Goal: Task Accomplishment & Management: Complete application form

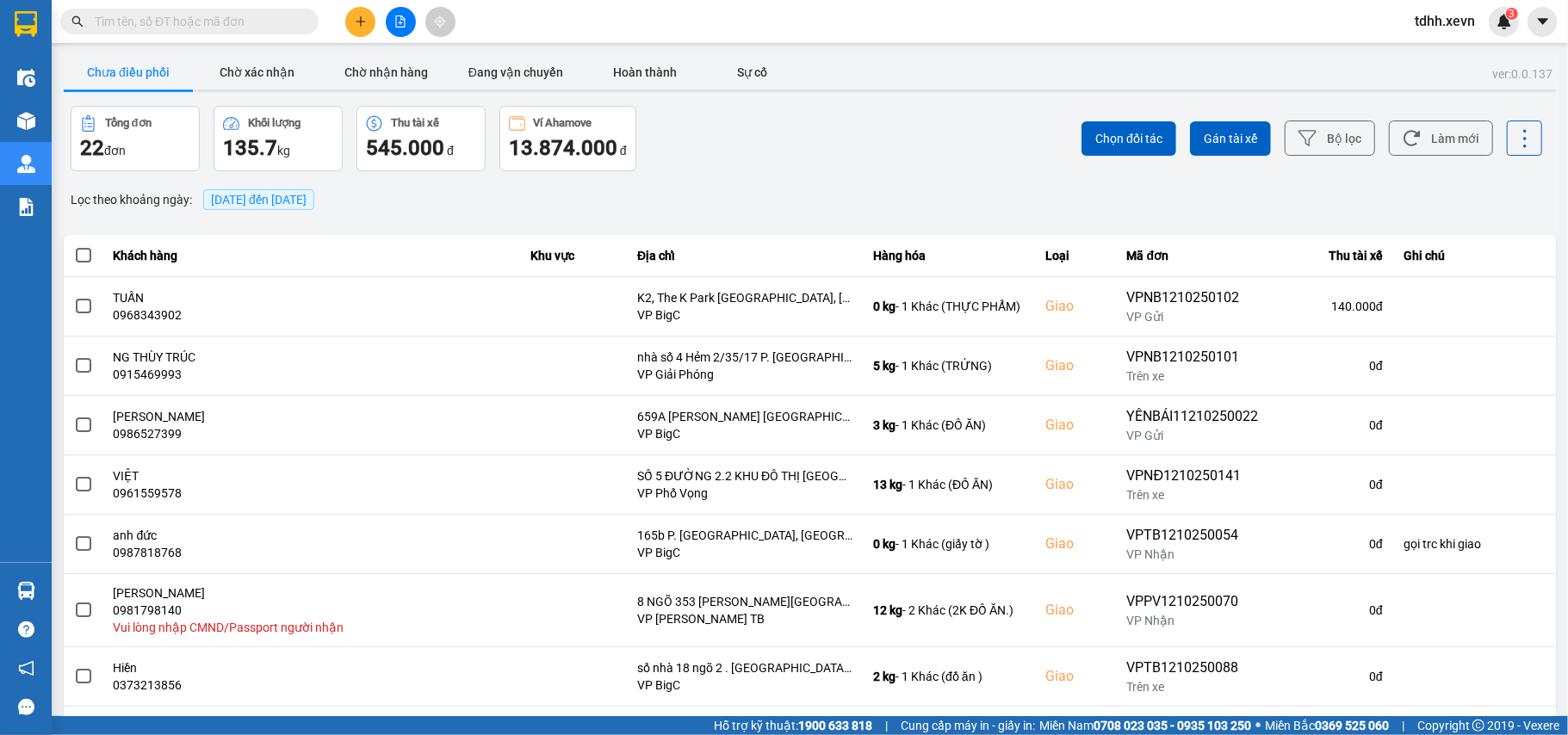
click at [146, 26] on input "text" at bounding box center [196, 22] width 203 height 19
paste input "0399789597"
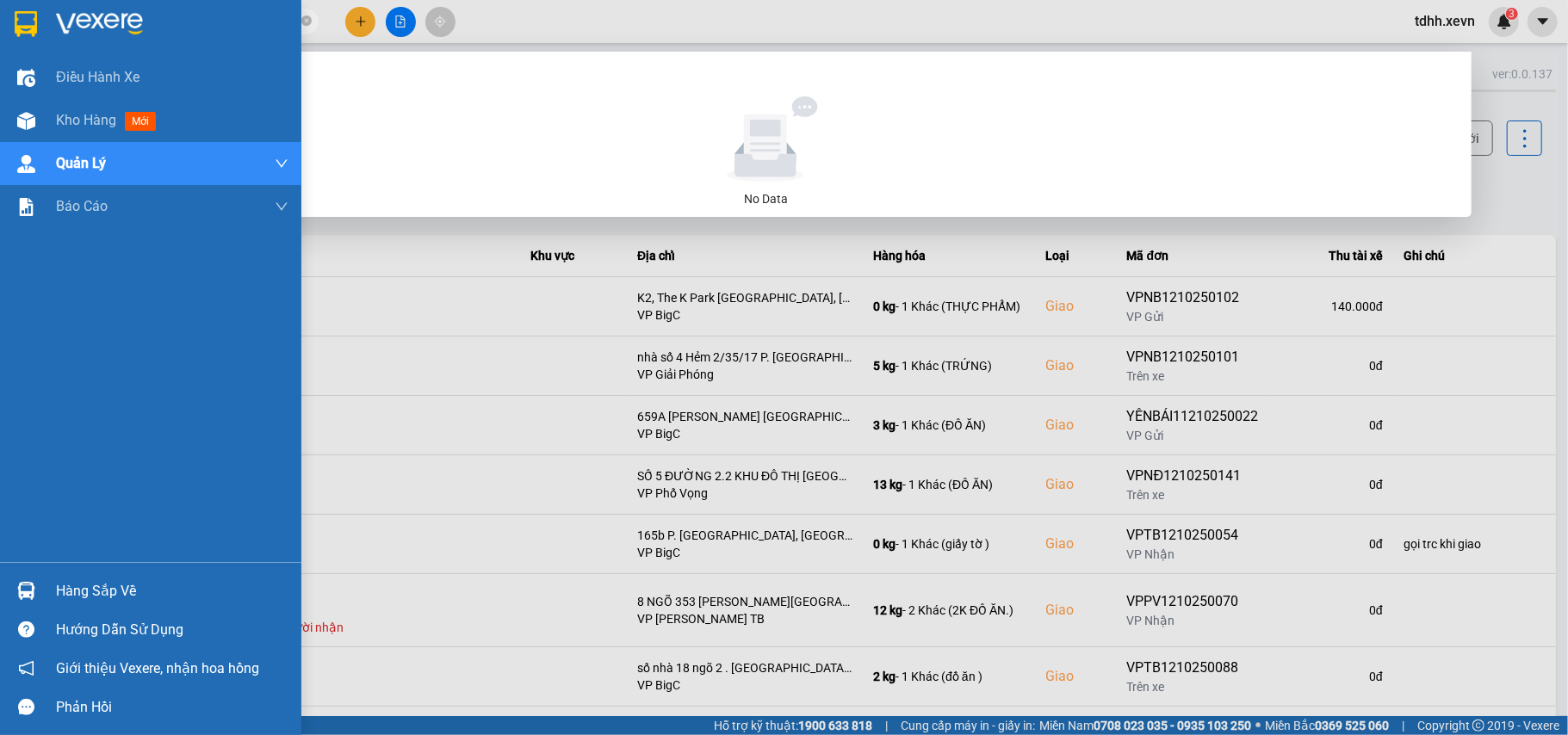
drag, startPoint x: 167, startPoint y: 24, endPoint x: 2, endPoint y: 42, distance: 166.0
click at [2, 42] on section "Kết quả tìm kiếm ( 0 ) Bộ lọc No Data 0399789597 tdhh.xevn 3 Điều hành xe Kho h…" at bounding box center [784, 367] width 1568 height 735
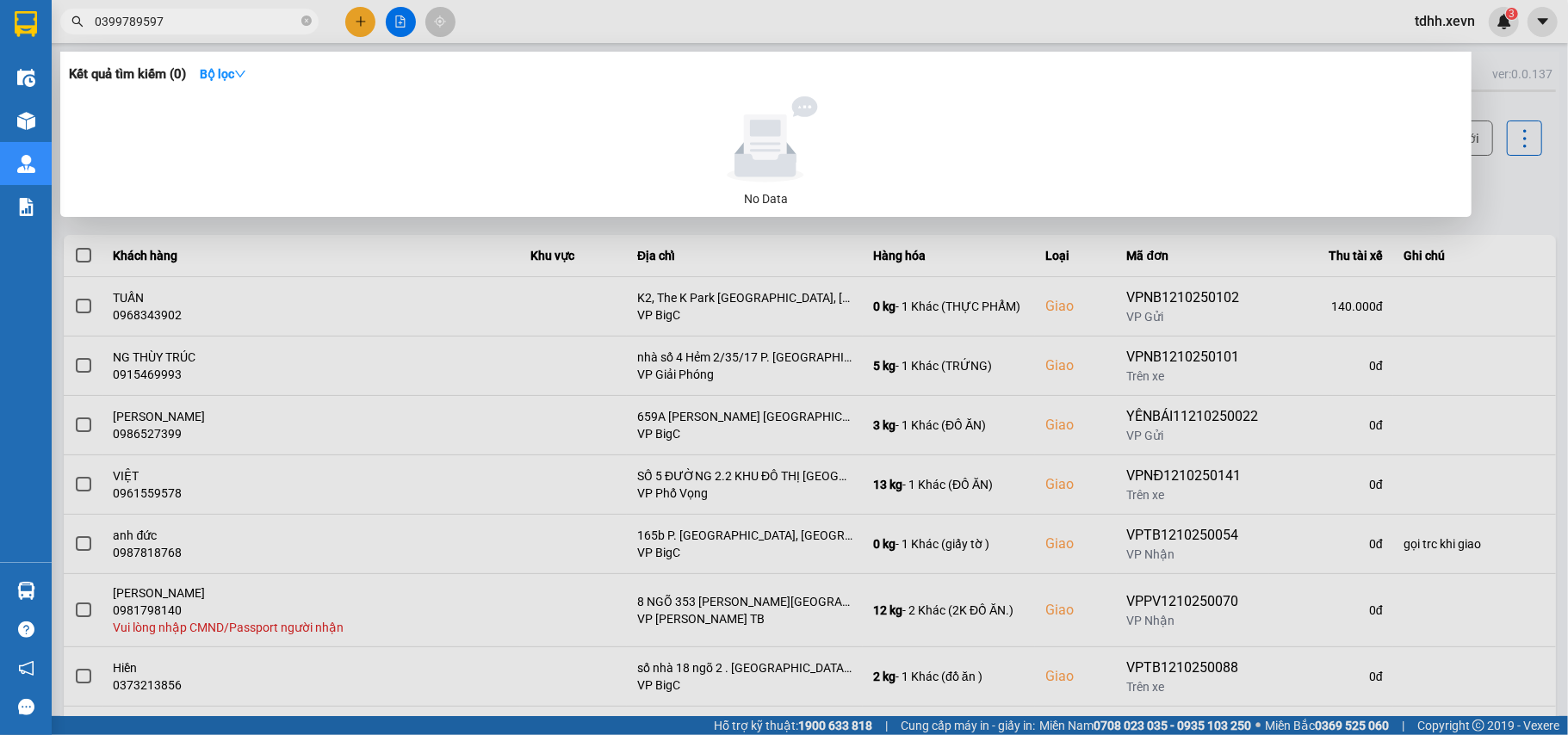
paste input "822834444"
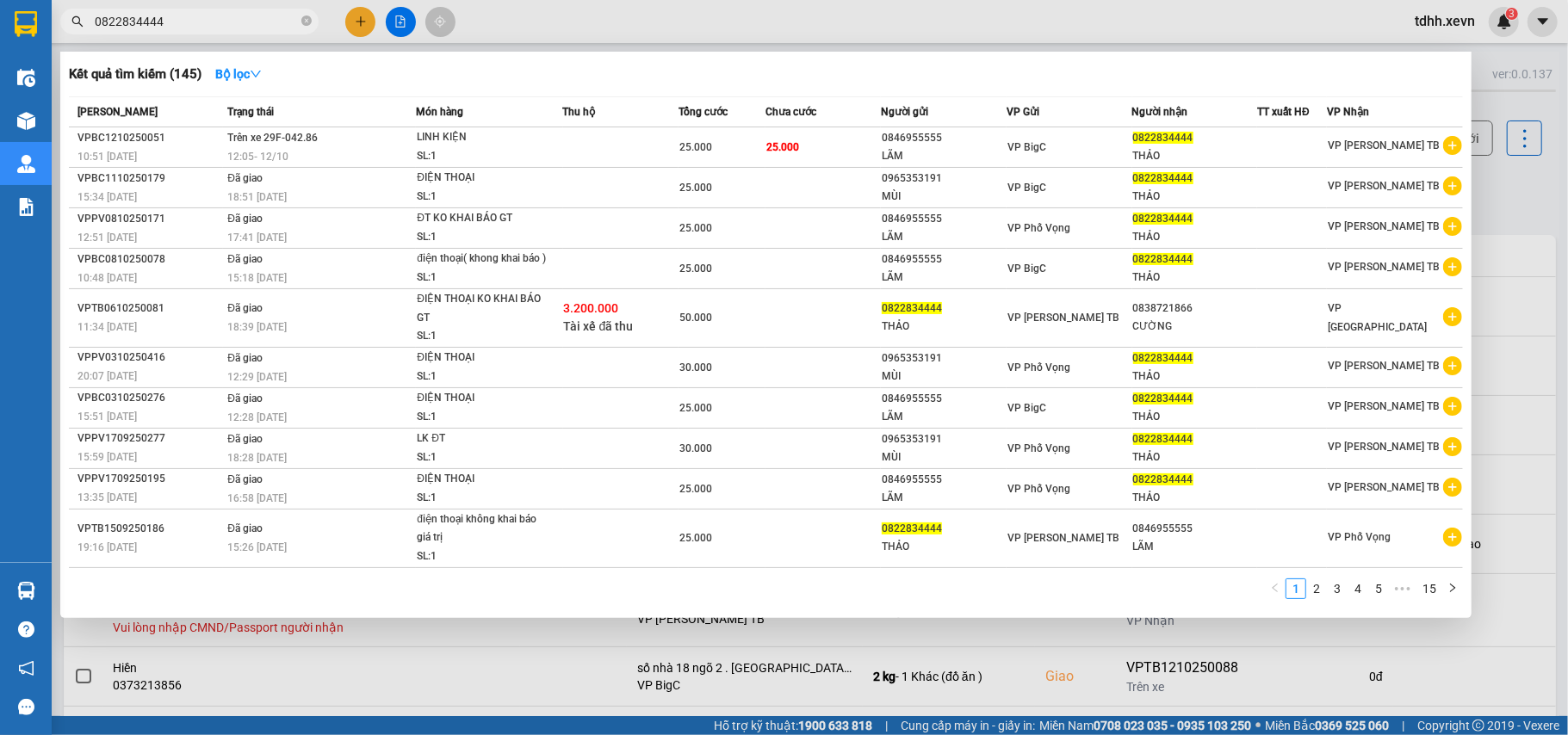
drag, startPoint x: 167, startPoint y: 18, endPoint x: 63, endPoint y: 52, distance: 109.4
click at [63, 37] on div "Kết quả tìm kiếm ( 145 ) Bộ lọc Mã ĐH Trạng thái Món hàng Thu hộ Tổng cước Chưa…" at bounding box center [167, 22] width 336 height 30
paste input "904086337"
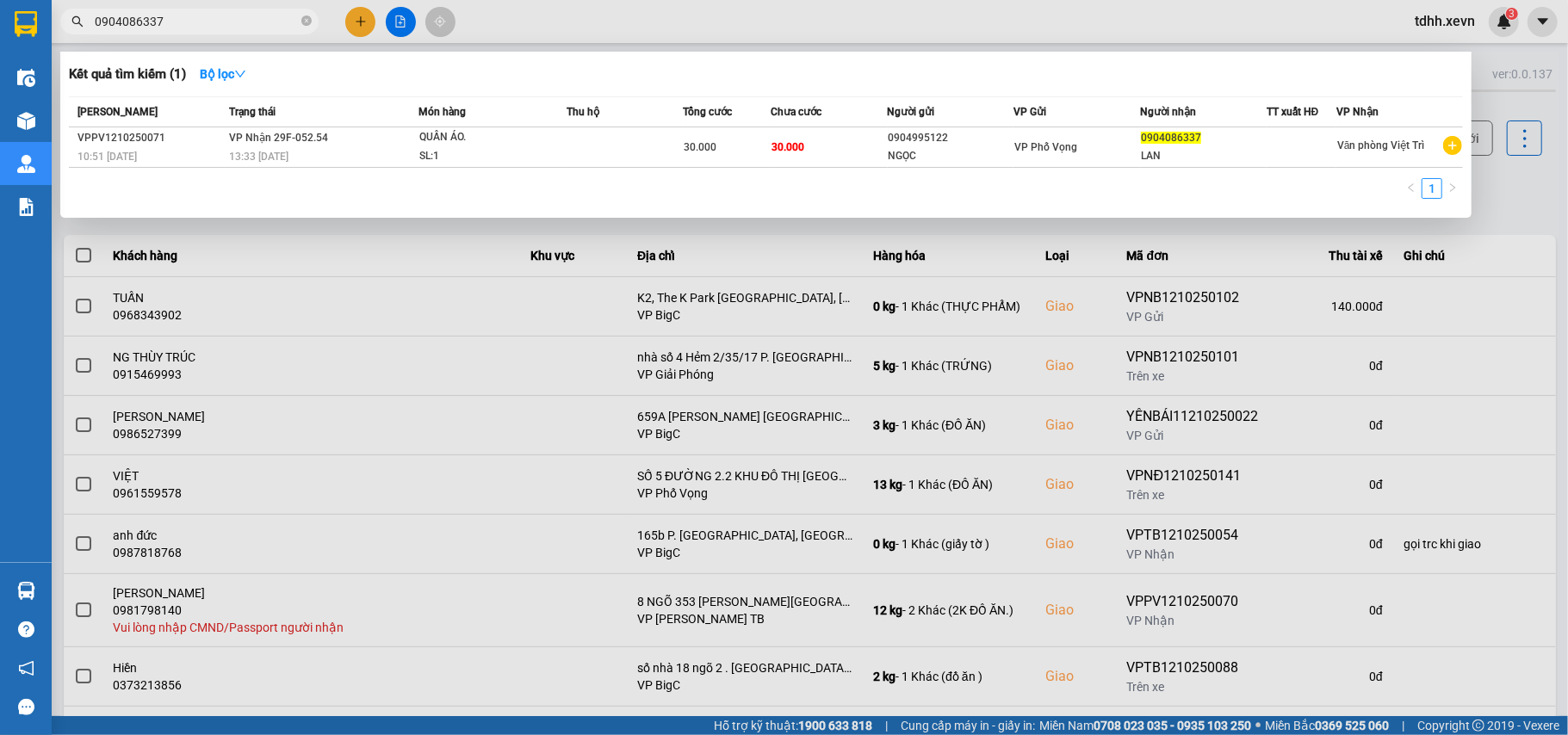
drag, startPoint x: 168, startPoint y: 19, endPoint x: 72, endPoint y: 66, distance: 106.9
click at [72, 37] on div "Kết quả tìm kiếm ( 1 ) Bộ lọc Mã ĐH Trạng thái Món hàng Thu hộ Tổng cước Chưa c…" at bounding box center [167, 22] width 336 height 30
paste input "16326556"
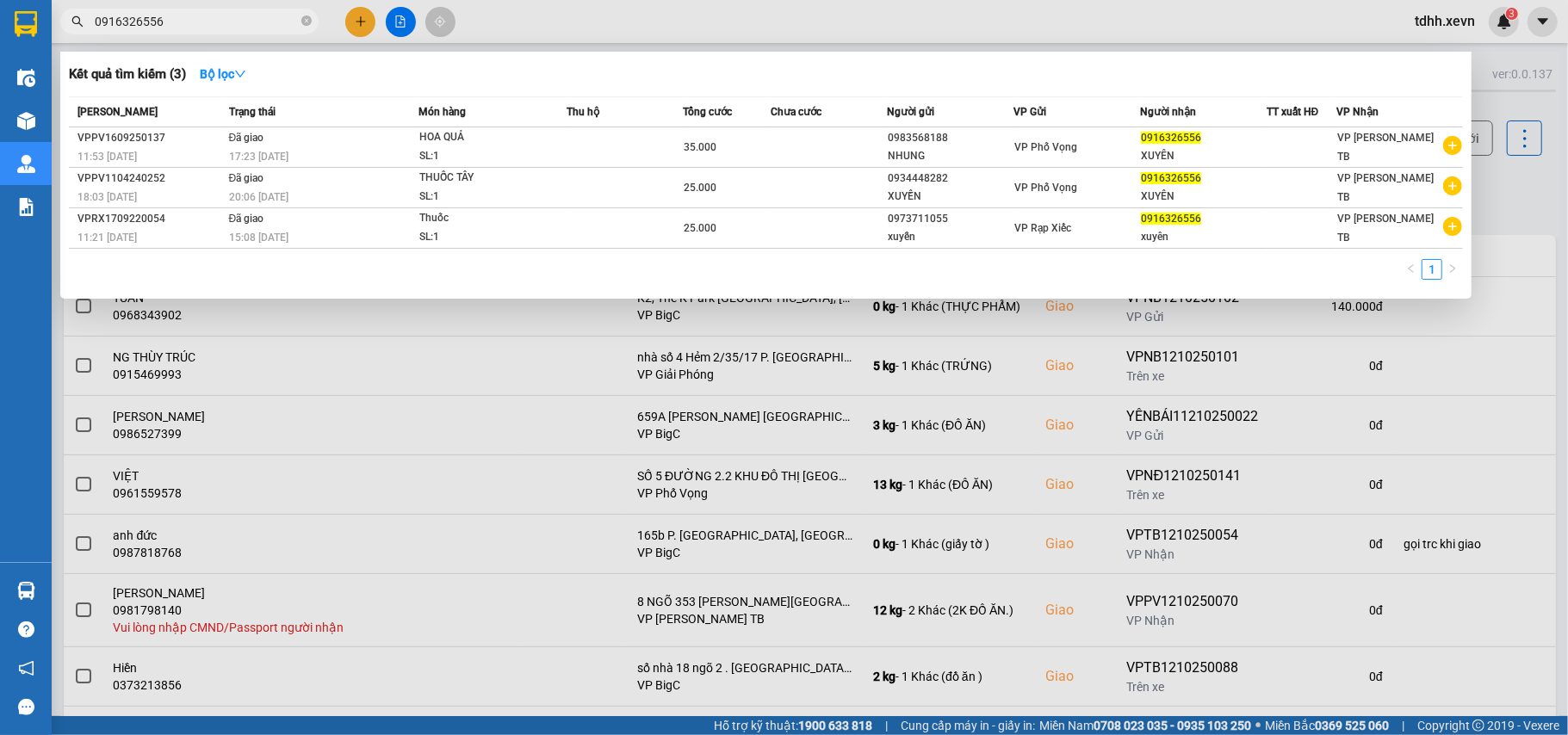
drag, startPoint x: 177, startPoint y: 22, endPoint x: 7, endPoint y: 34, distance: 170.4
click at [7, 34] on section "Kết quả tìm kiếm ( 3 ) Bộ lọc Mã ĐH Trạng thái Món hàng Thu hộ Tổng cước Chưa c…" at bounding box center [784, 367] width 1568 height 735
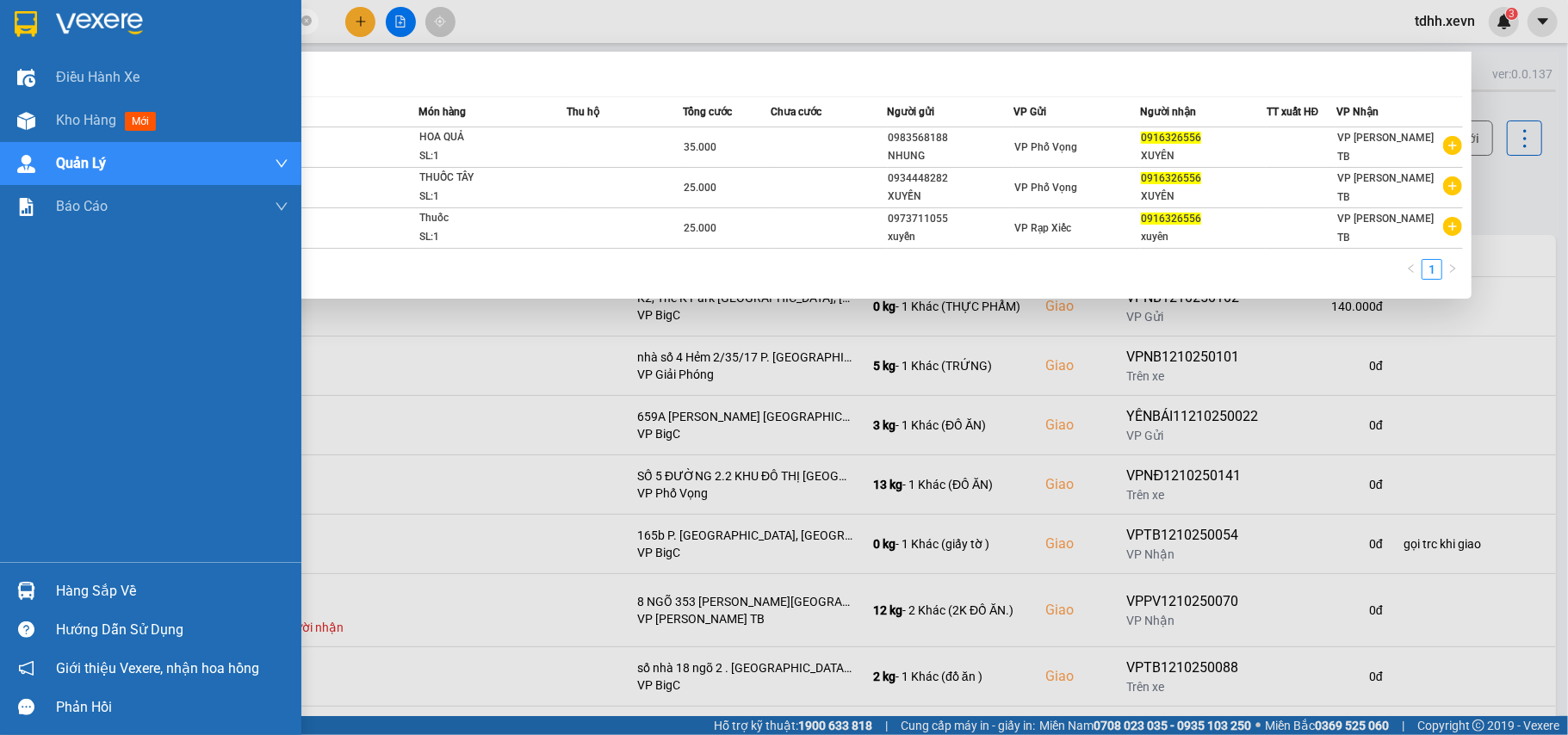
paste input "88852886"
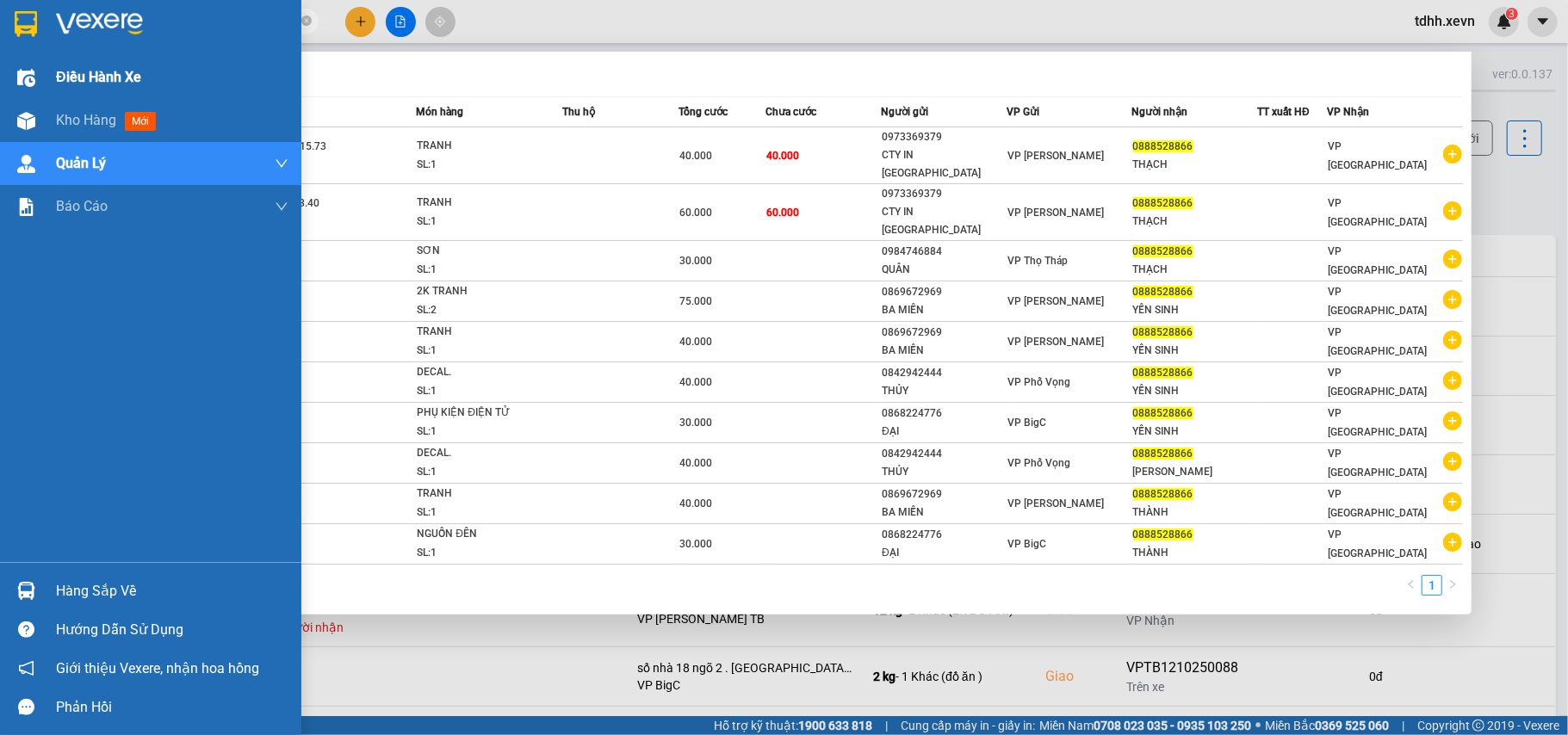
drag, startPoint x: 179, startPoint y: 24, endPoint x: 1, endPoint y: 61, distance: 181.8
click at [1, 61] on section "Kết quả tìm kiếm ( 10 ) Bộ lọc Mã ĐH Trạng thái Món hàng Thu hộ Tổng cước Chưa …" at bounding box center [784, 367] width 1568 height 735
paste input "977921769"
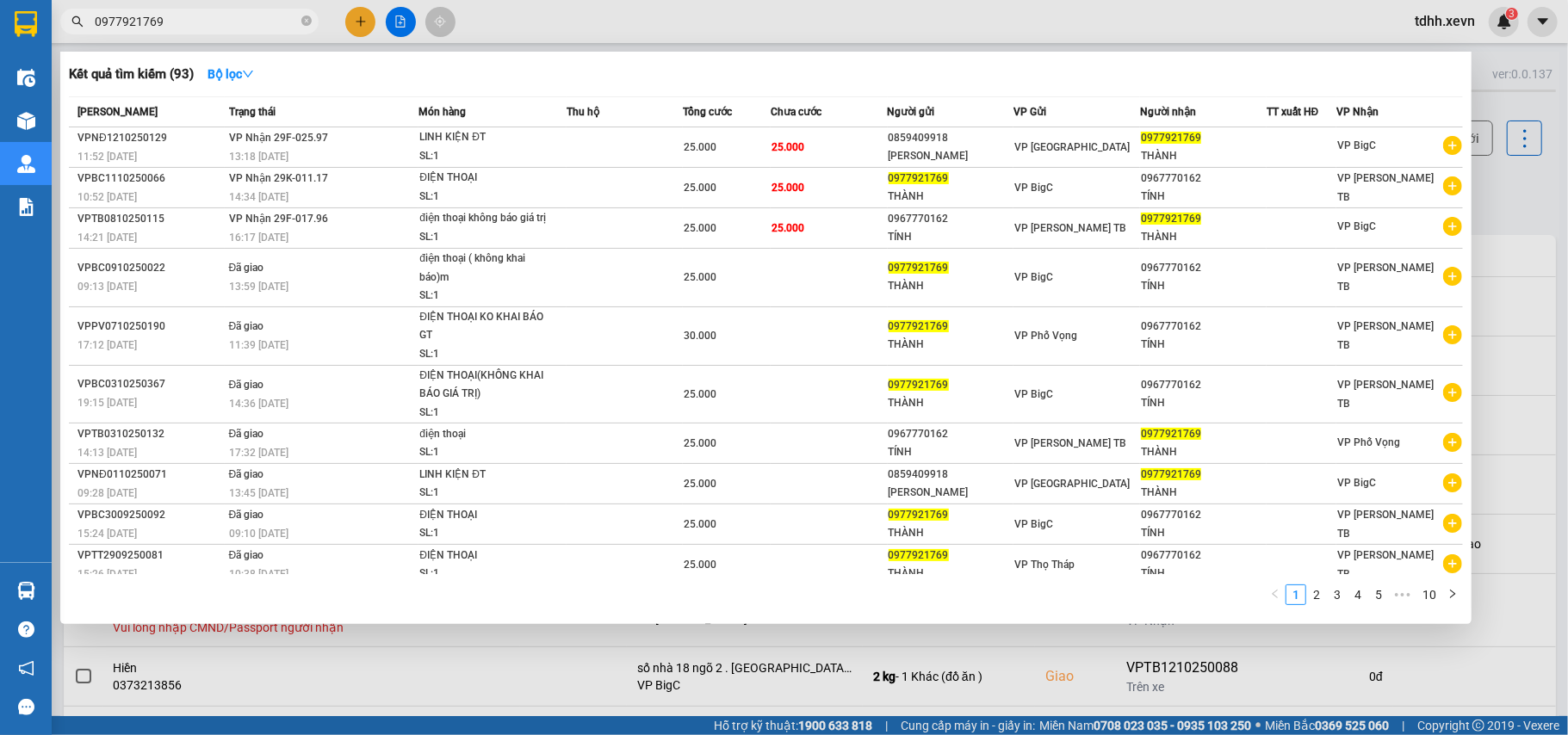
drag, startPoint x: 157, startPoint y: 24, endPoint x: 53, endPoint y: 55, distance: 108.5
click at [53, 37] on div "Kết quả tìm kiếm ( 93 ) Bộ lọc Mã ĐH Trạng thái Món hàng Thu hộ Tổng cước Chưa …" at bounding box center [167, 22] width 336 height 30
paste input "8604159"
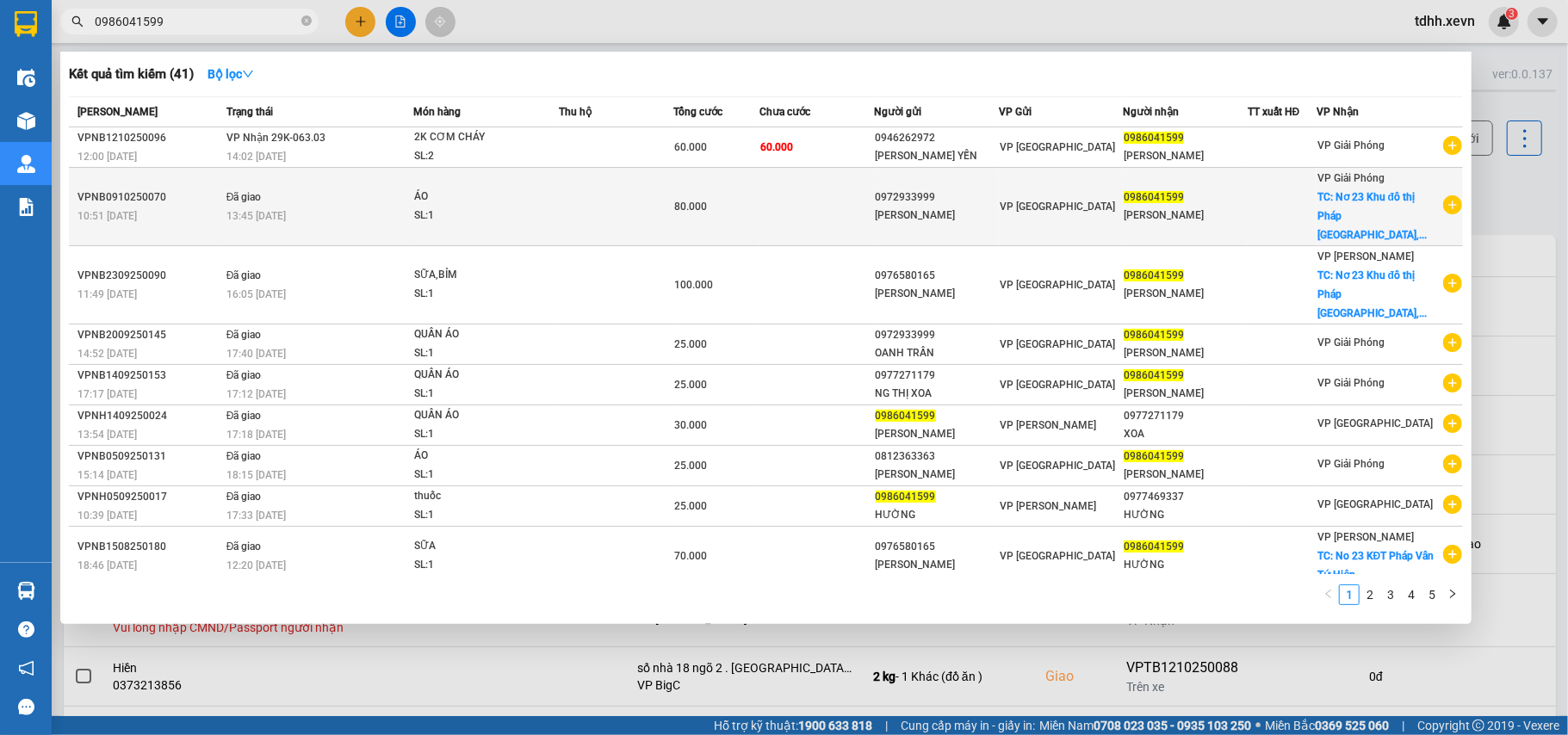
type input "0986041599"
click at [1362, 206] on span "TC: Nơ 23 Khu đô thị Pháp [GEOGRAPHIC_DATA],..." at bounding box center [1372, 216] width 110 height 50
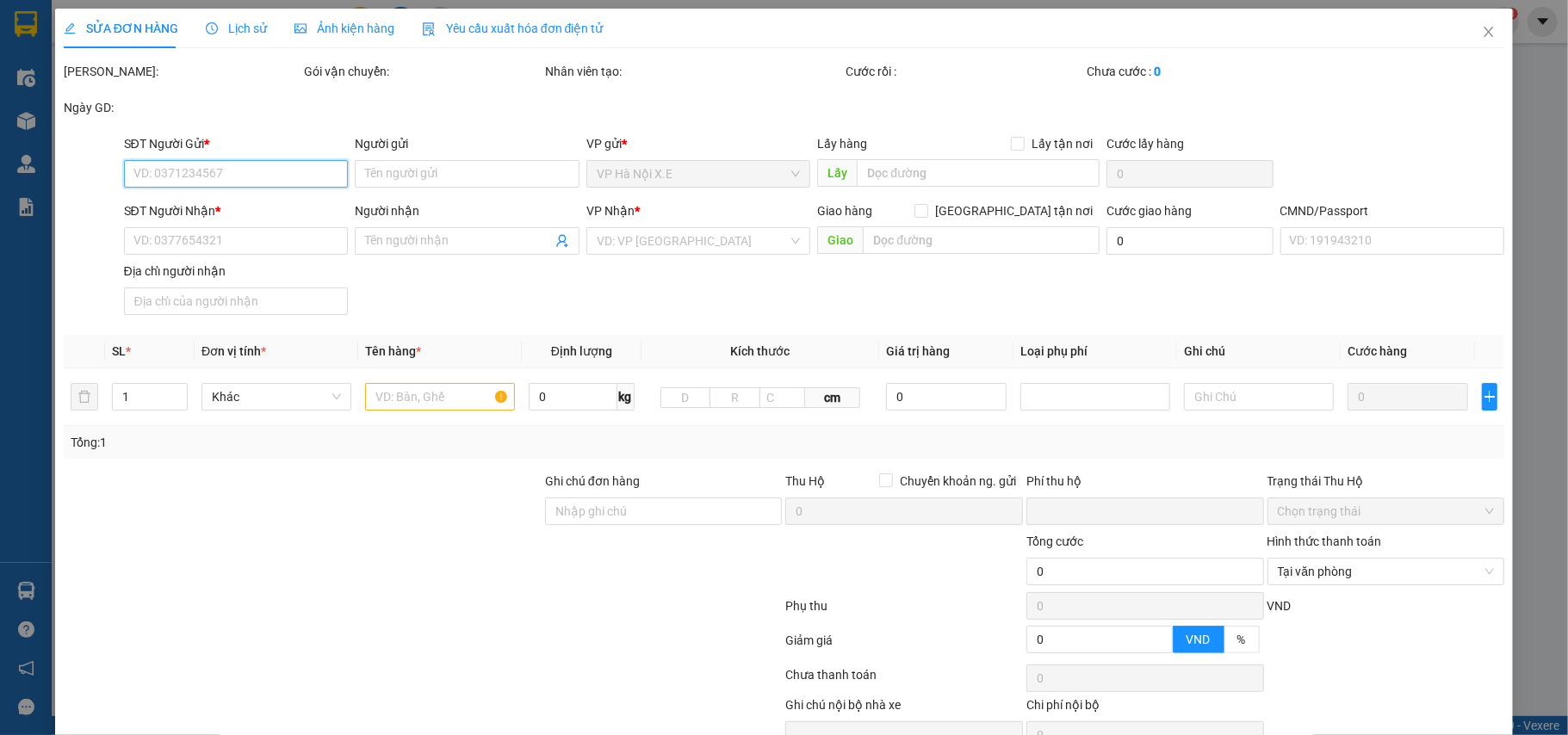
type input "0972933999"
type input "[PERSON_NAME]"
type input "0986041599"
type input "[PERSON_NAME]"
checkbox input "true"
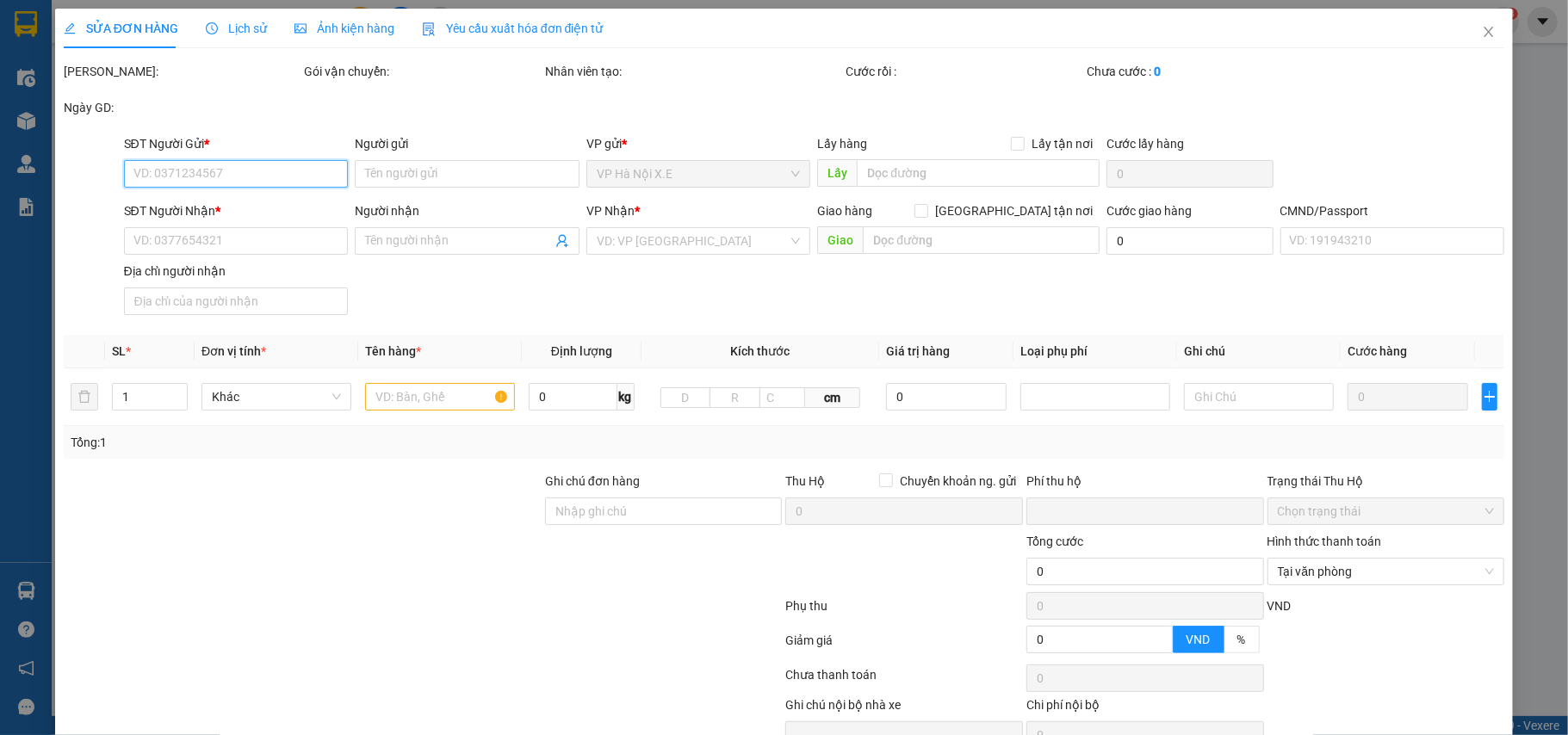
type input "Nơ 23 Khu đô thị Pháp [GEOGRAPHIC_DATA], Nơ 23, KĐT P. [PERSON_NAME], Tứ Hiệp, …"
type input "55.000"
type input "1"
type input "0"
type input "80.000"
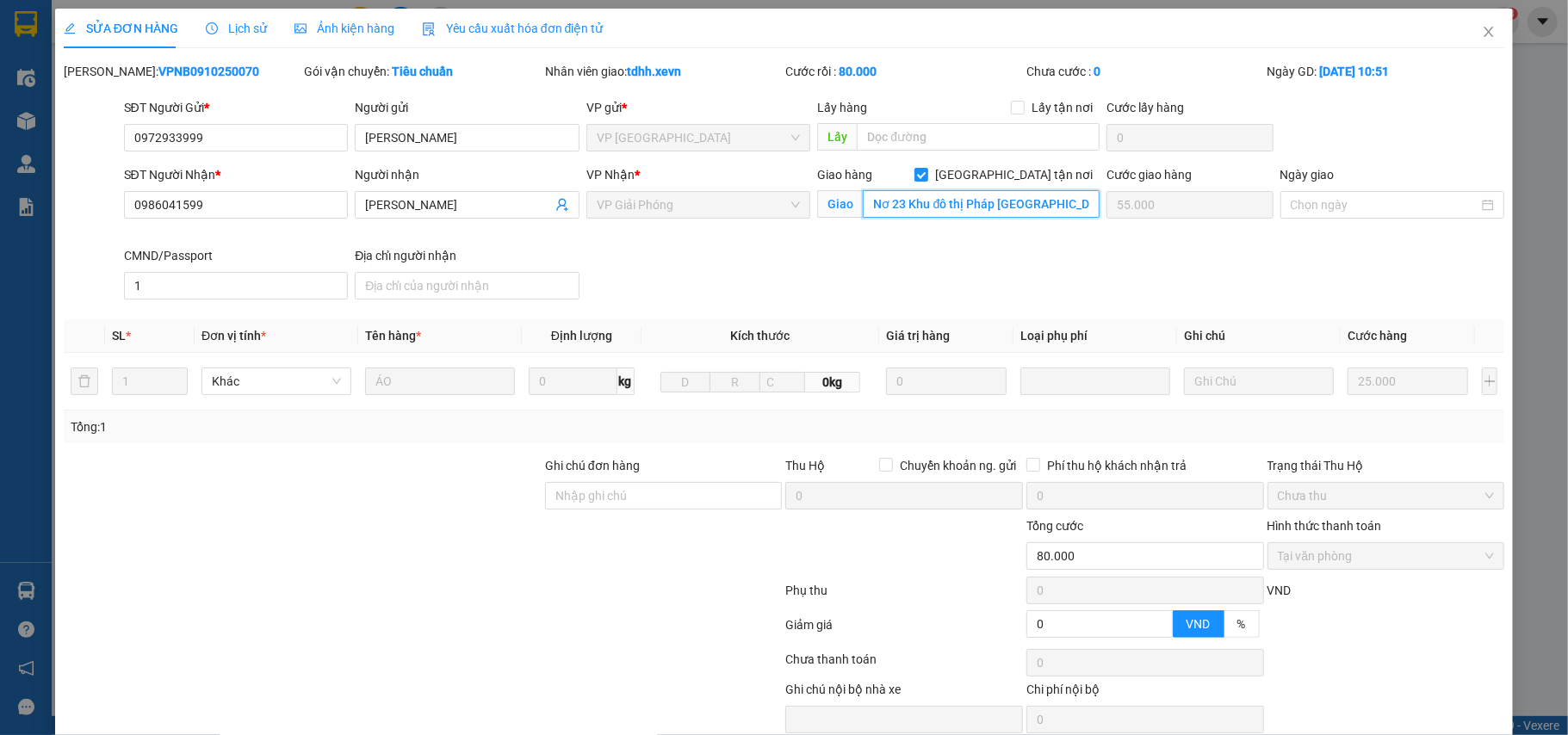
click at [1002, 206] on input "Nơ 23 Khu đô thị Pháp [GEOGRAPHIC_DATA], Nơ 23, KĐT P. [PERSON_NAME], Tứ Hiệp, …" at bounding box center [981, 203] width 237 height 27
click at [1482, 38] on span "Close" at bounding box center [1489, 32] width 48 height 48
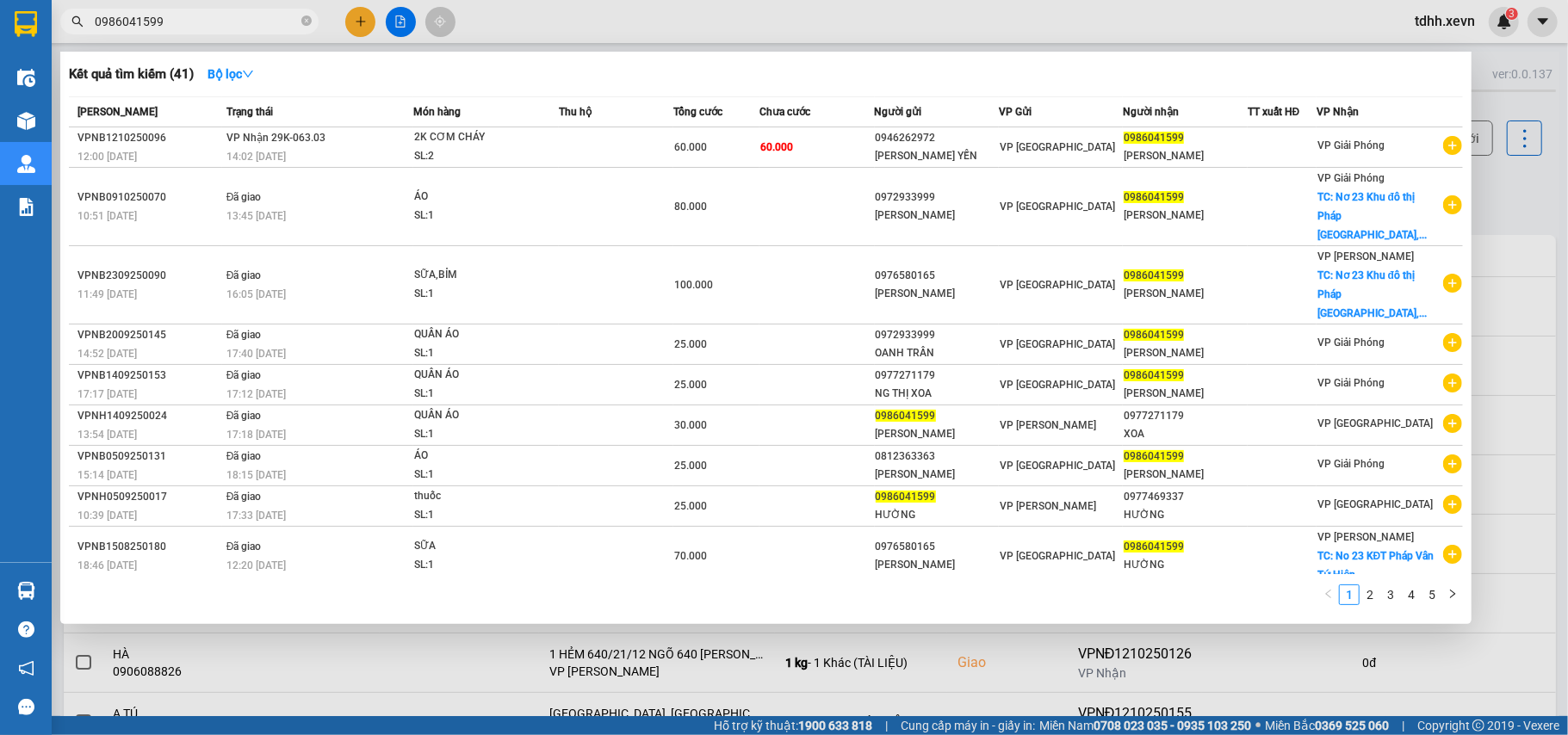
click at [186, 27] on input "0986041599" at bounding box center [196, 22] width 203 height 19
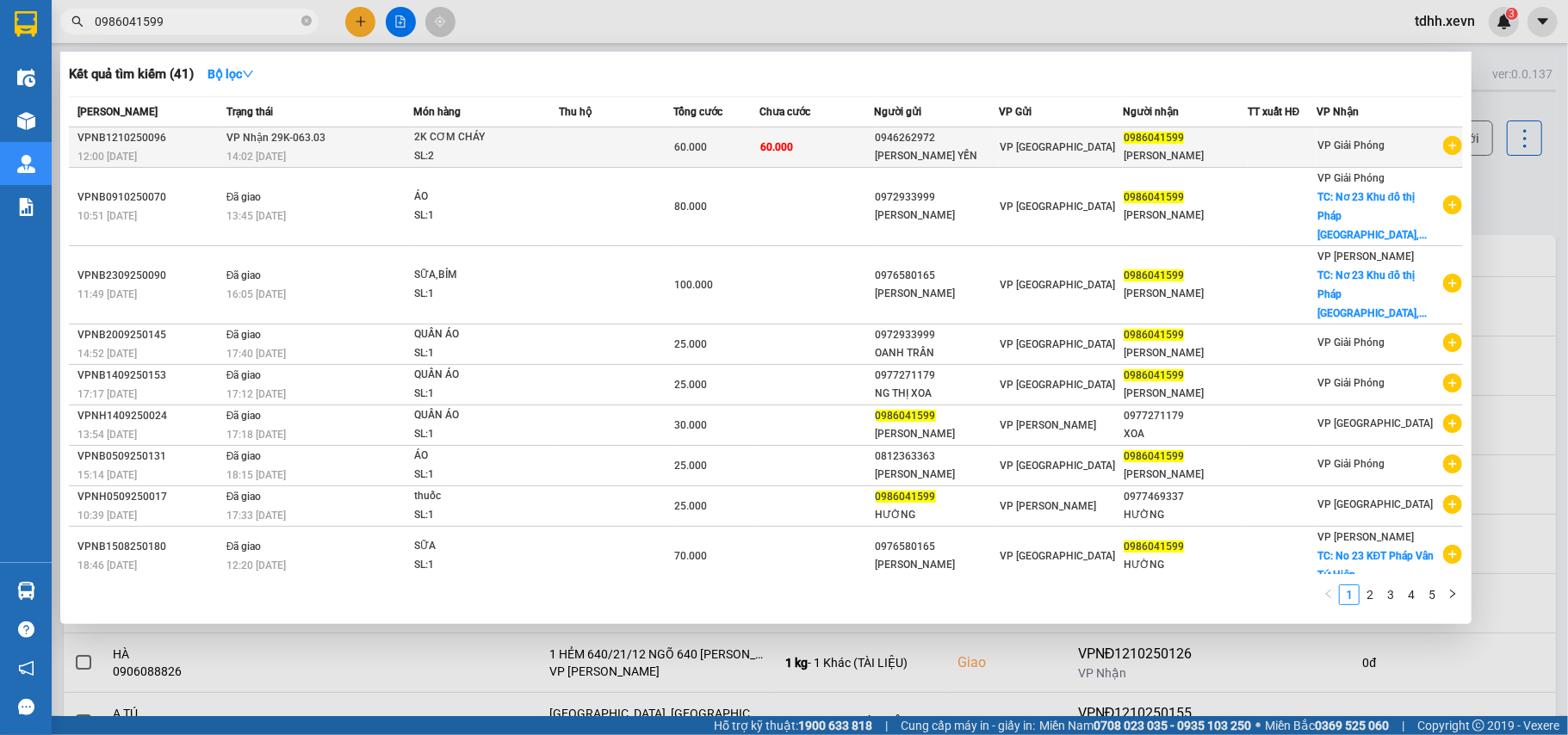
click at [665, 153] on td at bounding box center [615, 148] width 115 height 41
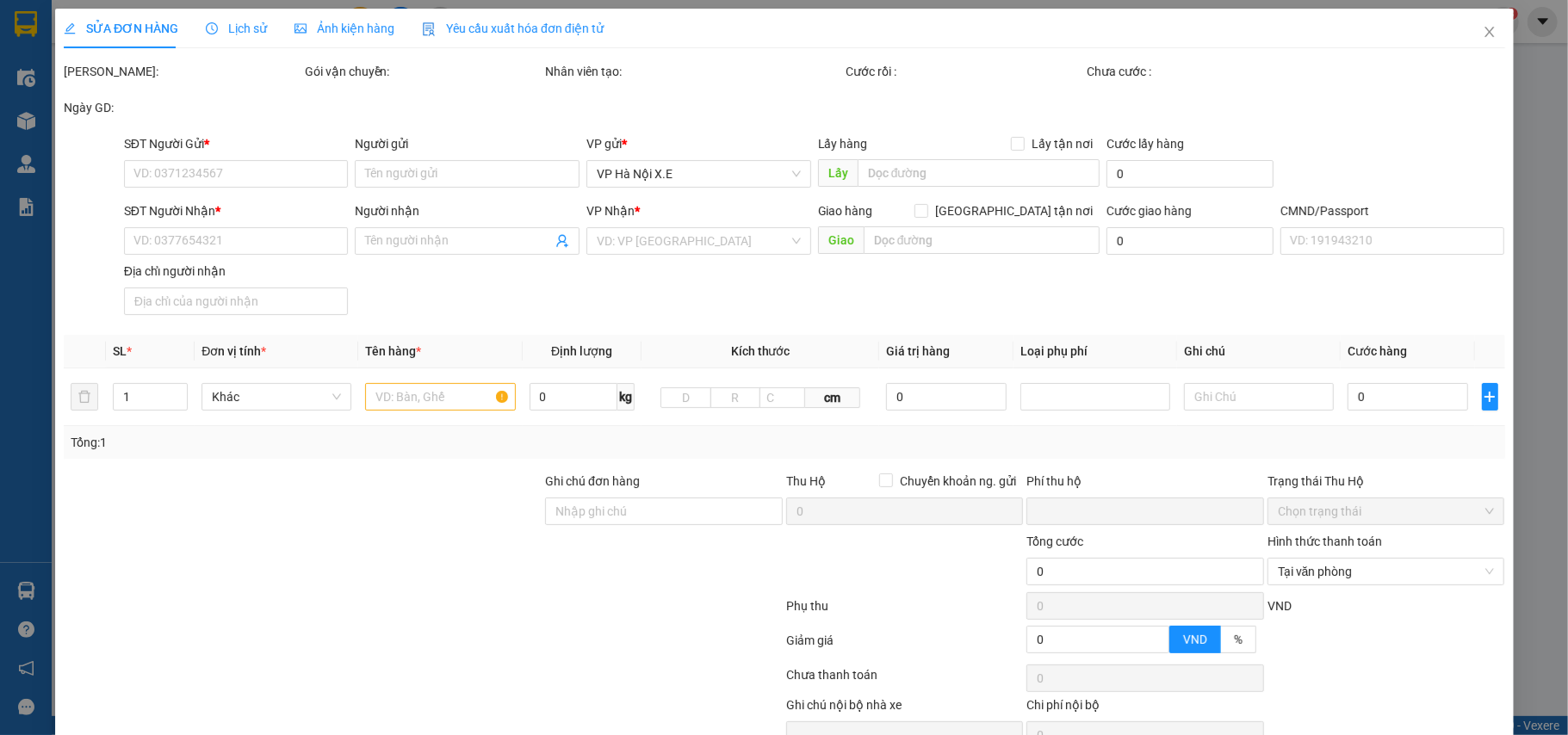
type input "0946262972"
type input "[PERSON_NAME] YẾN"
type input "0986041599"
type input "[PERSON_NAME]"
type input "037087004273 [PERSON_NAME]"
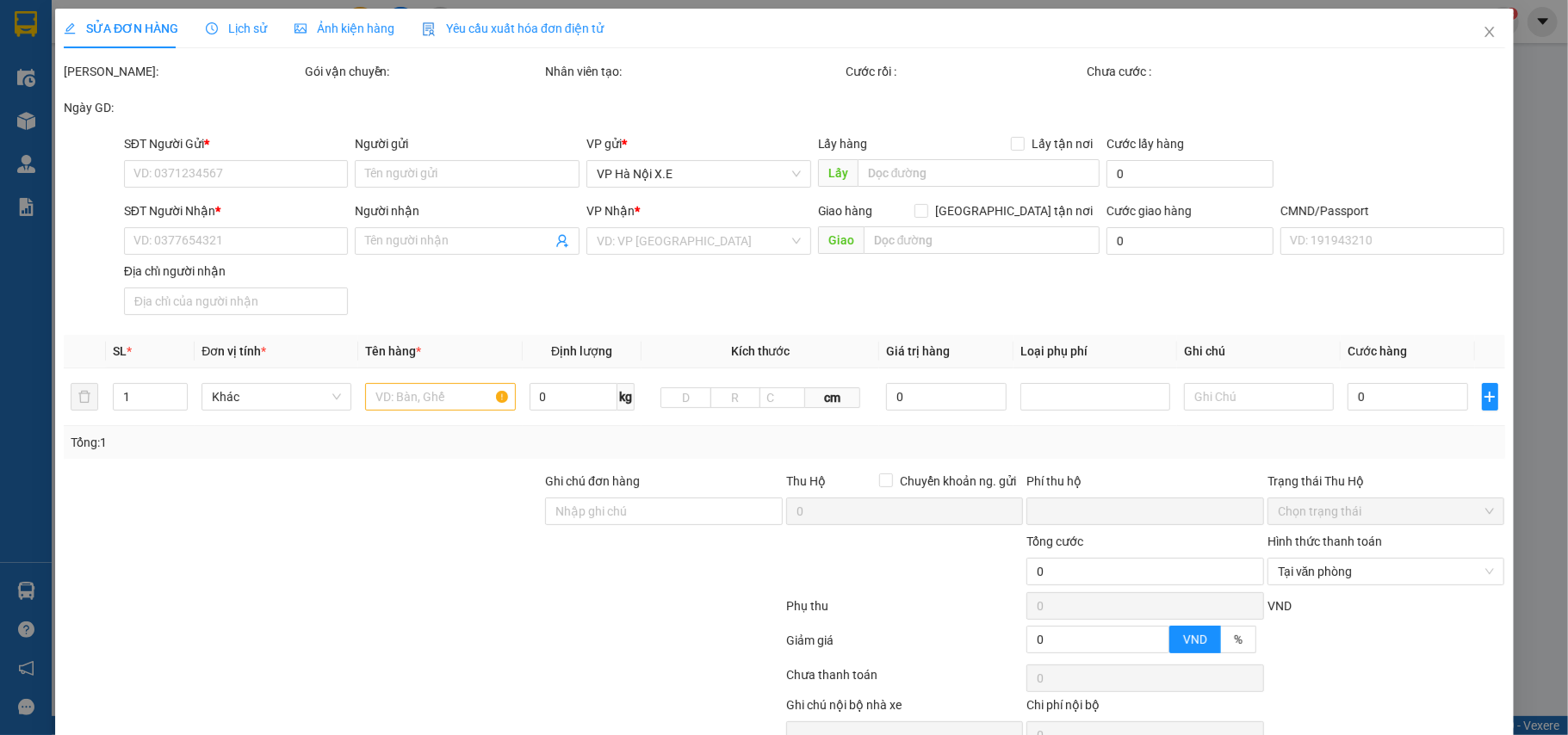
type input "0"
type input "60.000"
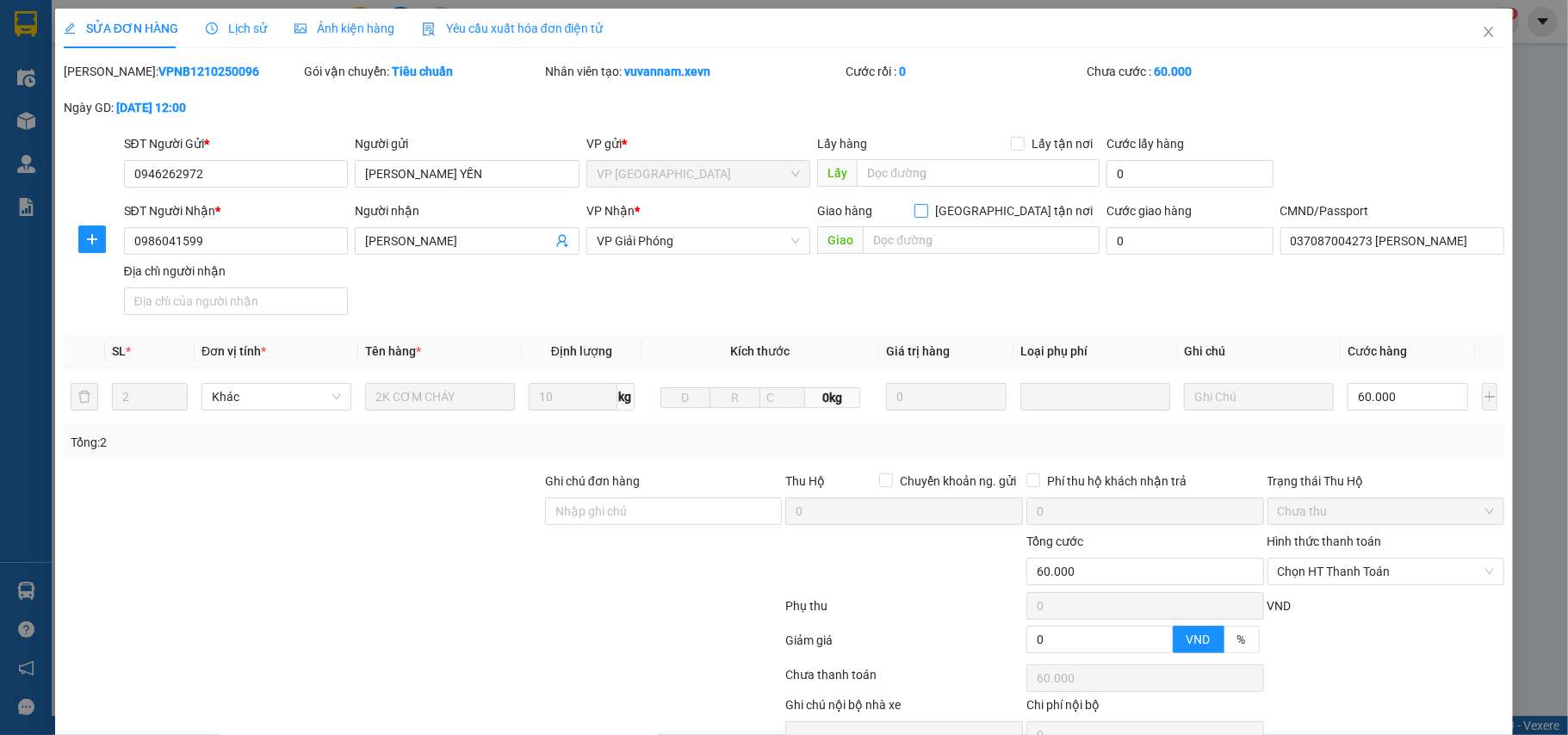
click at [926, 211] on input "[GEOGRAPHIC_DATA] tận nơi" at bounding box center [920, 210] width 12 height 12
checkbox input "true"
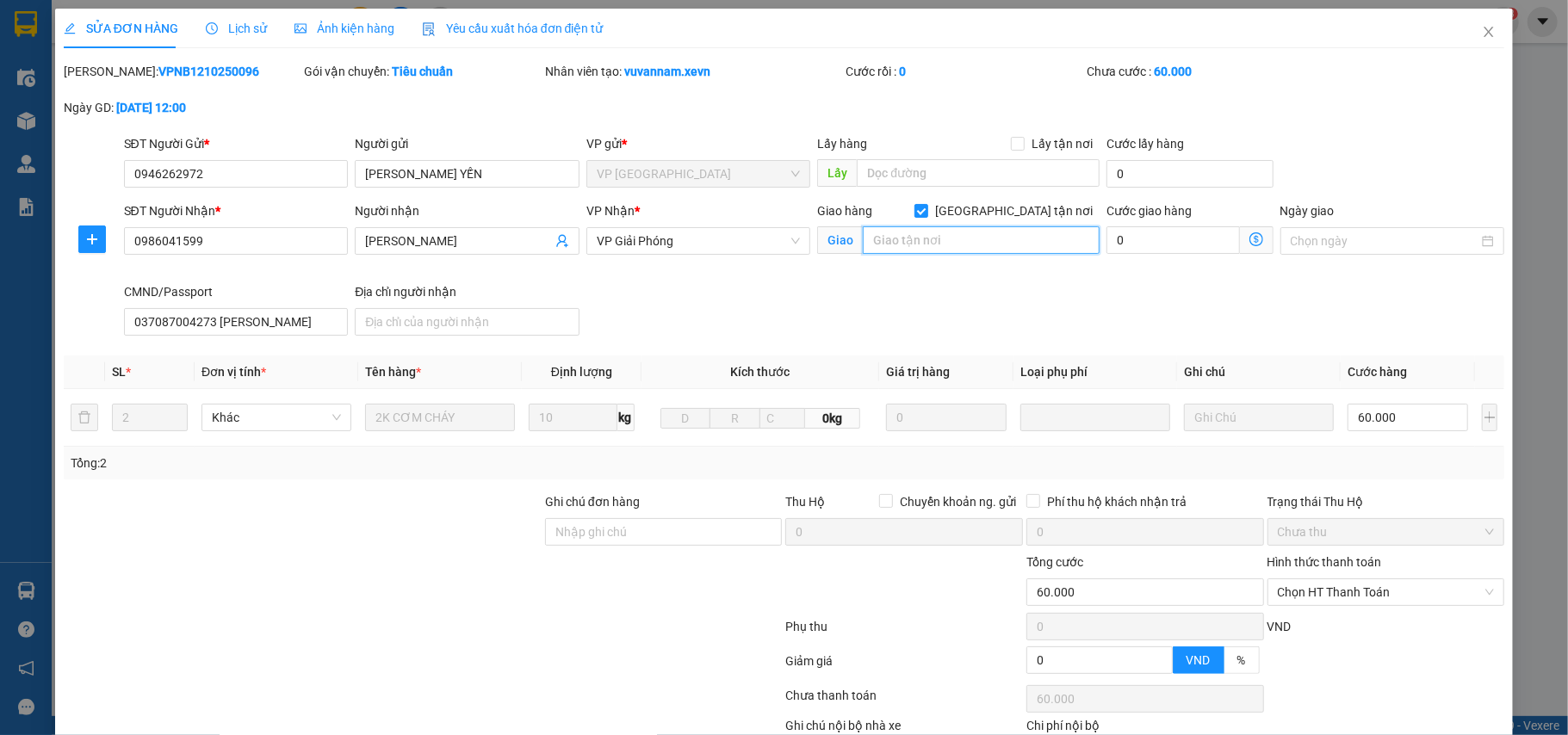
click at [965, 253] on input "text" at bounding box center [981, 239] width 237 height 27
paste input "Nơ 23 Khu đô thị Pháp [GEOGRAPHIC_DATA], Nơ 23, KĐT P. [PERSON_NAME], Tứ Hiệp, …"
type input "Nơ 23 Khu đô thị Pháp [GEOGRAPHIC_DATA], Nơ 23, KĐT P. [PERSON_NAME], Tứ Hiệp, …"
click at [1133, 248] on input "0" at bounding box center [1172, 239] width 132 height 27
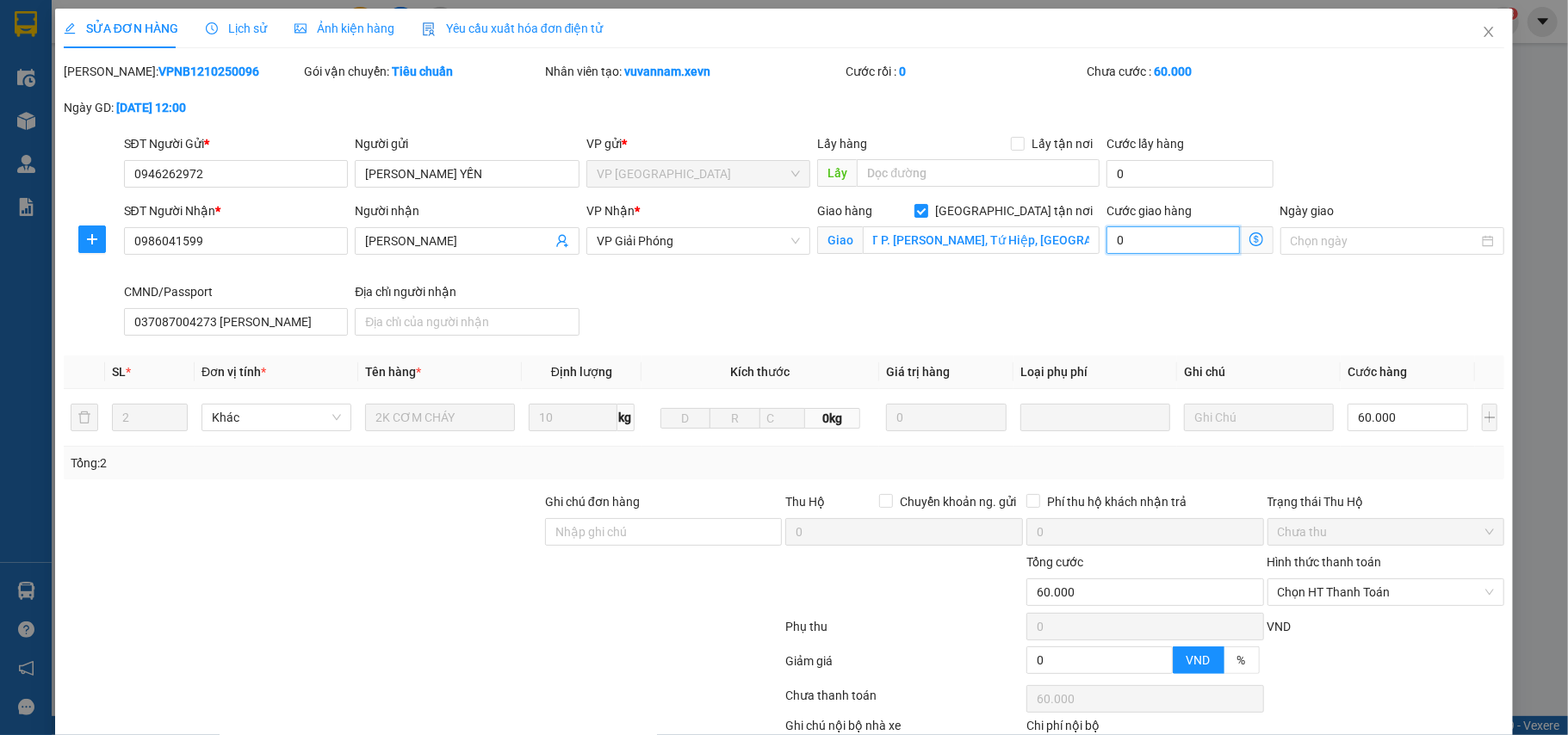
scroll to position [0, 0]
type input "60.007"
type input "7"
type input "60.070"
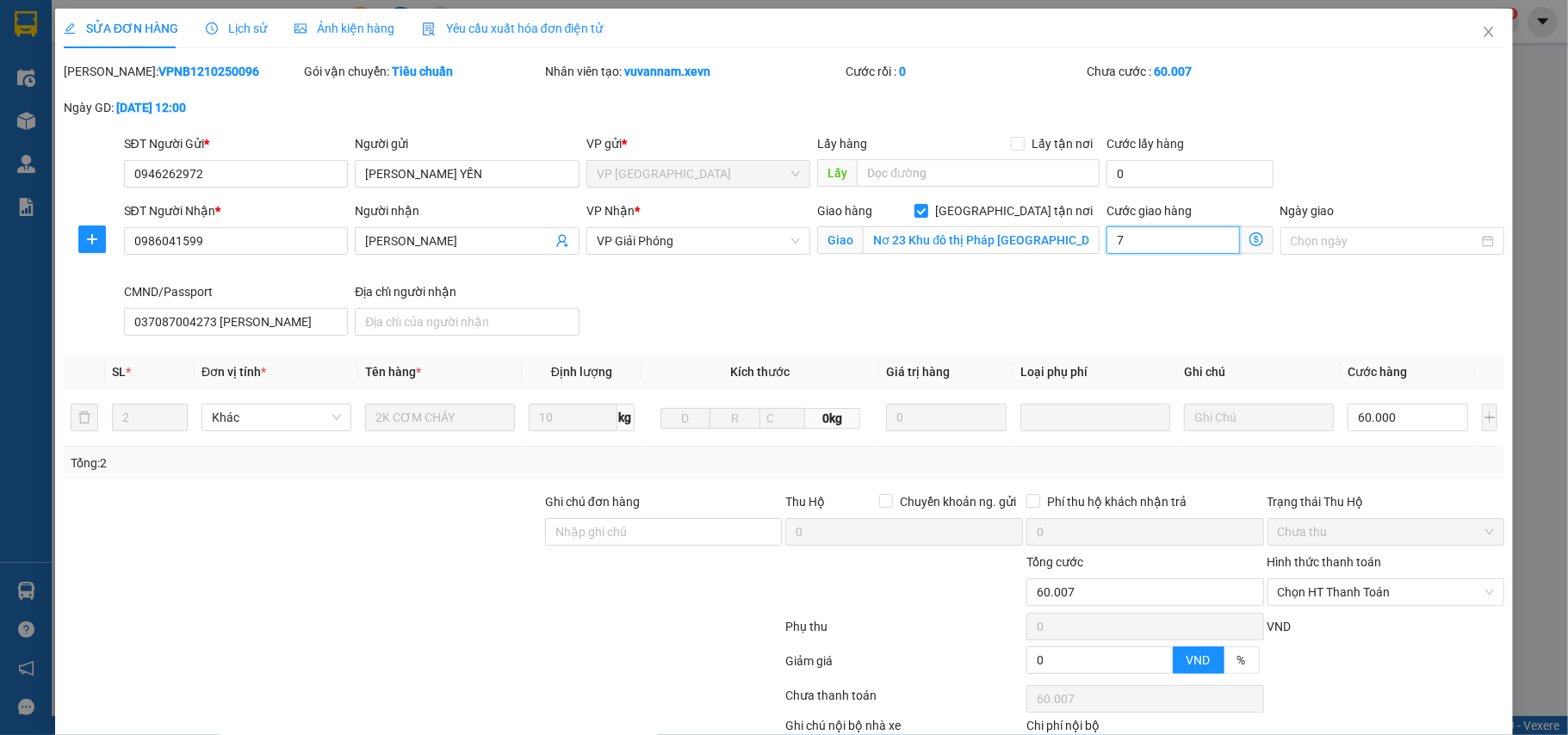
type input "60.070"
type input "70"
type input "60.700"
type input "700"
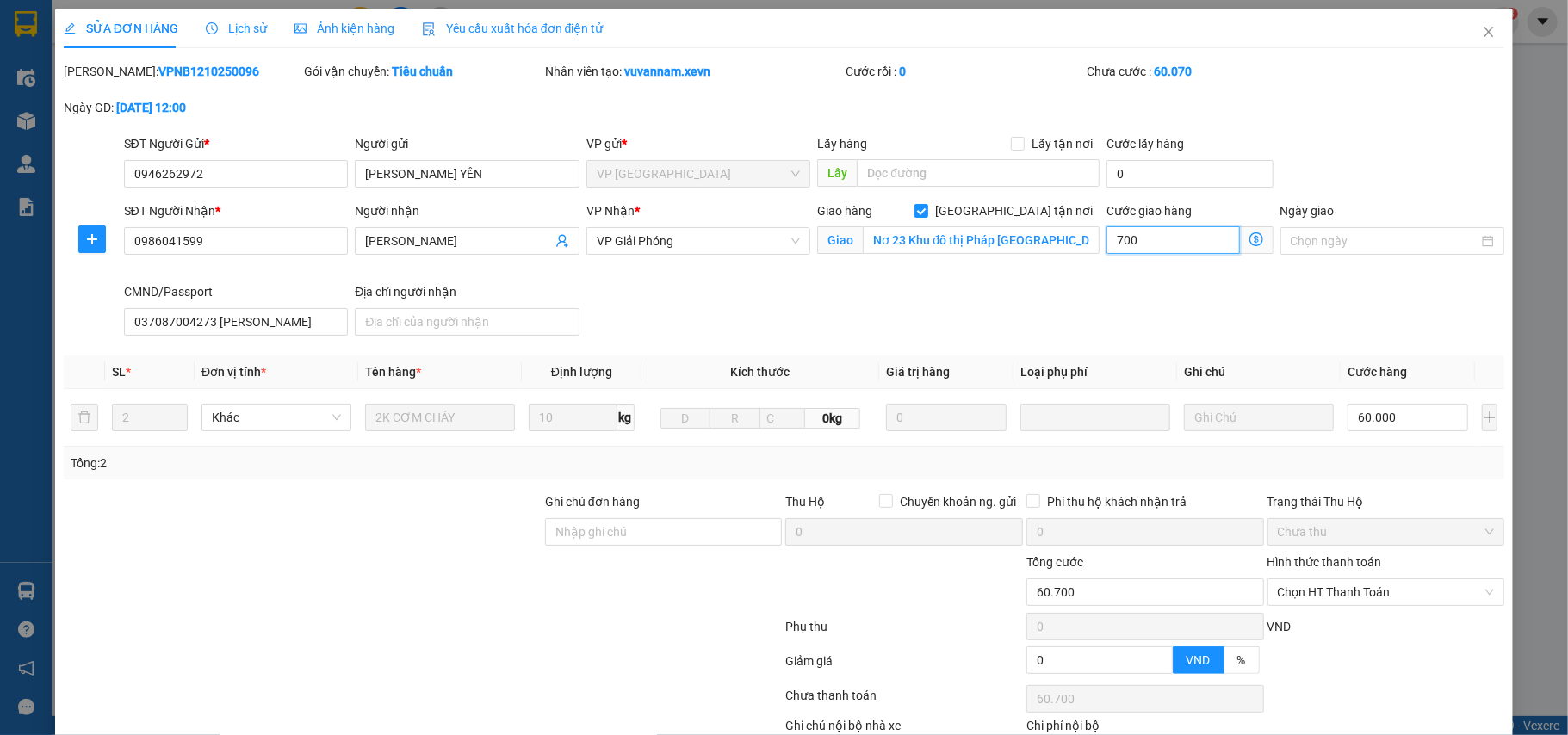
type input "67.000"
type input "7.000"
type input "130.000"
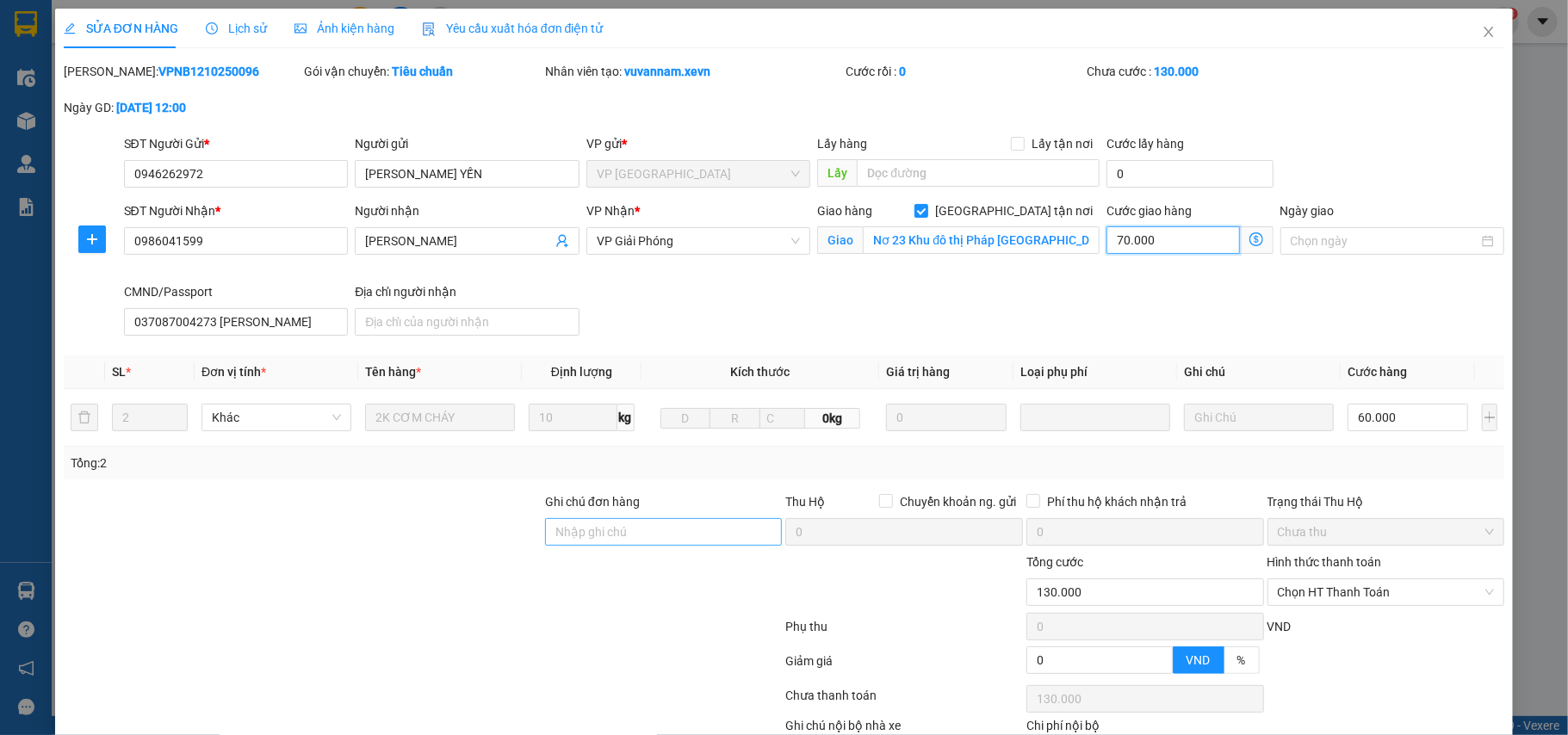
type input "70.000"
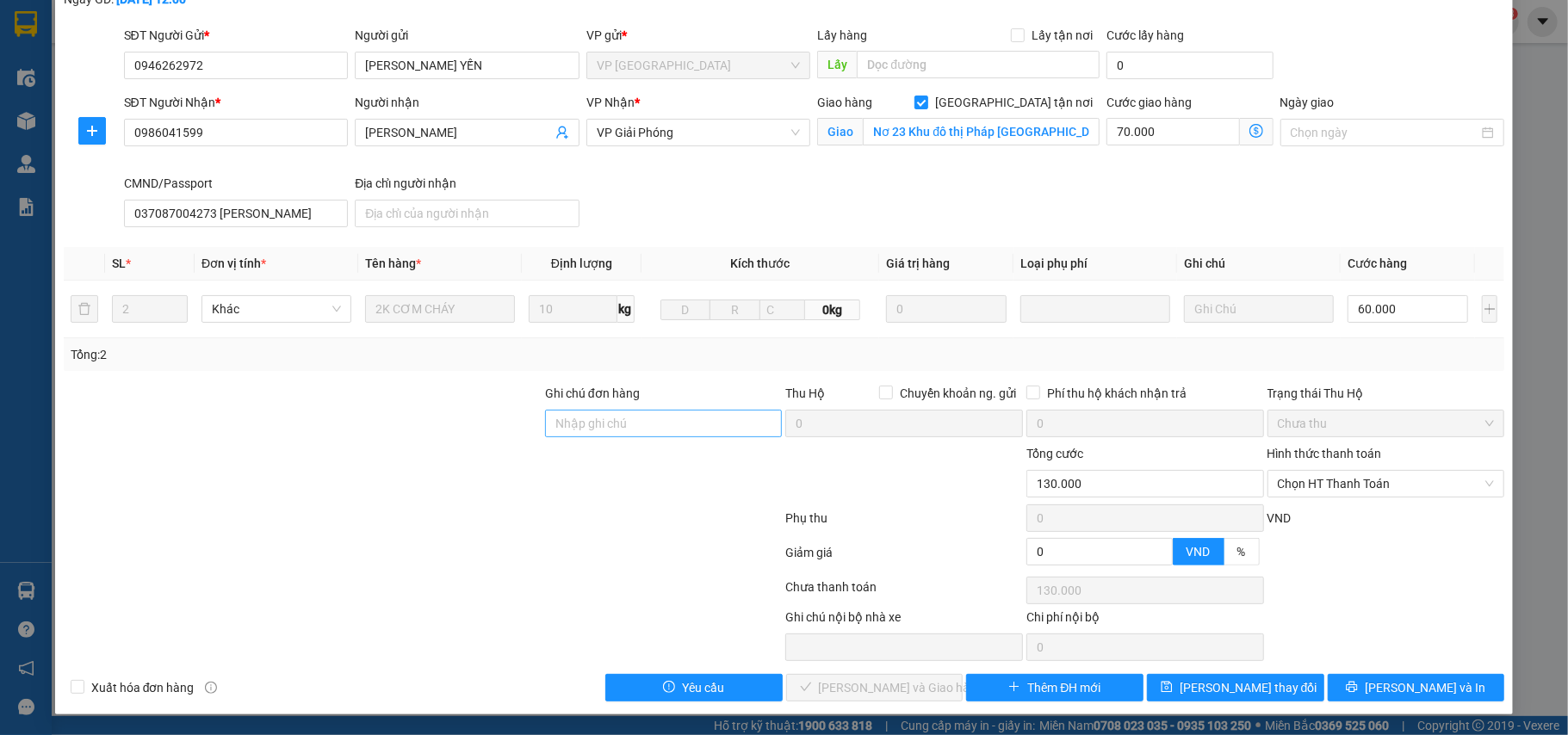
click at [617, 531] on div at bounding box center [423, 521] width 722 height 34
click at [617, 429] on input "Ghi chú đơn hàng" at bounding box center [663, 423] width 238 height 27
type input "cần dây"
click at [1245, 690] on span "[PERSON_NAME] thay đổi" at bounding box center [1248, 688] width 138 height 19
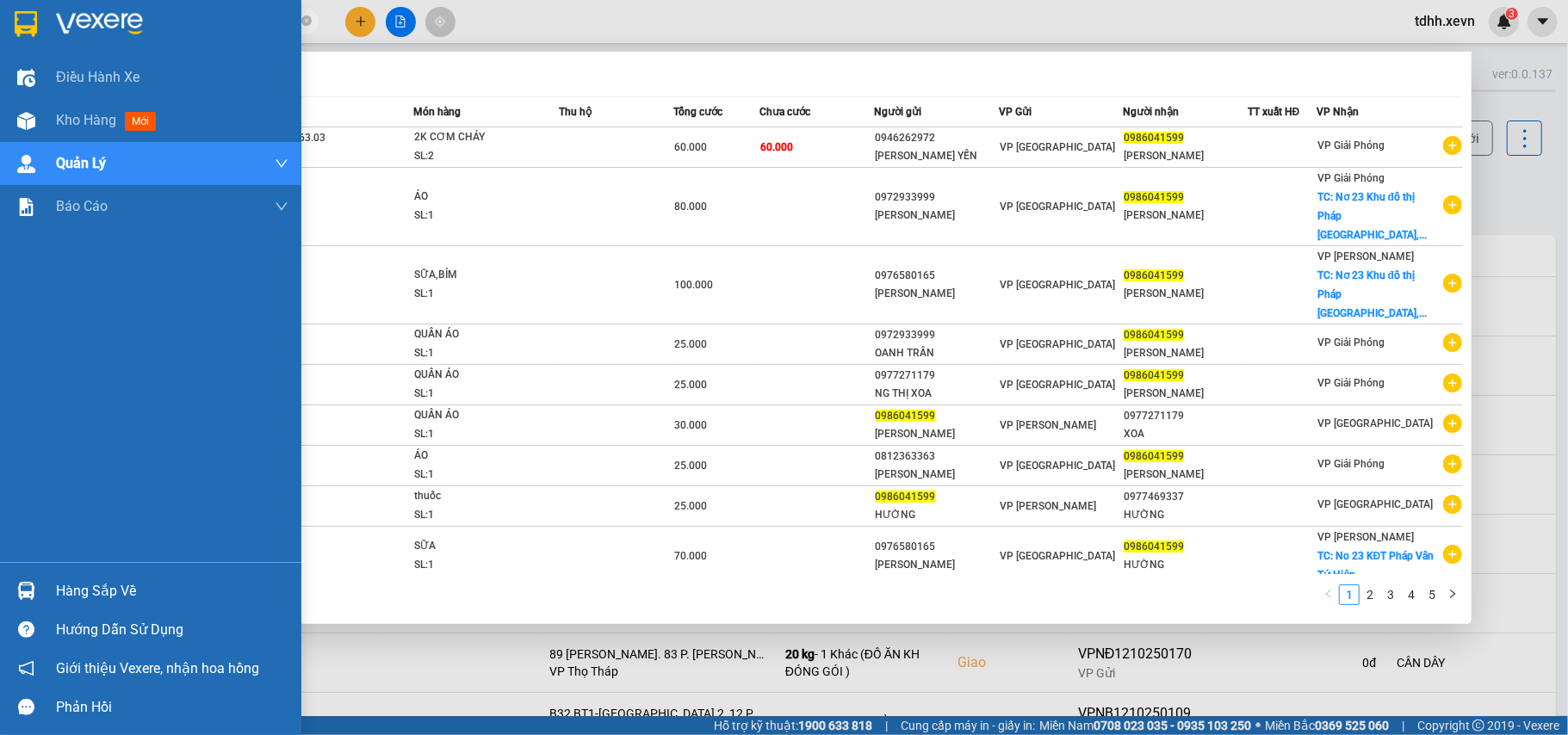
drag, startPoint x: 163, startPoint y: 21, endPoint x: 0, endPoint y: 39, distance: 164.0
click at [0, 39] on section "Kết quả tìm kiếm ( 41 ) Bộ lọc Mã ĐH Trạng thái Món hàng Thu hộ Tổng cước Chưa …" at bounding box center [784, 367] width 1568 height 735
paste input "61613535"
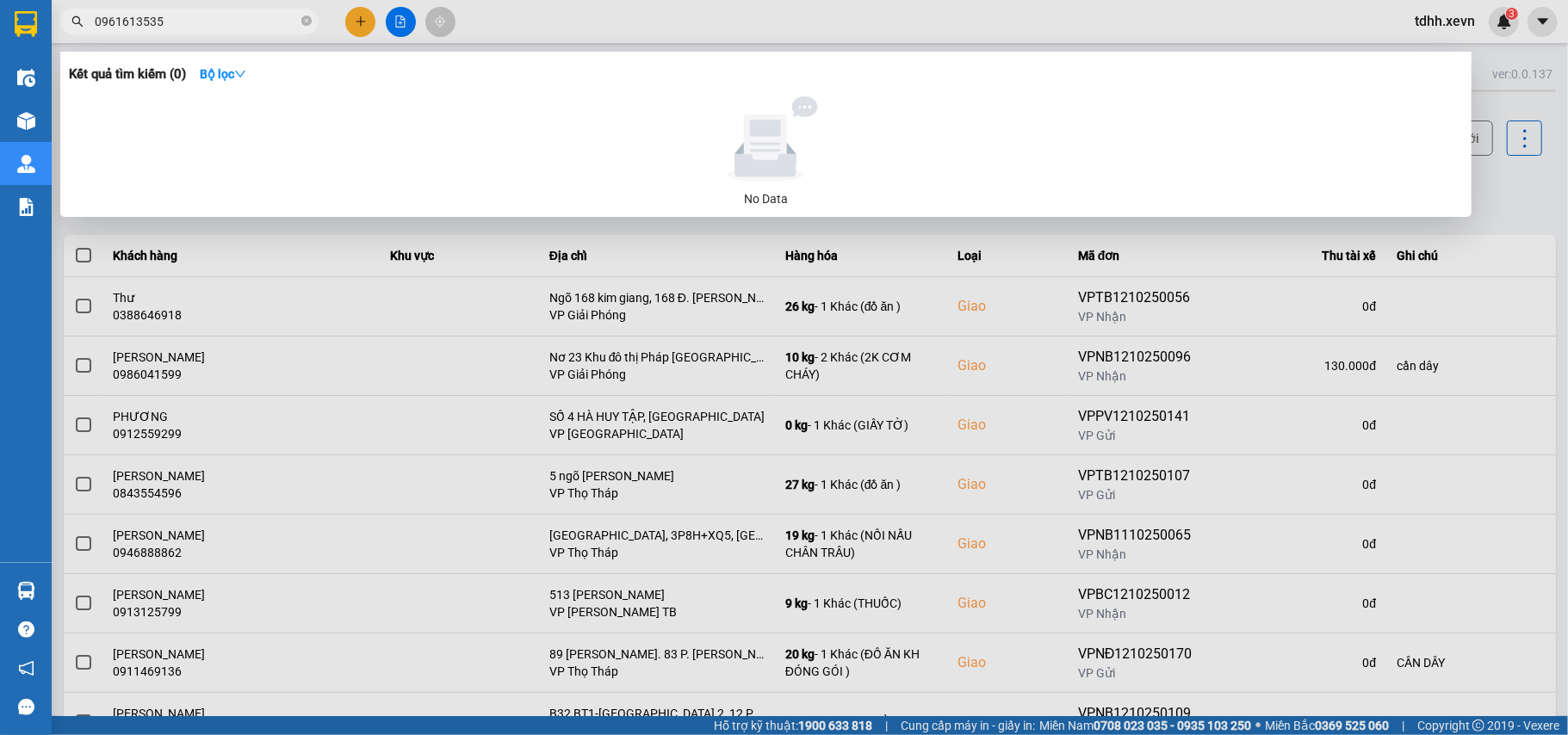
drag, startPoint x: 160, startPoint y: 22, endPoint x: 55, endPoint y: 32, distance: 105.5
click at [55, 32] on div "0961613535" at bounding box center [167, 21] width 336 height 26
paste input "76064682"
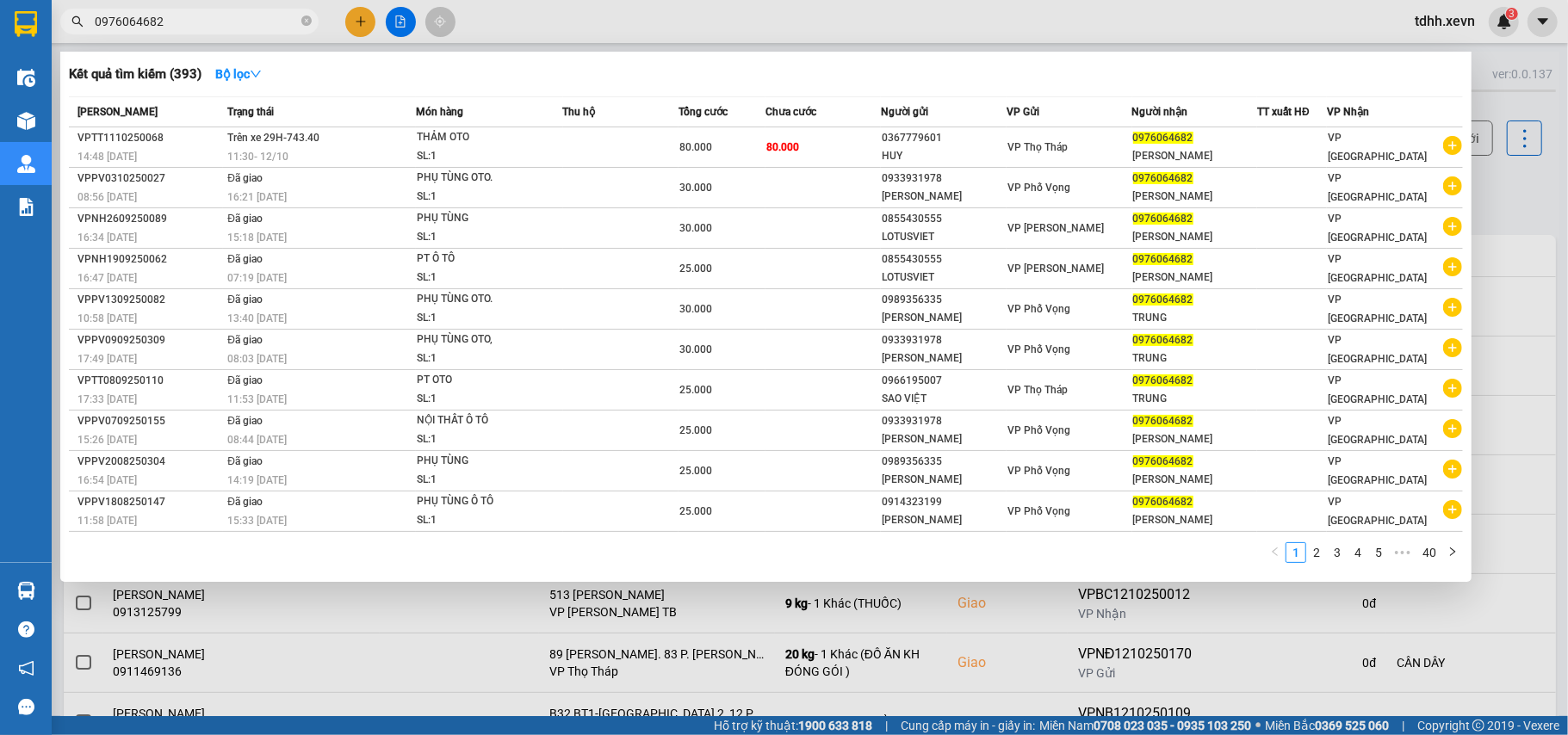
drag, startPoint x: 166, startPoint y: 21, endPoint x: 31, endPoint y: 43, distance: 136.8
click at [31, 43] on section "Kết quả tìm kiếm ( 393 ) Bộ lọc Mã ĐH Trạng thái Món hàng Thu hộ Tổng cước Chưa…" at bounding box center [784, 367] width 1568 height 735
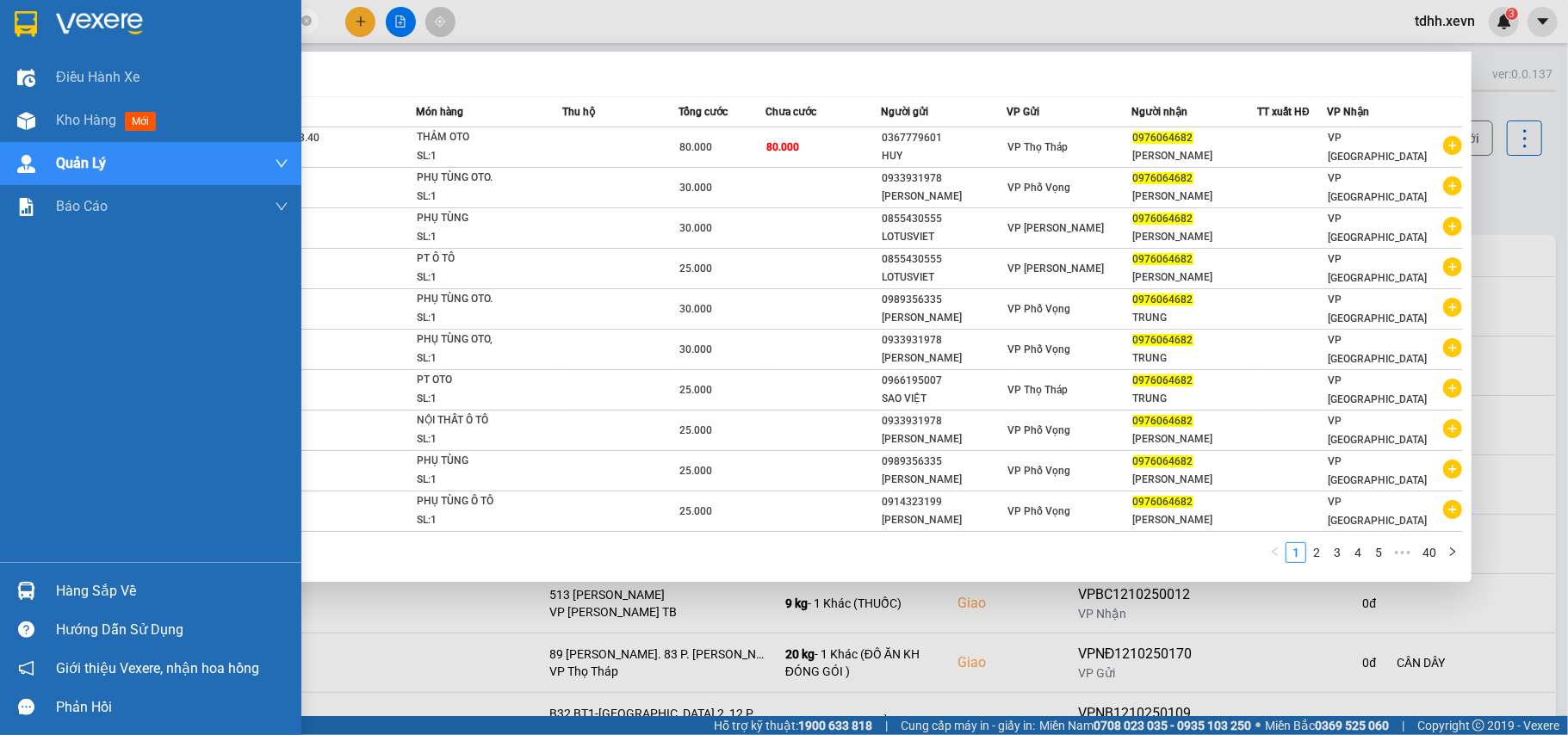
paste input "44687996"
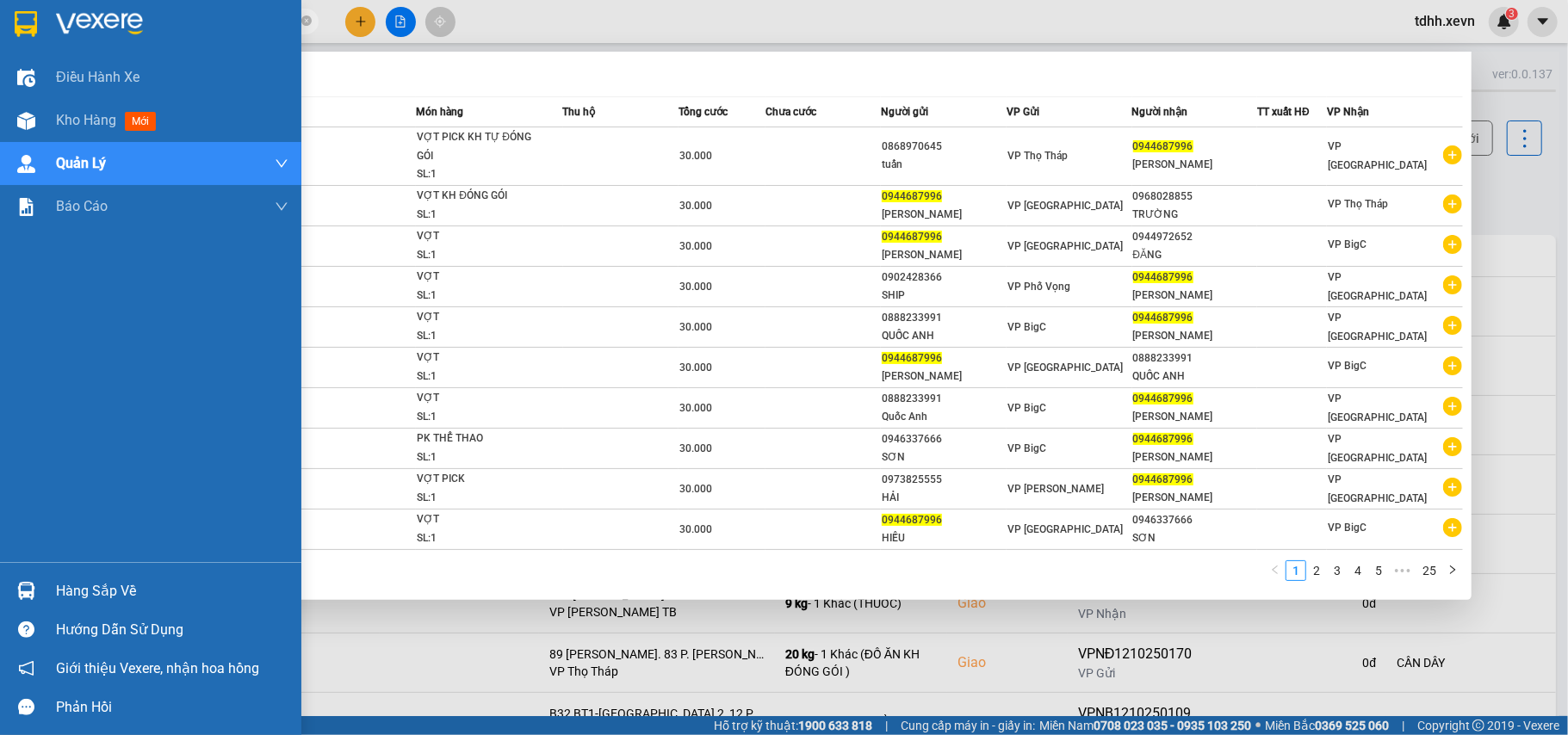
drag, startPoint x: 160, startPoint y: 18, endPoint x: 48, endPoint y: 44, distance: 115.0
click at [48, 44] on section "Kết quả tìm kiếm ( 244 ) Bộ lọc Mã ĐH Trạng thái Món hàng Thu hộ Tổng cước Chưa…" at bounding box center [784, 367] width 1568 height 735
paste input "7384722"
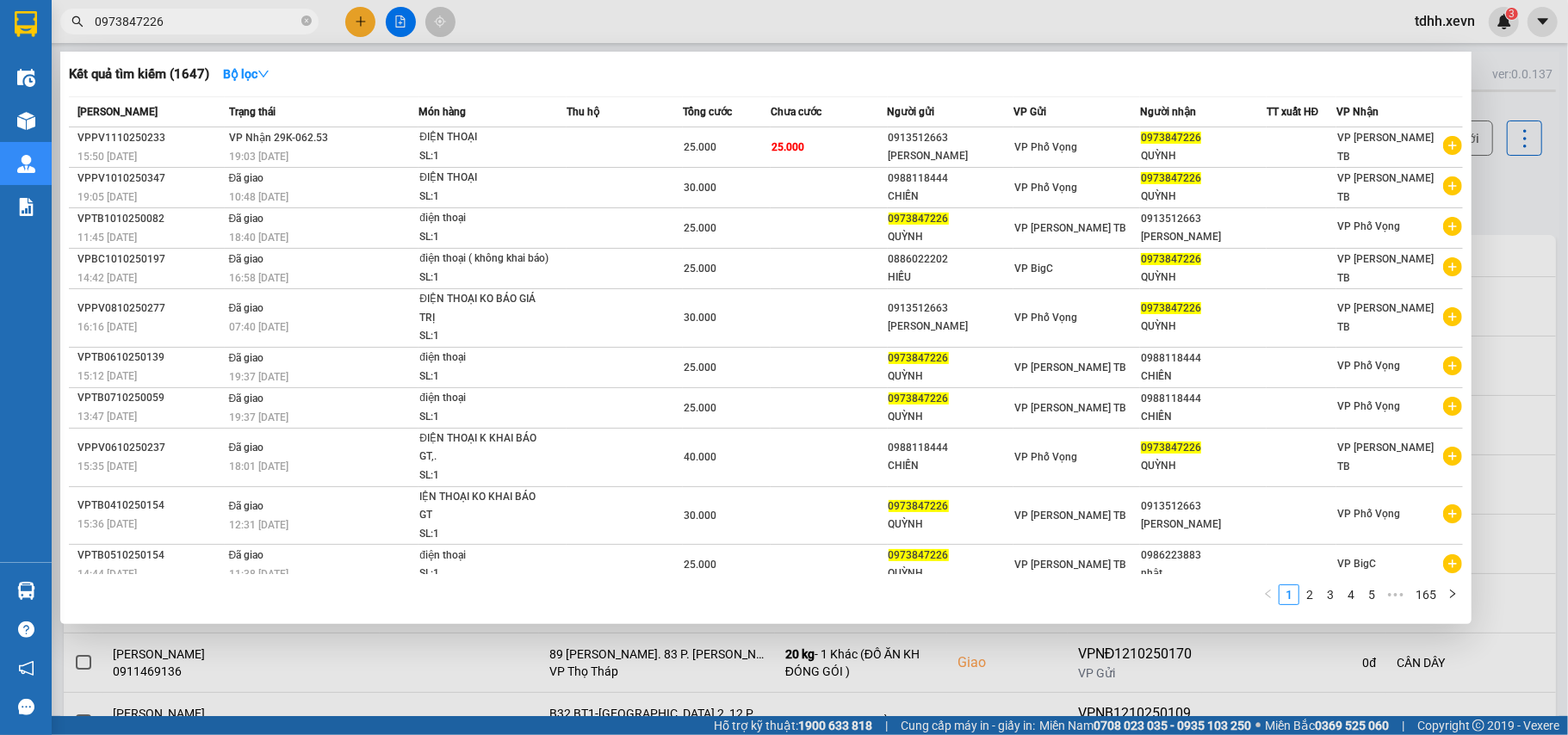
drag, startPoint x: 167, startPoint y: 17, endPoint x: 69, endPoint y: 43, distance: 101.4
click at [69, 37] on div "Kết quả tìm kiếm ( 1647 ) Bộ lọc Mã ĐH Trạng thái Món hàng Thu hộ Tổng cước Chư…" at bounding box center [167, 22] width 336 height 30
paste input "87064758"
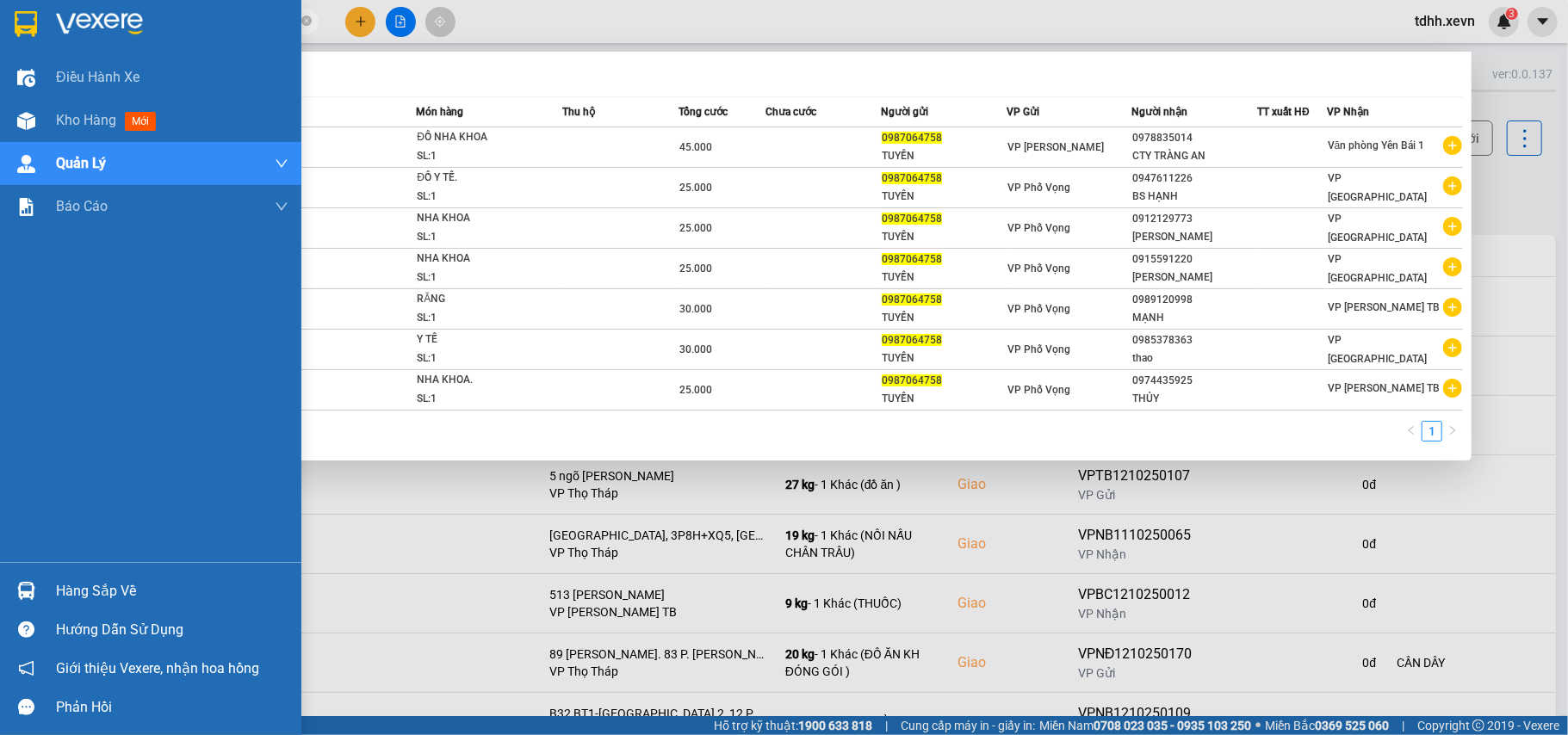
drag, startPoint x: 100, startPoint y: 34, endPoint x: 19, endPoint y: 52, distance: 83.0
click at [19, 52] on section "Kết quả tìm kiếm ( 7 ) Bộ lọc Mã ĐH Trạng thái Món hàng Thu hộ Tổng cước Chưa c…" at bounding box center [784, 367] width 1568 height 735
paste input "61157454"
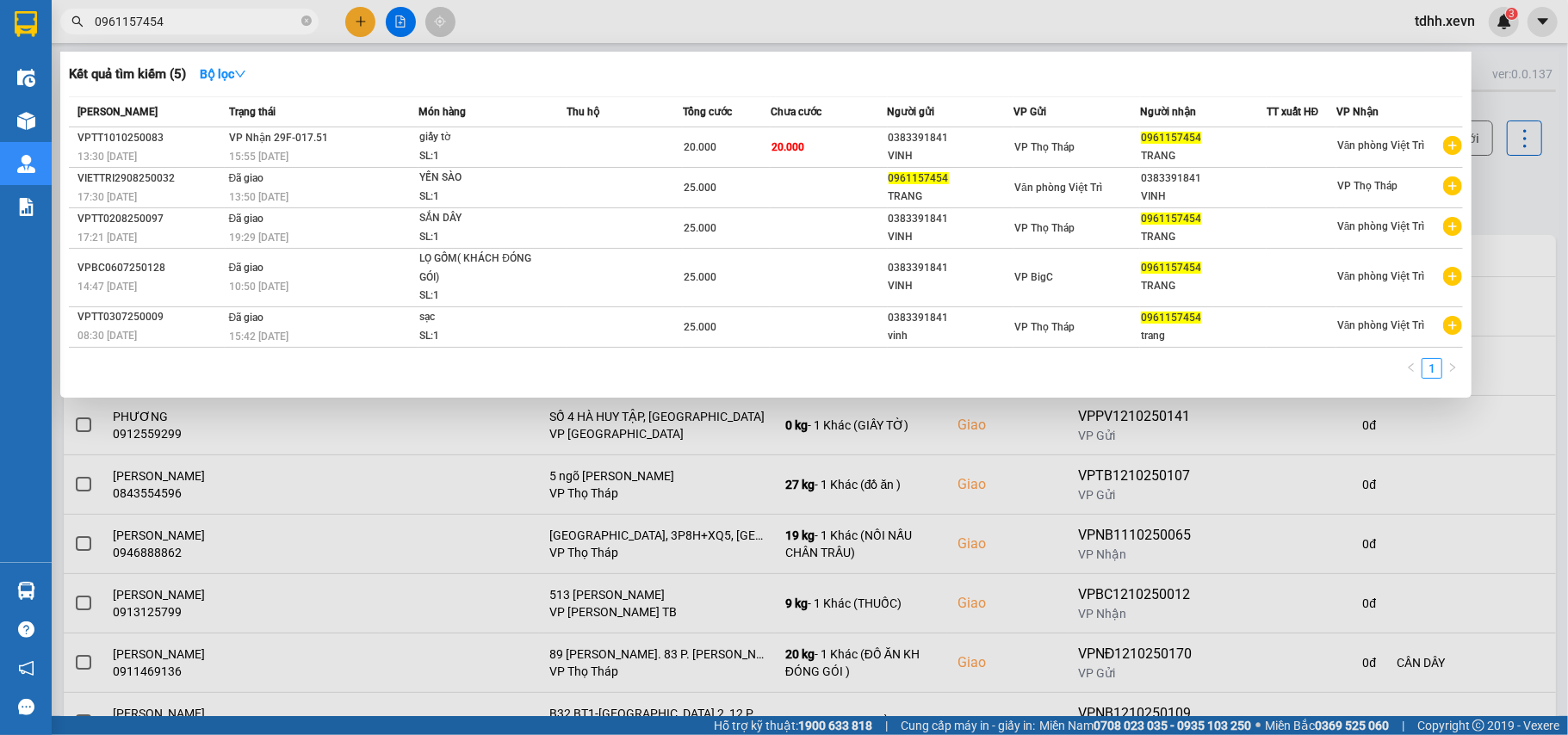
drag, startPoint x: 159, startPoint y: 29, endPoint x: 63, endPoint y: 67, distance: 103.2
click at [63, 37] on div "Kết quả tìm kiếm ( 5 ) Bộ lọc Mã ĐH Trạng thái Món hàng Thu hộ Tổng cước Chưa c…" at bounding box center [167, 22] width 336 height 30
paste input "384848686"
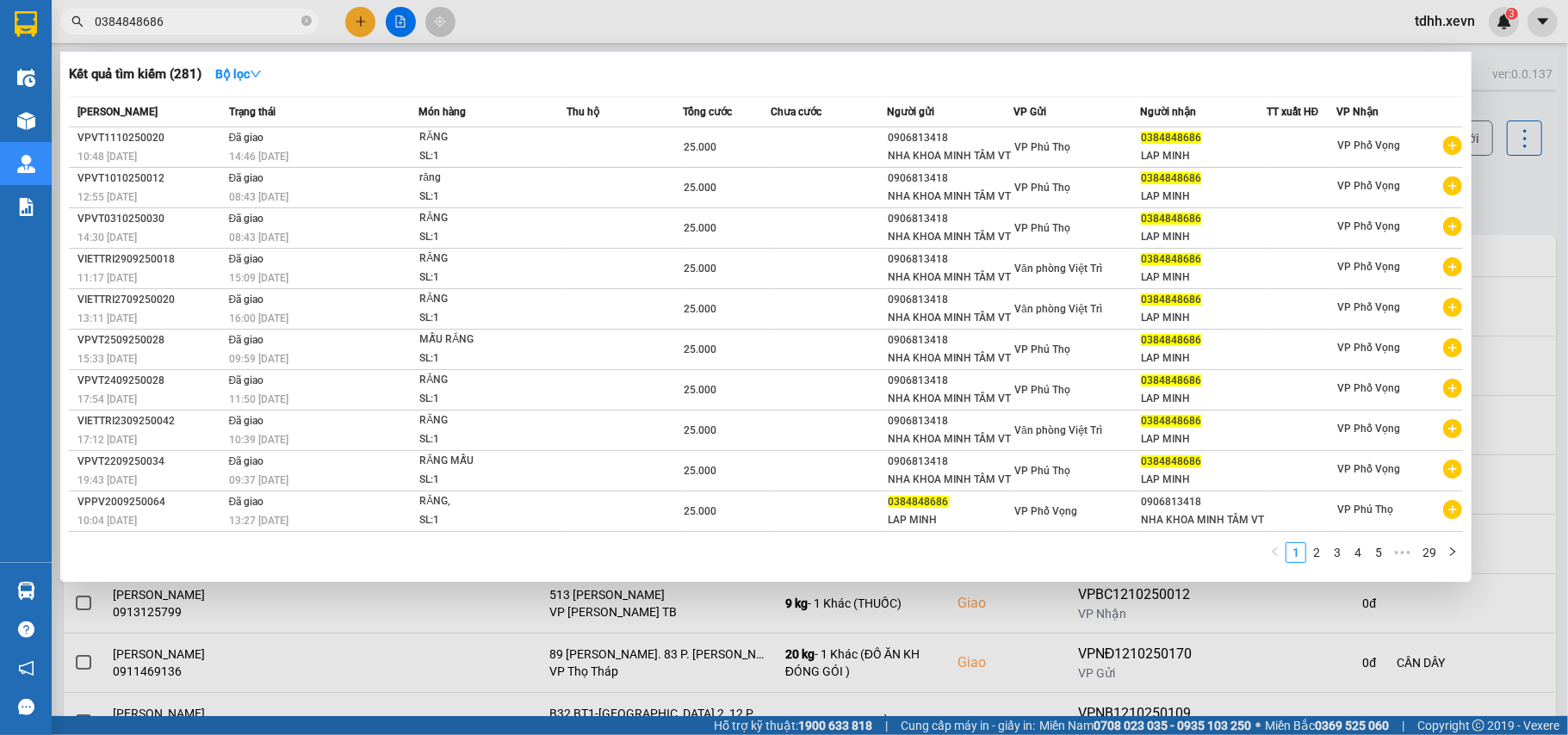
drag, startPoint x: 170, startPoint y: 12, endPoint x: 38, endPoint y: 52, distance: 137.9
click at [38, 52] on section "Kết quả tìm kiếm ( 281 ) Bộ lọc Mã ĐH Trạng thái Món hàng Thu hộ Tổng cước Chưa…" at bounding box center [784, 367] width 1568 height 735
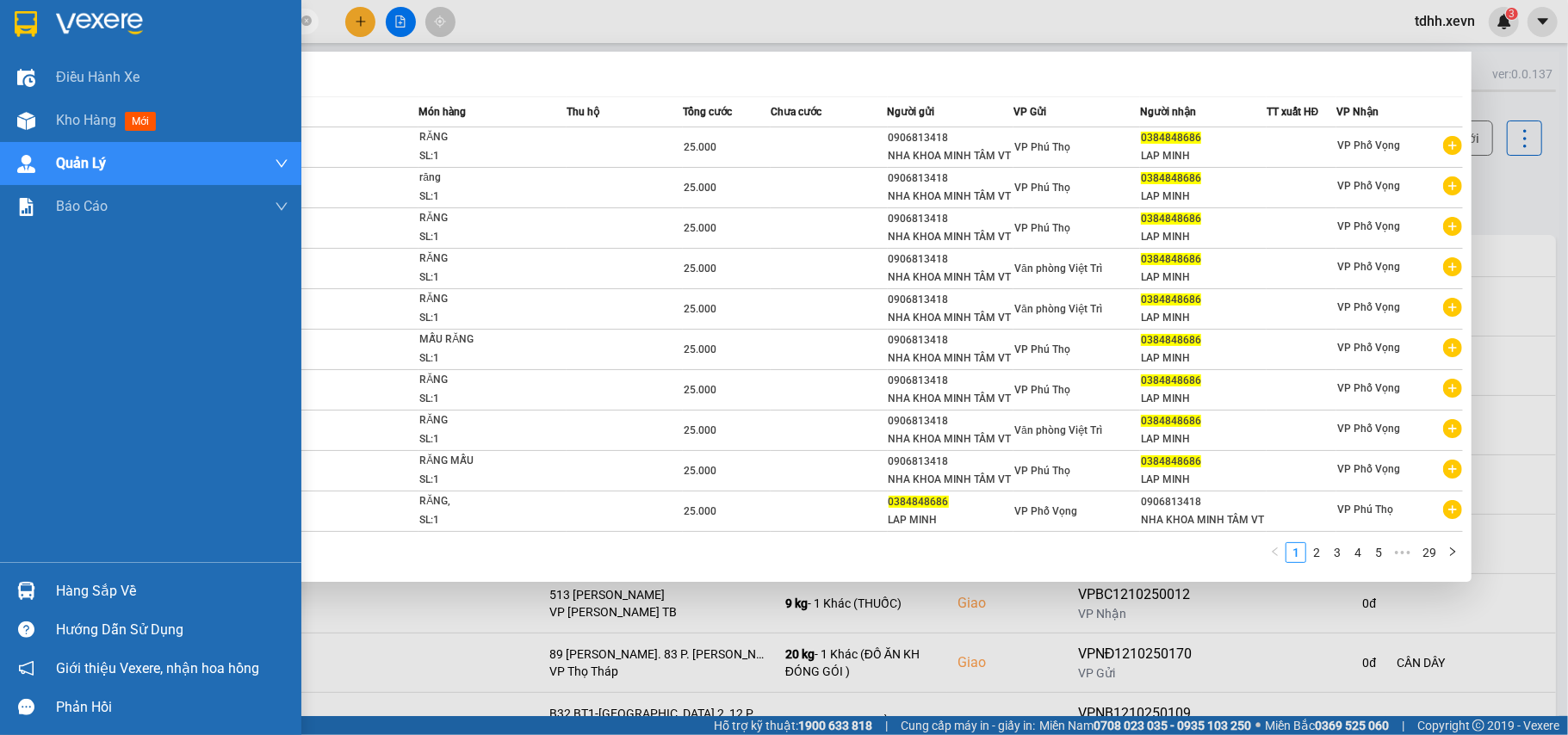
paste input "948024535"
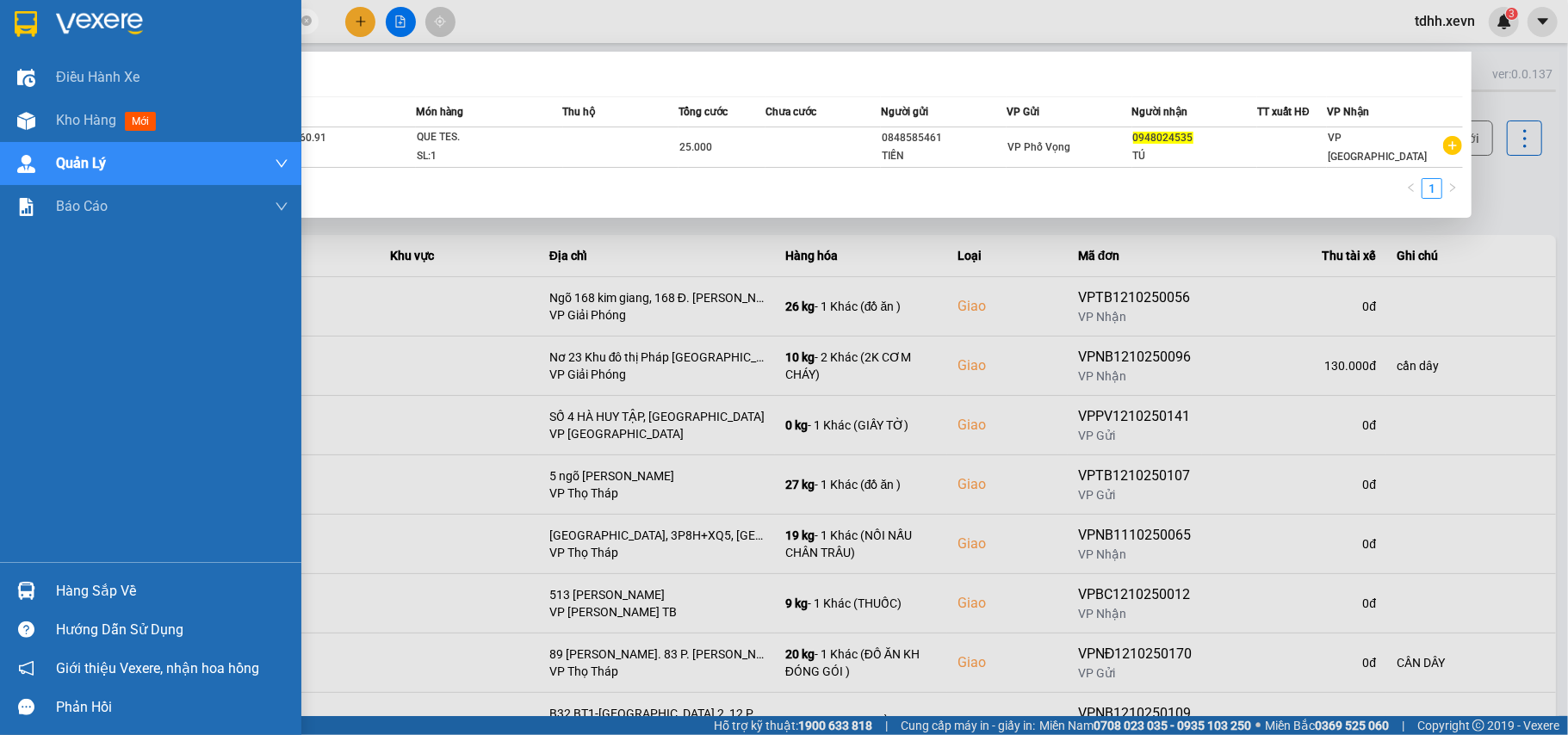
drag, startPoint x: 170, startPoint y: 15, endPoint x: 7, endPoint y: 32, distance: 163.9
click at [7, 32] on section "Kết quả tìm kiếm ( 1 ) Bộ lọc Mã ĐH Trạng thái Món hàng Thu hộ Tổng cước Chưa c…" at bounding box center [784, 367] width 1568 height 735
paste input "856760726"
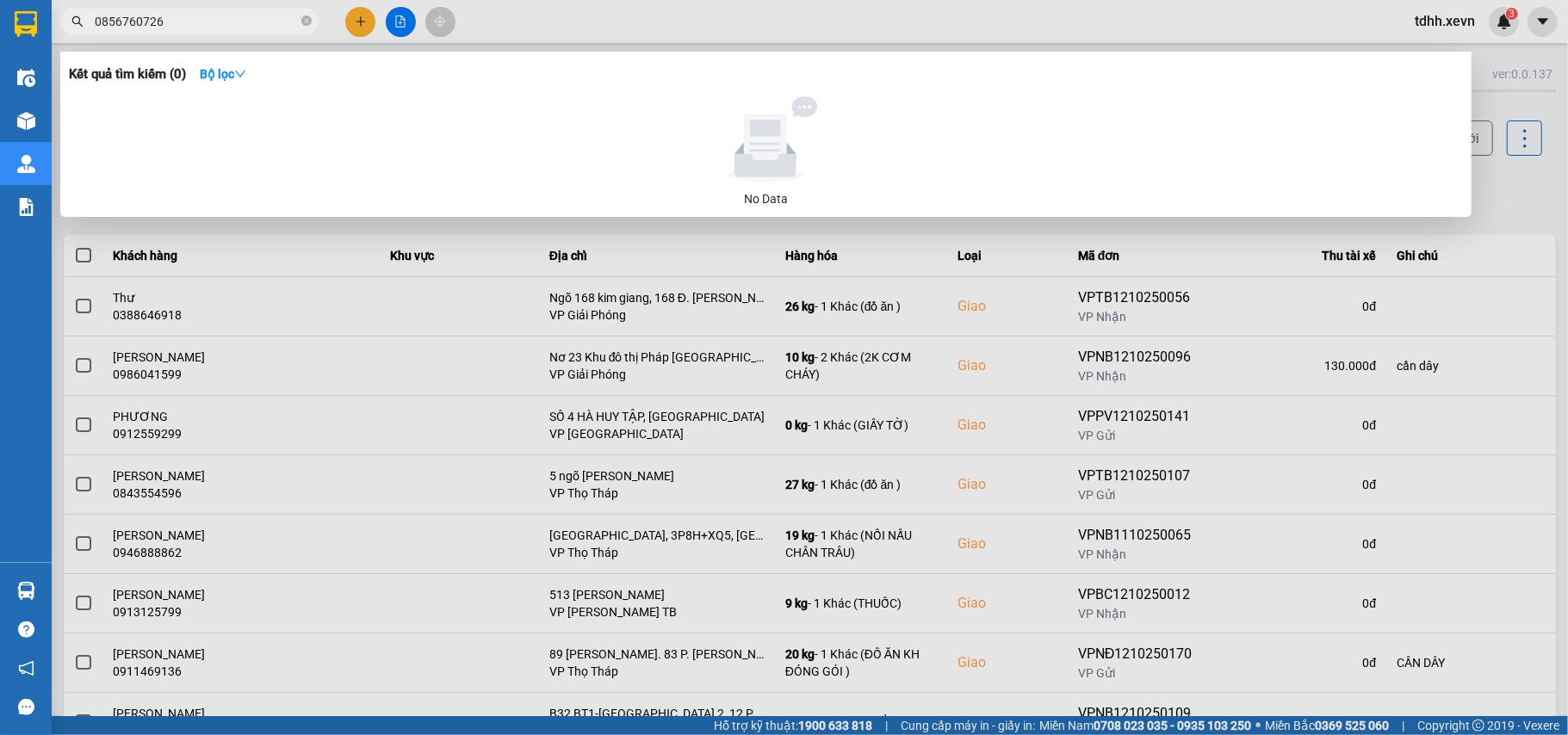
drag, startPoint x: 167, startPoint y: 22, endPoint x: 44, endPoint y: 45, distance: 125.1
click at [44, 45] on section "Kết quả tìm kiếm ( 0 ) Bộ lọc No Data 0856760726 tdhh.xevn 3 Điều hành xe Kho h…" at bounding box center [784, 367] width 1568 height 735
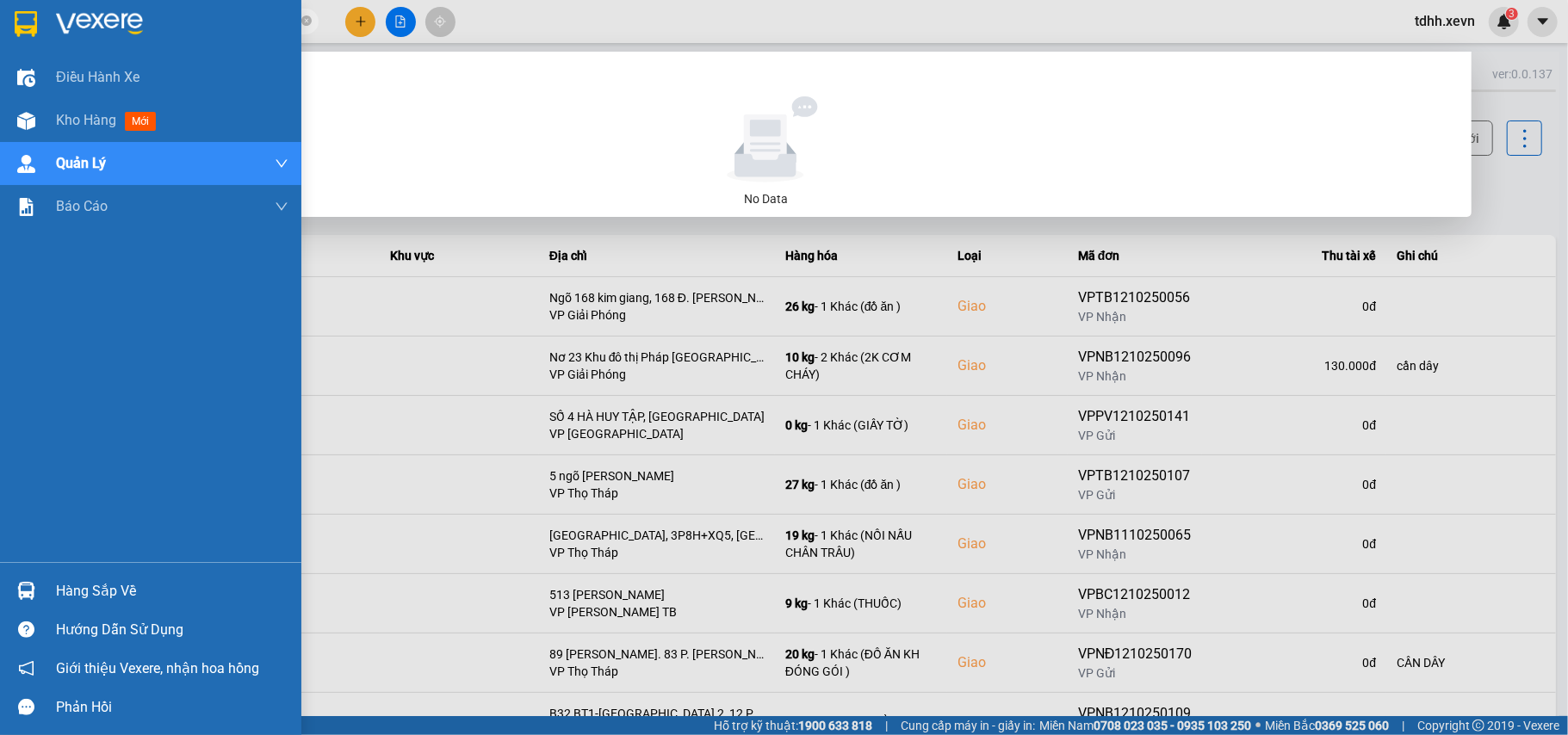
paste input "986969045"
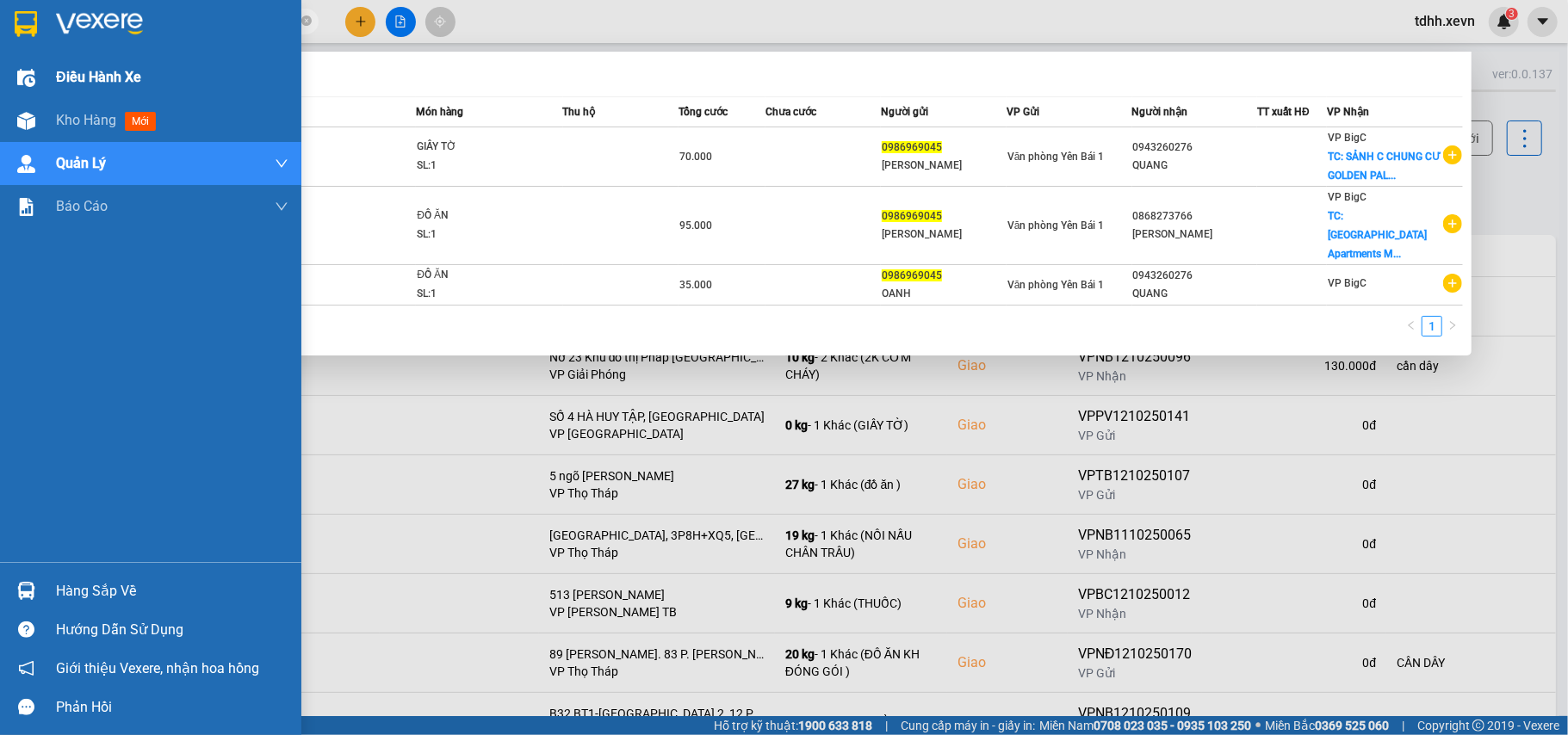
drag, startPoint x: 174, startPoint y: 14, endPoint x: 39, endPoint y: 57, distance: 141.7
click at [39, 57] on section "Kết quả tìm kiếm ( 3 ) Bộ lọc Mã ĐH Trạng thái Món hàng Thu hộ Tổng cước Chưa c…" at bounding box center [784, 367] width 1568 height 735
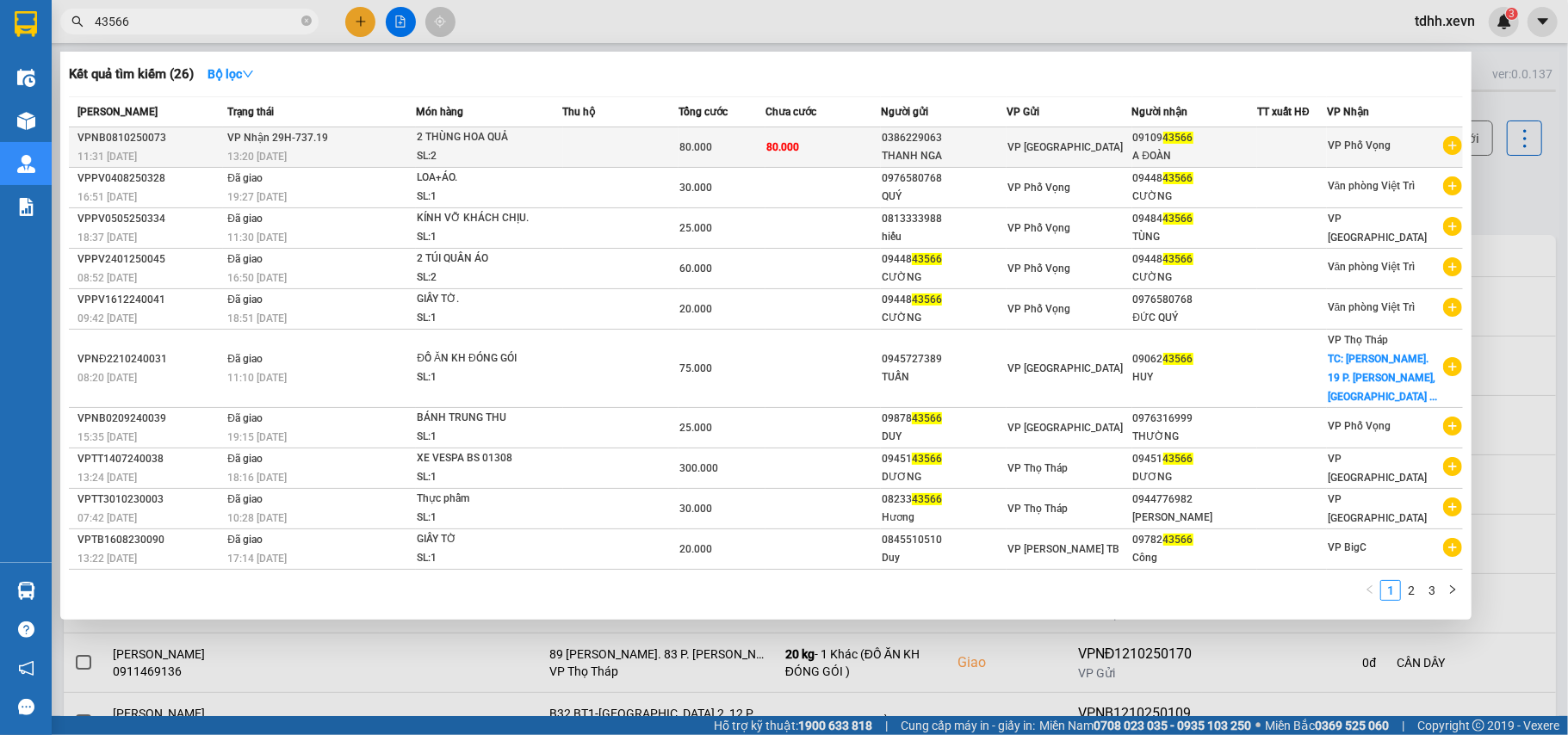
type input "43566"
click at [420, 142] on div "2 THÙNG HOA QUẢ" at bounding box center [481, 138] width 129 height 19
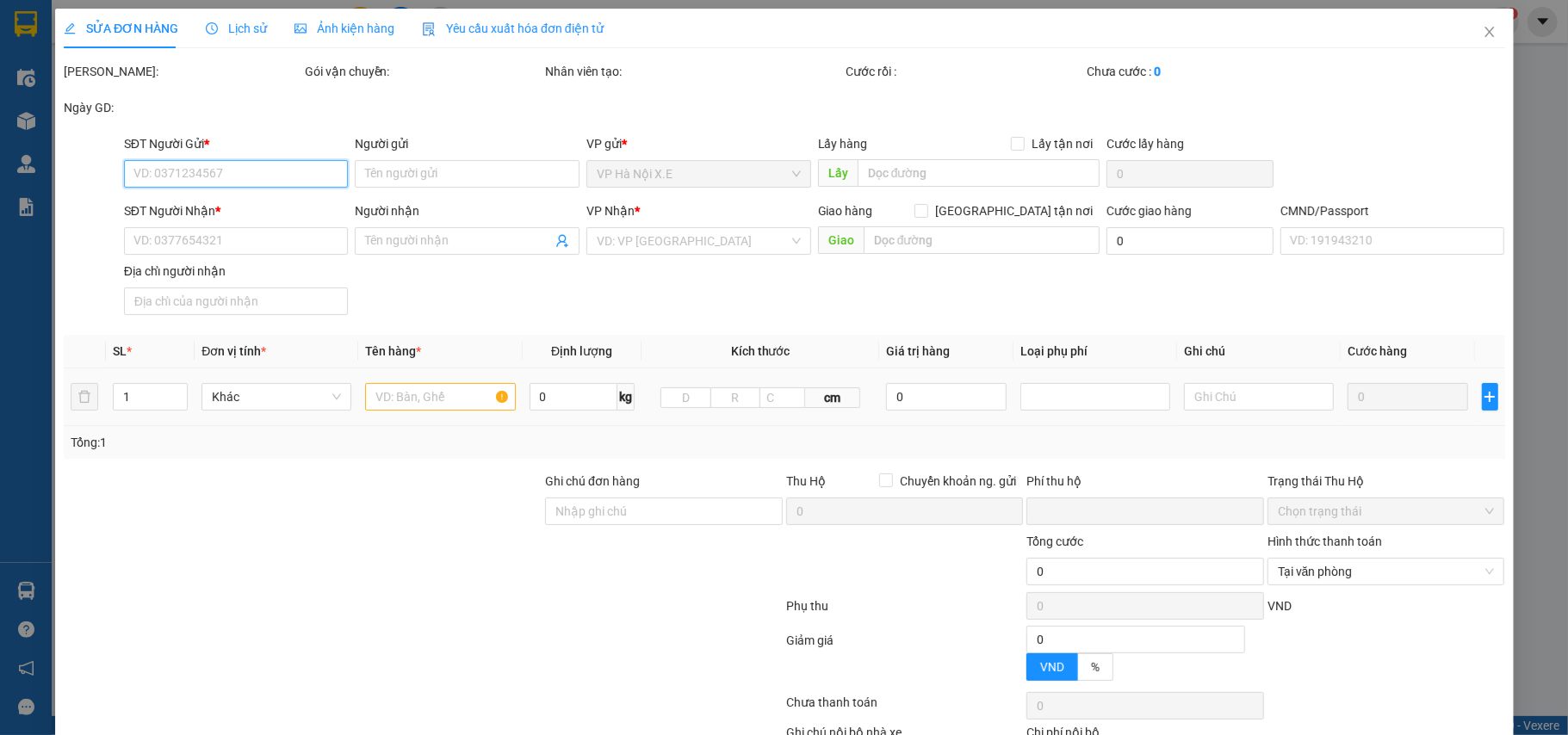
type input "0386229063"
type input "THANH NGA"
type input "0910943566"
type input "A ĐOÀN"
type input "0"
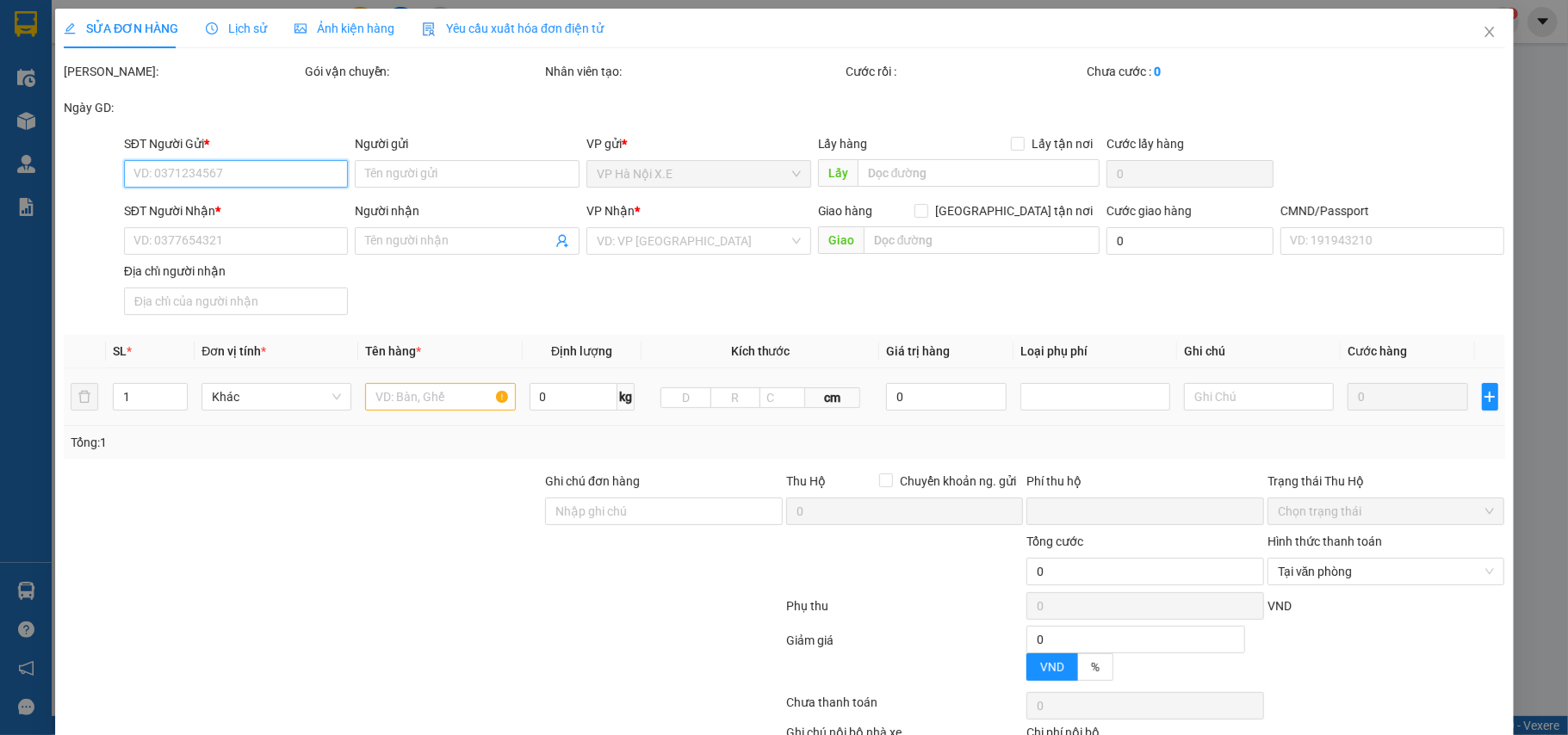
type input "80.000"
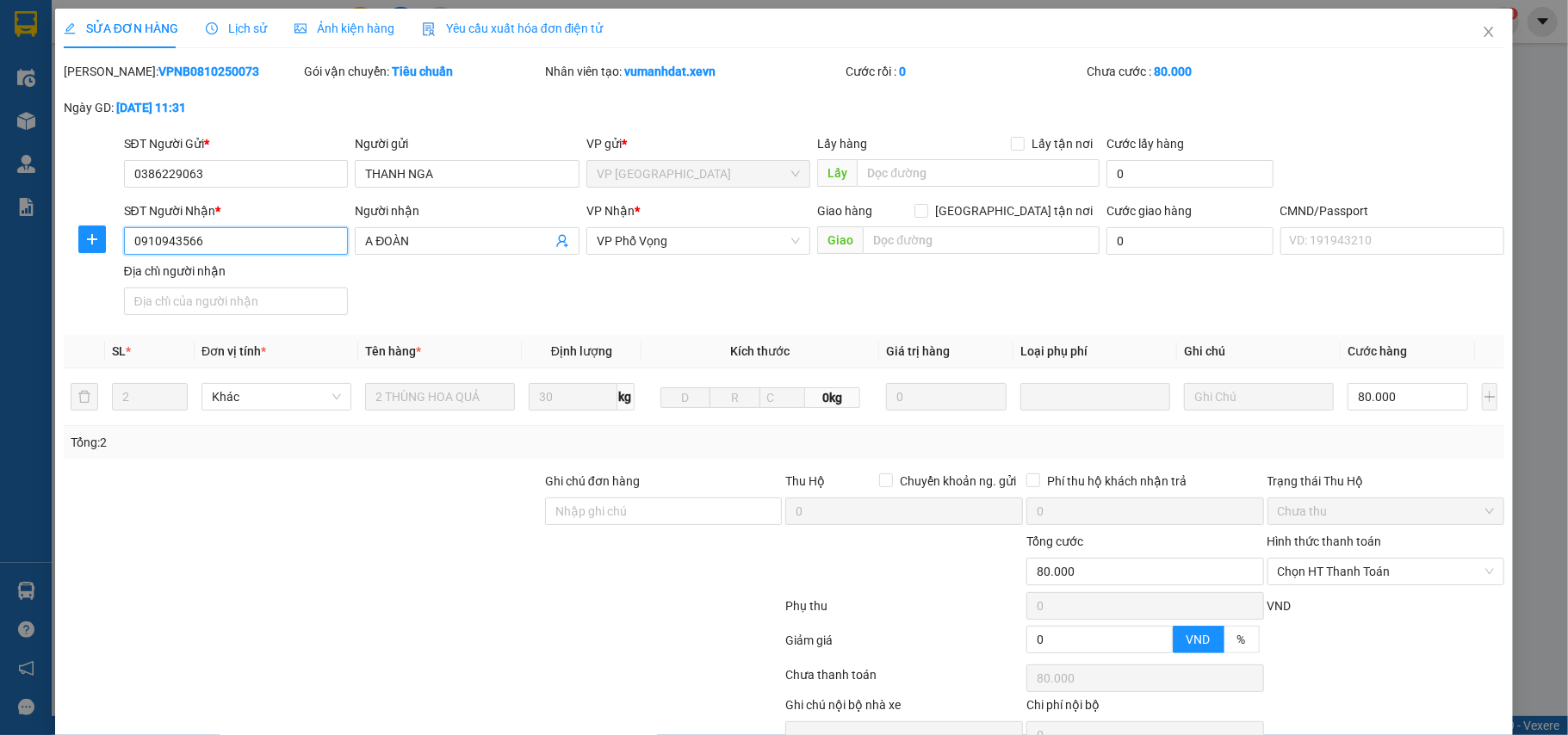
drag, startPoint x: 203, startPoint y: 246, endPoint x: 100, endPoint y: 256, distance: 103.5
click at [100, 256] on div "SĐT Người Nhận * 0910943566 0910943566 Người nhận A ĐOÀN VP Nhận * VP Phố Vọng …" at bounding box center [784, 261] width 1445 height 120
drag, startPoint x: 215, startPoint y: 168, endPoint x: 36, endPoint y: 176, distance: 179.2
click at [36, 176] on div "SỬA ĐƠN HÀNG Lịch sử Ảnh kiện hàng Yêu cầu xuất hóa đơn điện tử Total Paid Fee …" at bounding box center [784, 367] width 1568 height 735
click at [253, 29] on span "Lịch sử" at bounding box center [236, 28] width 62 height 14
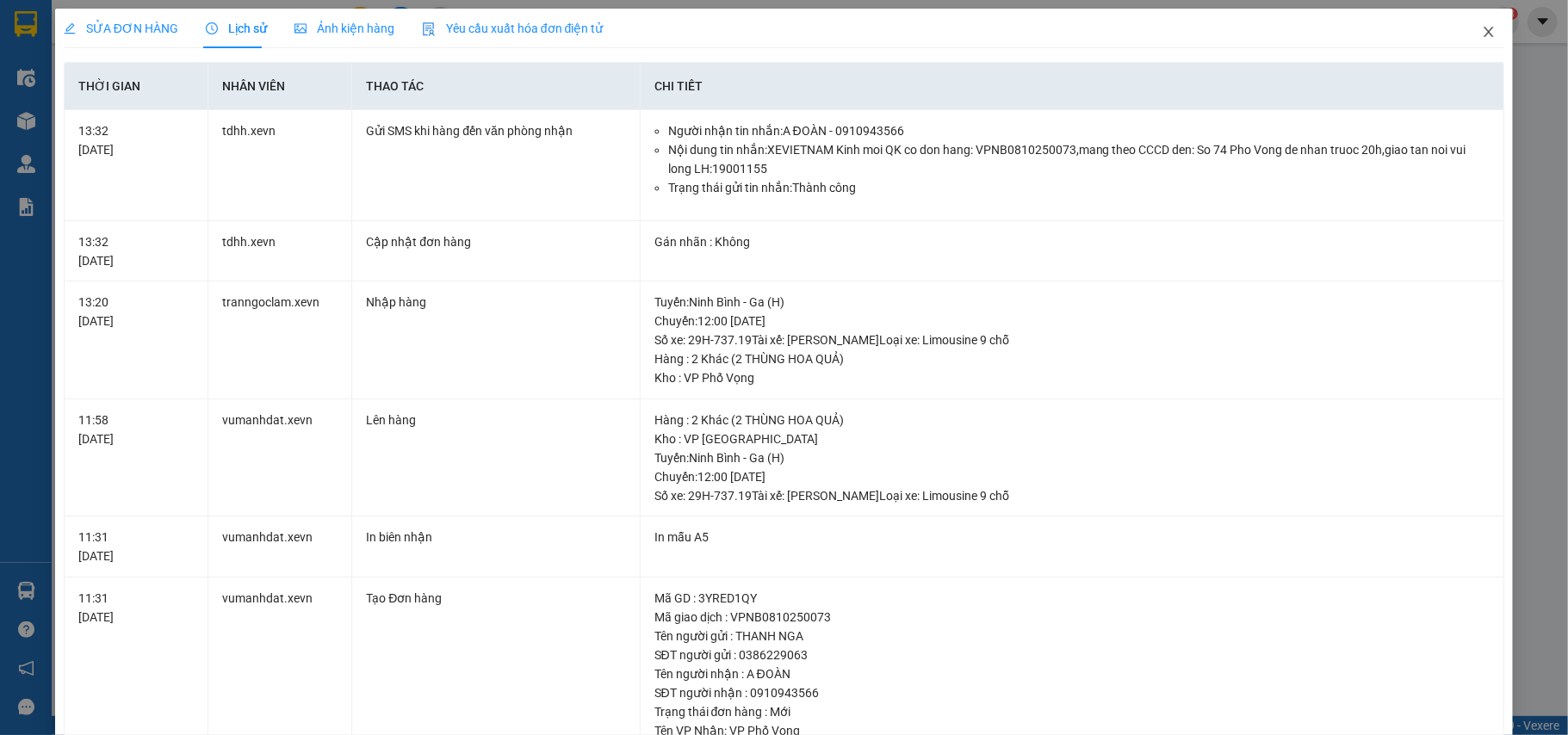
click at [1471, 25] on span "Close" at bounding box center [1489, 32] width 48 height 48
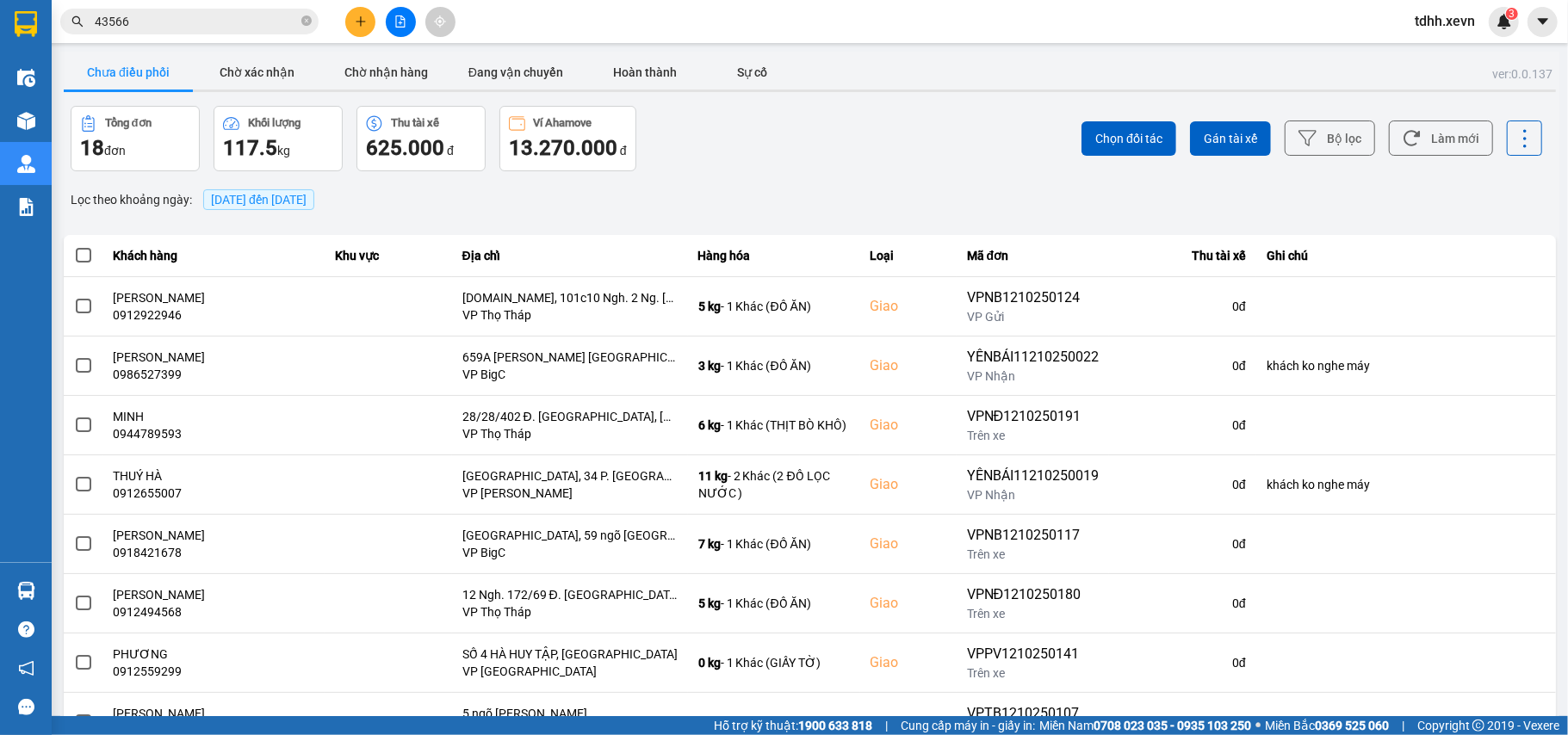
click at [138, 14] on input "43566" at bounding box center [196, 22] width 203 height 19
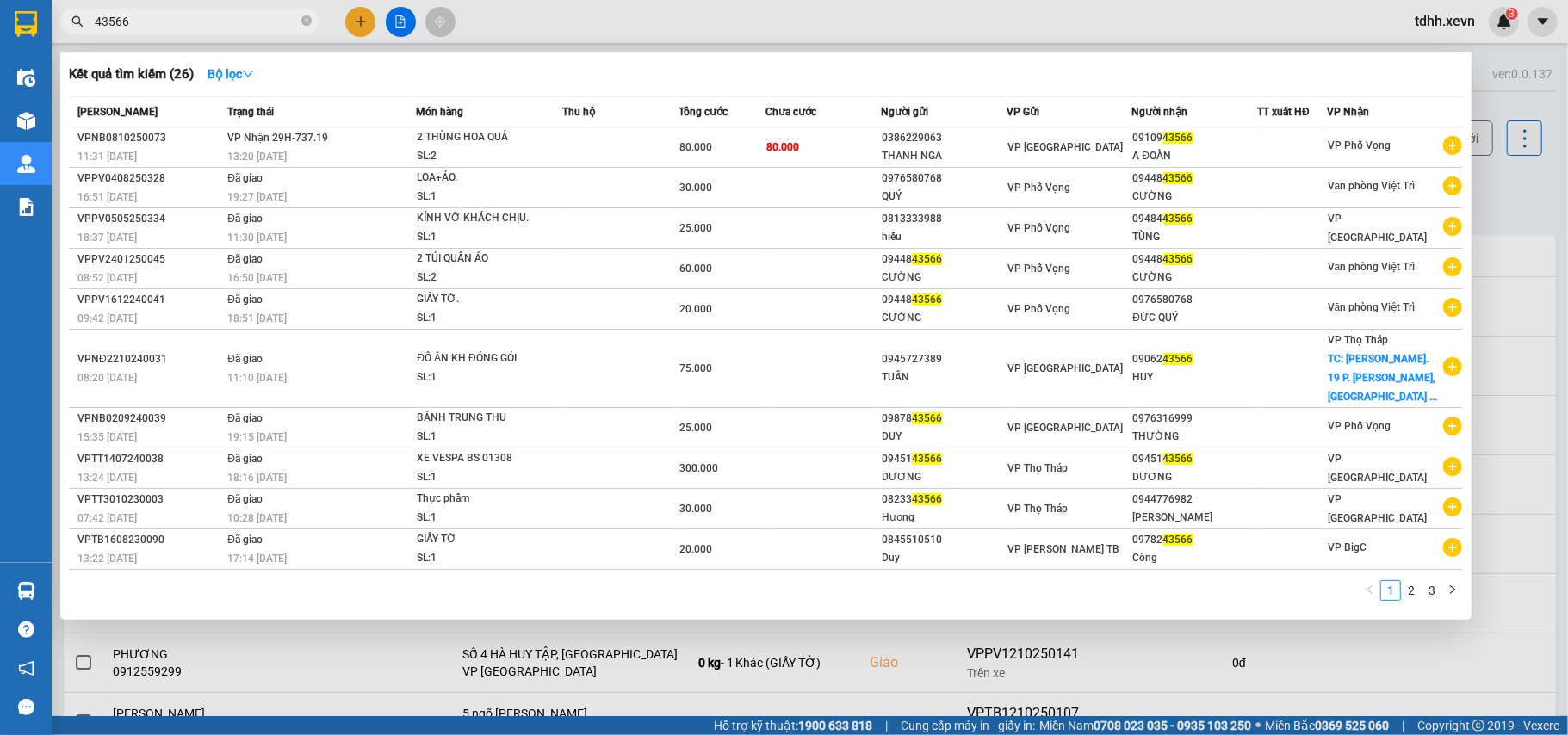
drag, startPoint x: 110, startPoint y: 39, endPoint x: 56, endPoint y: 53, distance: 55.8
click at [56, 37] on div "Kết quả tìm kiếm ( 26 ) Bộ lọc Mã ĐH Trạng thái Món hàng Thu hộ Tổng cước Chưa …" at bounding box center [167, 22] width 336 height 30
paste input "0584073497"
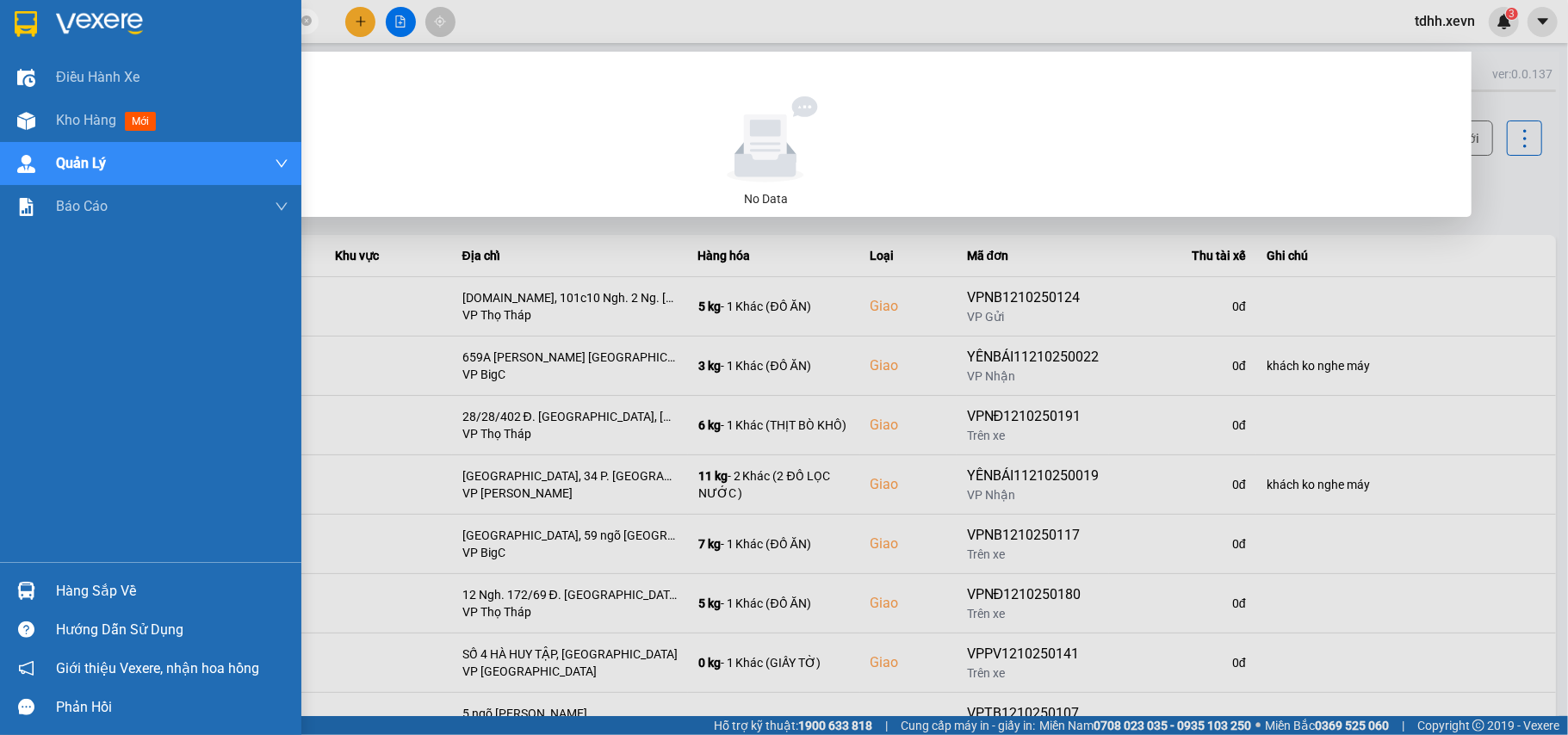
drag, startPoint x: 168, startPoint y: 18, endPoint x: 38, endPoint y: 44, distance: 132.6
click at [36, 44] on section "Kết quả tìm kiếm ( 0 ) Bộ lọc No Data 0584073497 tdhh.xevn 3 Điều hành xe Kho h…" at bounding box center [784, 367] width 1568 height 735
paste input "943819222"
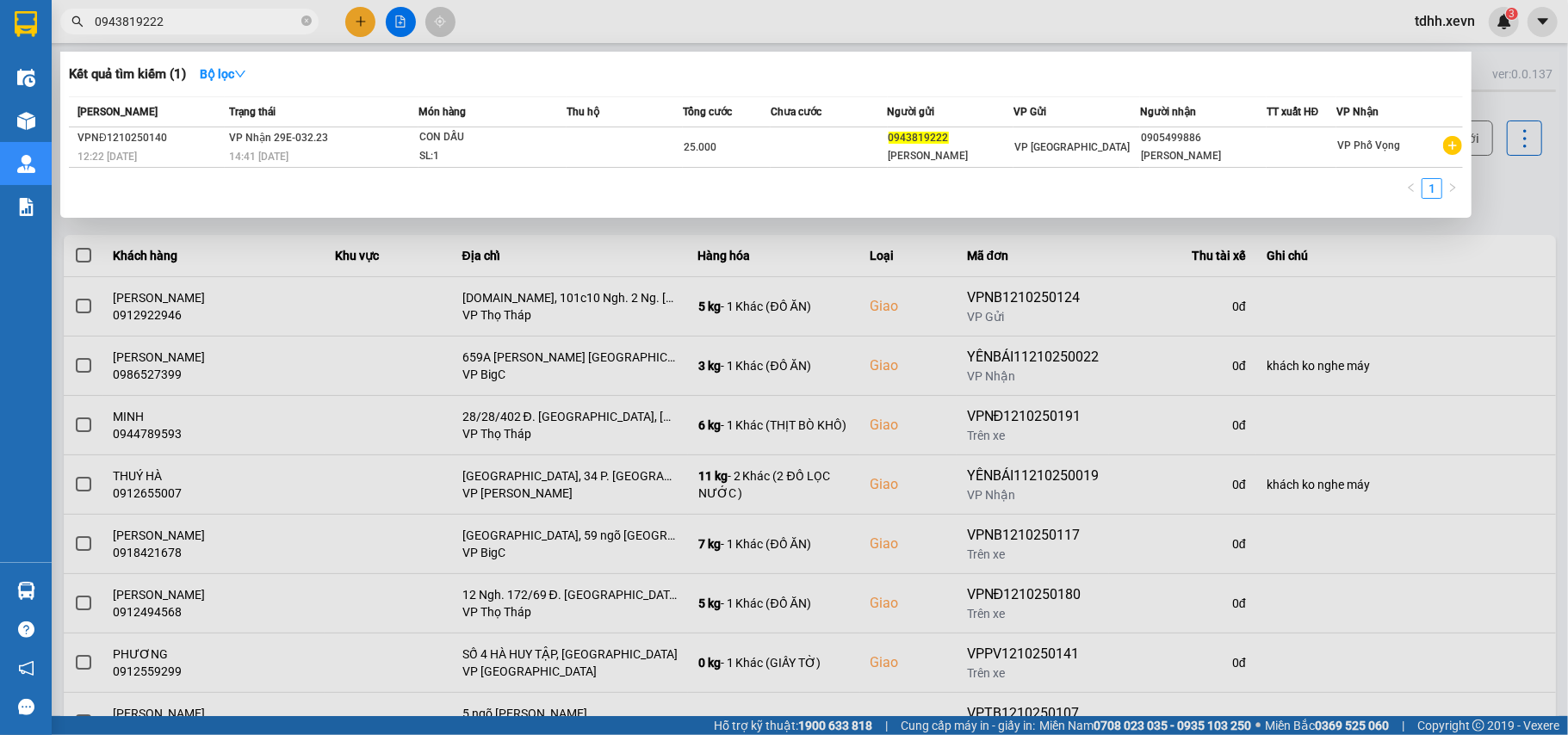
drag, startPoint x: 176, startPoint y: 19, endPoint x: 52, endPoint y: 39, distance: 125.6
click at [52, 37] on div "Kết quả tìm kiếm ( 1 ) Bộ lọc Mã ĐH Trạng thái Món hàng Thu hộ Tổng cước Chưa c…" at bounding box center [167, 22] width 336 height 30
paste input "4687996"
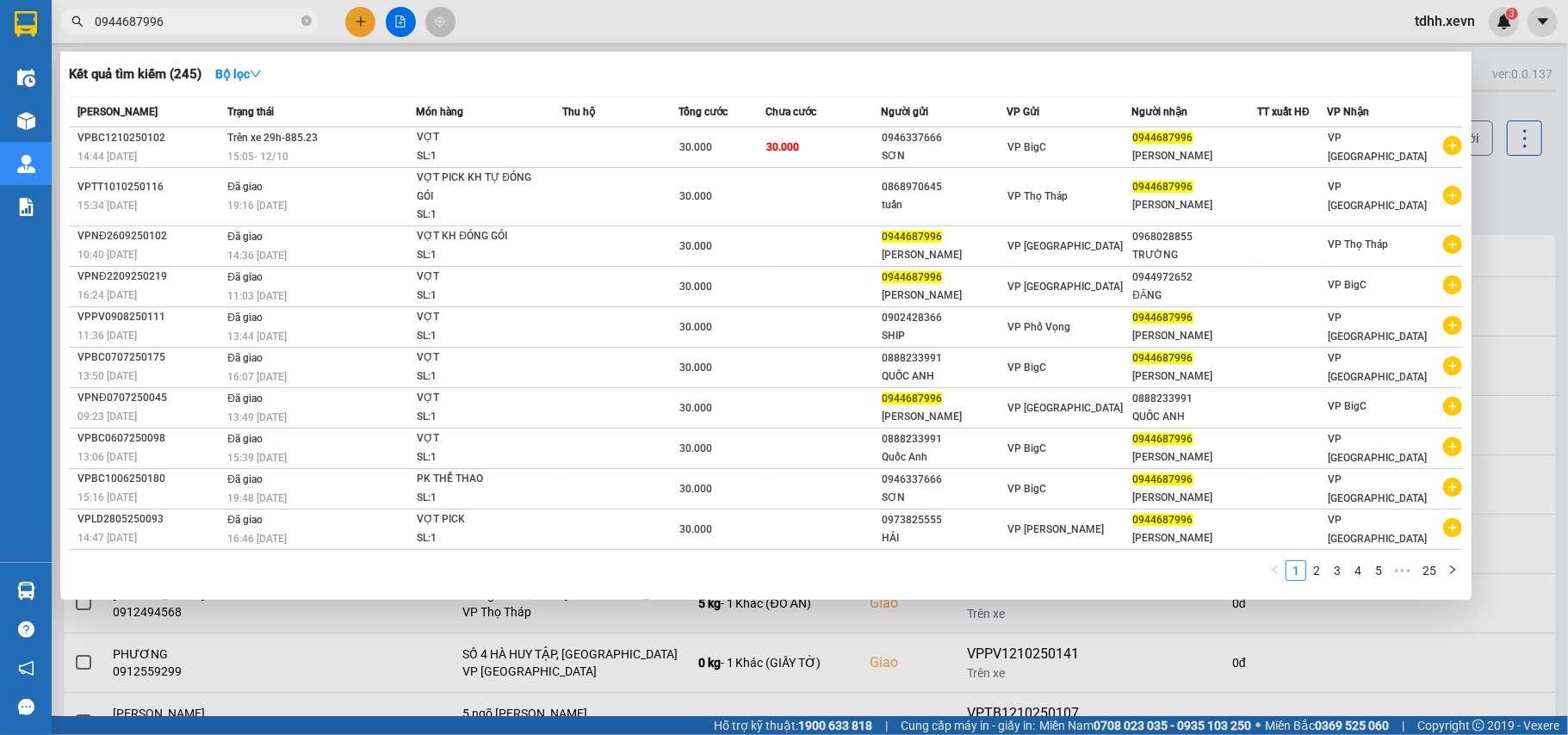
drag, startPoint x: 170, startPoint y: 19, endPoint x: 83, endPoint y: 40, distance: 89.5
click at [83, 37] on div "Kết quả tìm kiếm ( 245 ) Bộ lọc Mã ĐH Trạng thái Món hàng Thu hộ Tổng cước Chưa…" at bounding box center [167, 22] width 336 height 30
paste input "23504333"
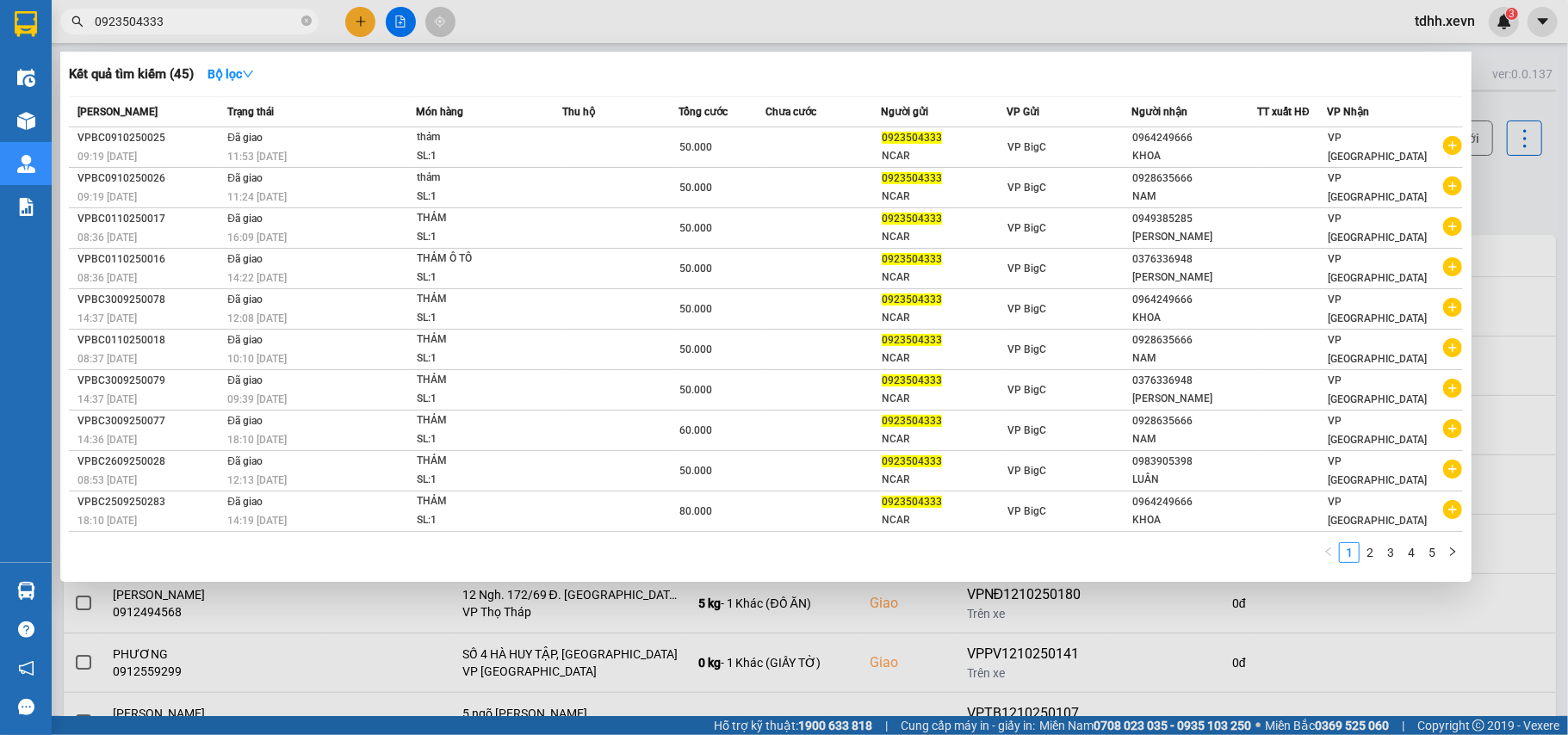
drag, startPoint x: 167, startPoint y: 22, endPoint x: 60, endPoint y: 34, distance: 107.7
click at [60, 34] on div "Kết quả tìm kiếm ( 45 ) Bộ lọc Mã ĐH Trạng thái Món hàng Thu hộ Tổng cước Chưa …" at bounding box center [167, 22] width 336 height 30
drag, startPoint x: 167, startPoint y: 11, endPoint x: 86, endPoint y: 34, distance: 84.2
click at [86, 34] on div "Kết quả tìm kiếm ( 45 ) Bộ lọc Mã ĐH Trạng thái Món hàng Thu hộ Tổng cước Chưa …" at bounding box center [167, 22] width 336 height 30
click at [111, 18] on input "0923504333" at bounding box center [196, 22] width 203 height 19
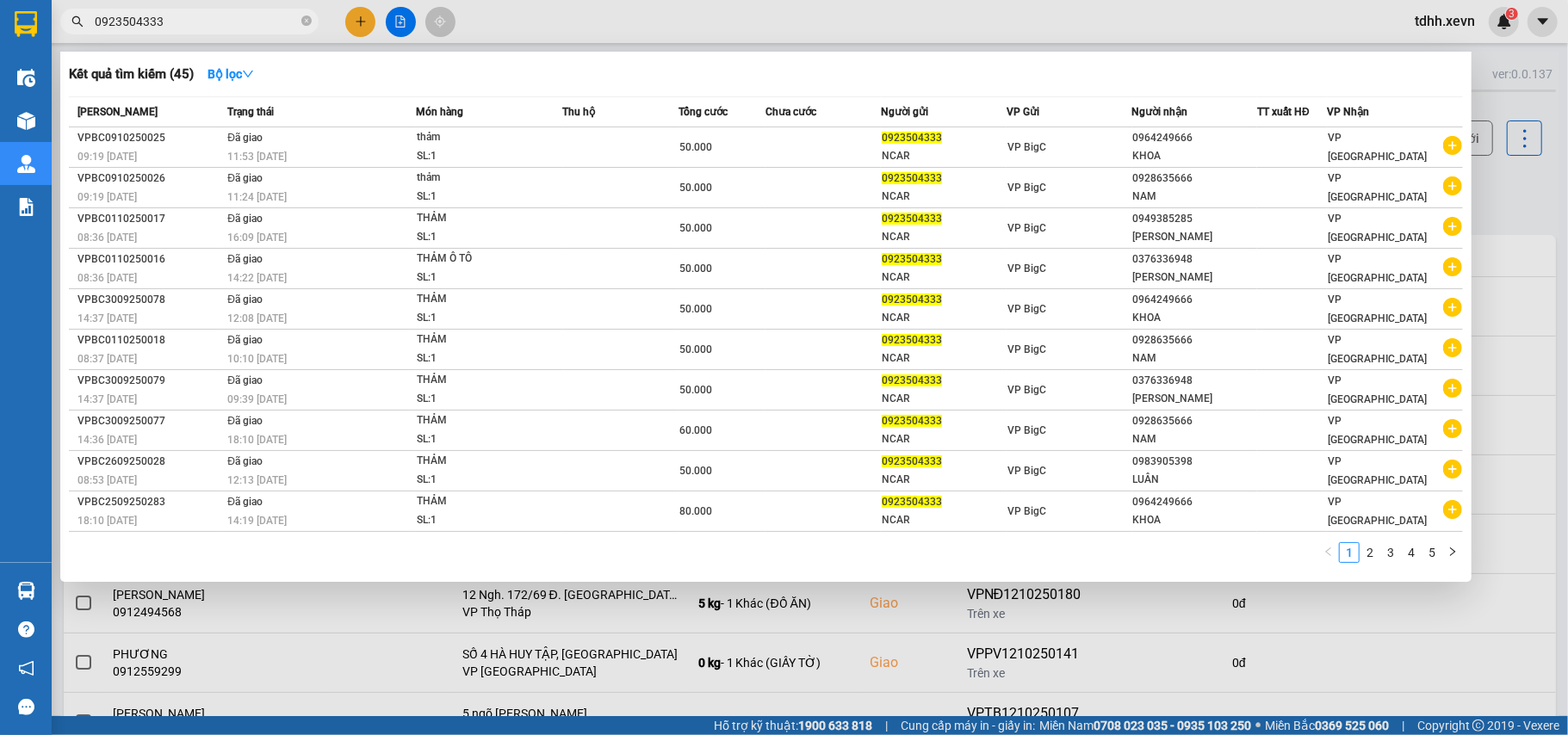
click at [111, 18] on input "0923504333" at bounding box center [196, 22] width 203 height 19
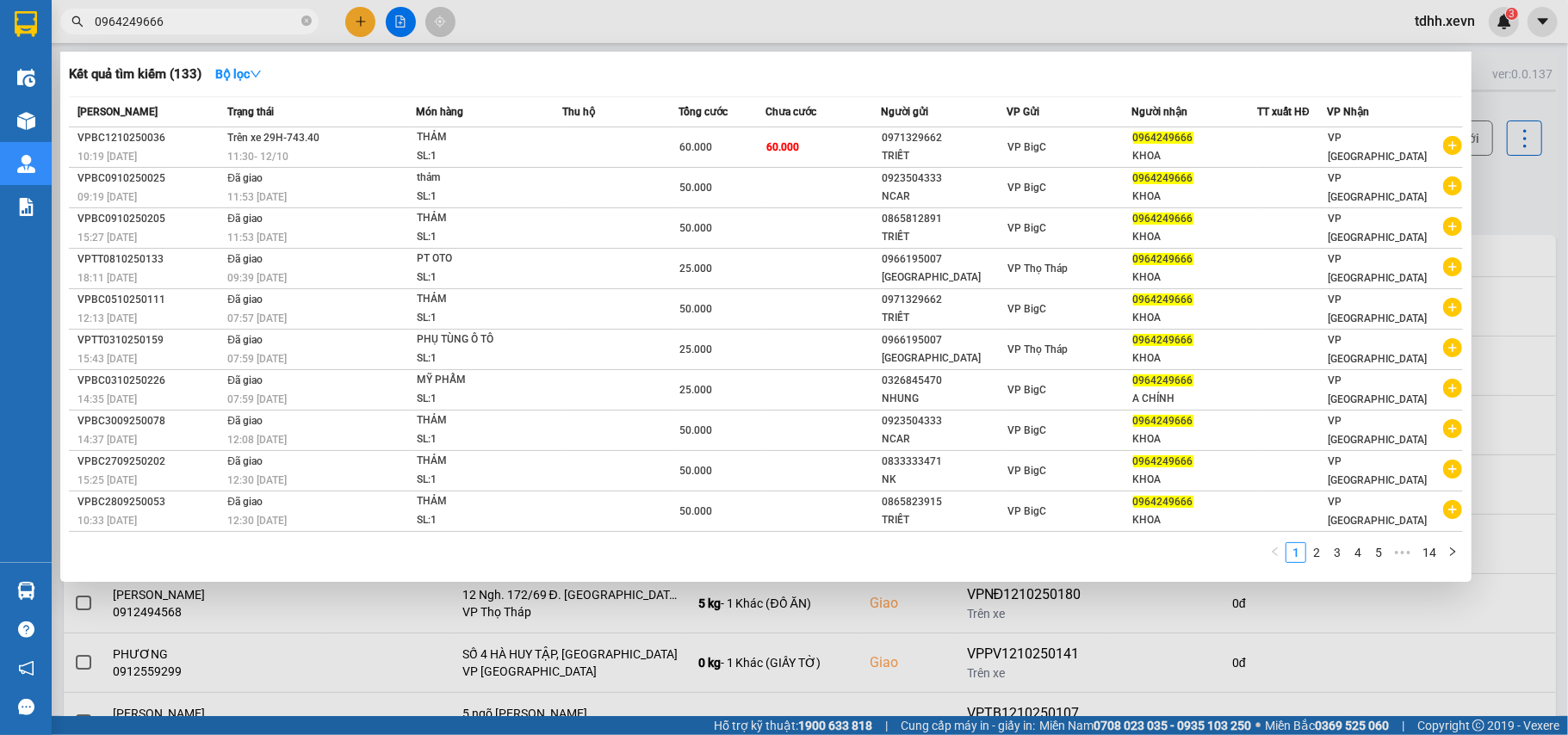
drag, startPoint x: 169, startPoint y: 24, endPoint x: 90, endPoint y: 48, distance: 82.6
click at [90, 37] on div "Kết quả tìm kiếm ( 133 ) Bộ lọc Mã ĐH Trạng thái Món hàng Thu hộ Tổng cước Chưa…" at bounding box center [167, 22] width 336 height 30
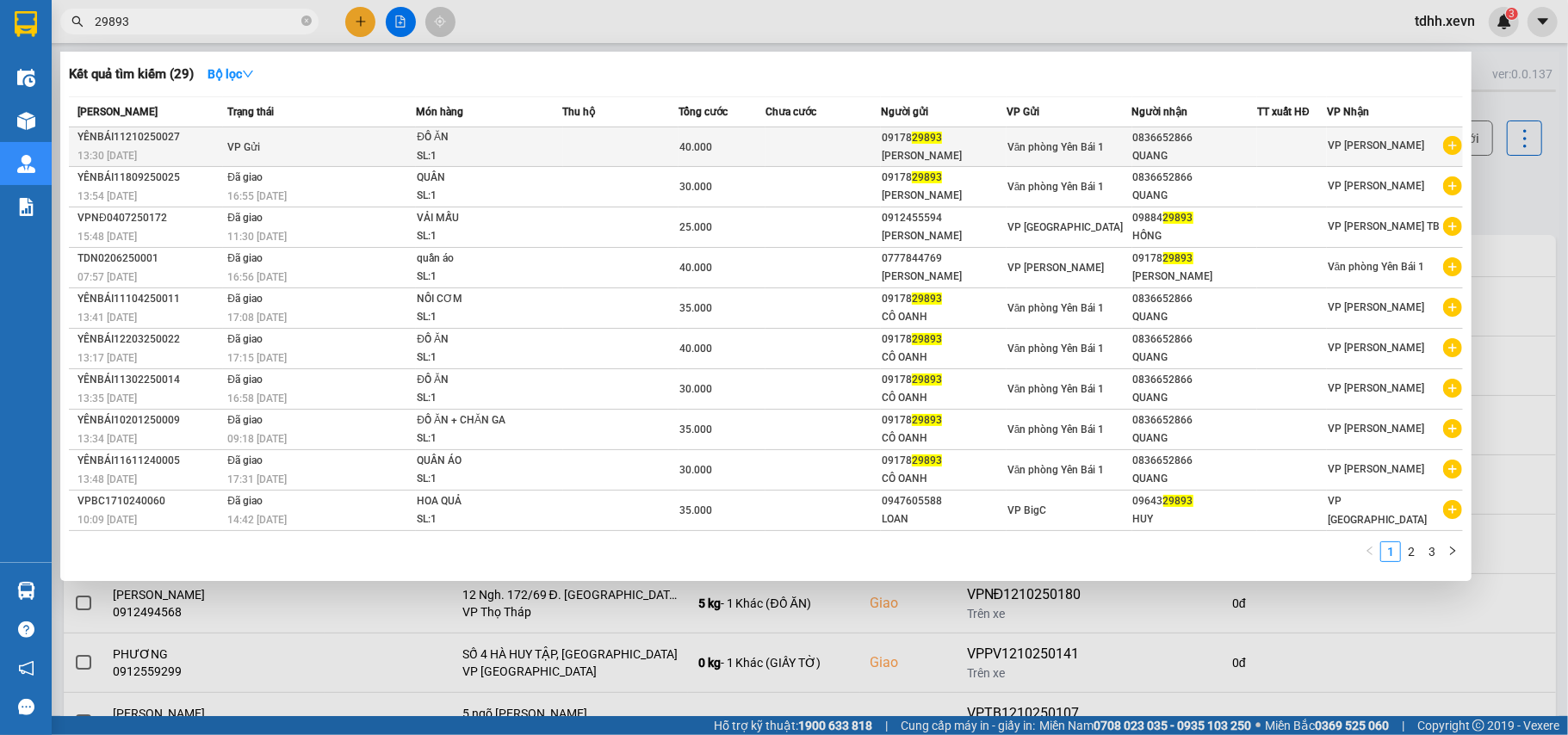
type input "29893"
click at [827, 145] on td at bounding box center [823, 148] width 115 height 40
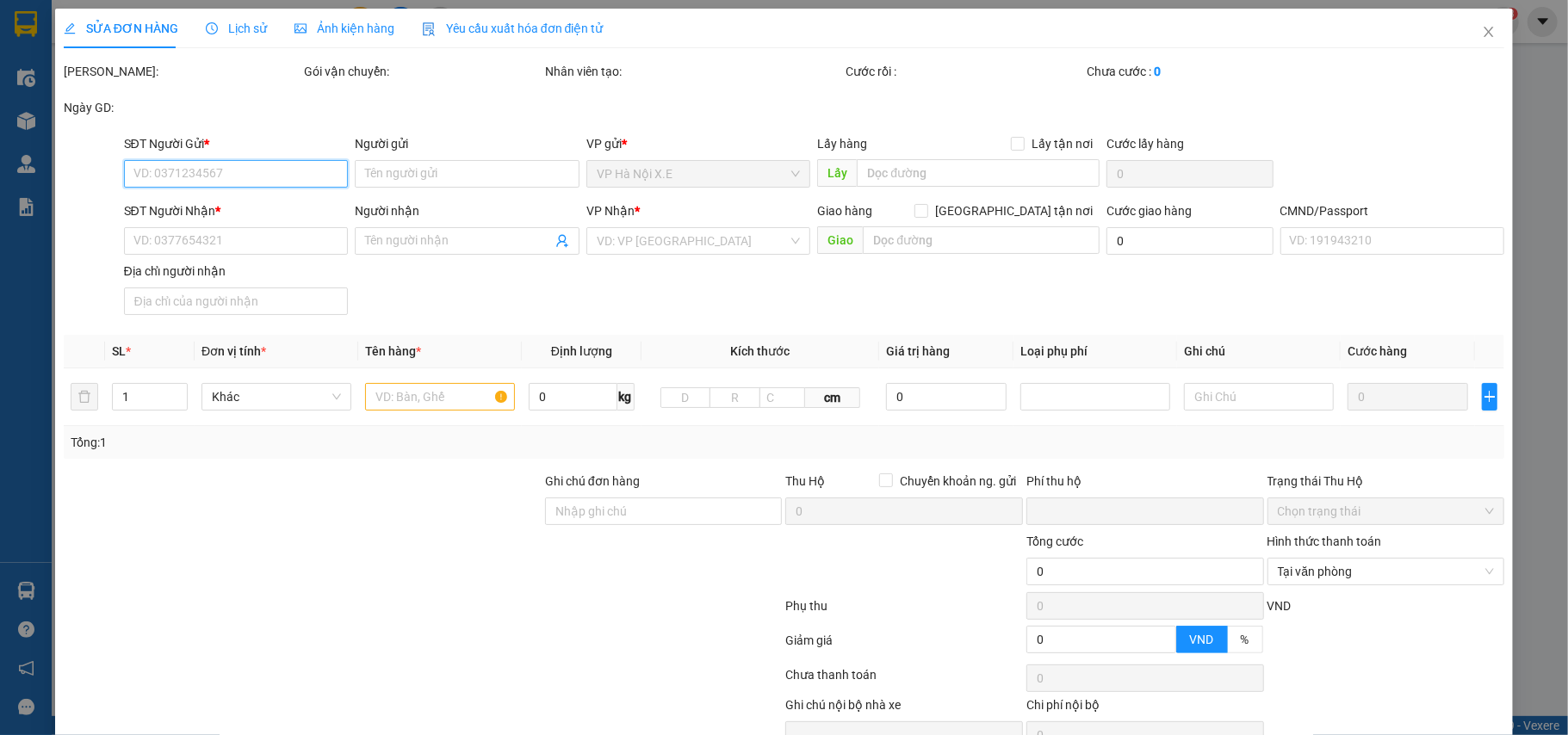
type input "0917829893"
type input "[PERSON_NAME]"
type input "0836652866"
type input "QUANG"
type input "015202003415"
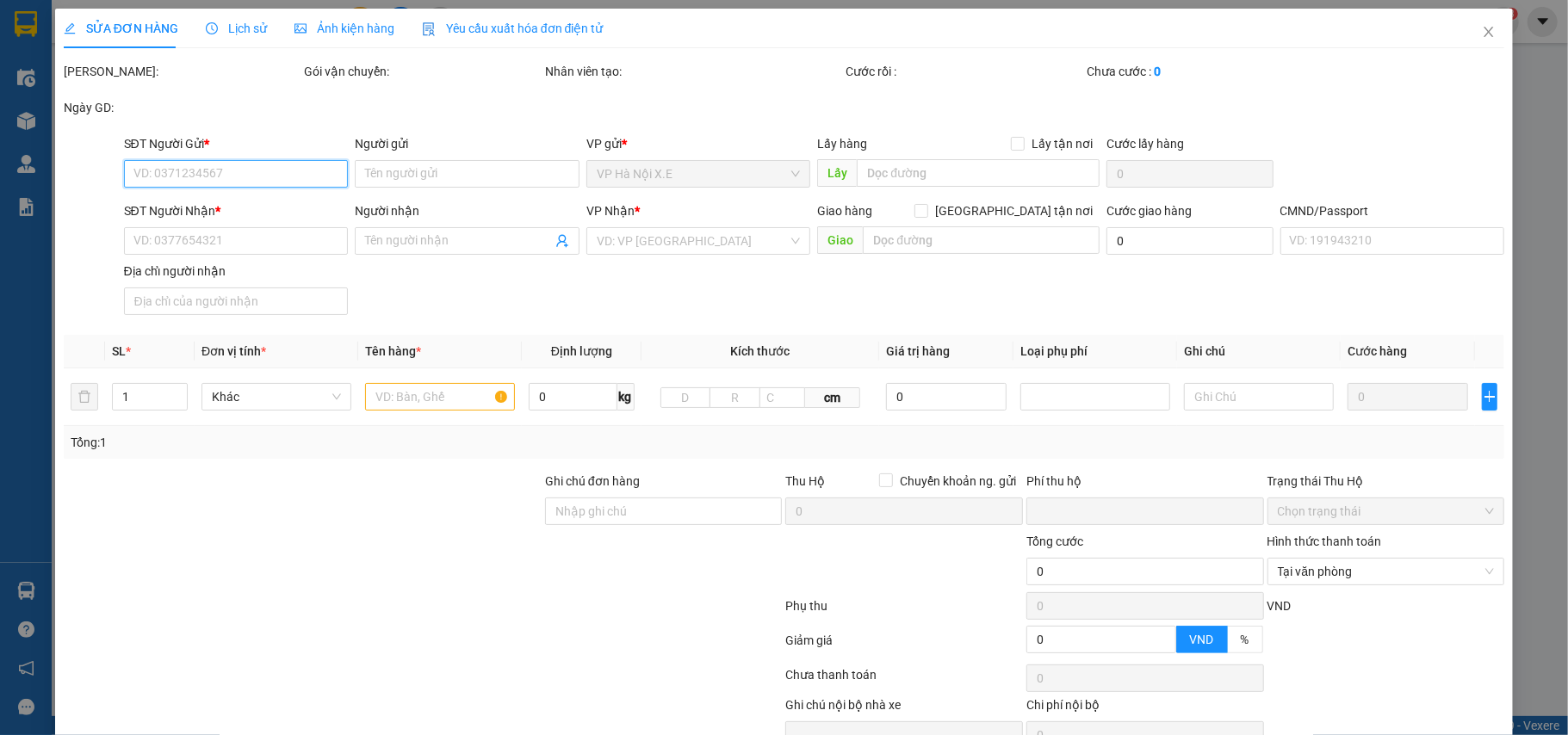
type input "0"
type input "40.000"
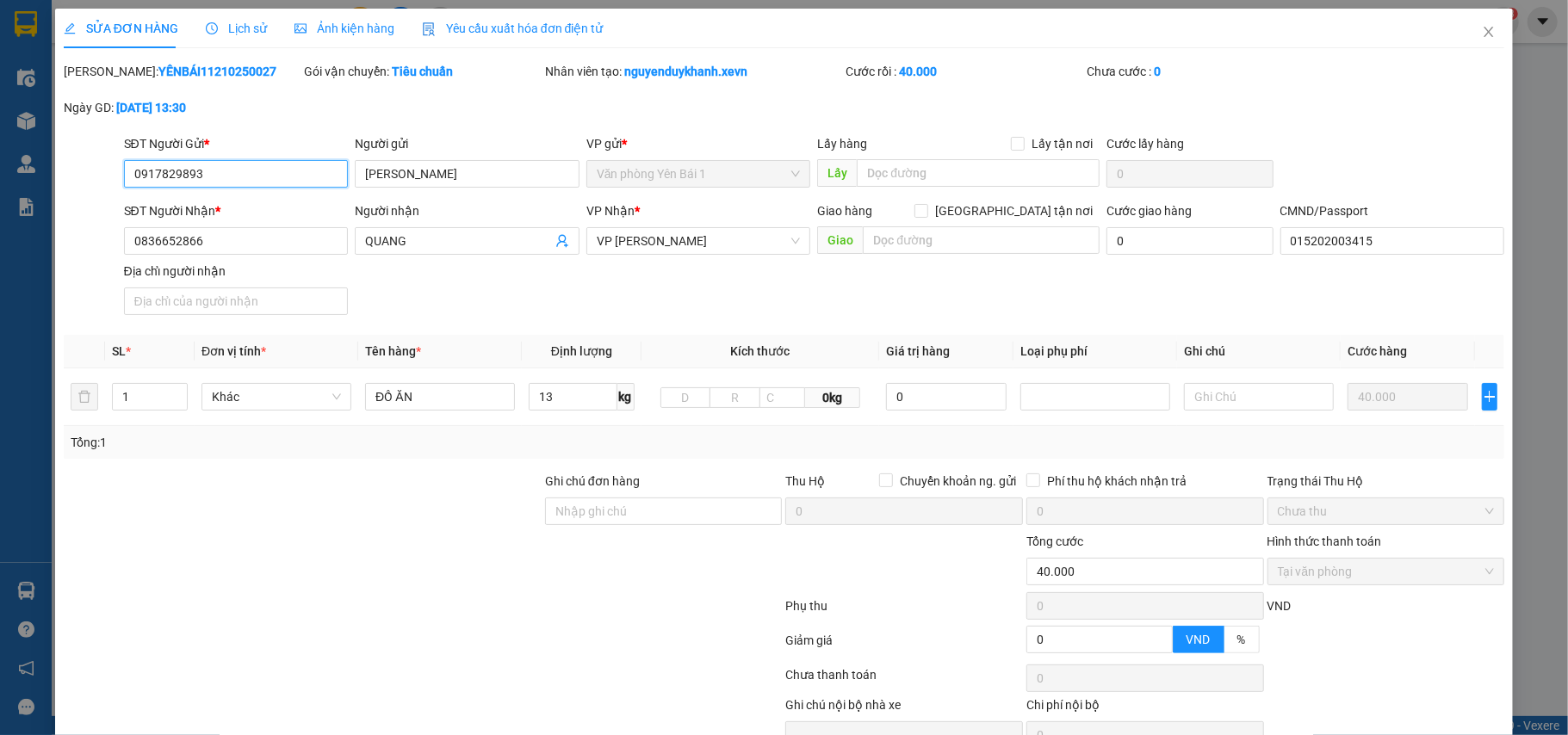
drag, startPoint x: 158, startPoint y: 184, endPoint x: 67, endPoint y: 195, distance: 91.7
click at [67, 195] on form "SĐT Người Gửi * 0917829893 0917829893 Người gửi [PERSON_NAME] anh VP gửi * Văn …" at bounding box center [784, 228] width 1441 height 187
click at [784, 229] on span "VP [PERSON_NAME]" at bounding box center [698, 240] width 204 height 26
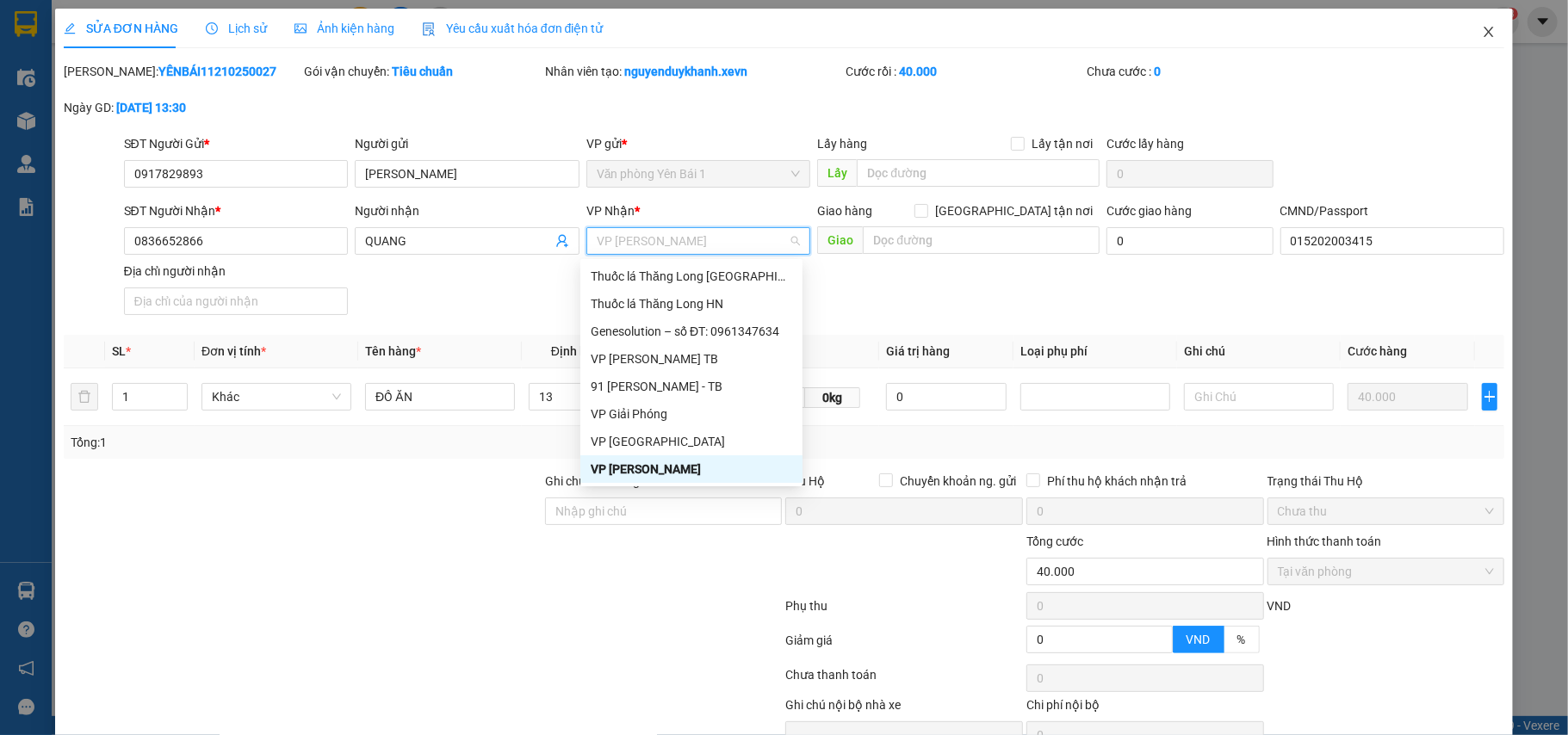
drag, startPoint x: 1477, startPoint y: 42, endPoint x: 1391, endPoint y: 34, distance: 86.4
click at [1475, 42] on span "Close" at bounding box center [1489, 32] width 48 height 48
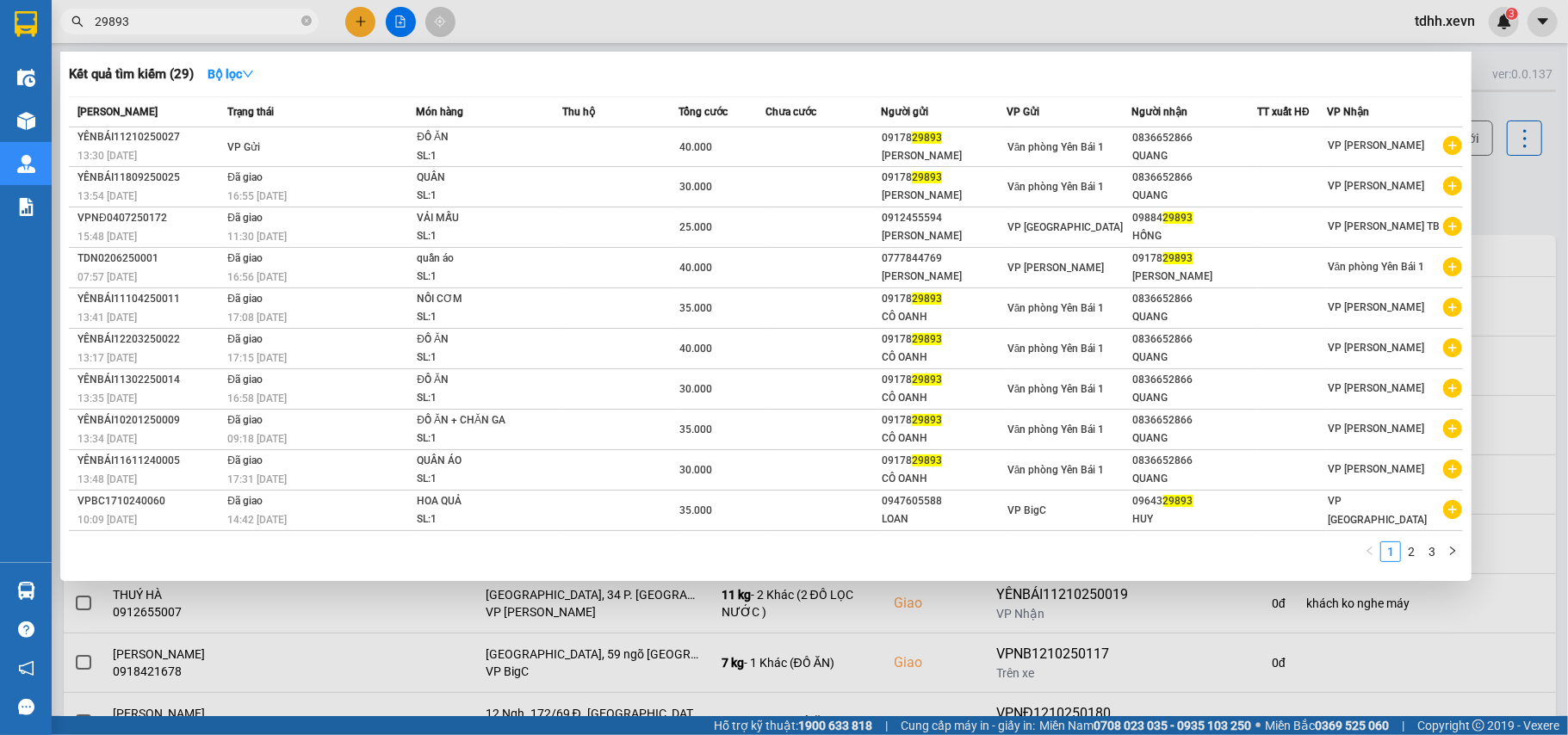
drag, startPoint x: 139, startPoint y: 25, endPoint x: 56, endPoint y: 48, distance: 86.1
click at [56, 37] on div "Kết quả tìm kiếm ( 29 ) Bộ lọc Mã ĐH Trạng thái Món hàng Thu hộ Tổng cước Chưa …" at bounding box center [167, 22] width 336 height 30
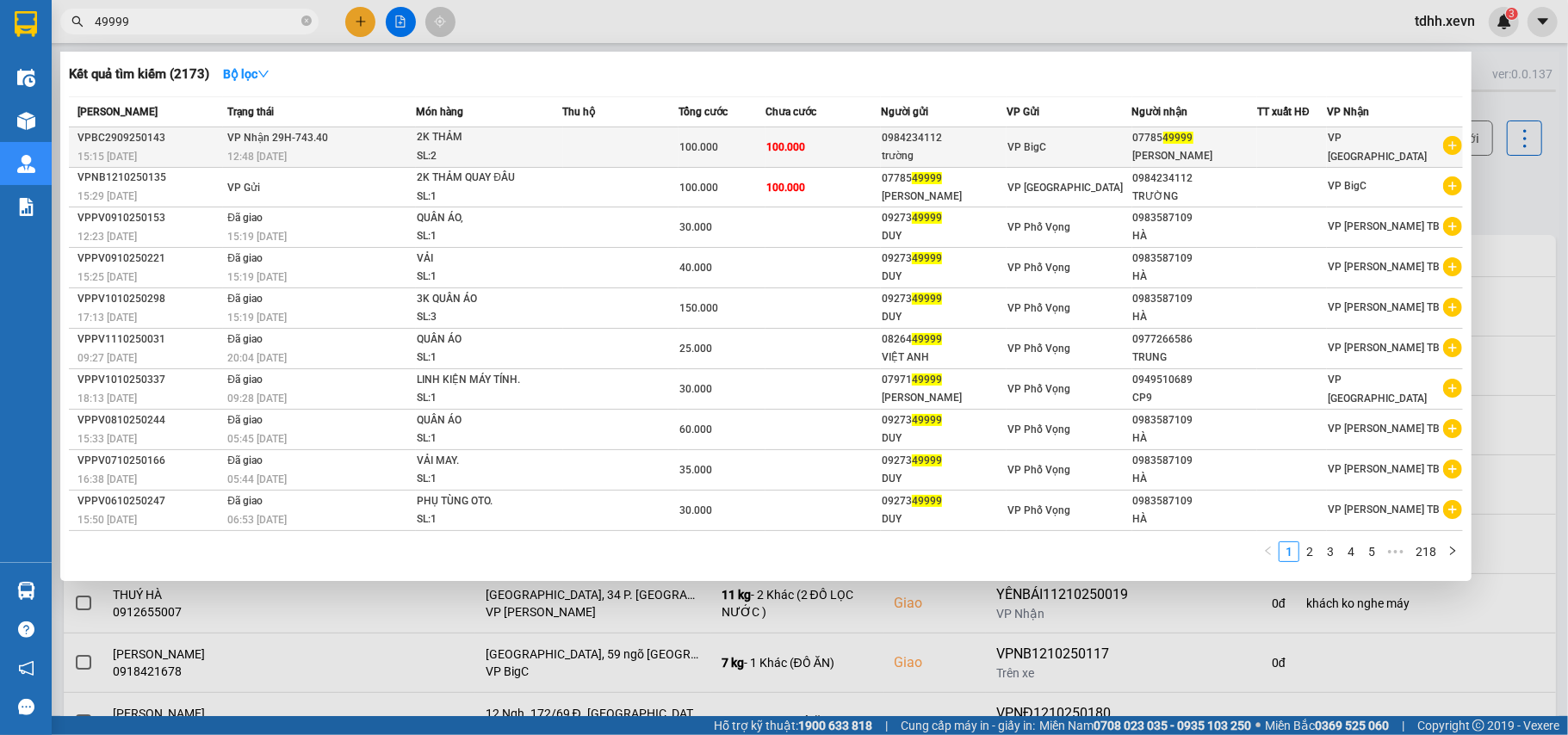
type input "49999"
click at [1321, 149] on div at bounding box center [1292, 147] width 68 height 18
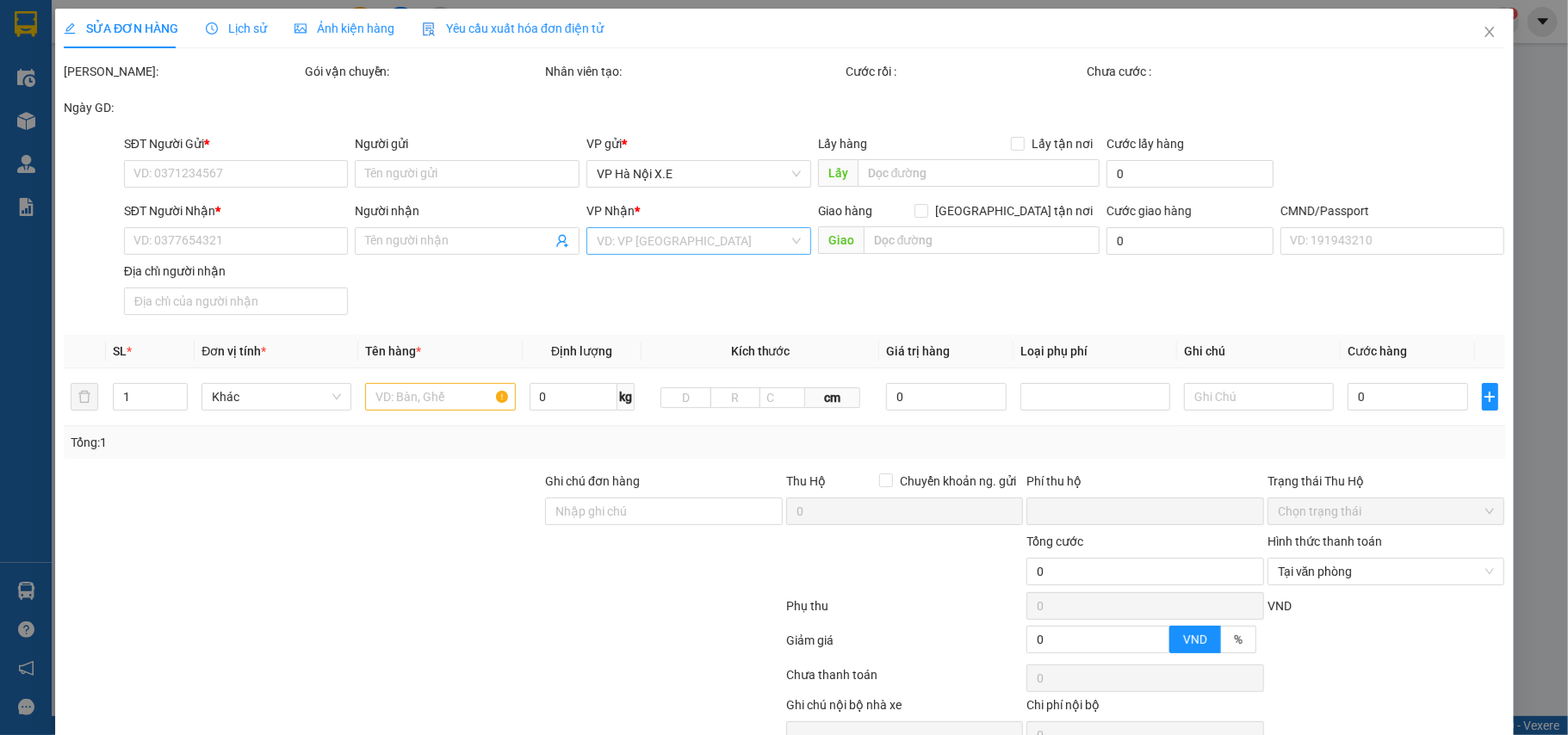
type input "0984234112"
type input "trường"
type input "0778549999"
type input "[PERSON_NAME]"
type input "[PERSON_NAME][GEOGRAPHIC_DATA]"
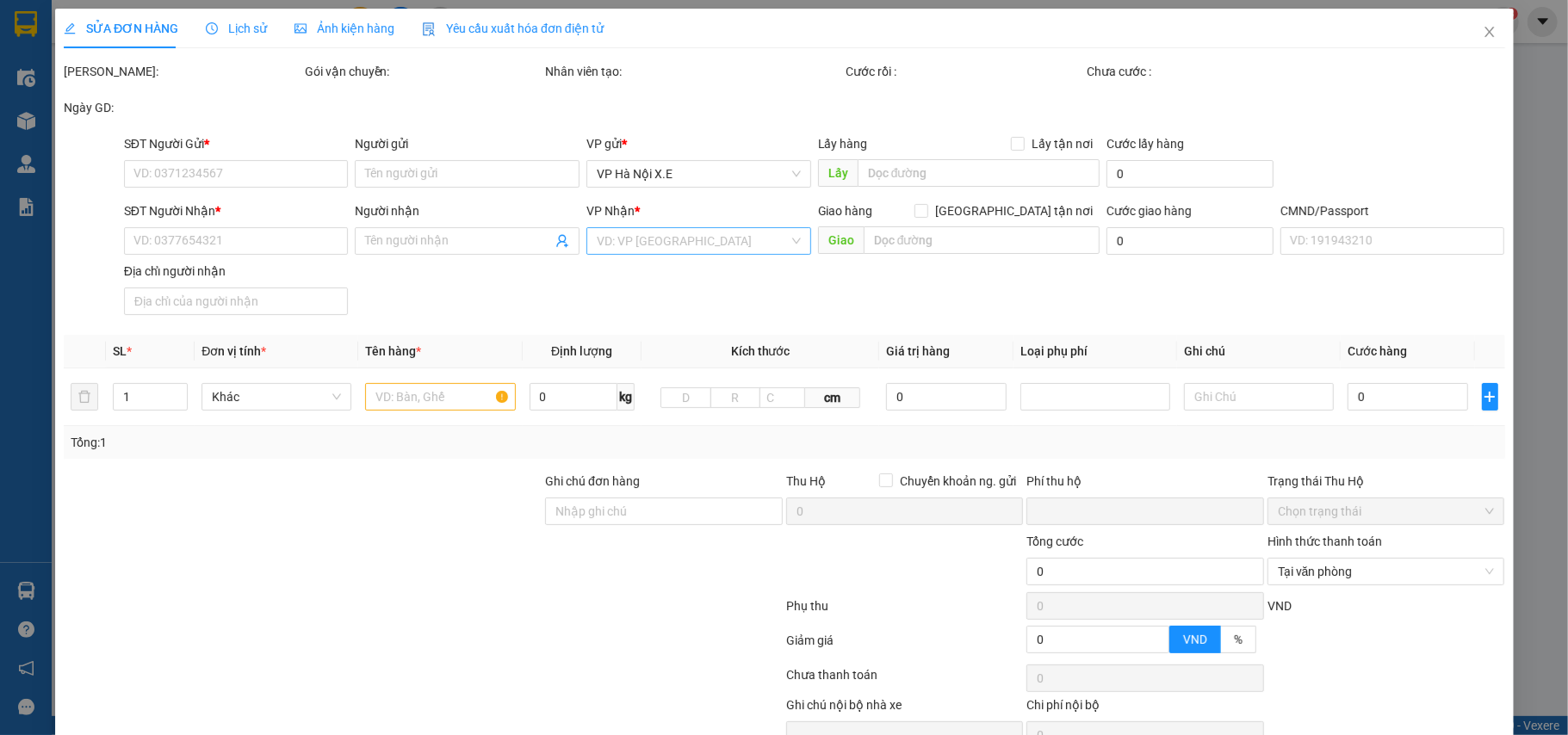
type input "0"
type input "100.000"
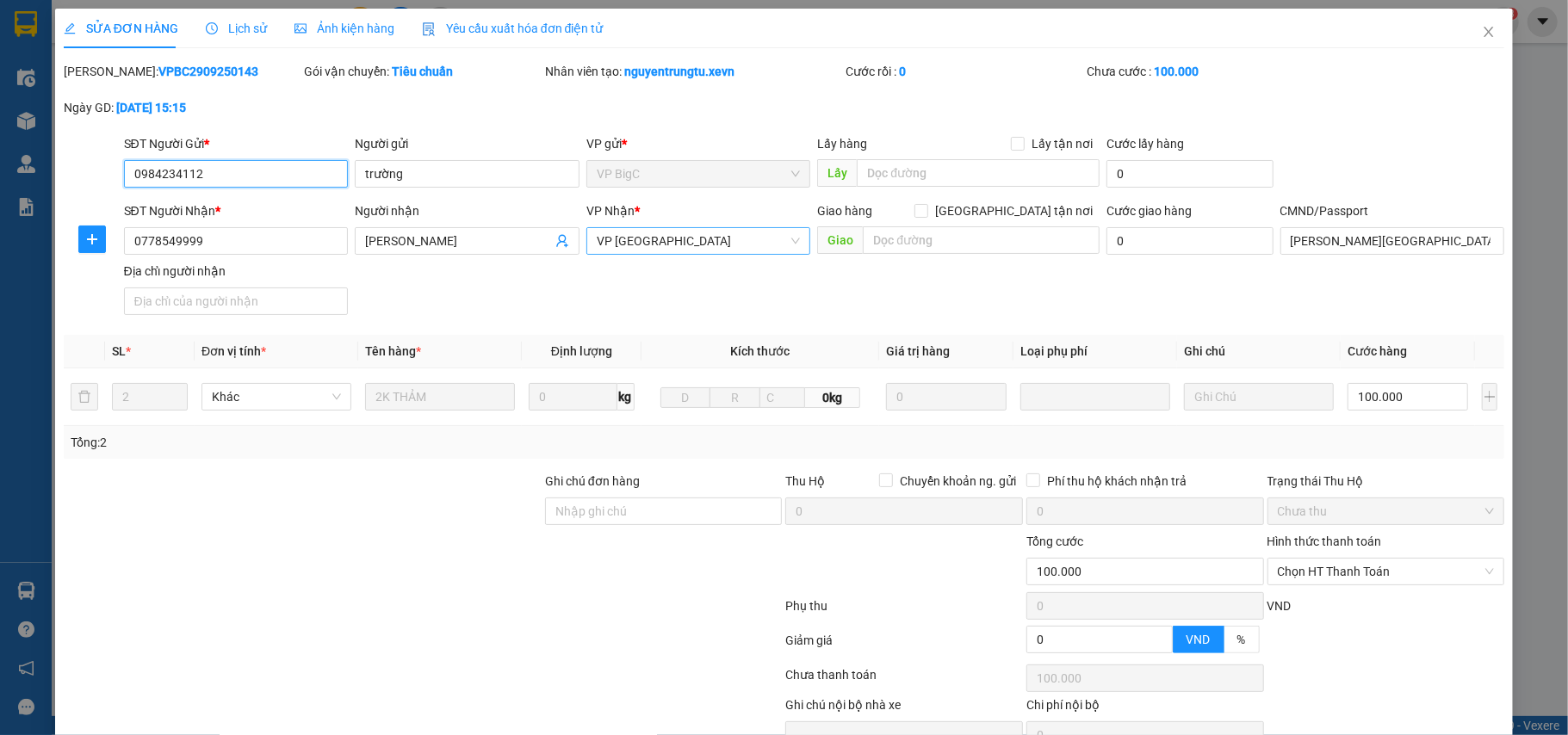
click at [766, 241] on span "VP [GEOGRAPHIC_DATA]" at bounding box center [698, 240] width 204 height 26
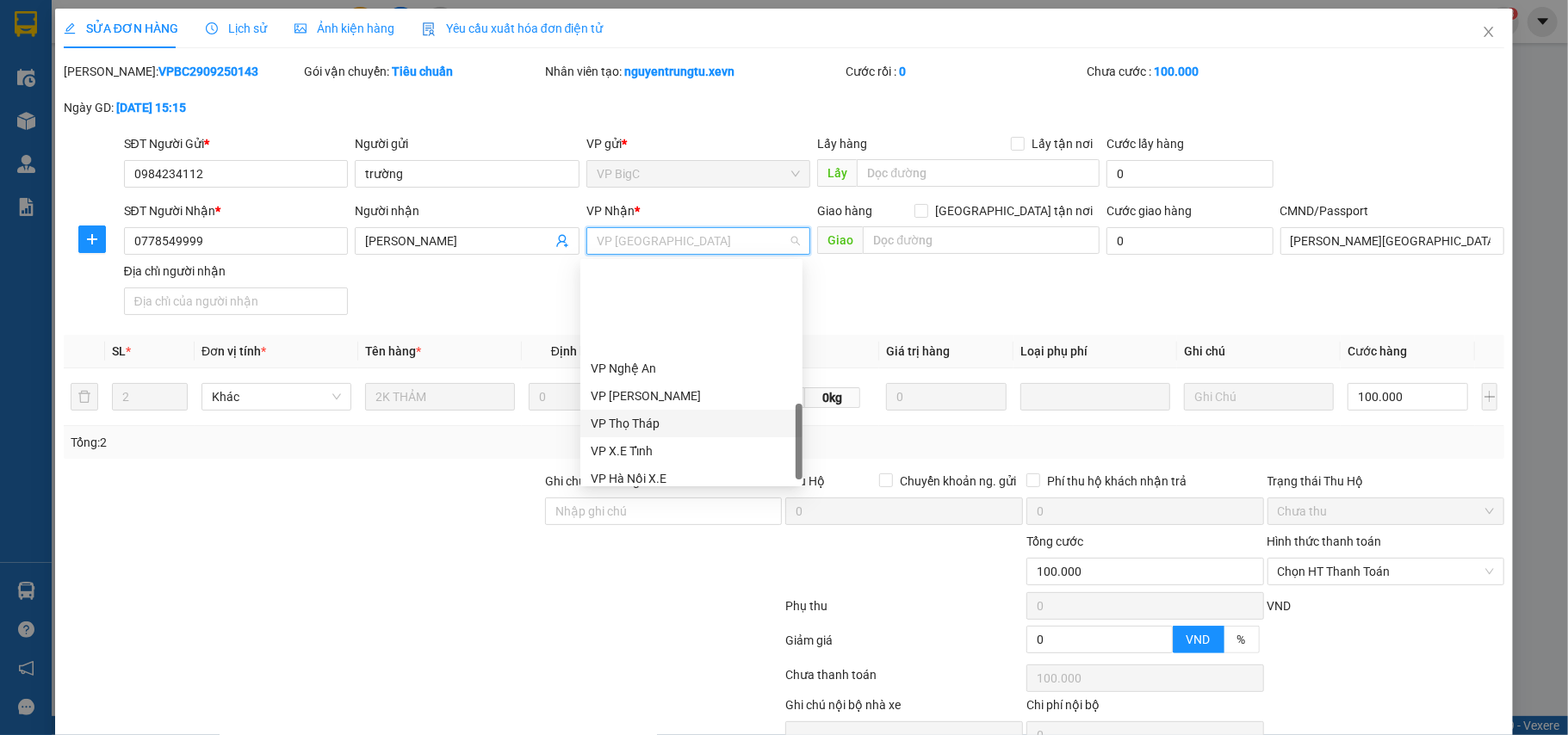
scroll to position [565, 0]
click at [634, 455] on div "VP BigC" at bounding box center [691, 455] width 202 height 19
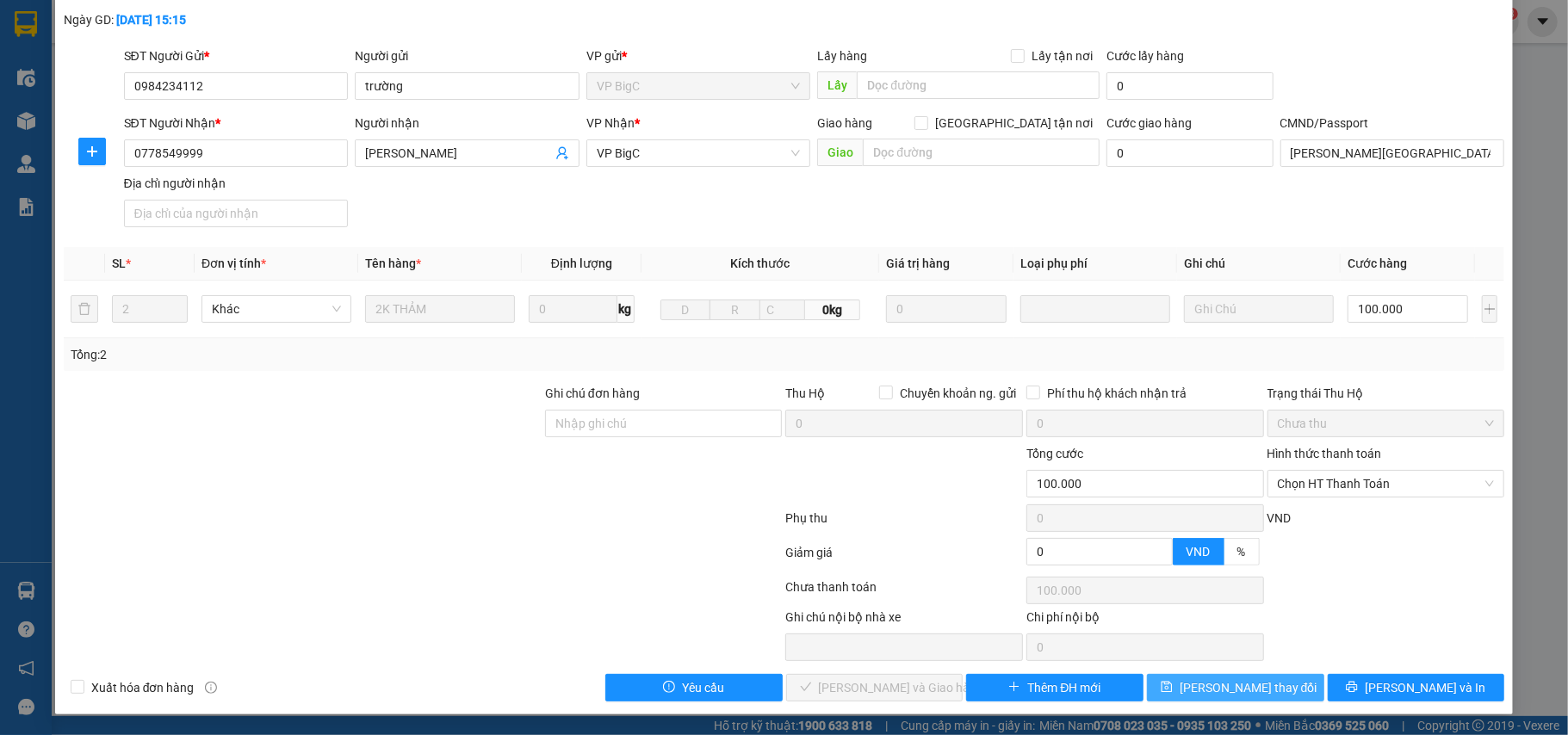
click at [1250, 686] on span "[PERSON_NAME] thay đổi" at bounding box center [1248, 688] width 138 height 19
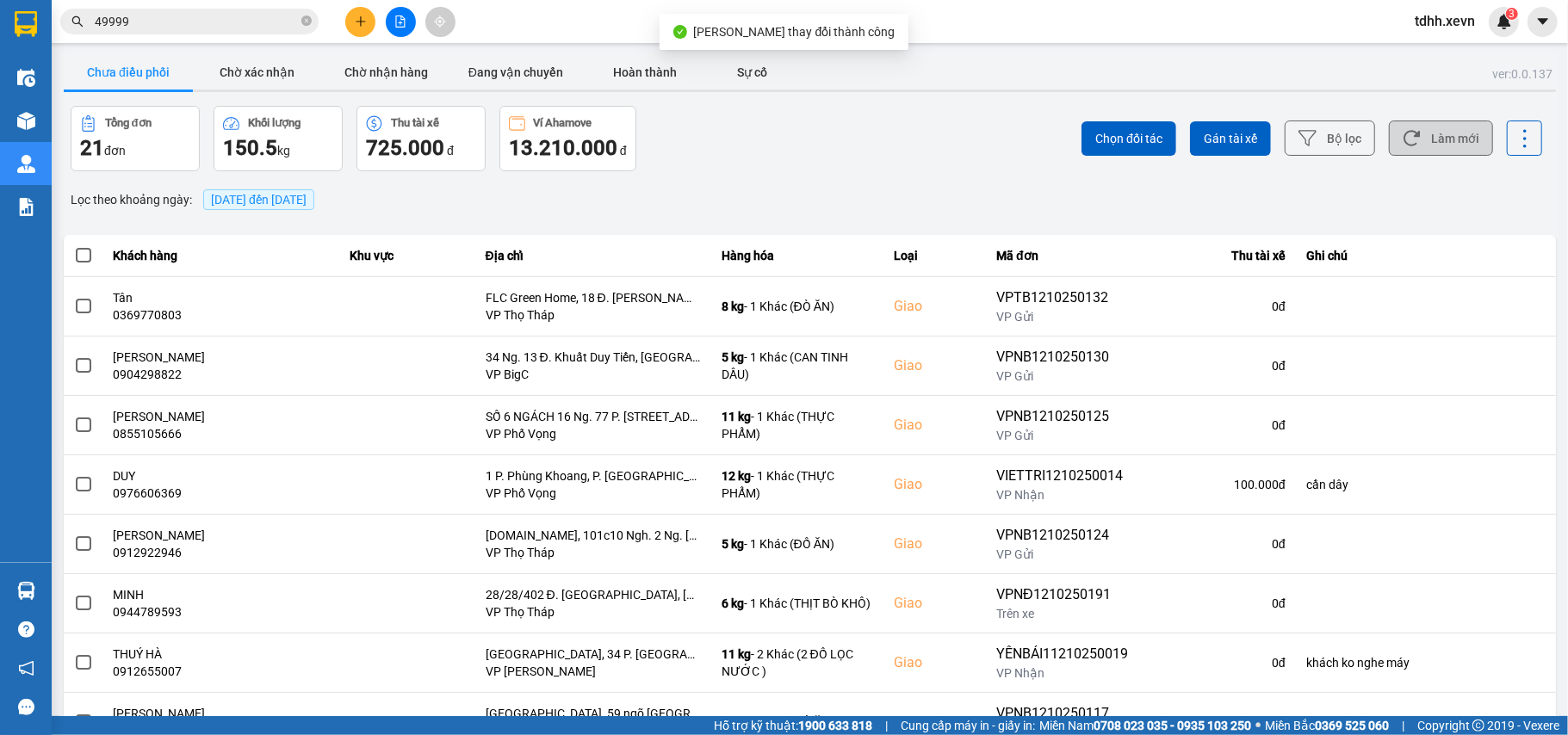
click at [1441, 151] on button "Làm mới" at bounding box center [1441, 137] width 104 height 35
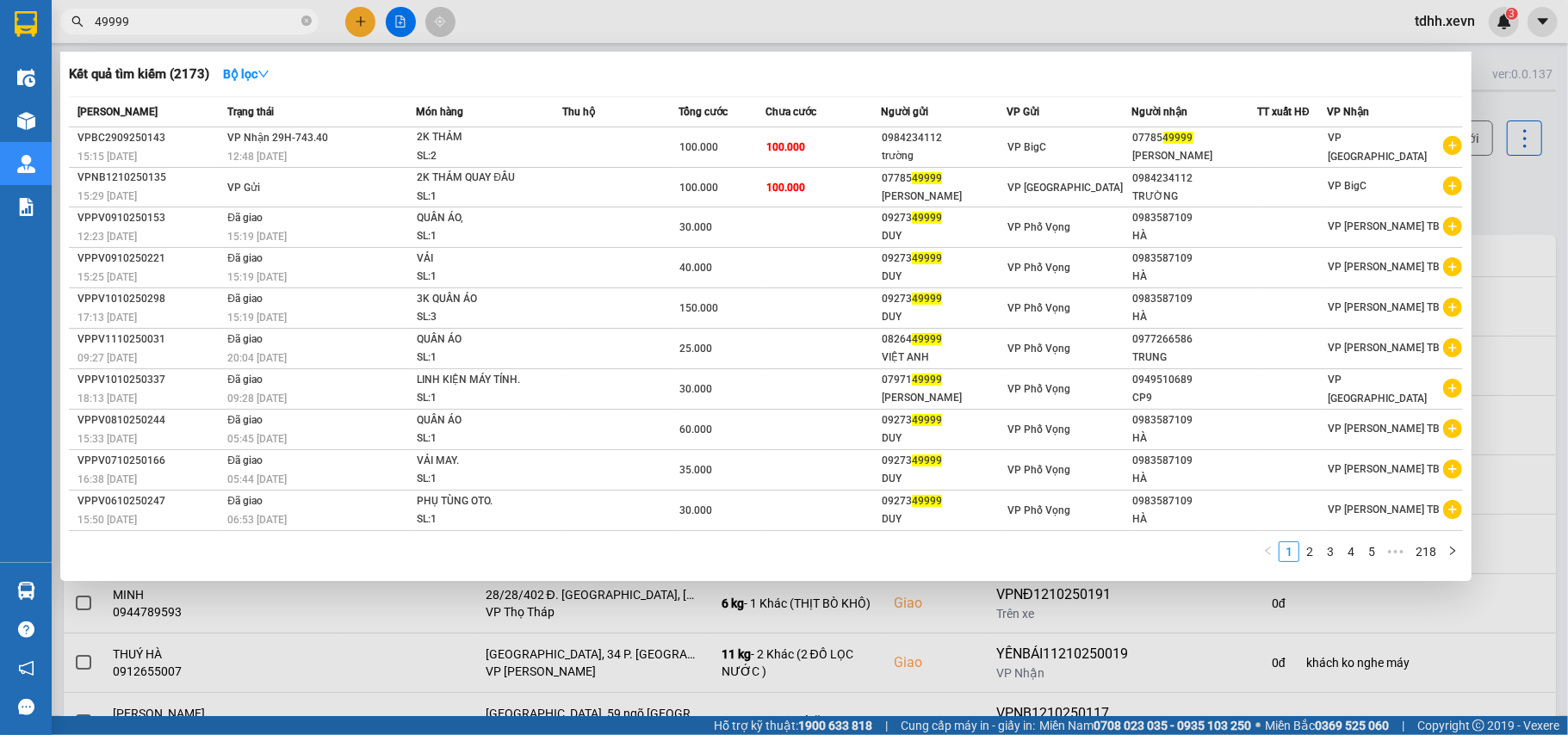
drag, startPoint x: 136, startPoint y: 21, endPoint x: 56, endPoint y: 29, distance: 80.4
click at [56, 29] on div "49999" at bounding box center [167, 21] width 336 height 26
click at [105, 27] on input "49999" at bounding box center [196, 22] width 203 height 19
paste input "0983905398"
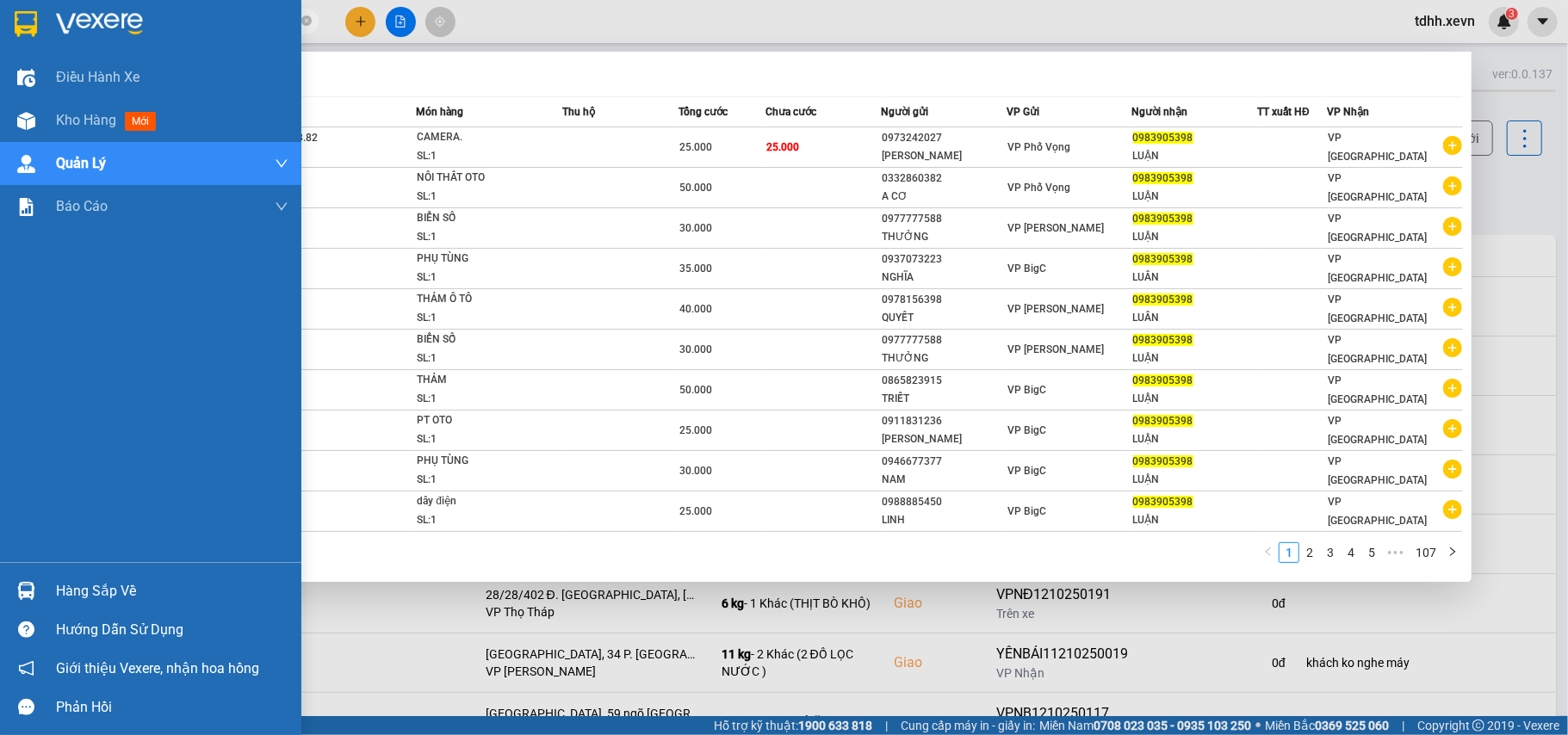
drag, startPoint x: 74, startPoint y: 31, endPoint x: 33, endPoint y: 39, distance: 41.8
click at [33, 39] on section "Kết quả tìm kiếm ( 1067 ) Bộ lọc Mã ĐH Trạng thái Món hàng Thu hộ Tổng cước Chư…" at bounding box center [784, 367] width 1568 height 735
paste input "46338626"
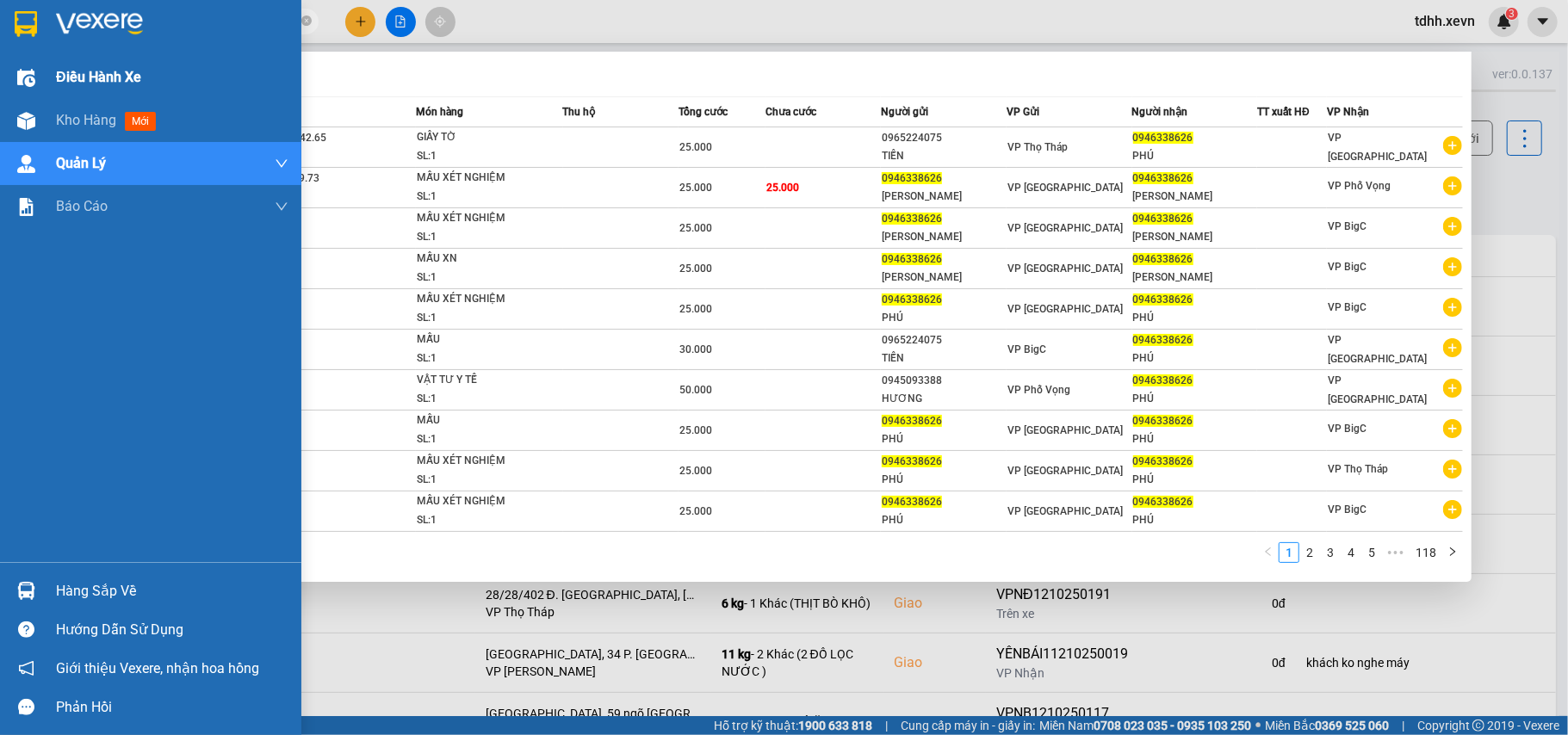
drag, startPoint x: 170, startPoint y: 25, endPoint x: 7, endPoint y: 69, distance: 168.8
click at [7, 69] on section "Kết quả tìm kiếm ( 1175 ) Bộ lọc Mã ĐH Trạng thái Món hàng Thu hộ Tổng cước Chư…" at bounding box center [784, 367] width 1568 height 735
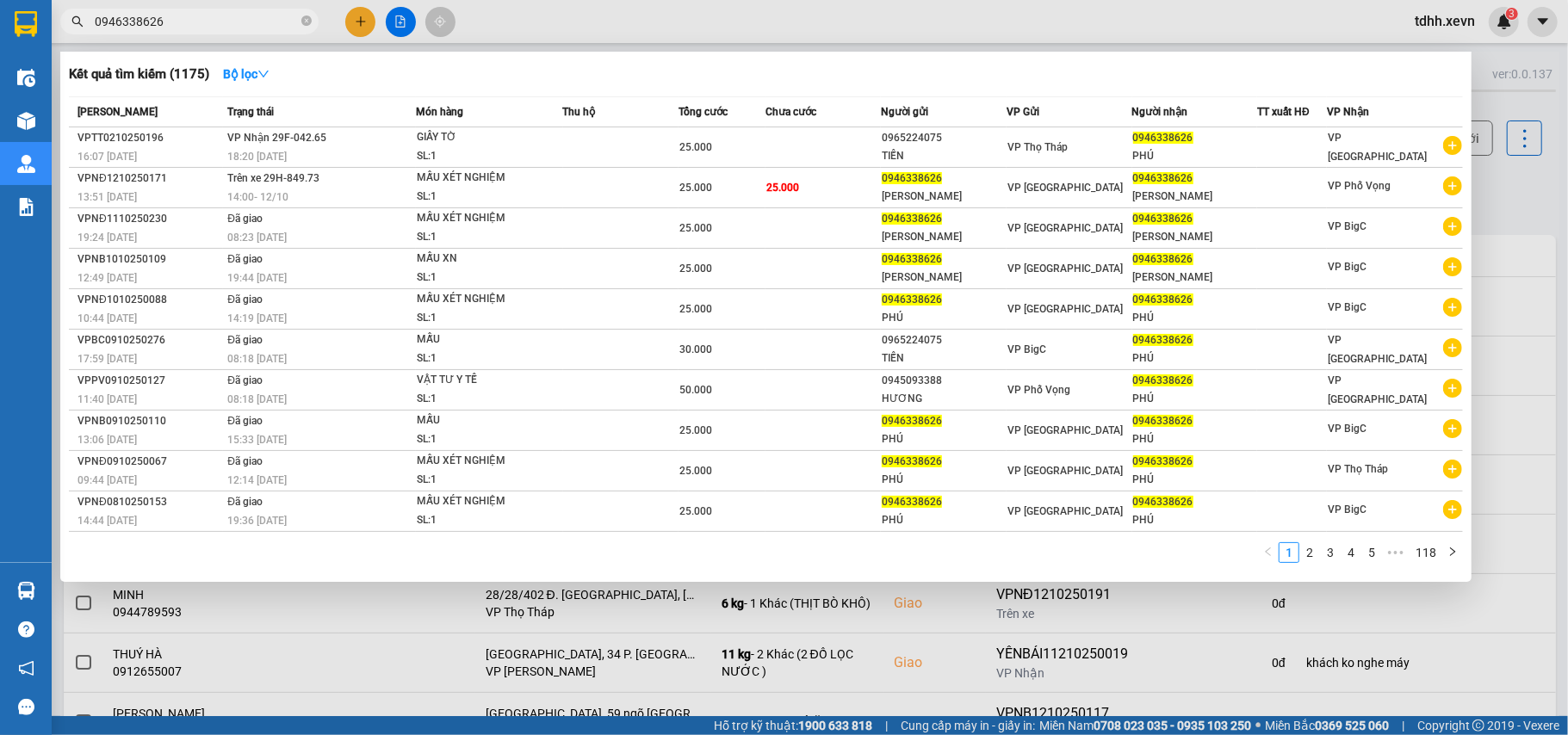
paste input "34677675"
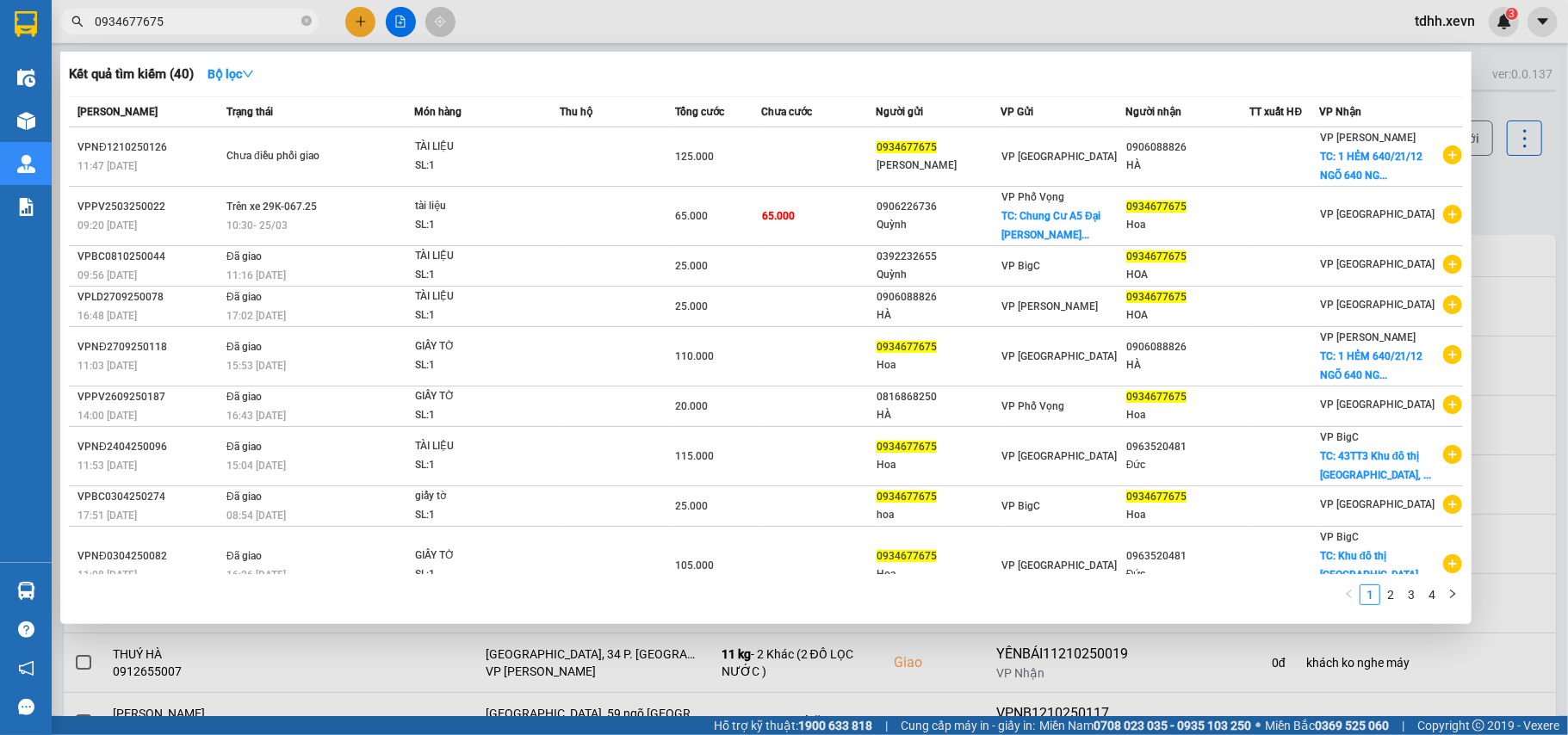
drag, startPoint x: 164, startPoint y: 21, endPoint x: 87, endPoint y: 44, distance: 80.4
click at [87, 37] on div "Kết quả tìm kiếm ( 40 ) Bộ lọc Mã ĐH Trạng thái Món hàng Thu hộ Tổng cước Chưa …" at bounding box center [167, 22] width 336 height 30
paste input "936219956"
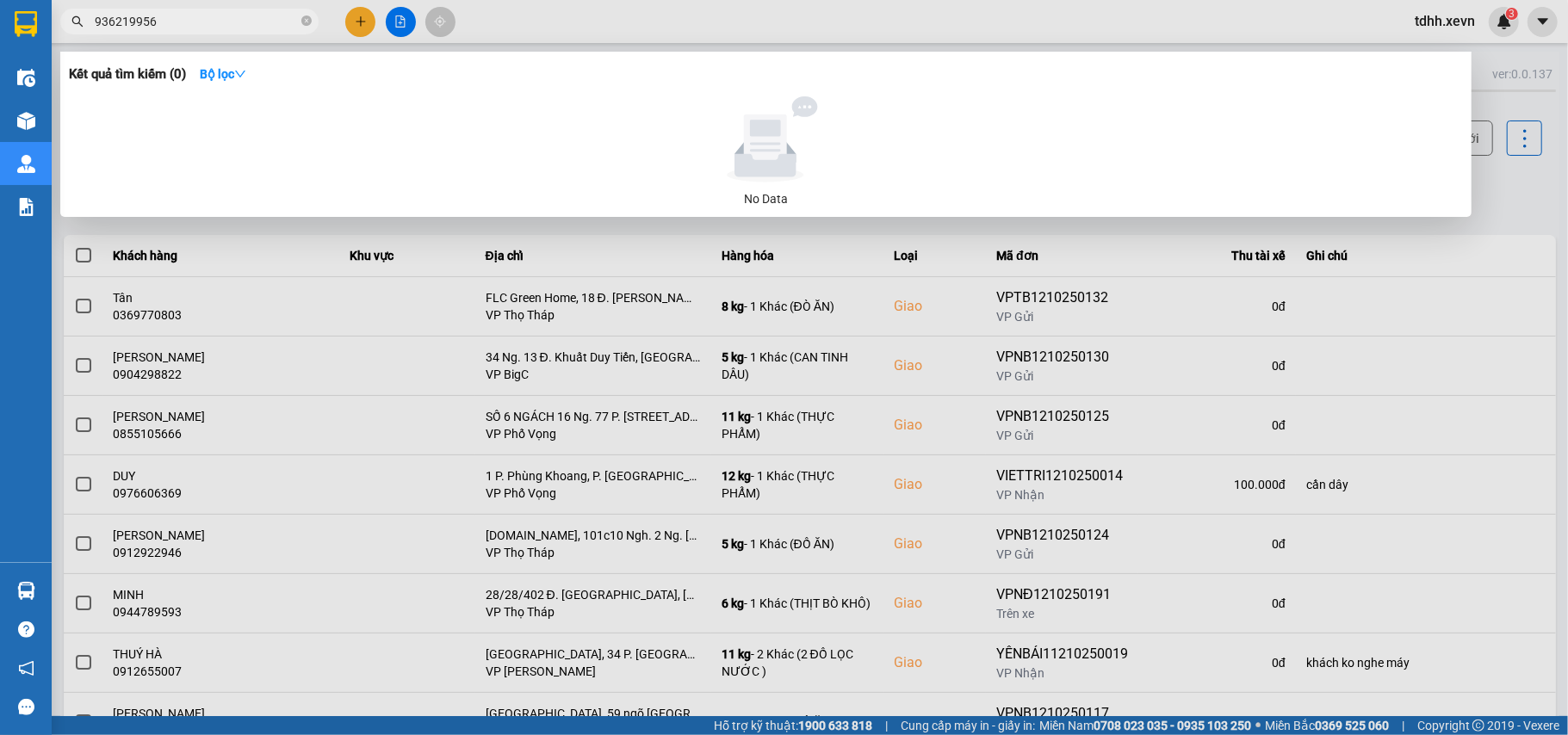
drag, startPoint x: 160, startPoint y: 25, endPoint x: 29, endPoint y: 77, distance: 140.9
click at [29, 77] on section "Kết quả tìm kiếm ( 0 ) Bộ lọc No Data 936219956 tdhh.xevn 3 Điều hành xe Kho hà…" at bounding box center [784, 367] width 1568 height 735
paste input "0934677675"
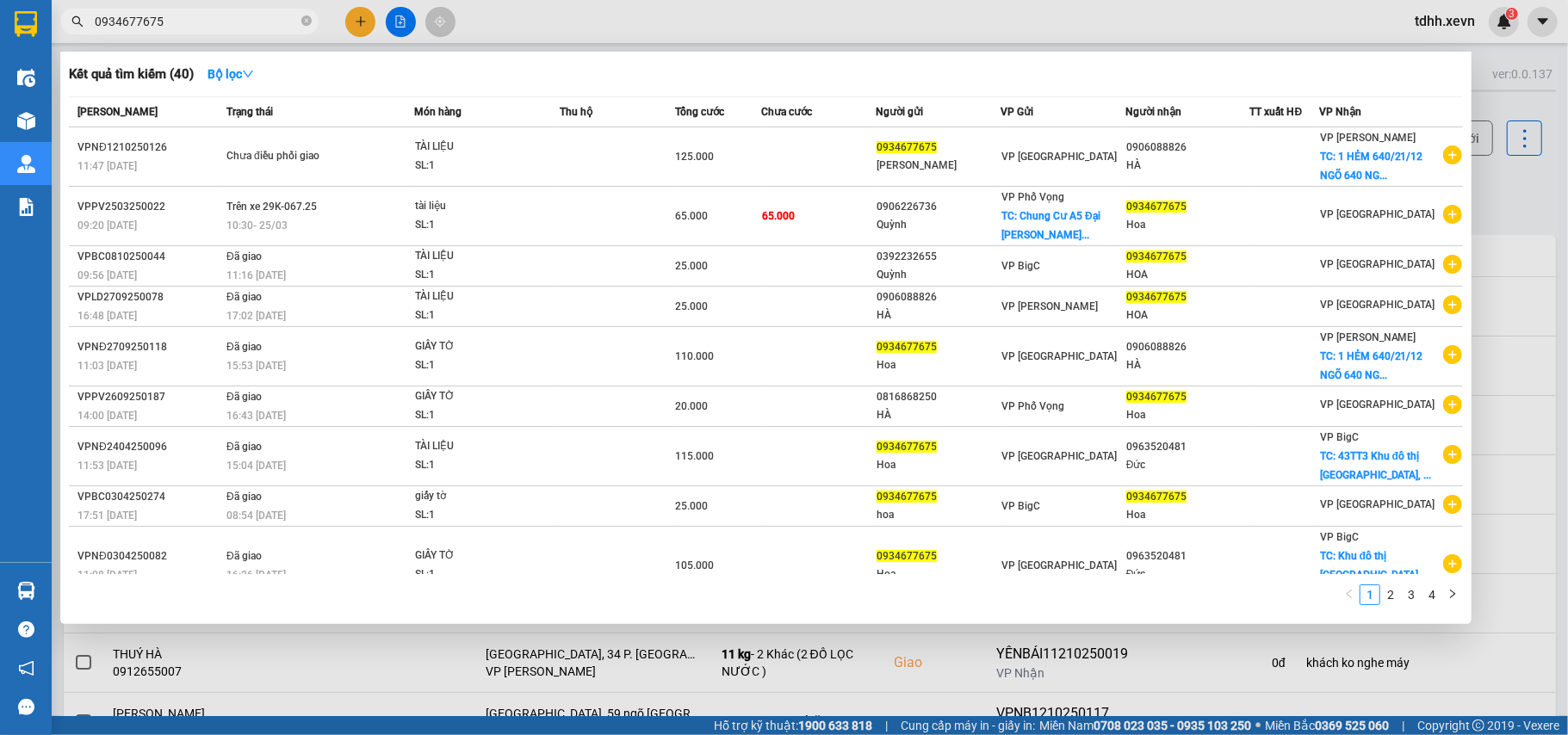
drag, startPoint x: 1489, startPoint y: 191, endPoint x: 1471, endPoint y: 146, distance: 48.5
click at [1491, 187] on div at bounding box center [784, 367] width 1568 height 735
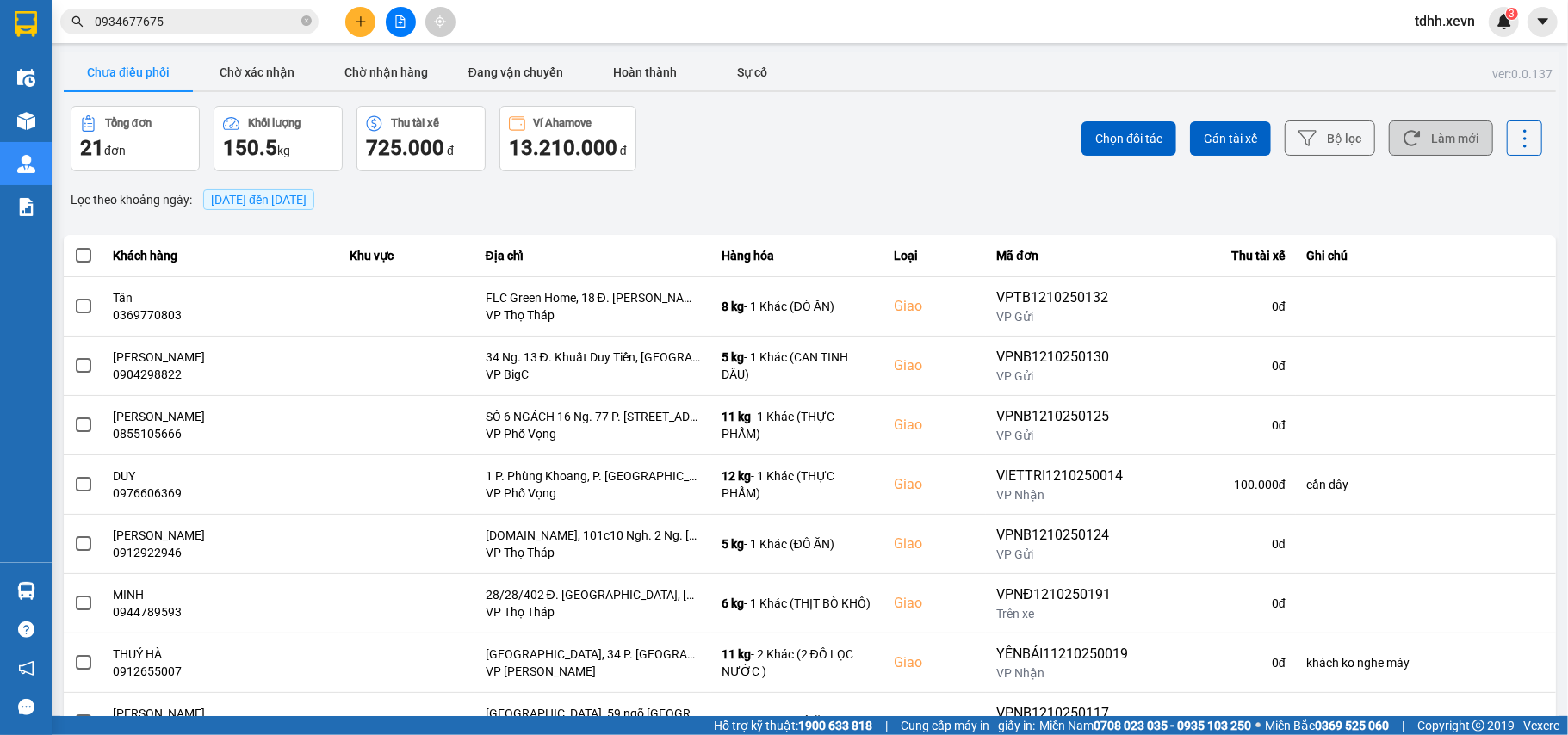
click at [1436, 134] on button "Làm mới" at bounding box center [1441, 137] width 104 height 35
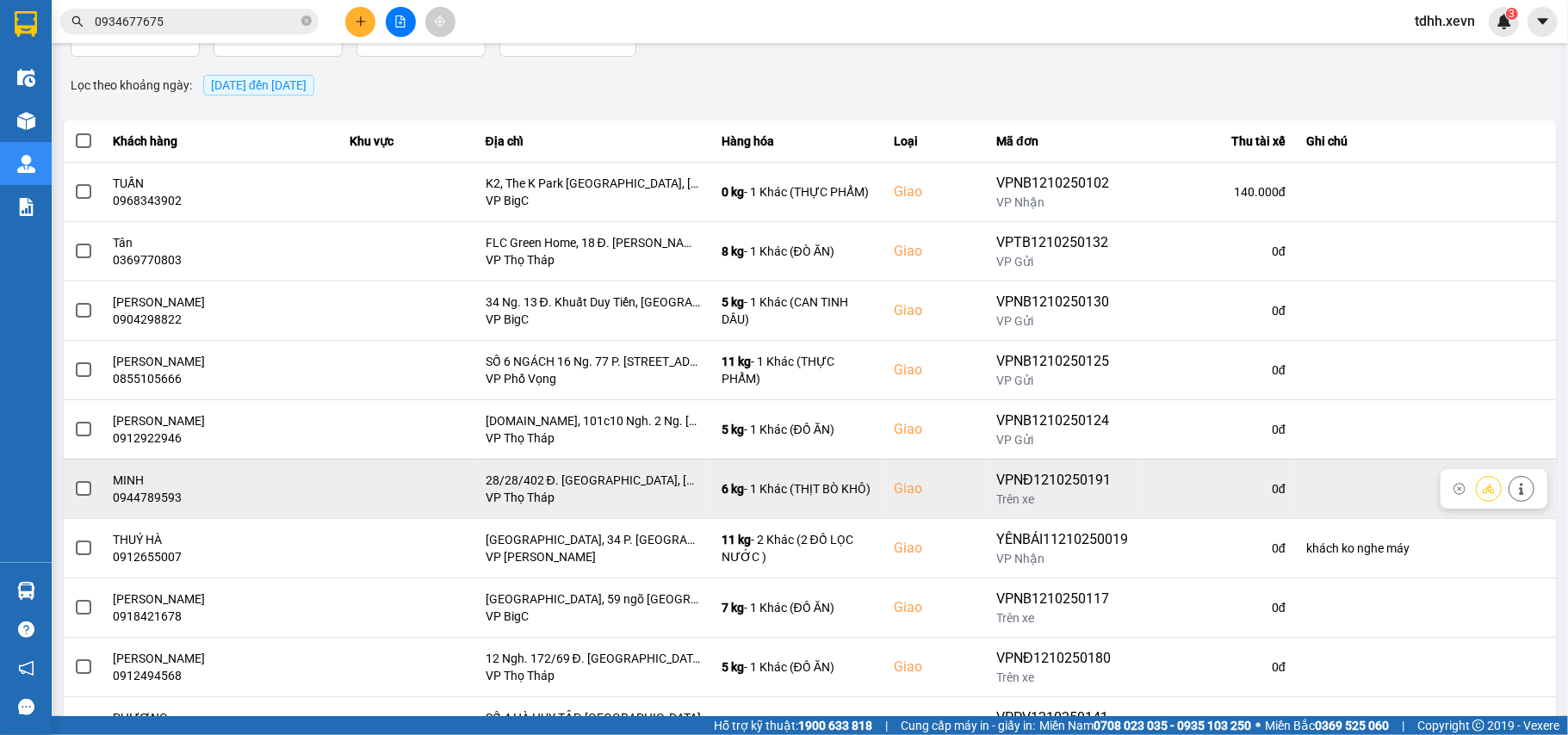
scroll to position [197, 0]
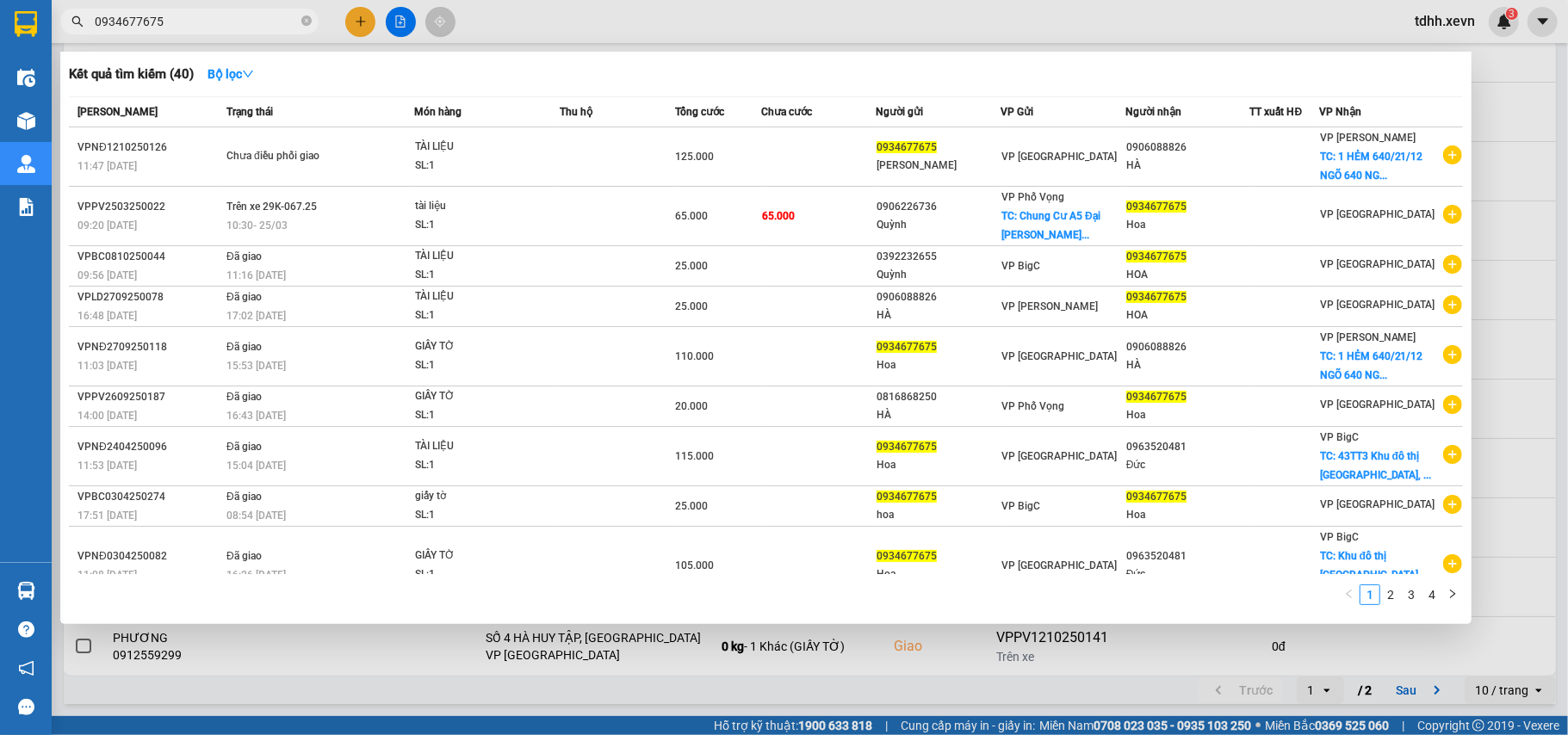
drag, startPoint x: 187, startPoint y: 14, endPoint x: 87, endPoint y: 34, distance: 102.0
click at [62, 37] on div "Kết quả tìm kiếm ( 40 ) Bộ lọc Mã ĐH Trạng thái Món hàng Thu hộ Tổng cước Chưa …" at bounding box center [167, 22] width 336 height 30
paste input "44225429"
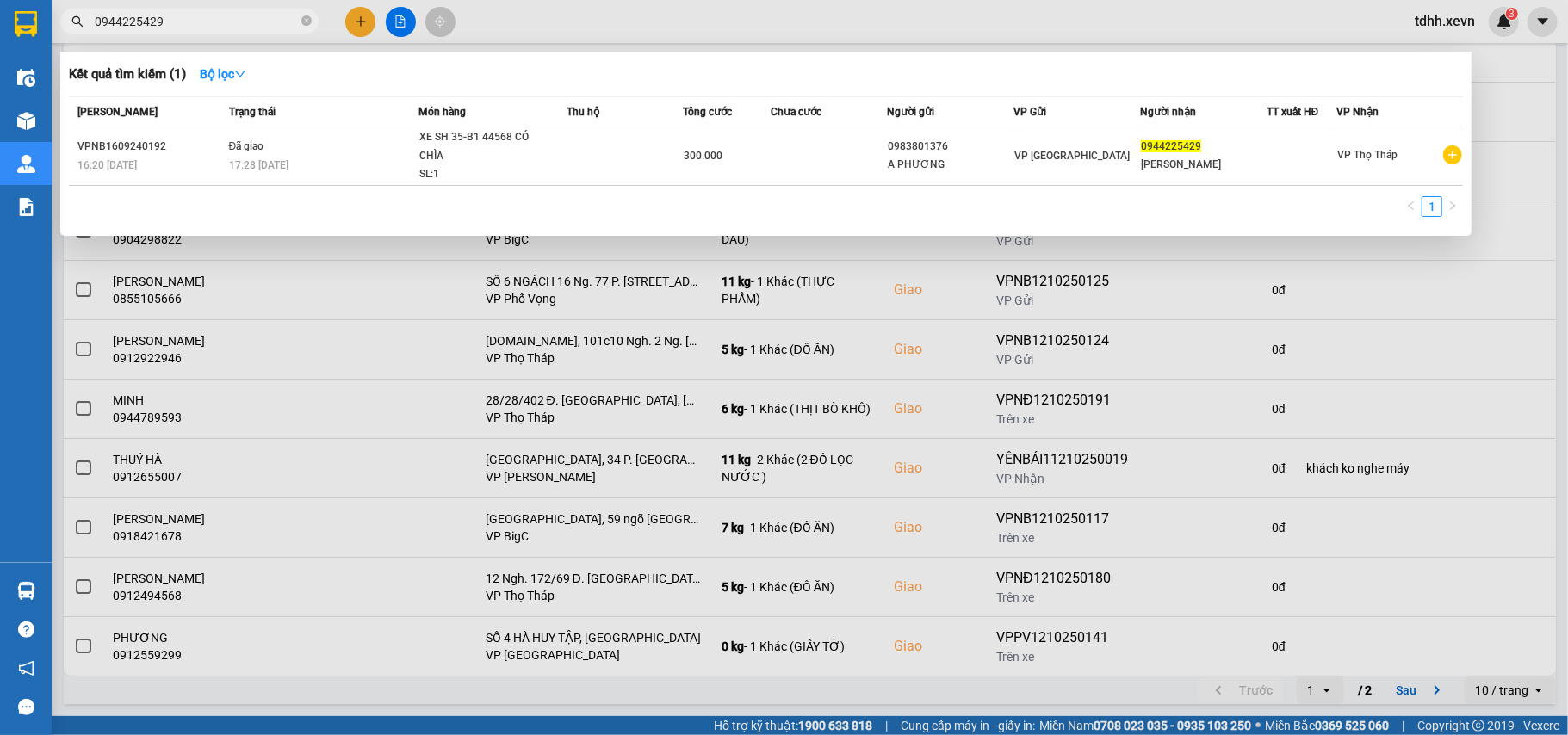
drag, startPoint x: 173, startPoint y: 19, endPoint x: 52, endPoint y: 56, distance: 126.5
click at [52, 37] on div "Kết quả tìm kiếm ( 1 ) Bộ lọc Mã ĐH Trạng thái Món hàng Thu hộ Tổng cước Chưa c…" at bounding box center [167, 22] width 336 height 30
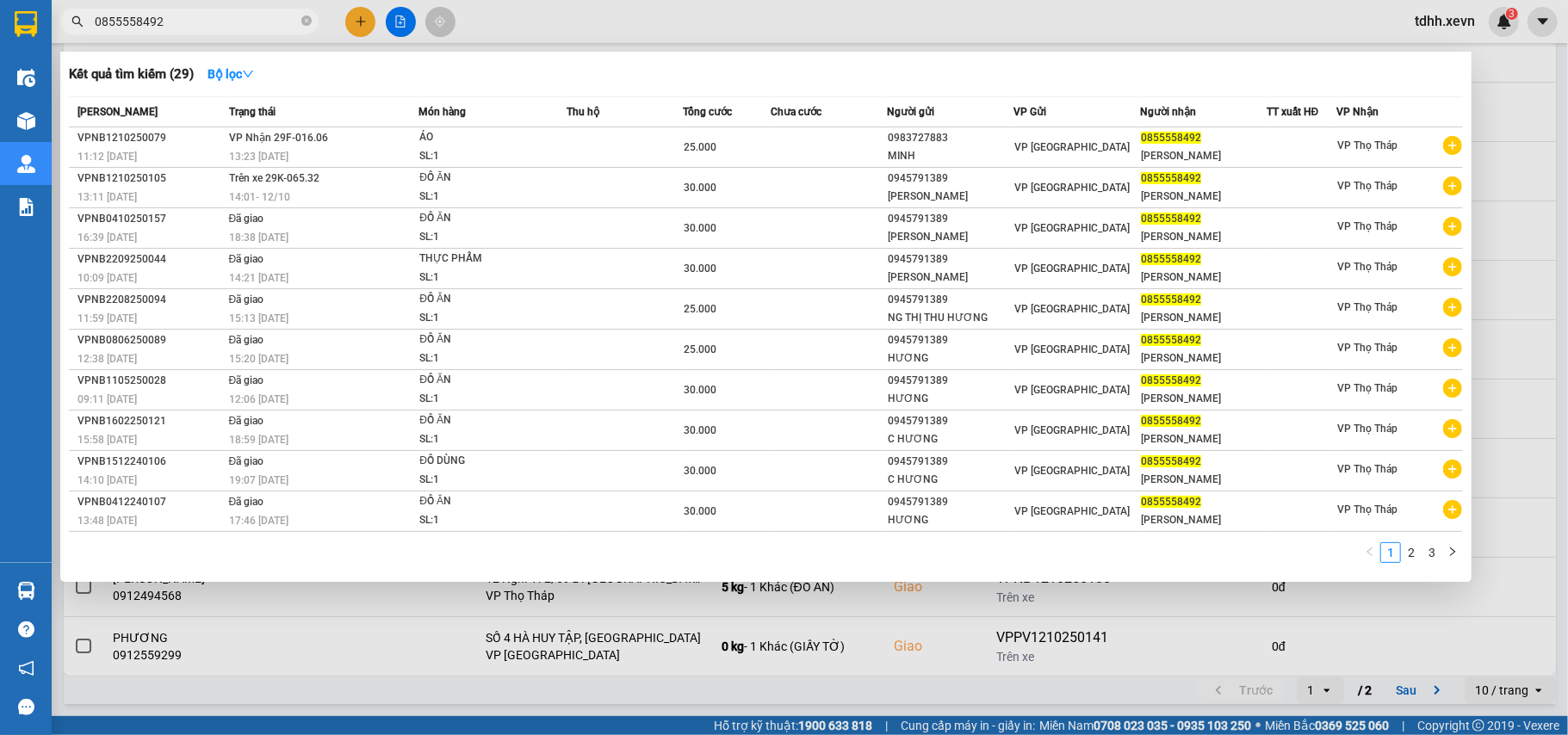
drag, startPoint x: 177, startPoint y: 22, endPoint x: 66, endPoint y: 45, distance: 113.4
click at [66, 37] on div "Kết quả tìm kiếm ( 29 ) Bộ lọc Mã ĐH Trạng thái Món hàng Thu hộ Tổng cước Chưa …" at bounding box center [167, 22] width 336 height 30
paste input "67942599"
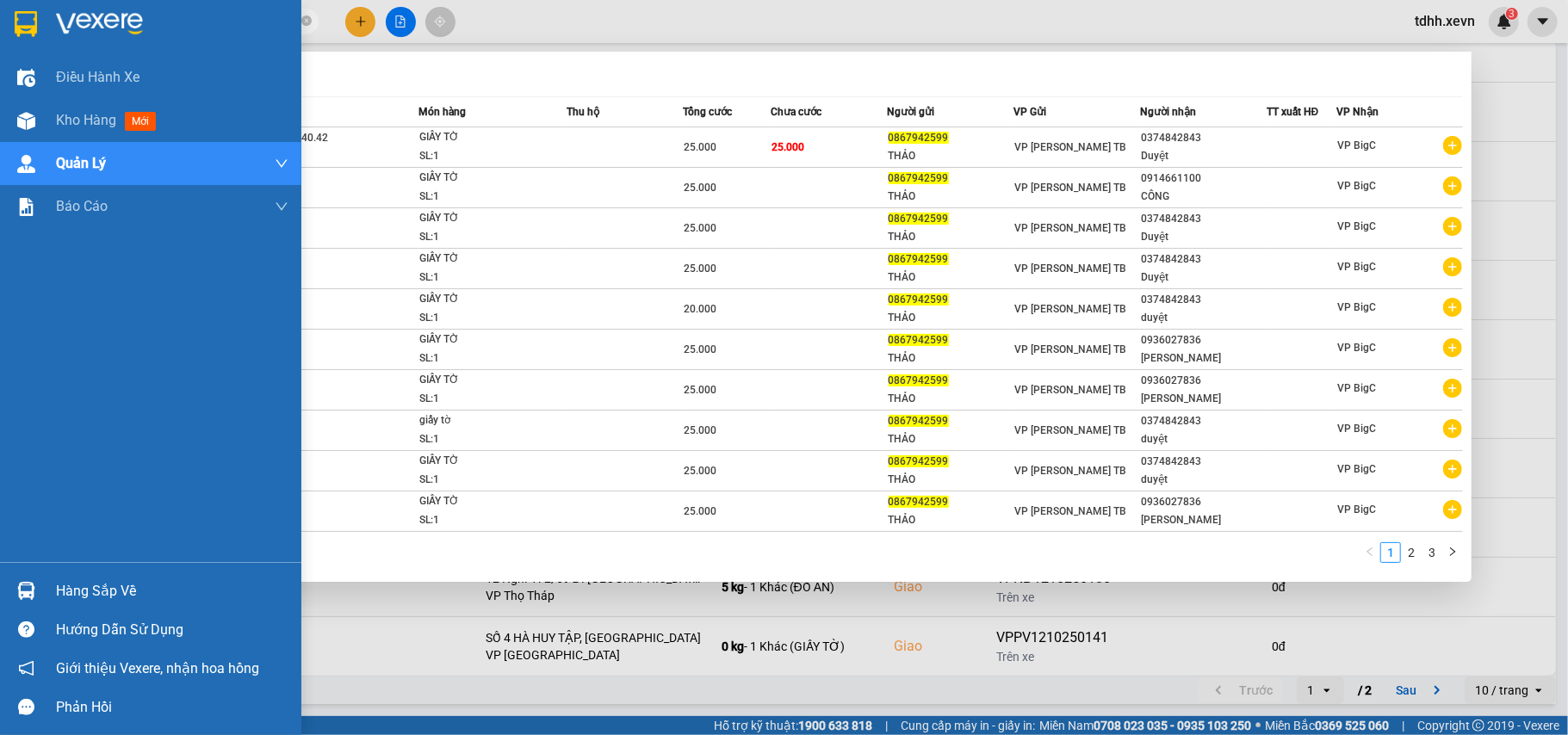
drag, startPoint x: 163, startPoint y: 14, endPoint x: 35, endPoint y: 42, distance: 131.0
click at [35, 42] on section "Kết quả tìm kiếm ( 21 ) Bộ lọc Mã ĐH Trạng thái Món hàng Thu hộ Tổng cước Chưa …" at bounding box center [784, 367] width 1568 height 735
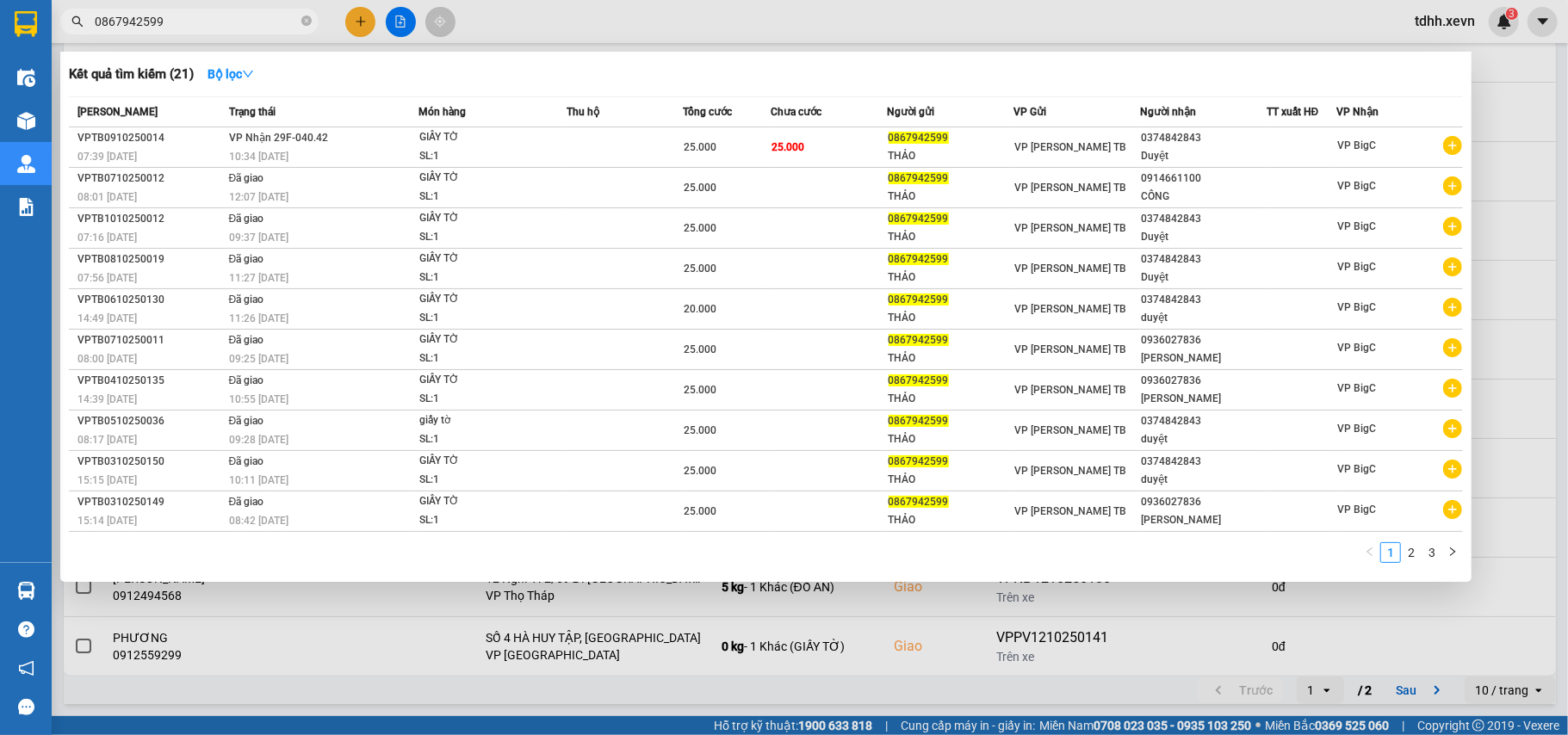
paste input "936968258"
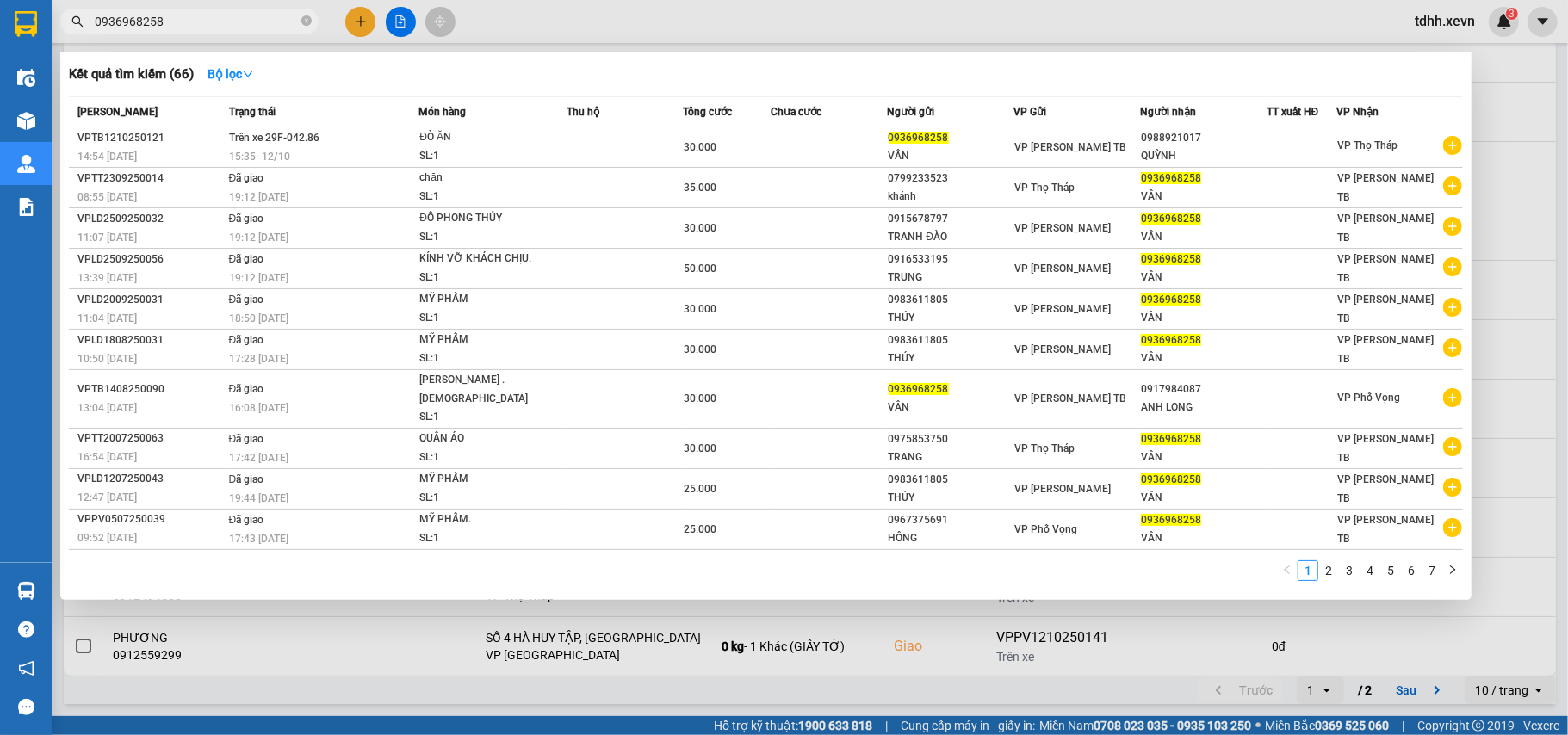
drag, startPoint x: 167, startPoint y: 29, endPoint x: 70, endPoint y: 24, distance: 97.1
click at [70, 24] on span "0936968258" at bounding box center [189, 21] width 258 height 26
click at [125, 26] on input "0936968258" at bounding box center [196, 22] width 203 height 19
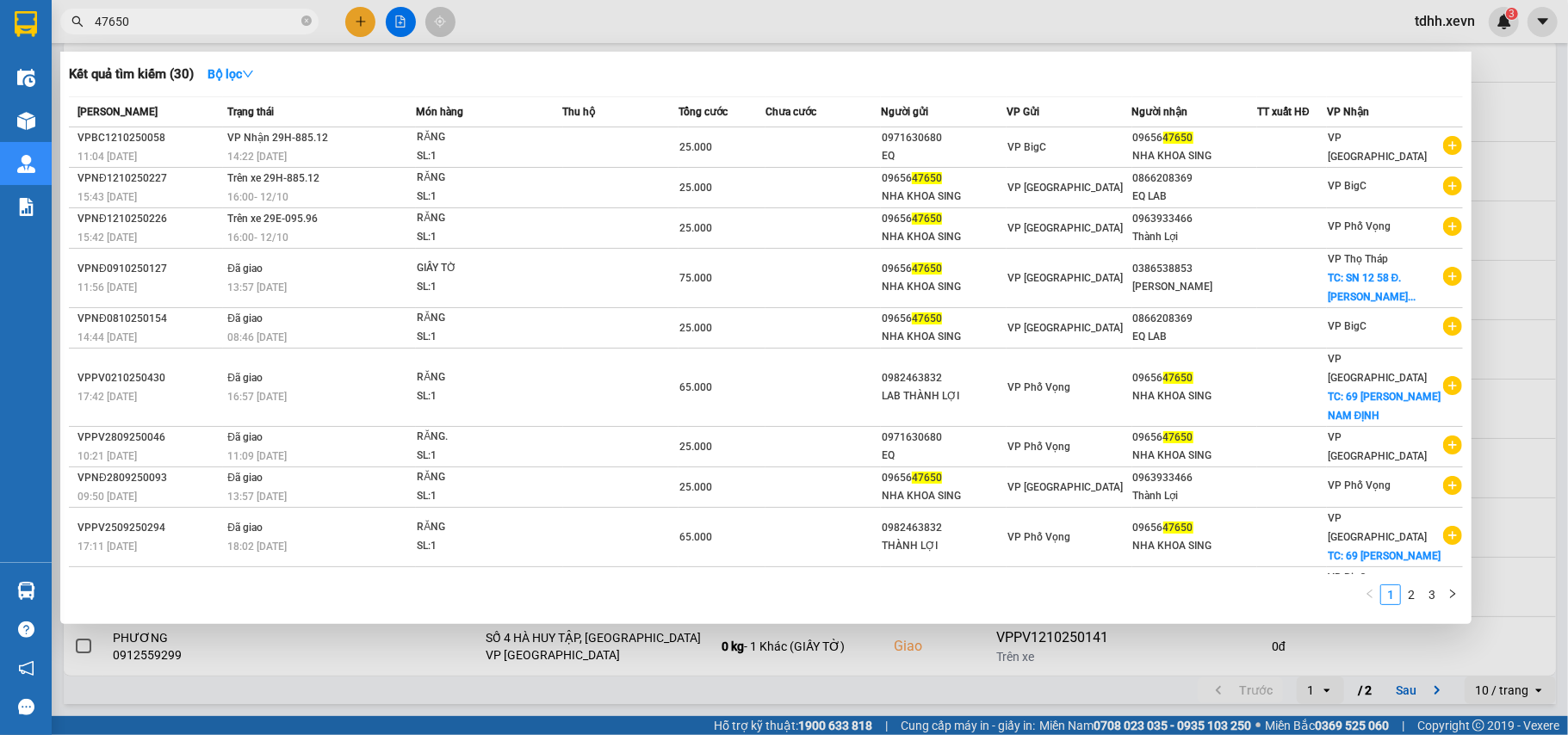
drag, startPoint x: 139, startPoint y: 31, endPoint x: 52, endPoint y: 25, distance: 87.2
click at [52, 25] on div "47650" at bounding box center [167, 21] width 336 height 26
drag, startPoint x: 138, startPoint y: 23, endPoint x: 0, endPoint y: 28, distance: 138.1
click at [0, 28] on section "Kết quả tìm kiếm ( 30 ) Bộ lọc Mã ĐH Trạng thái Món hàng Thu hộ Tổng cước Chưa …" at bounding box center [784, 367] width 1568 height 735
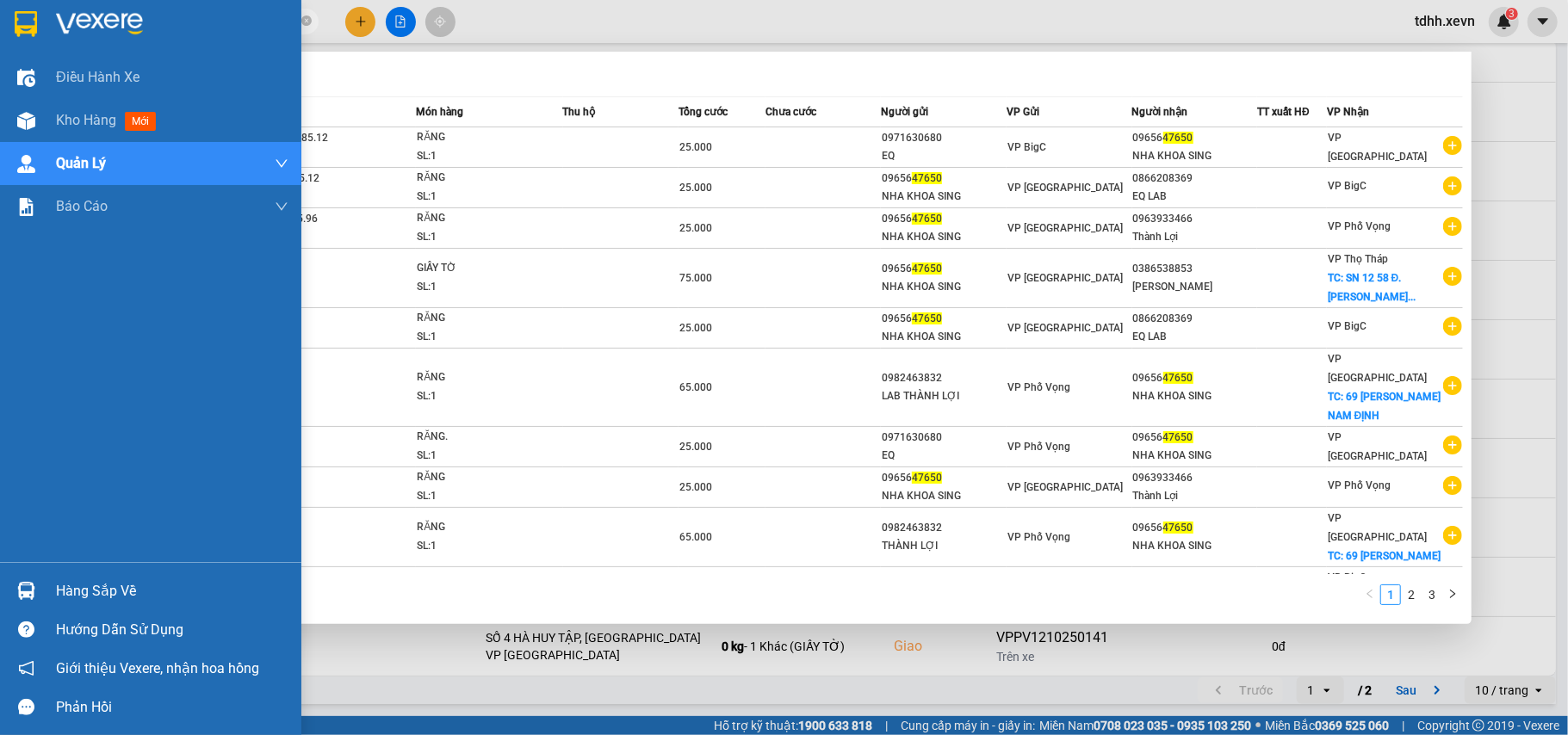
paste input "0332037668"
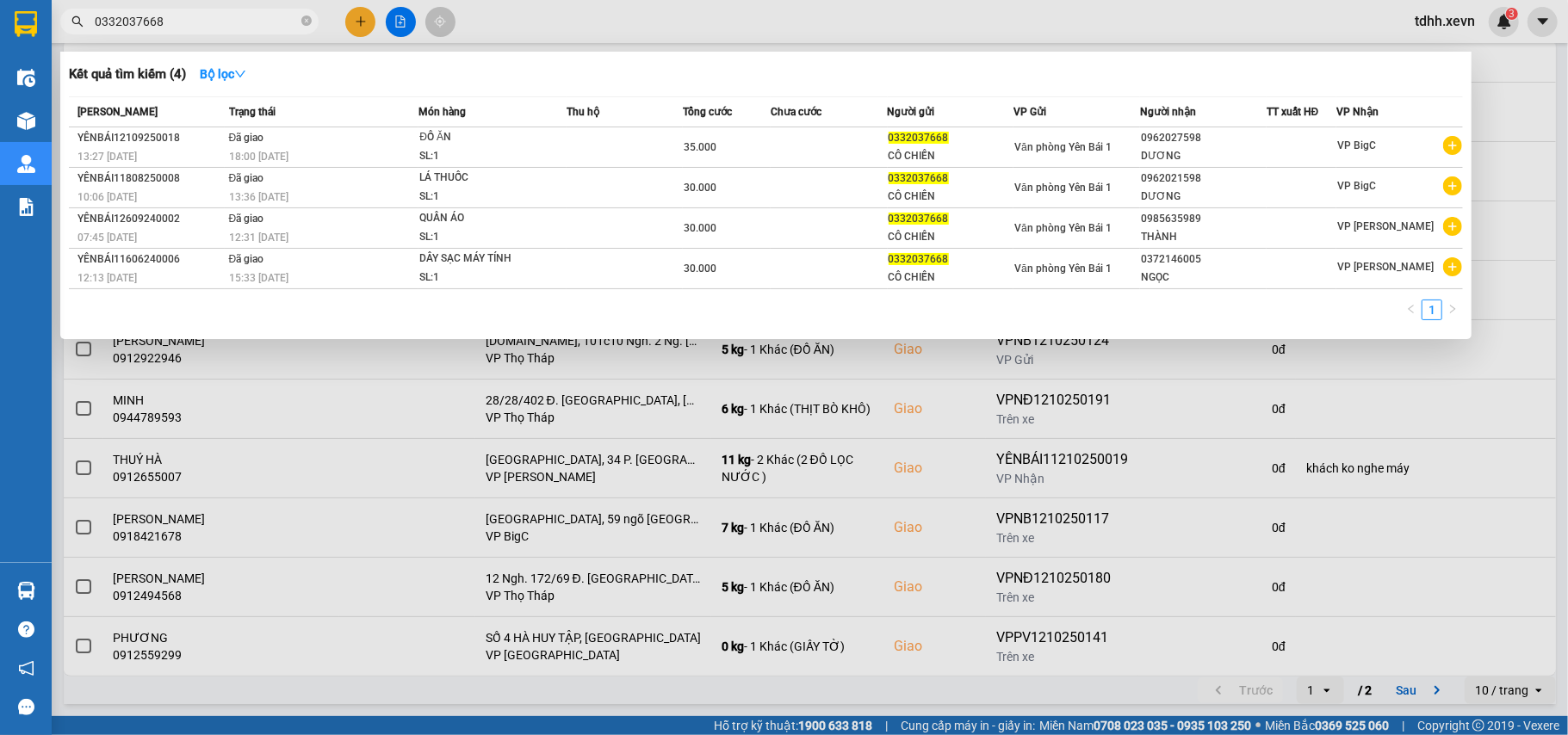
click at [146, 22] on input "0332037668" at bounding box center [196, 22] width 203 height 19
paste input "978681685"
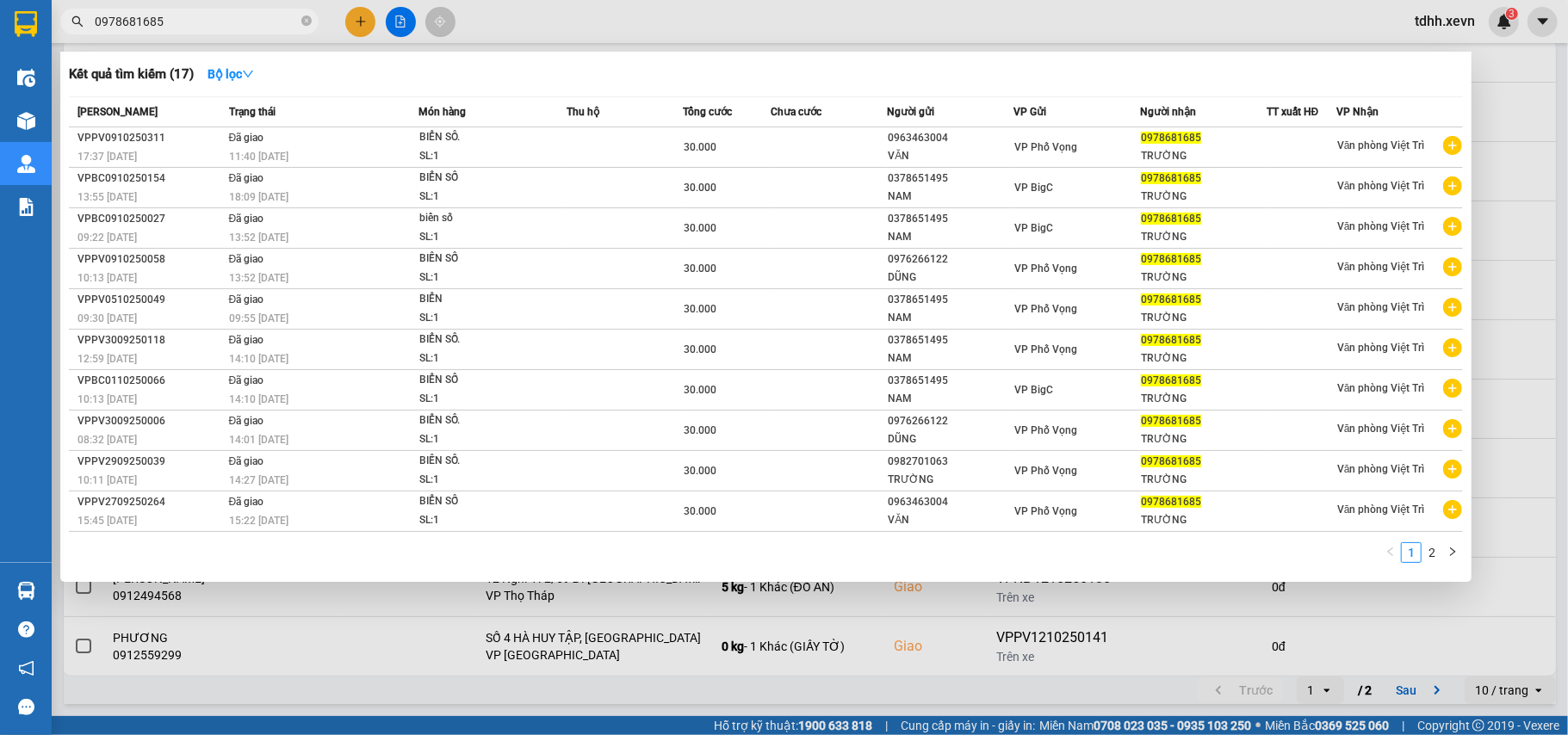
drag, startPoint x: 164, startPoint y: 12, endPoint x: 80, endPoint y: 38, distance: 87.9
click at [80, 37] on div "Kết quả tìm kiếm ( 17 ) Bộ lọc Mã ĐH Trạng thái Món hàng Thu hộ Tổng cước Chưa …" at bounding box center [167, 22] width 336 height 30
paste input "832308338"
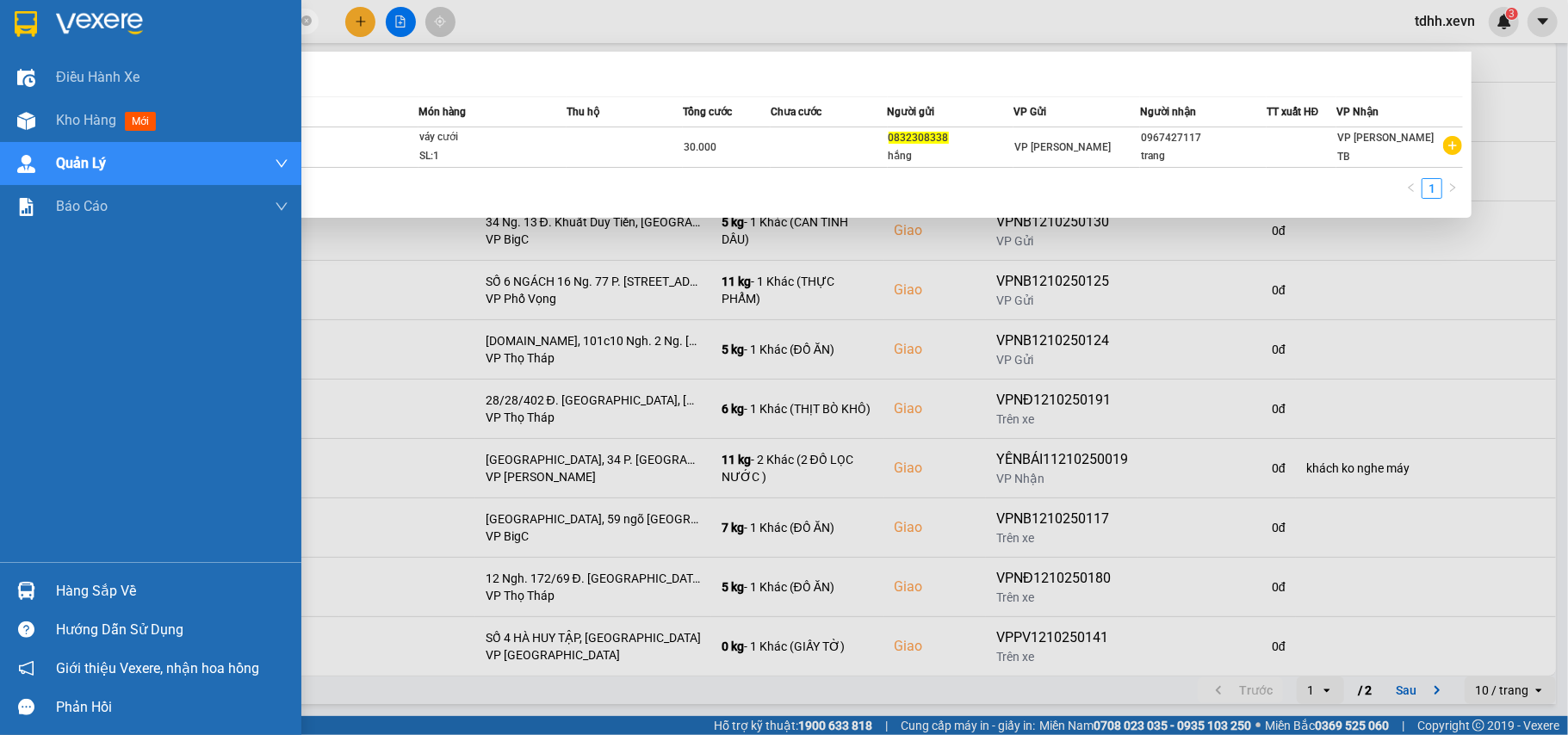
drag, startPoint x: 157, startPoint y: 27, endPoint x: 50, endPoint y: 42, distance: 108.0
click at [50, 42] on section "Kết quả tìm kiếm ( 1 ) Bộ lọc Mã ĐH Trạng thái Món hàng Thu hộ Tổng cước Chưa c…" at bounding box center [784, 367] width 1568 height 735
paste input "982222472"
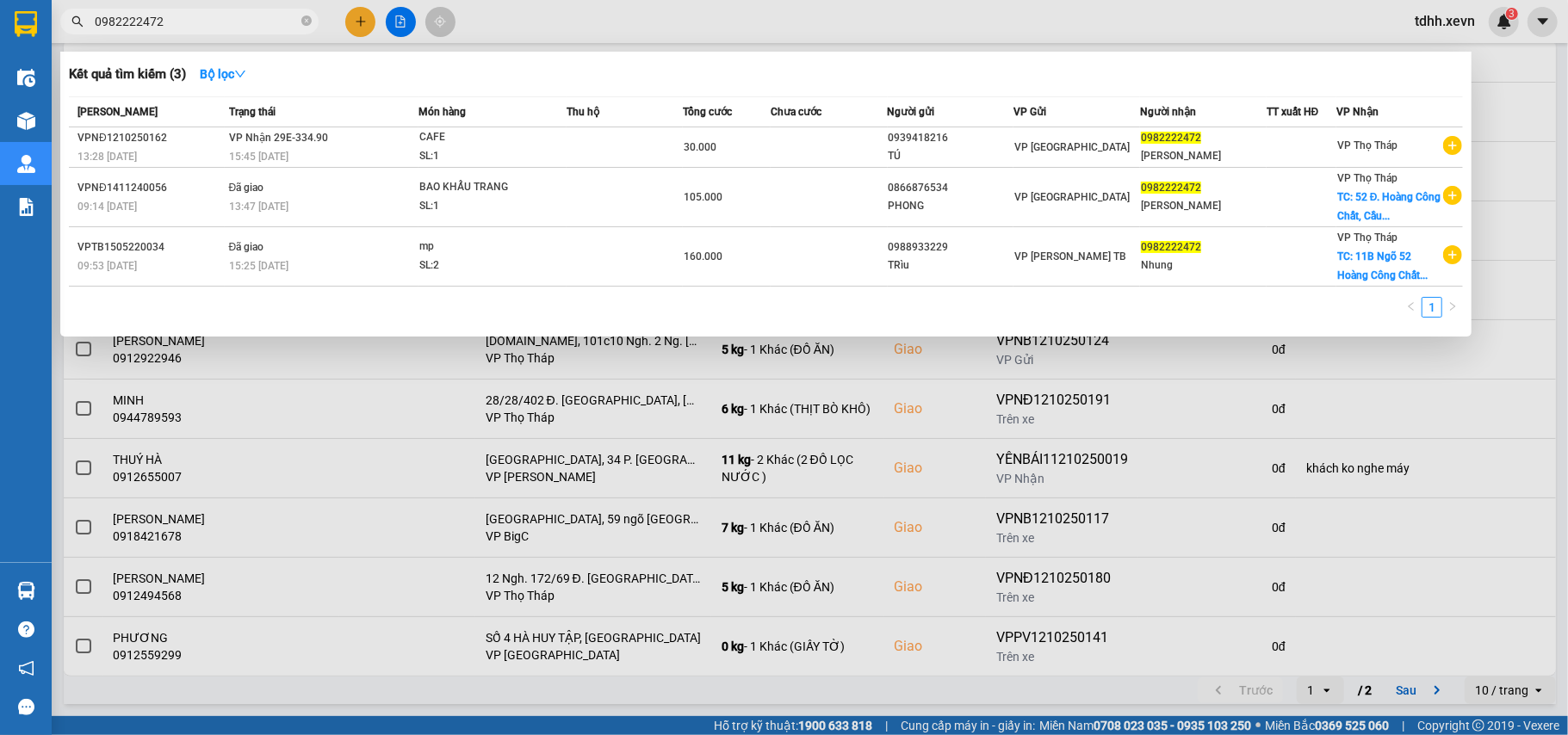
drag, startPoint x: 174, startPoint y: 17, endPoint x: 69, endPoint y: 29, distance: 105.7
click at [69, 29] on span "0982222472" at bounding box center [189, 21] width 258 height 26
paste input "458069"
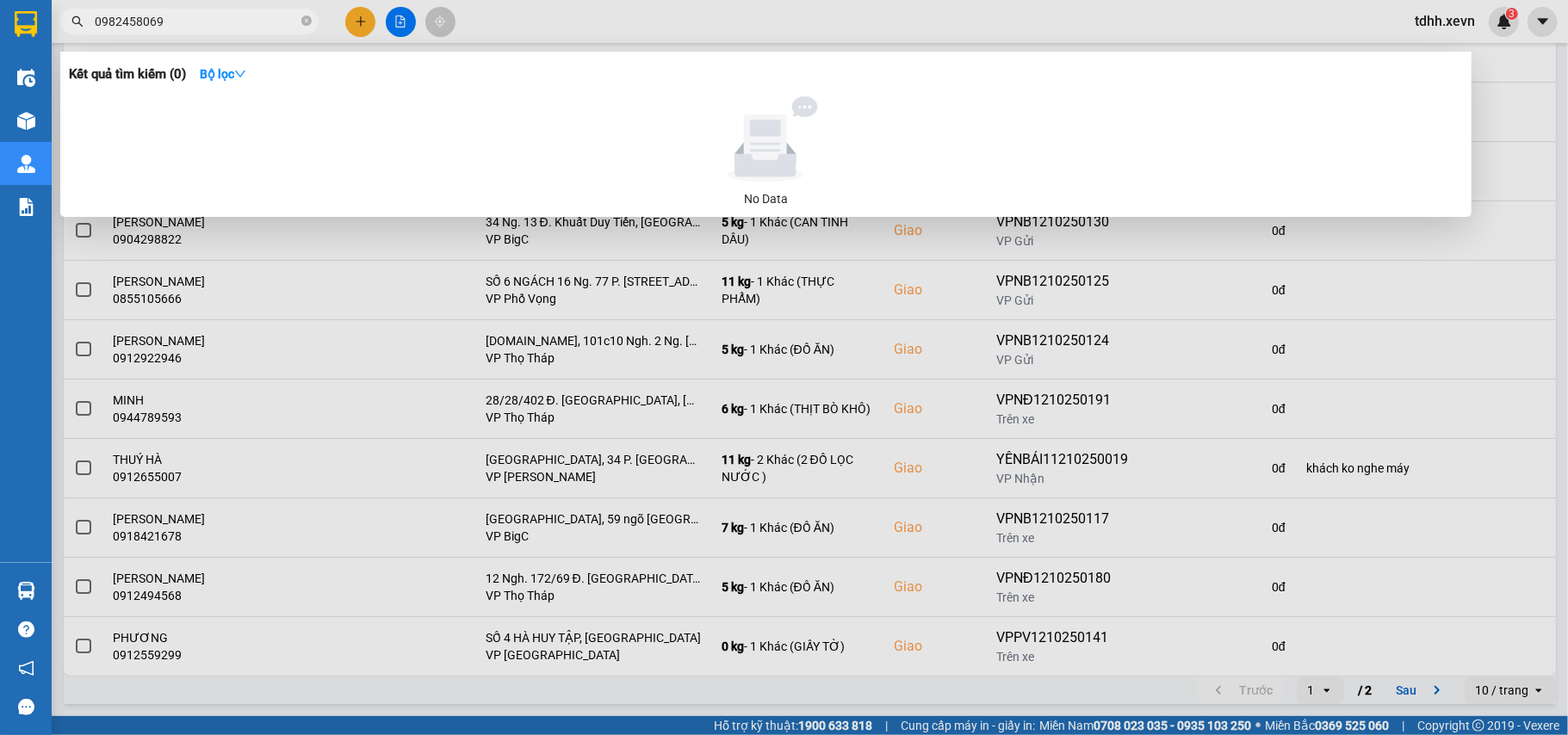
drag, startPoint x: 170, startPoint y: 21, endPoint x: 42, endPoint y: 42, distance: 129.7
click at [42, 42] on section "Kết quả tìm kiếm ( 0 ) Bộ lọc No Data 0982458069 tdhh.xevn 3 Điều hành xe Kho h…" at bounding box center [784, 367] width 1568 height 735
paste input "21202992"
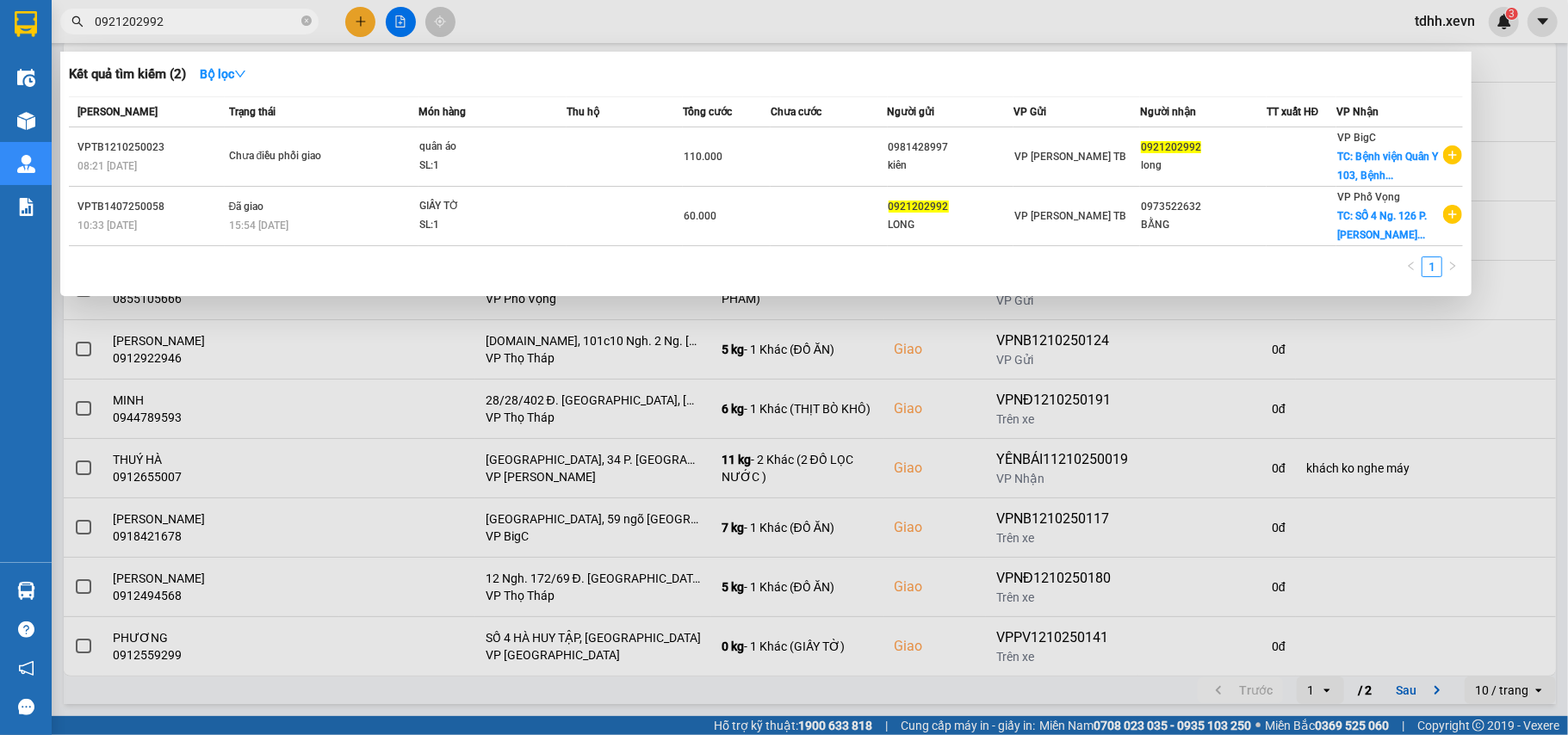
type input "0921202992"
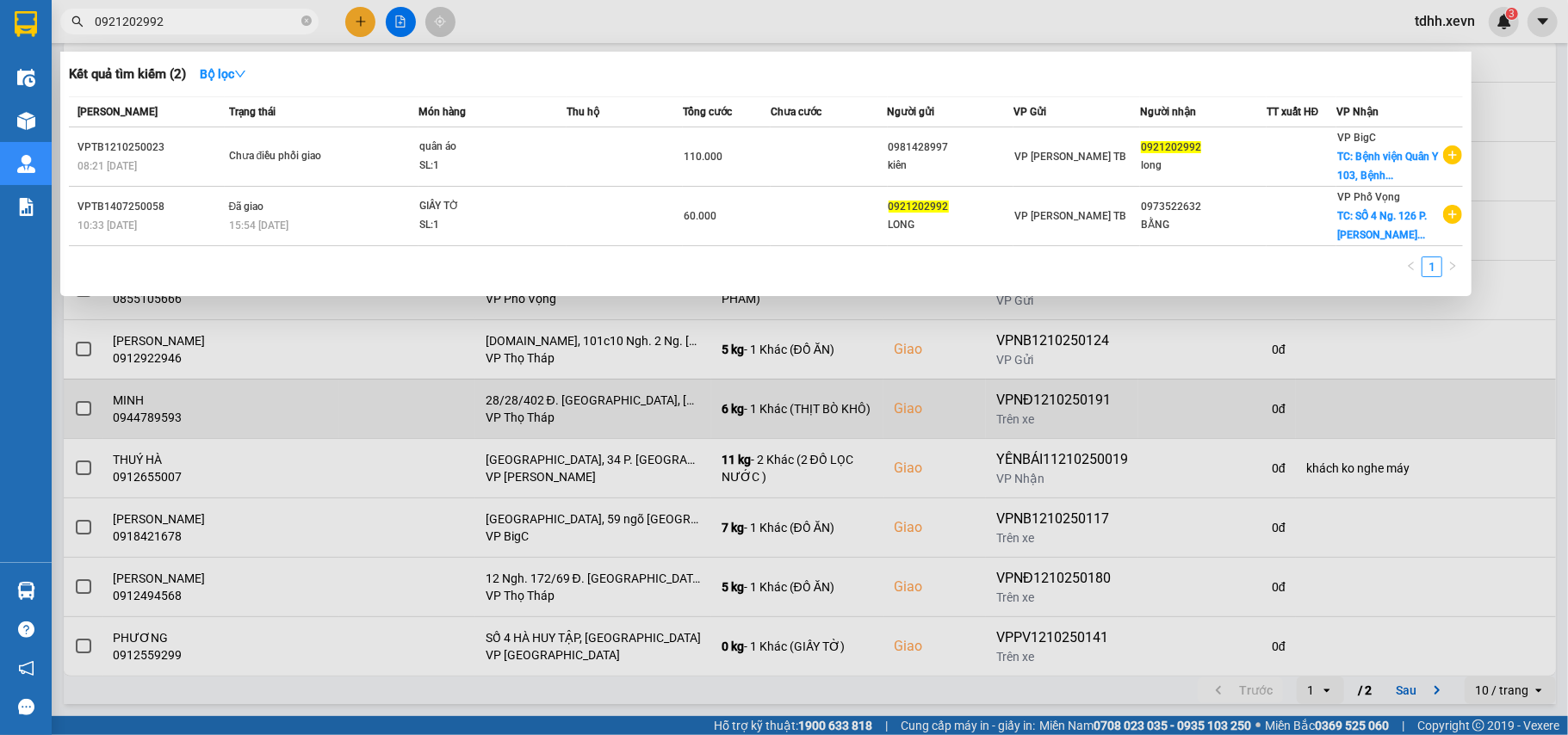
click at [1386, 379] on div at bounding box center [784, 367] width 1568 height 735
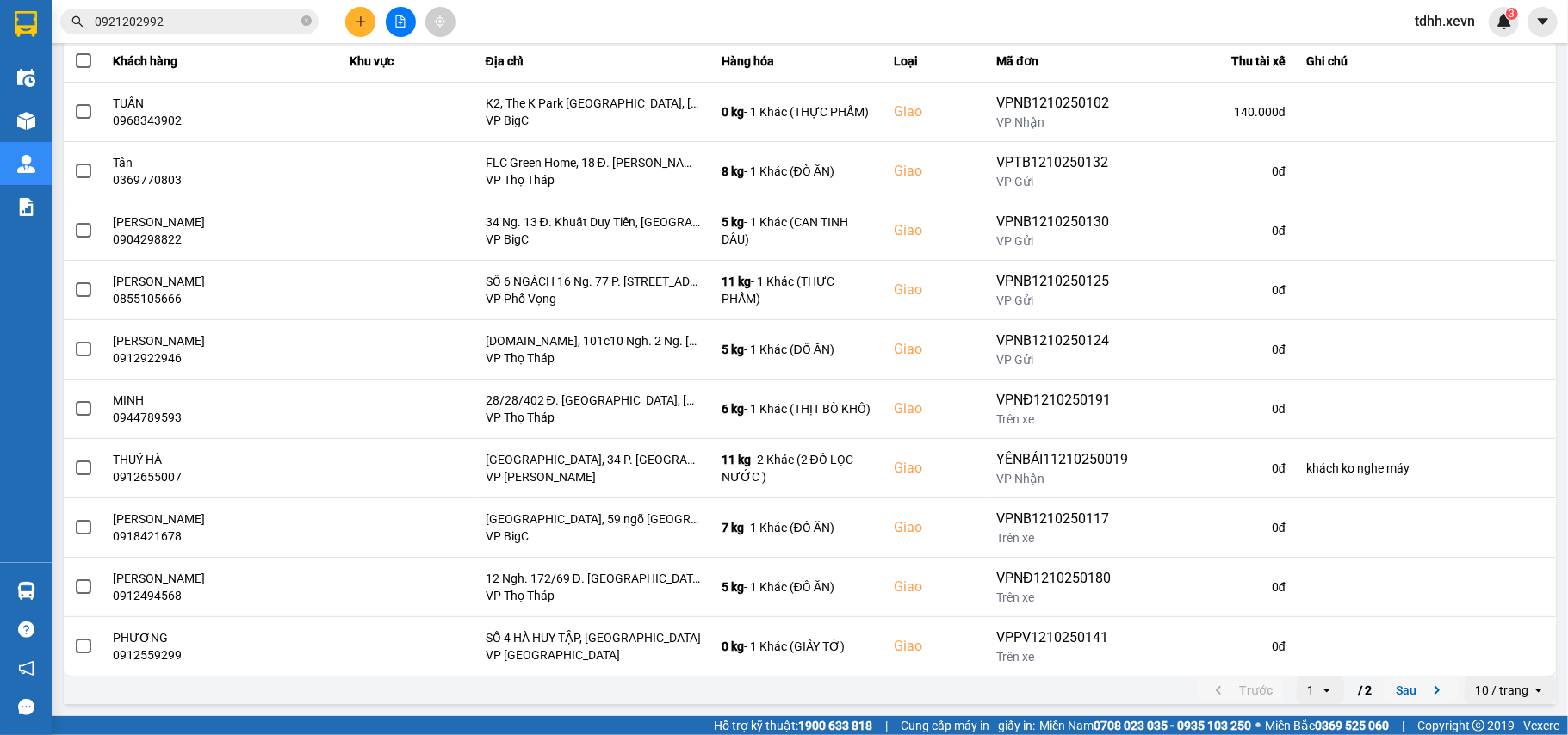
click at [1427, 692] on icon "next page. current page 1 / 2" at bounding box center [1437, 691] width 21 height 21
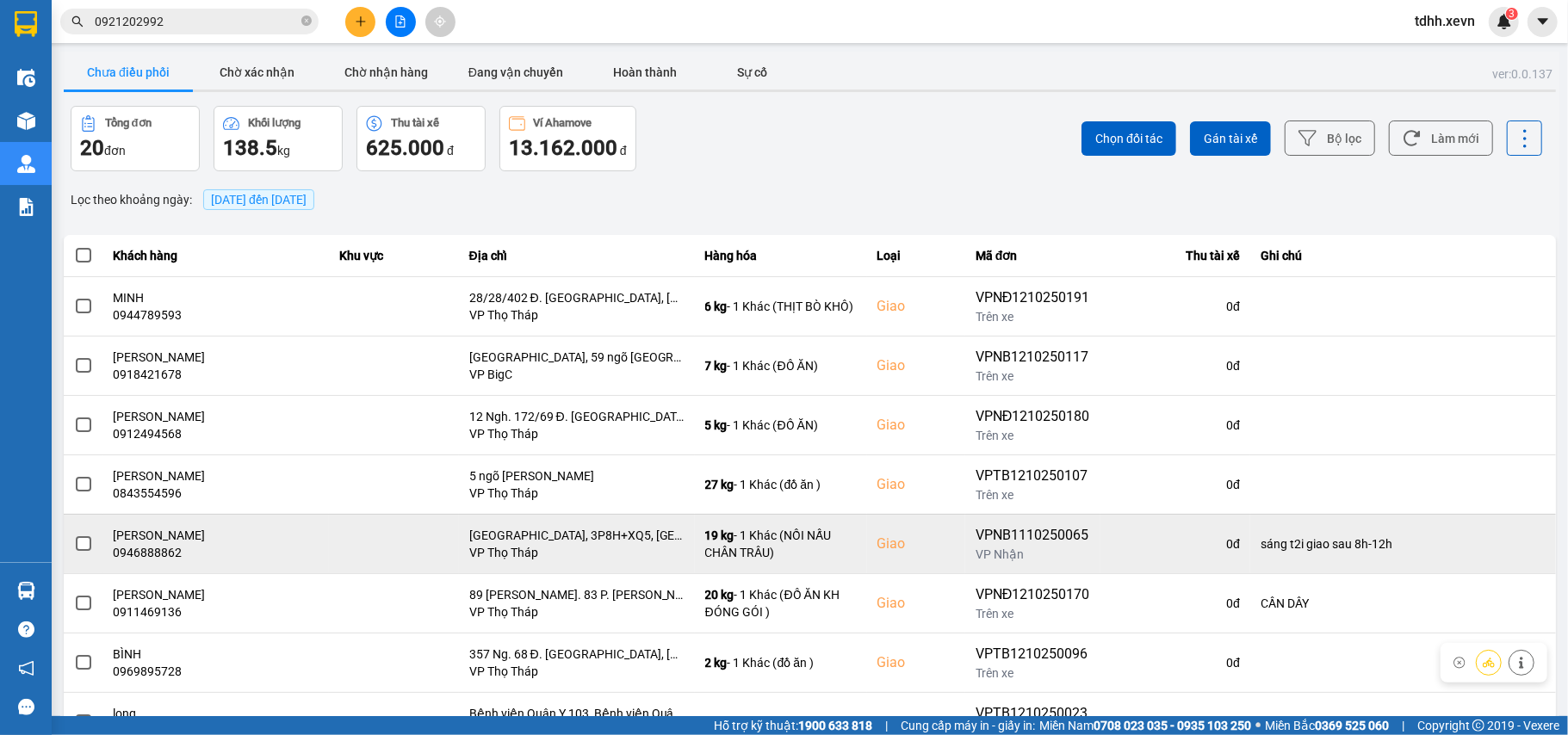
scroll to position [114, 0]
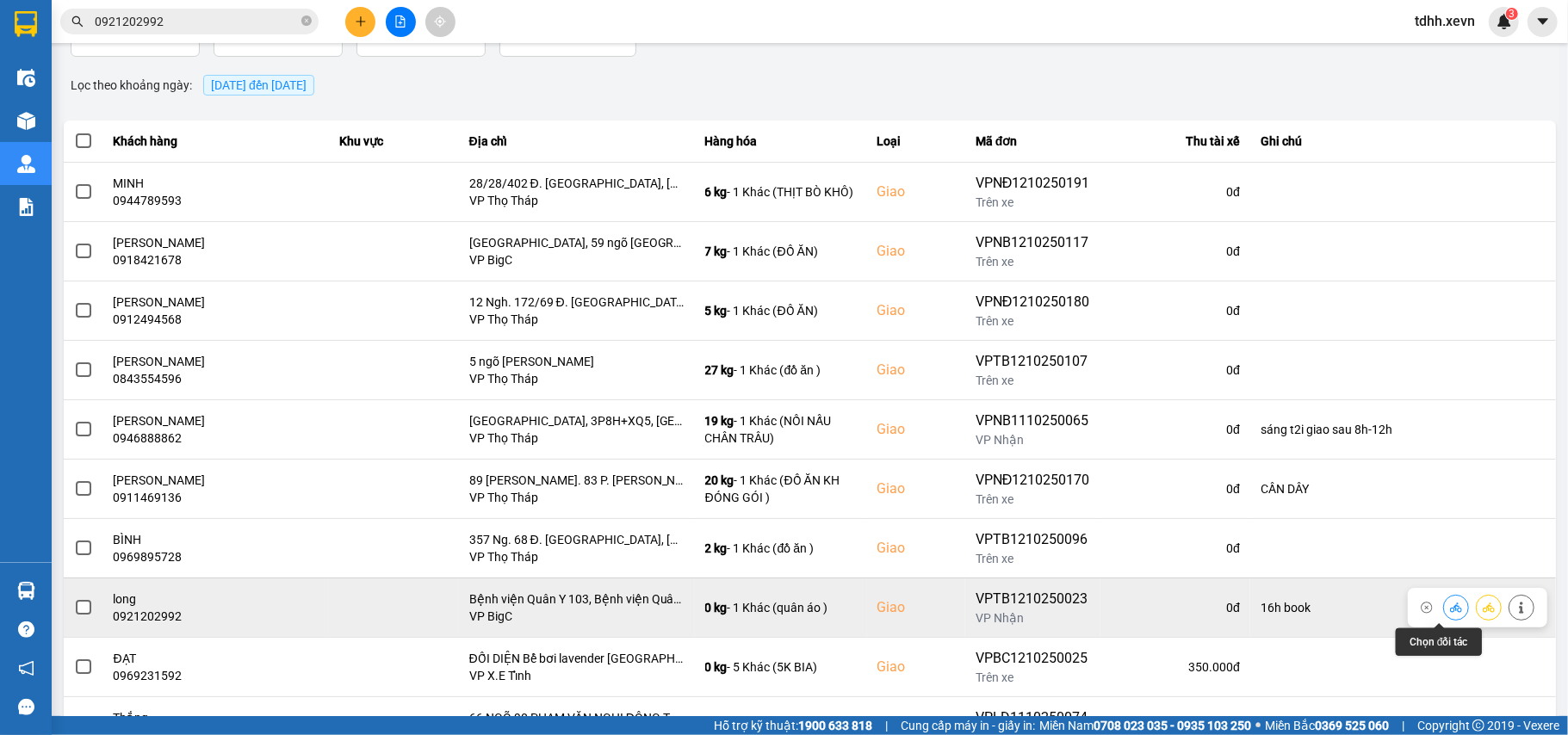
click at [1450, 604] on icon at bounding box center [1455, 607] width 12 height 12
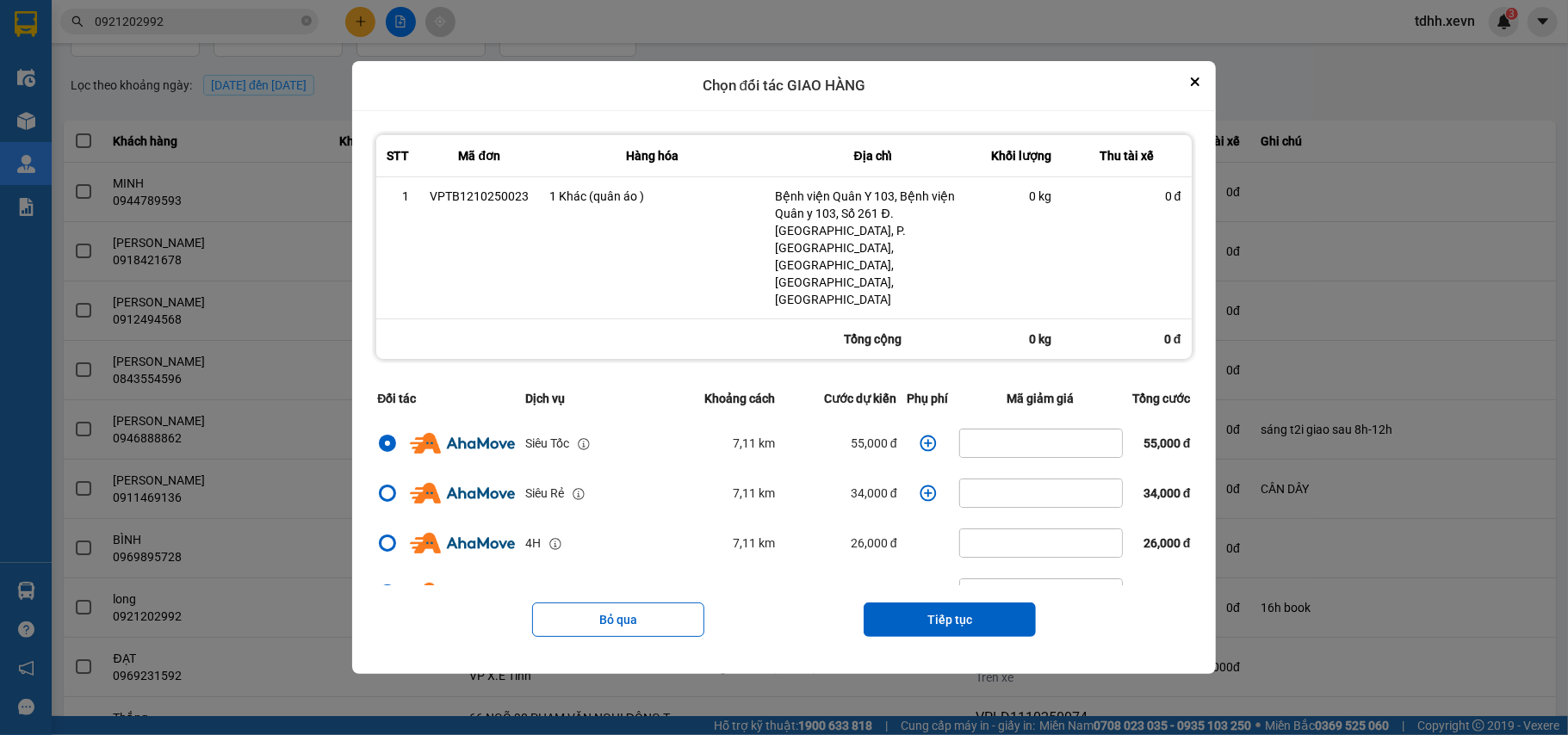
click at [1199, 86] on icon "Close" at bounding box center [1194, 81] width 9 height 9
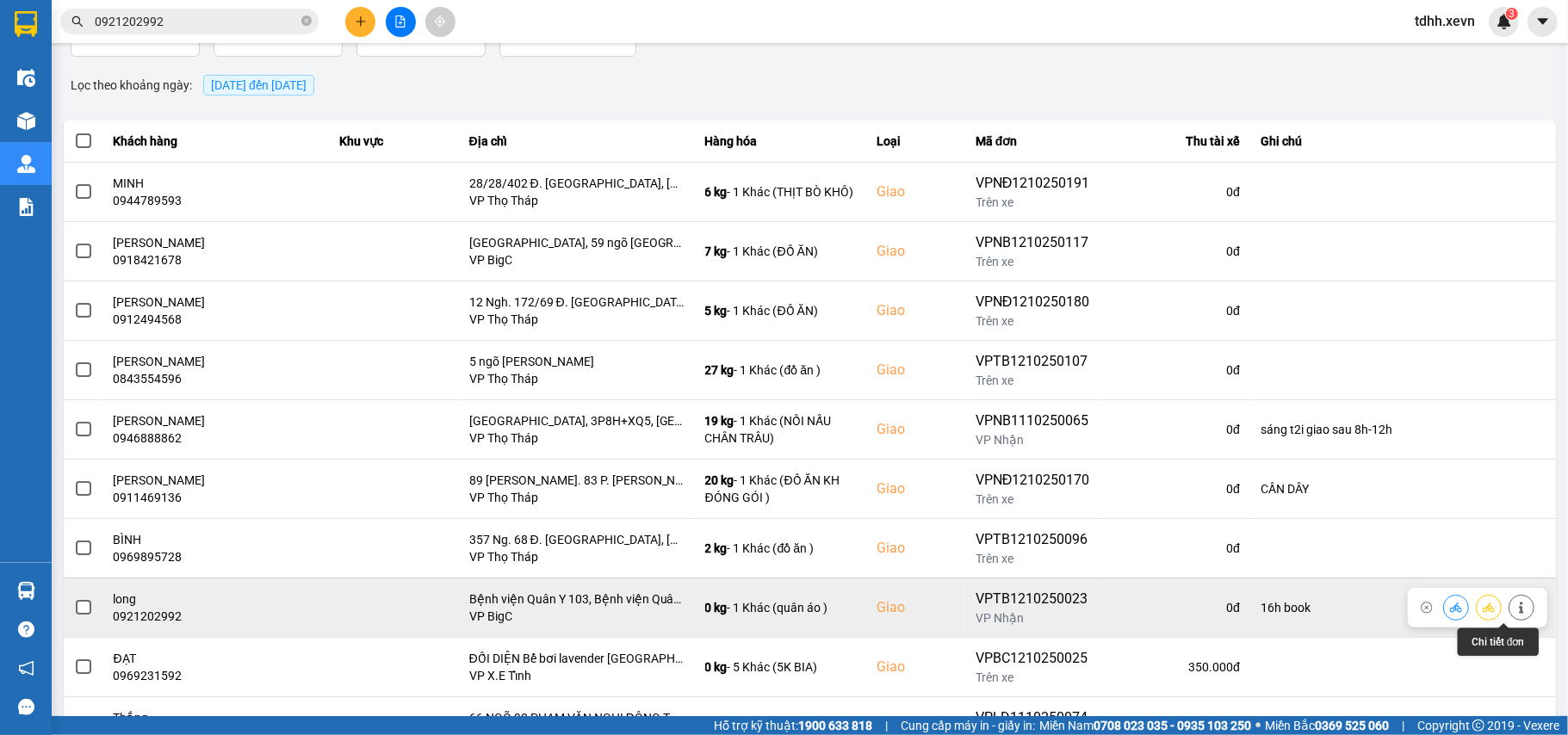
click at [1515, 613] on icon at bounding box center [1521, 607] width 12 height 12
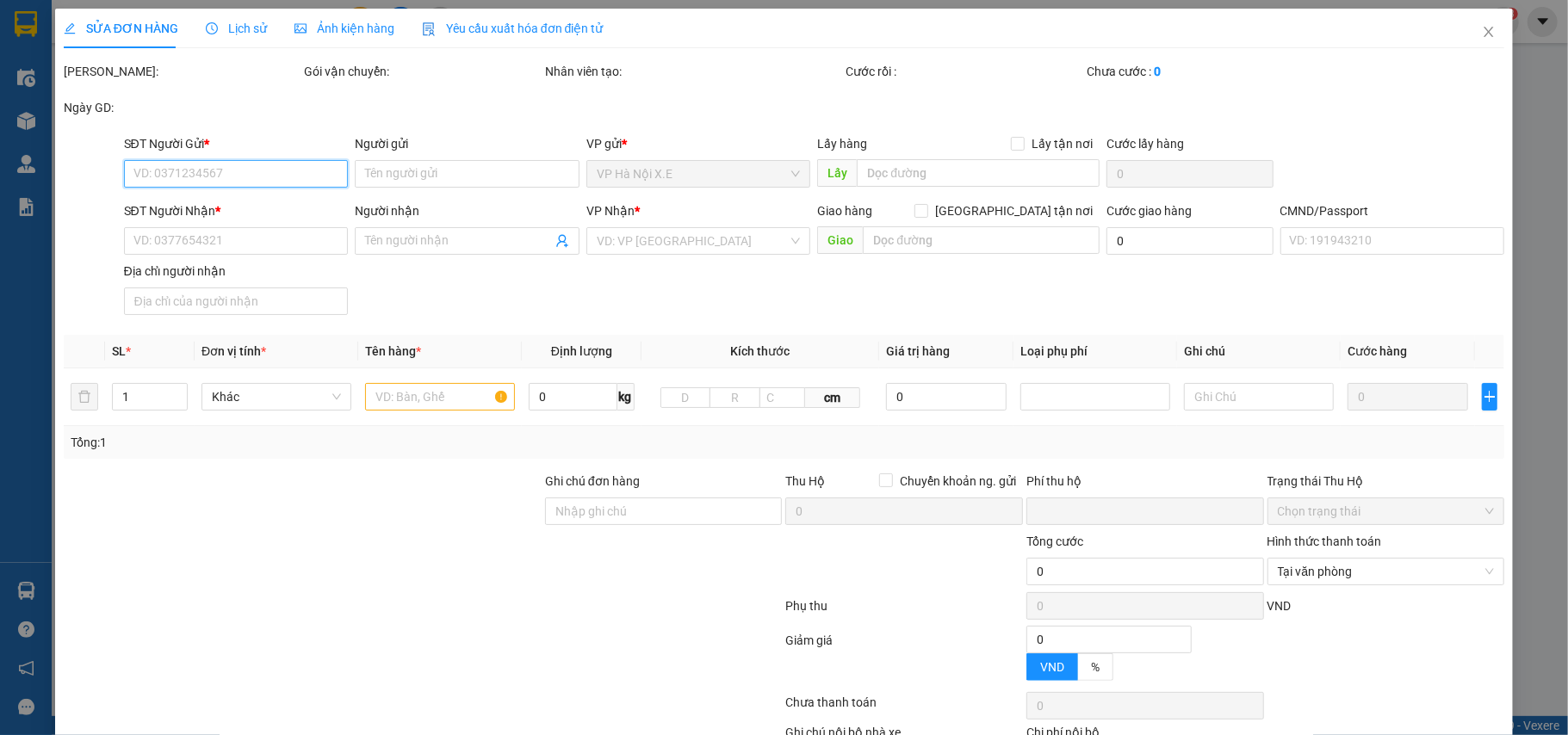
type input "0981428997"
type input "kiên"
type input "0921202992"
type input "long"
checkbox input "true"
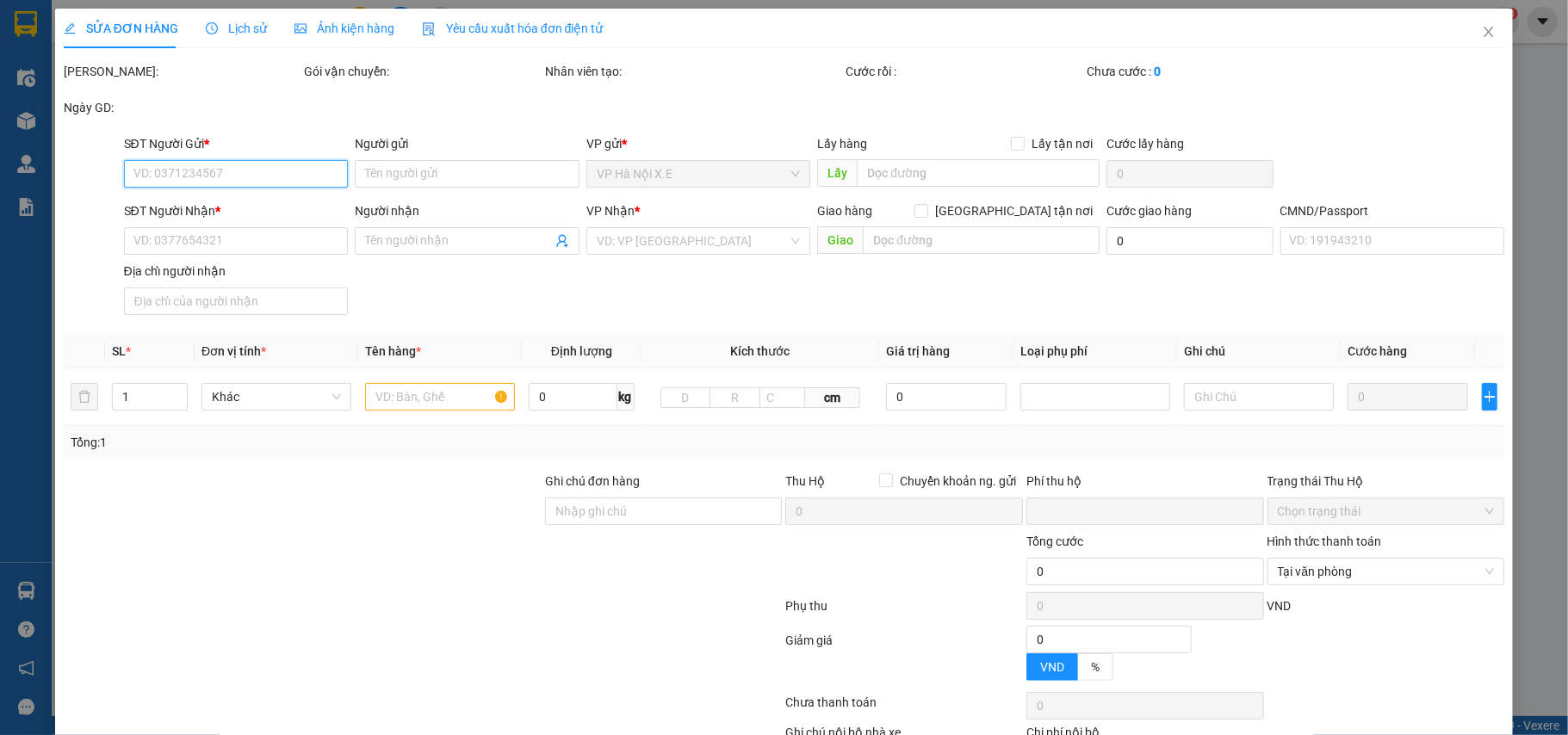
type input "Bệnh viện Quân Y 103, Bệnh viện Quân y 103, Số 261 Đ. [GEOGRAPHIC_DATA], P. [GE…"
type input "1"
type input "16h book"
type input "0"
type input "110.000"
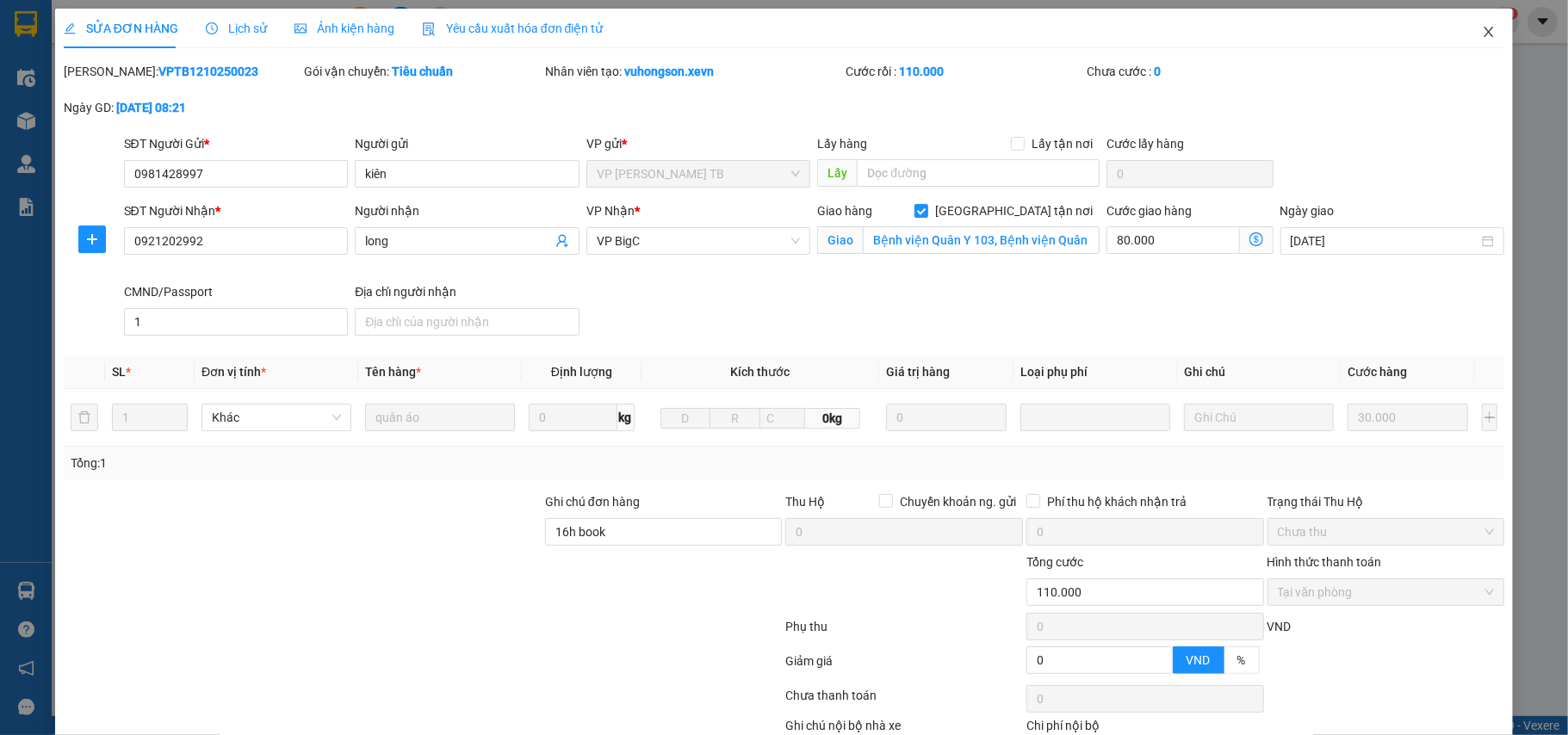
click at [1478, 40] on span "Close" at bounding box center [1489, 32] width 48 height 48
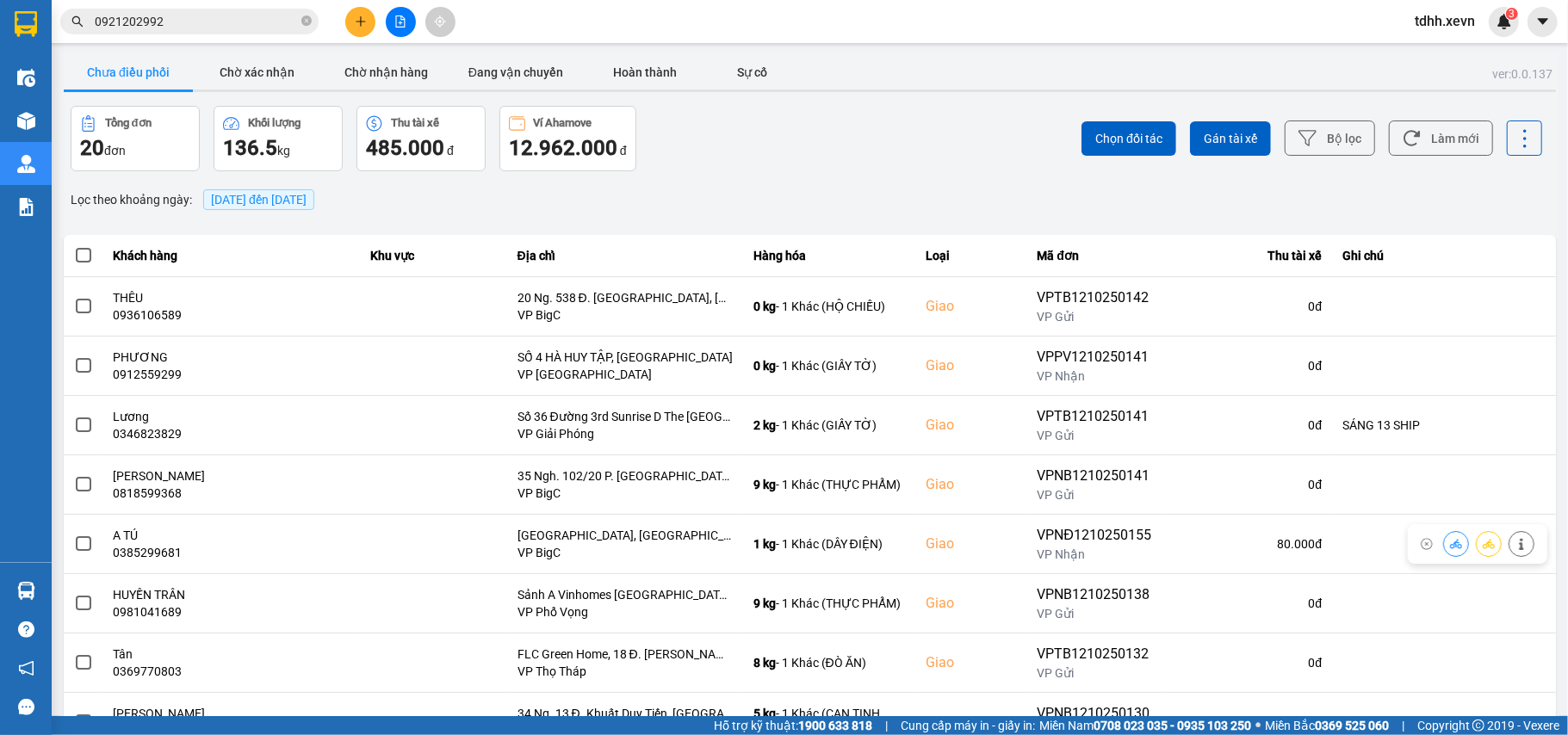
scroll to position [197, 0]
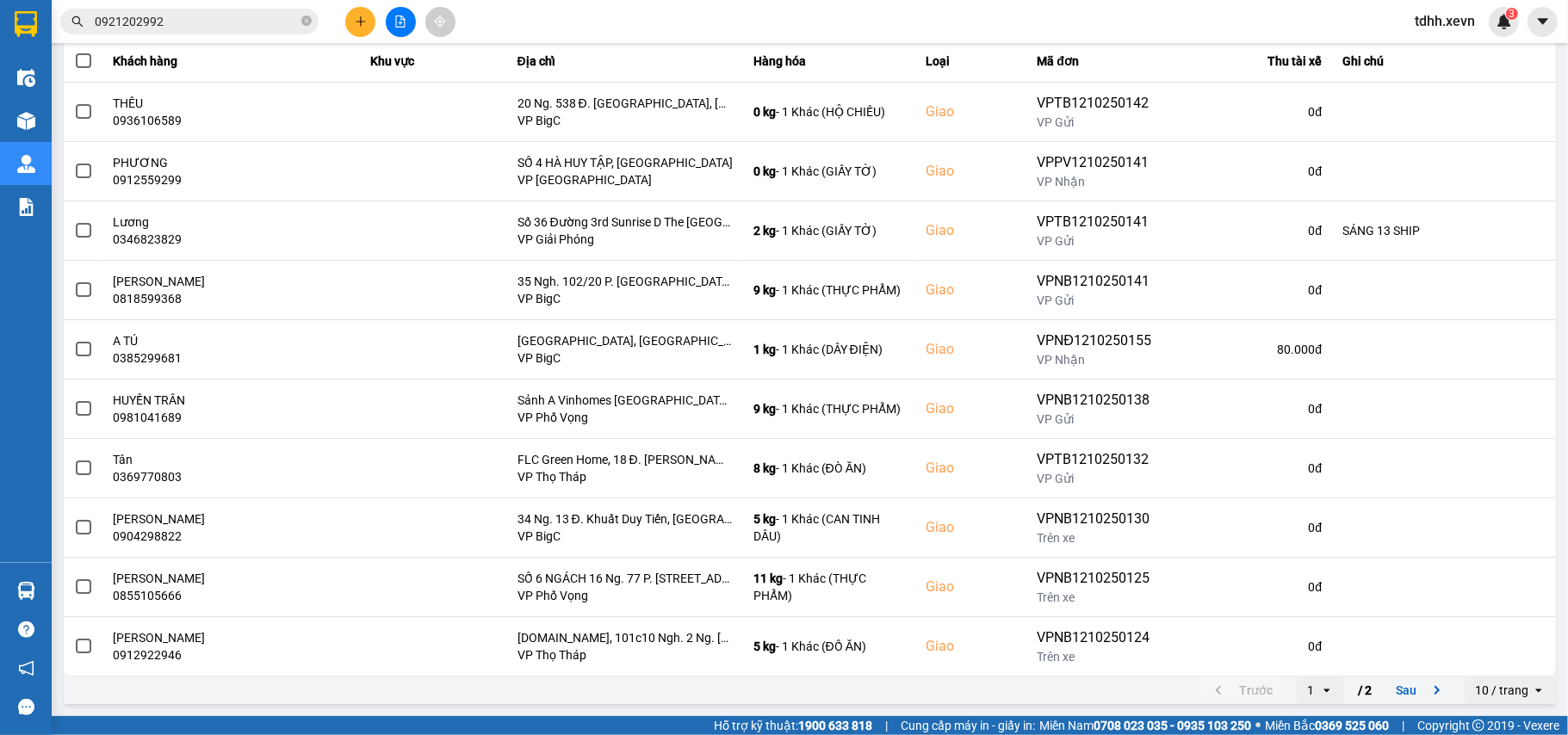
click at [1427, 687] on icon "next page. current page 1 / 2" at bounding box center [1437, 691] width 21 height 21
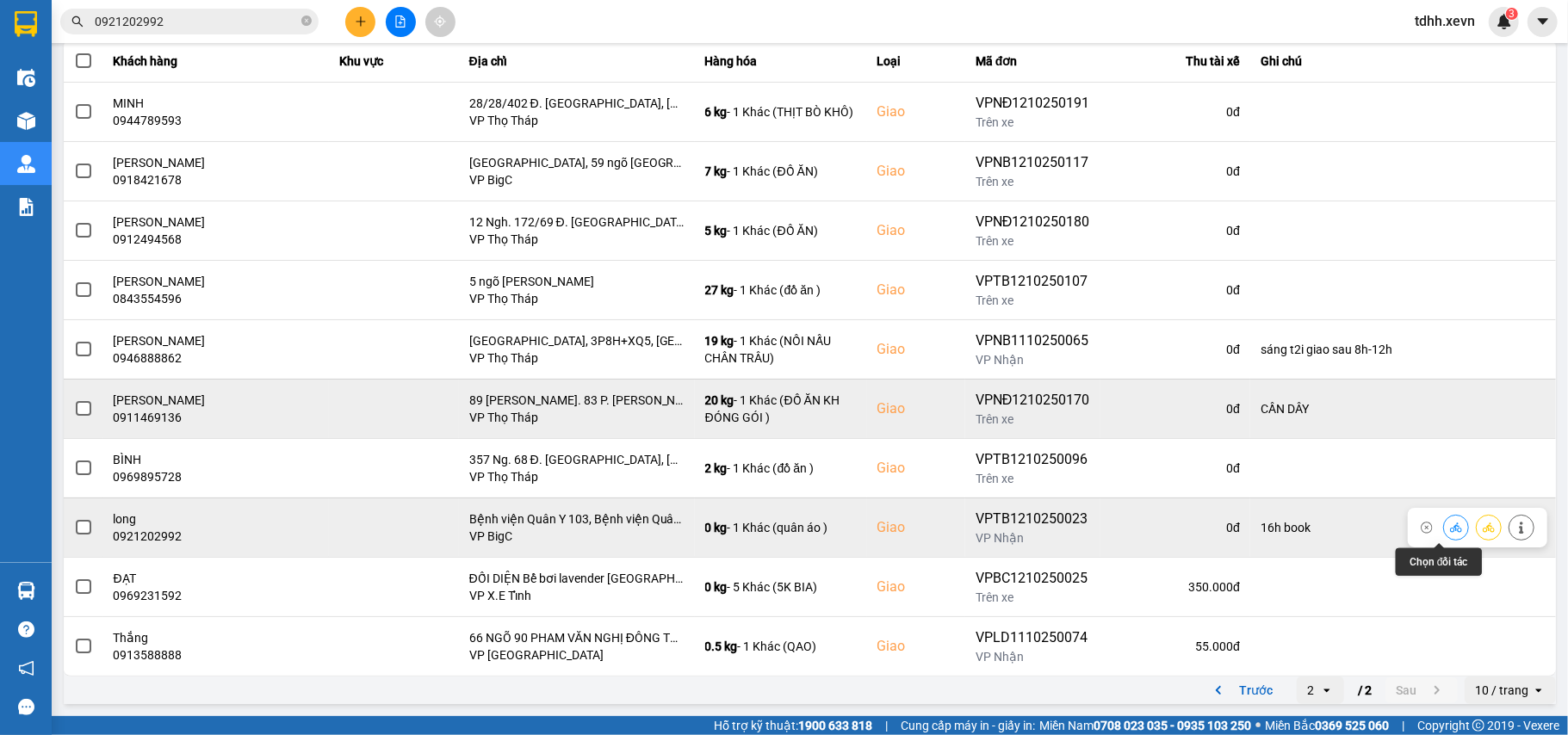
click at [1444, 528] on button at bounding box center [1455, 527] width 24 height 30
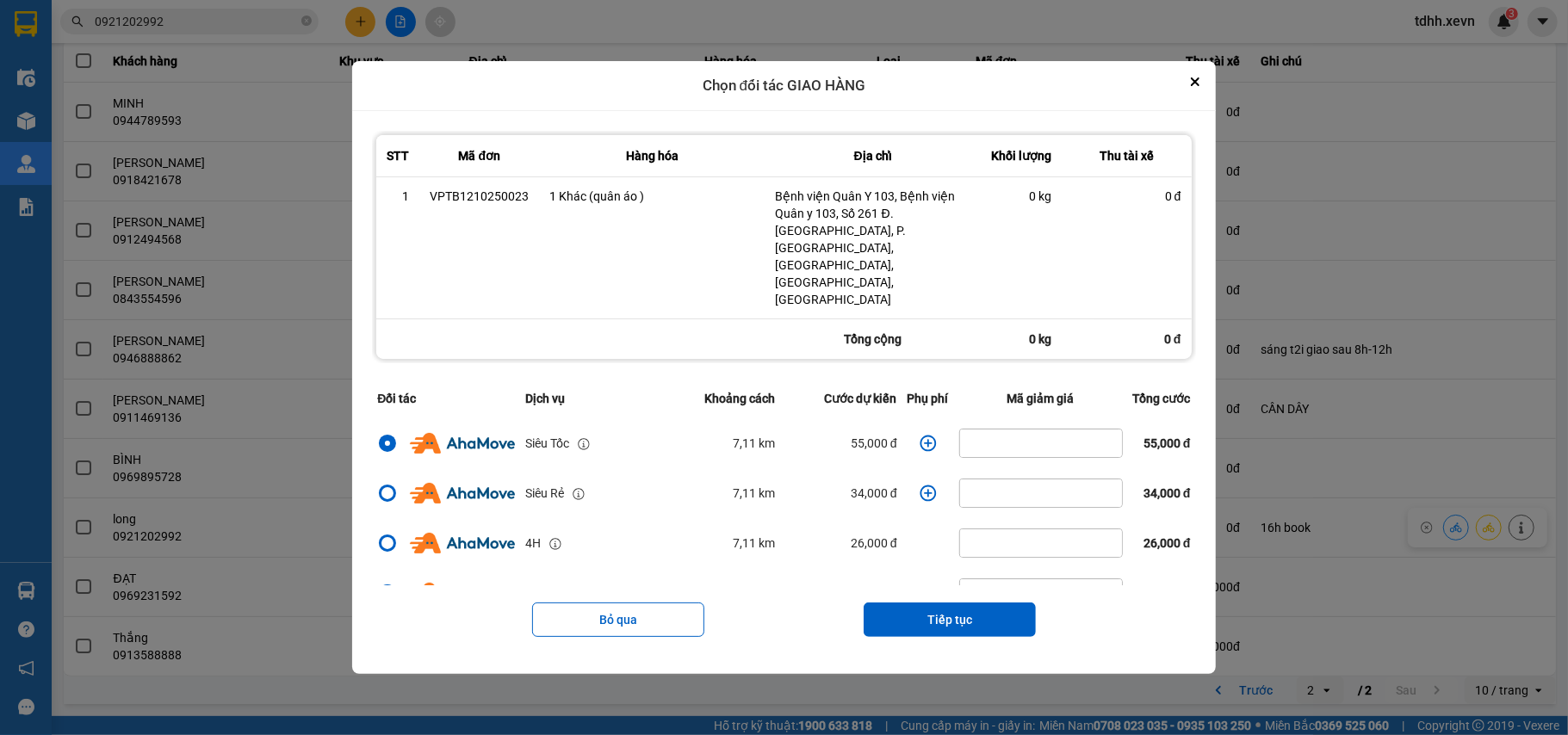
click at [920, 434] on icon "dialog" at bounding box center [928, 443] width 17 height 17
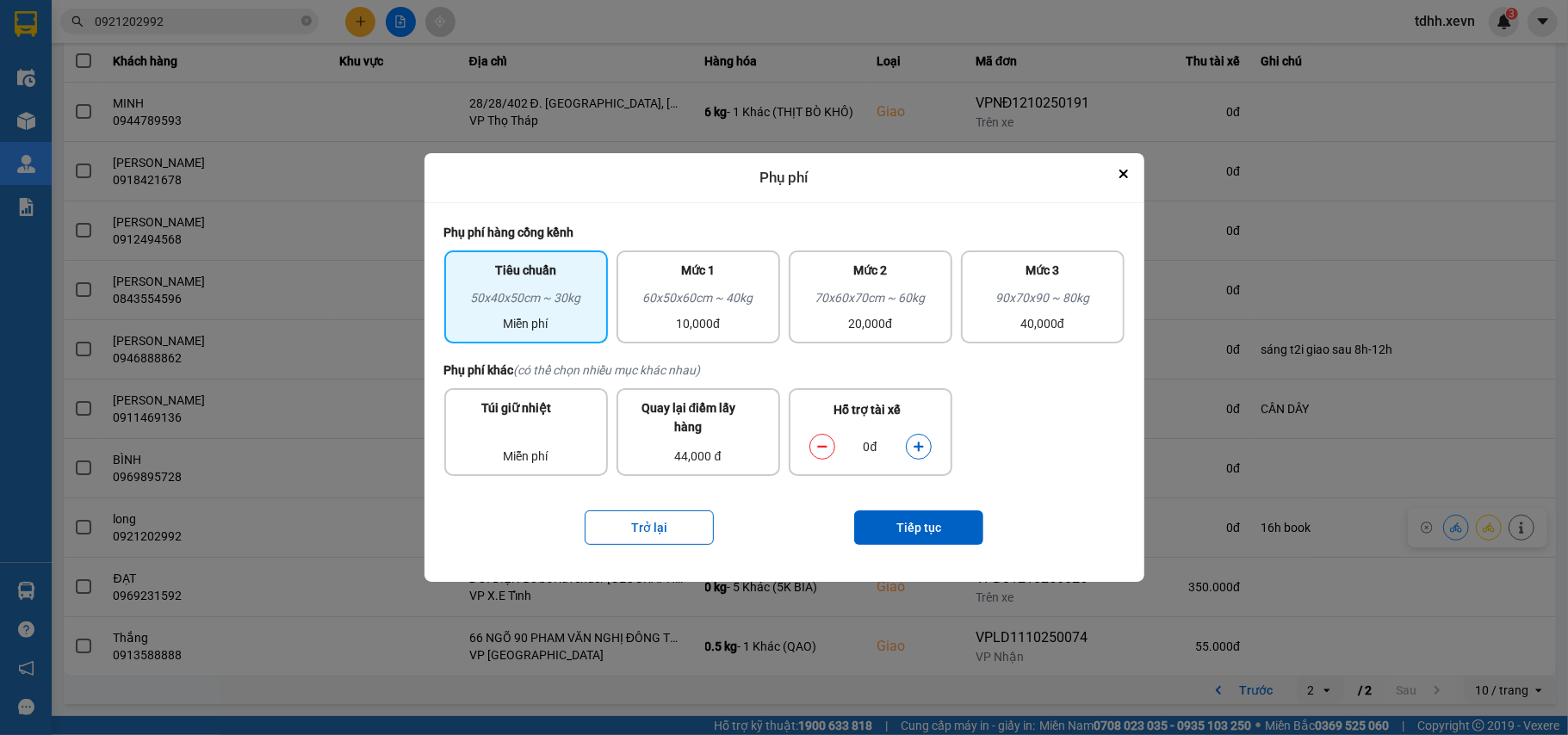
click at [918, 448] on icon "dialog" at bounding box center [918, 446] width 9 height 9
click at [902, 531] on button "Tiếp tục" at bounding box center [919, 528] width 129 height 34
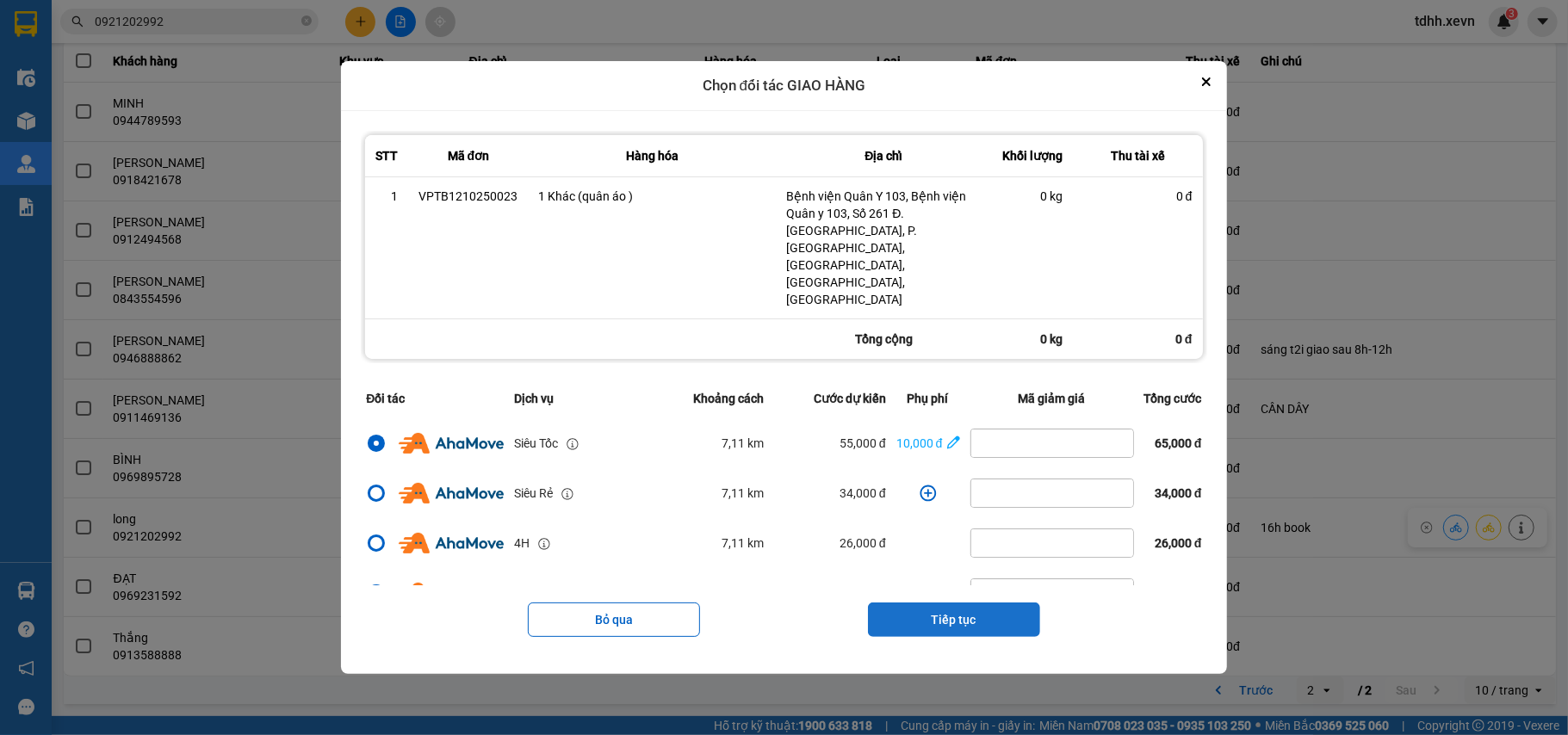
click at [945, 603] on button "Tiếp tục" at bounding box center [954, 620] width 172 height 34
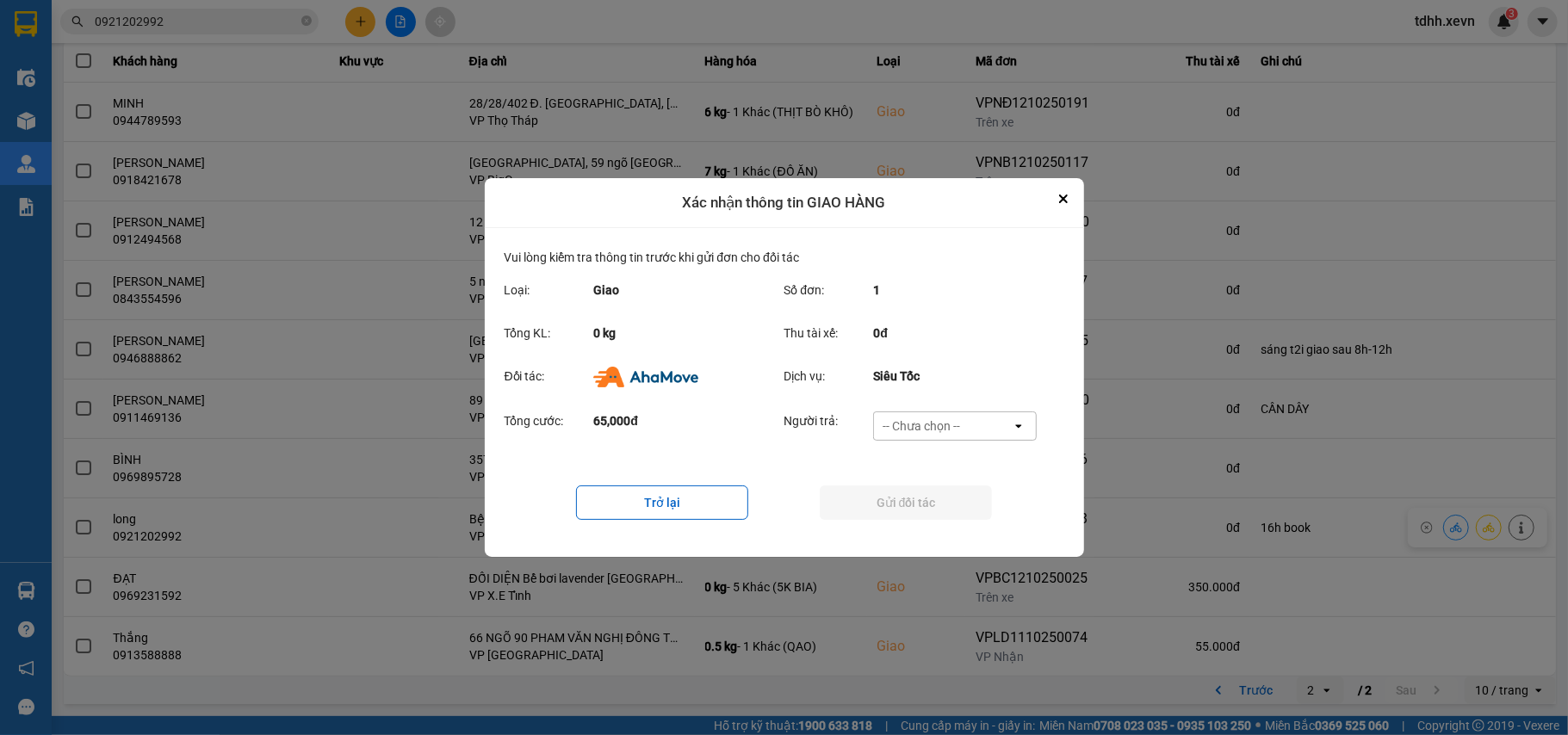
click at [976, 420] on div "-- Chưa chọn --" at bounding box center [943, 426] width 138 height 27
click at [941, 520] on span "Ví Ahamove" at bounding box center [922, 528] width 70 height 17
click at [948, 508] on button "Gửi đối tác" at bounding box center [906, 502] width 172 height 34
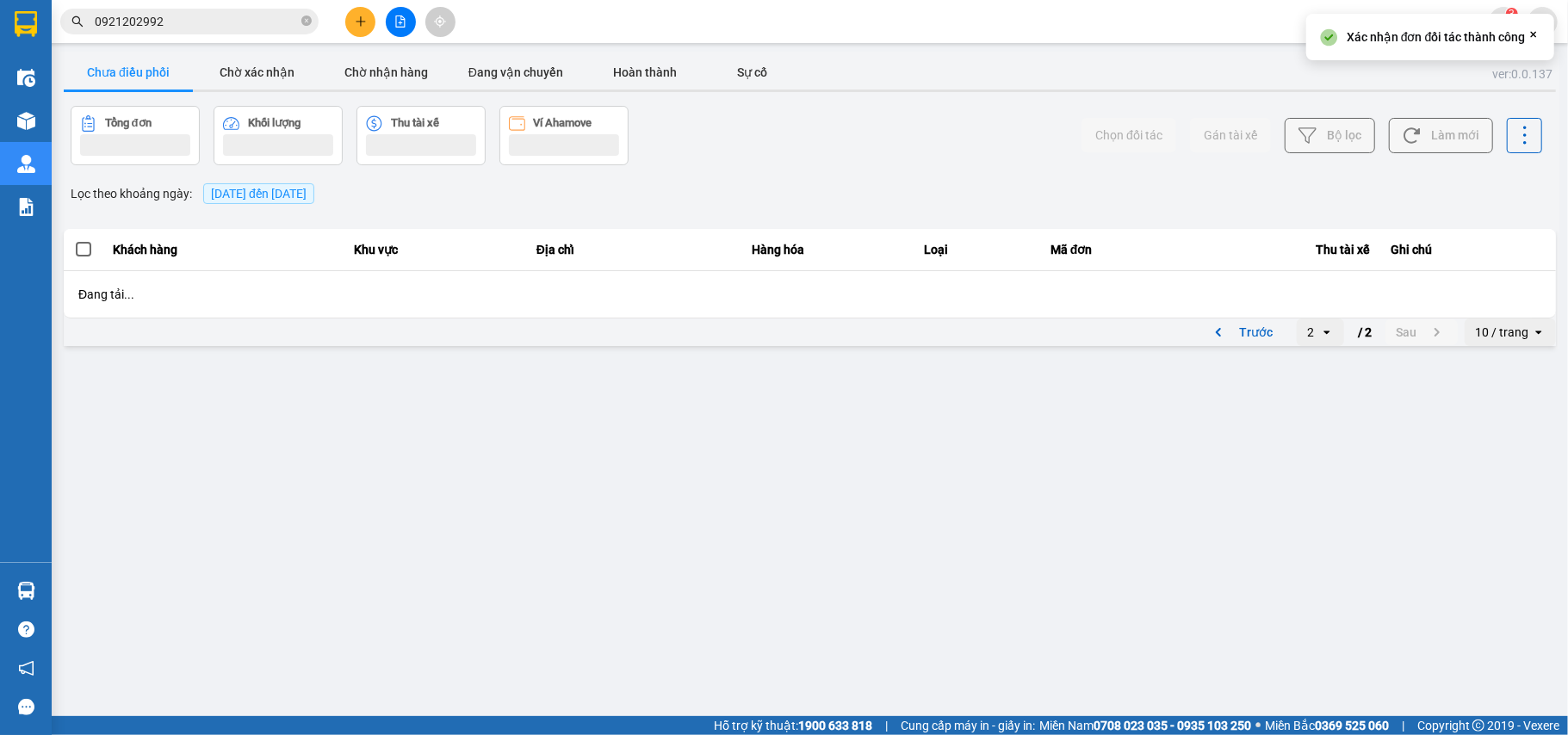
scroll to position [0, 0]
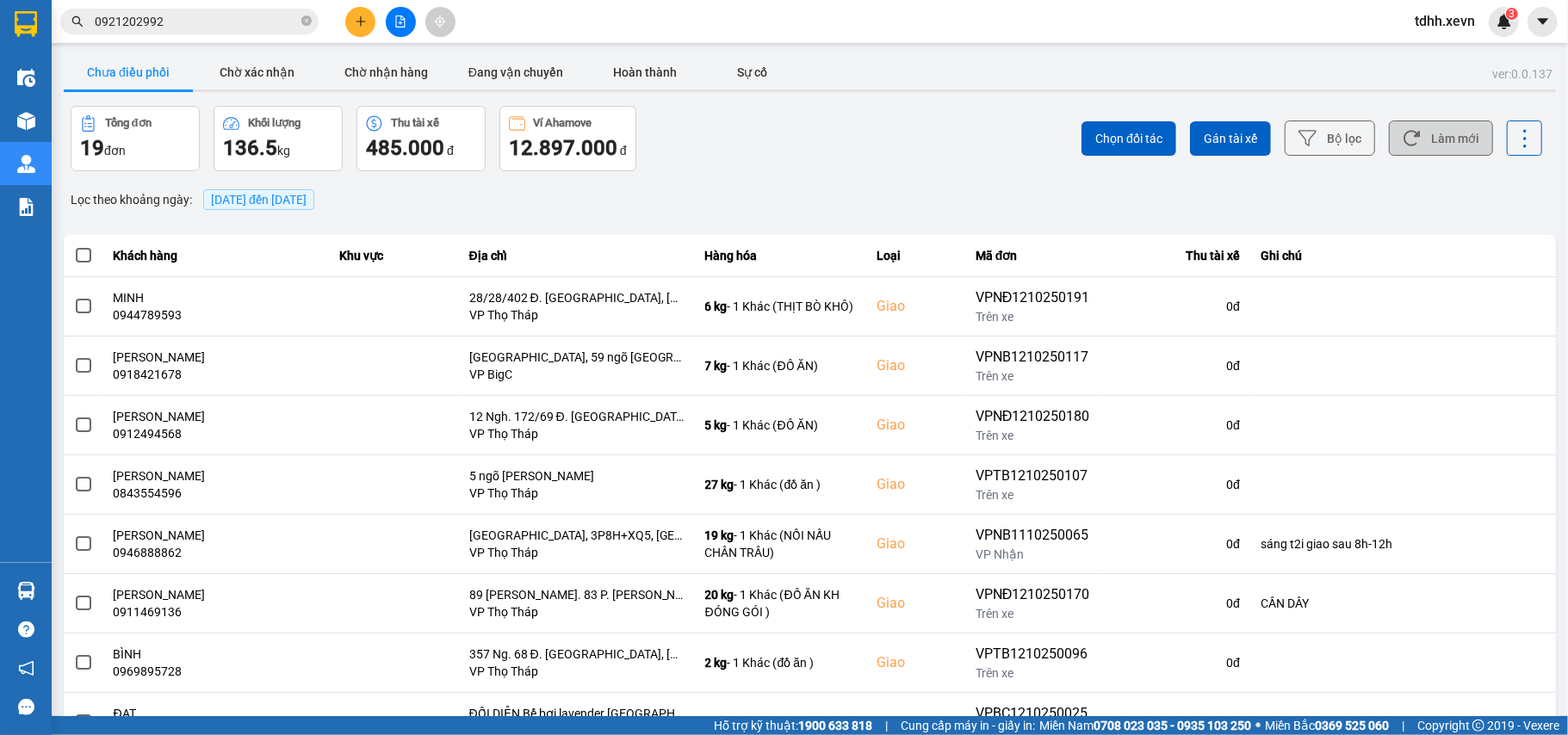
click at [1453, 134] on button "Làm mới" at bounding box center [1441, 137] width 104 height 35
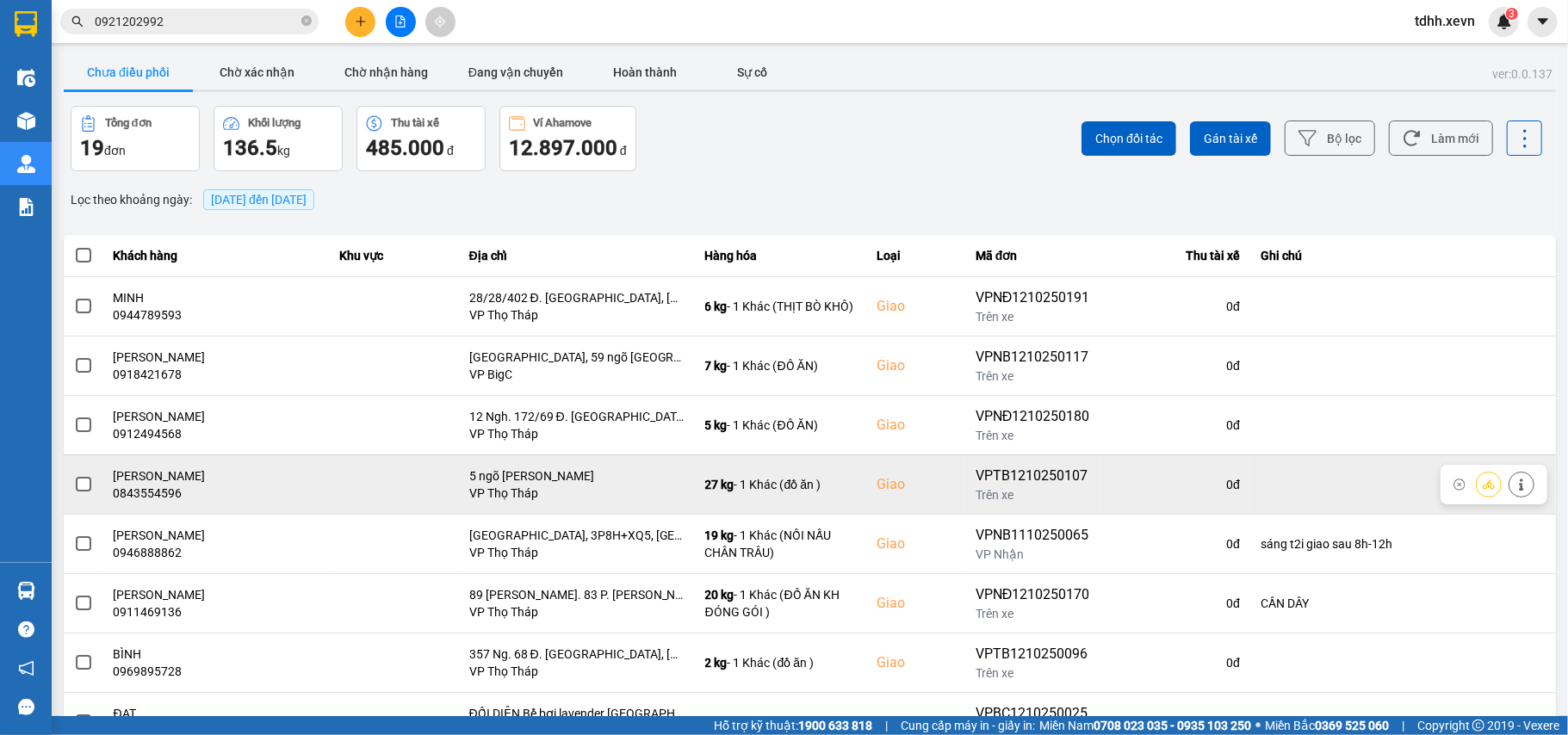
scroll to position [138, 0]
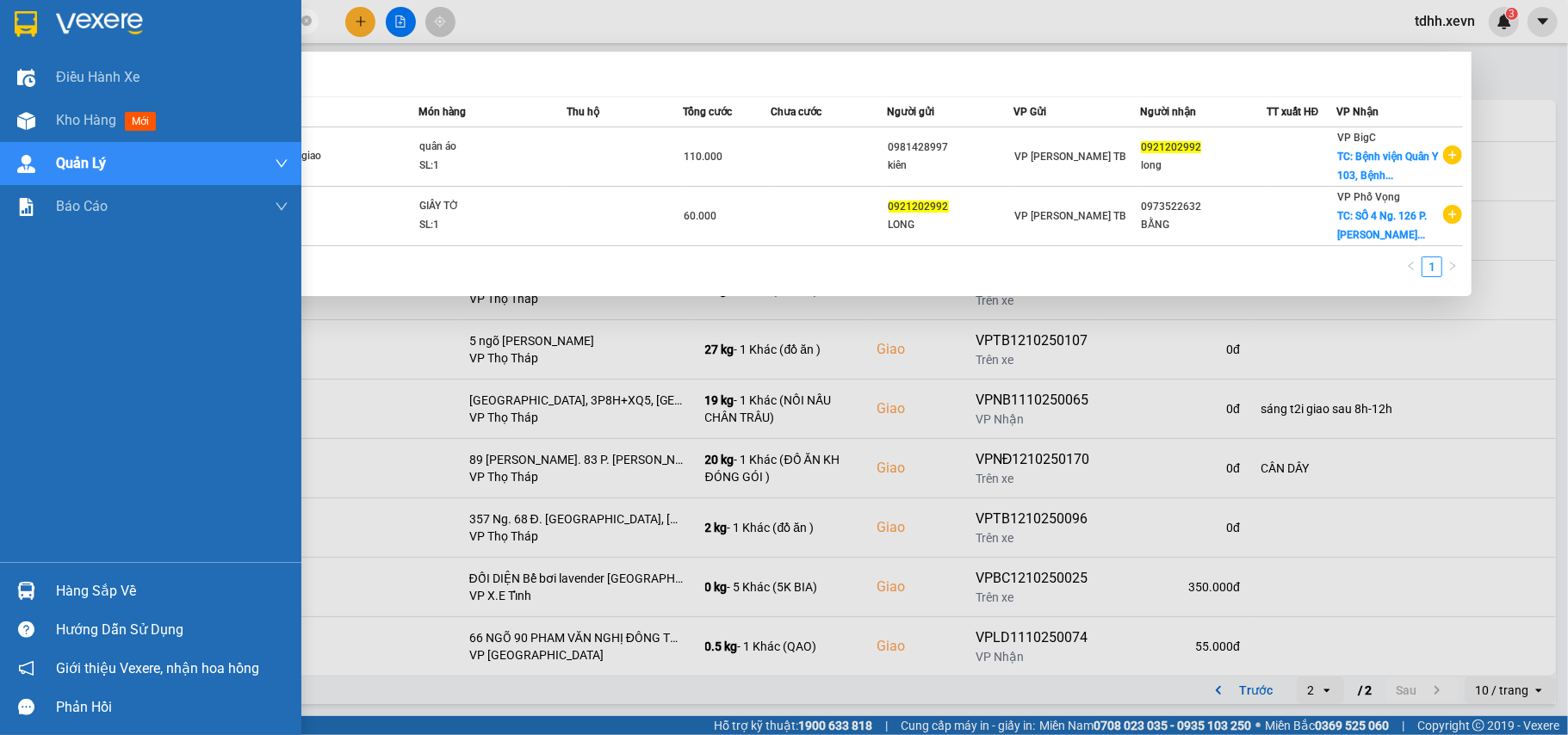
drag, startPoint x: 185, startPoint y: 27, endPoint x: 28, endPoint y: 33, distance: 157.1
click at [28, 33] on section "Kết quả tìm kiếm ( 2 ) Bộ lọc Mã ĐH Trạng thái Món hàng Thu hộ Tổng cước Chưa c…" at bounding box center [784, 367] width 1568 height 735
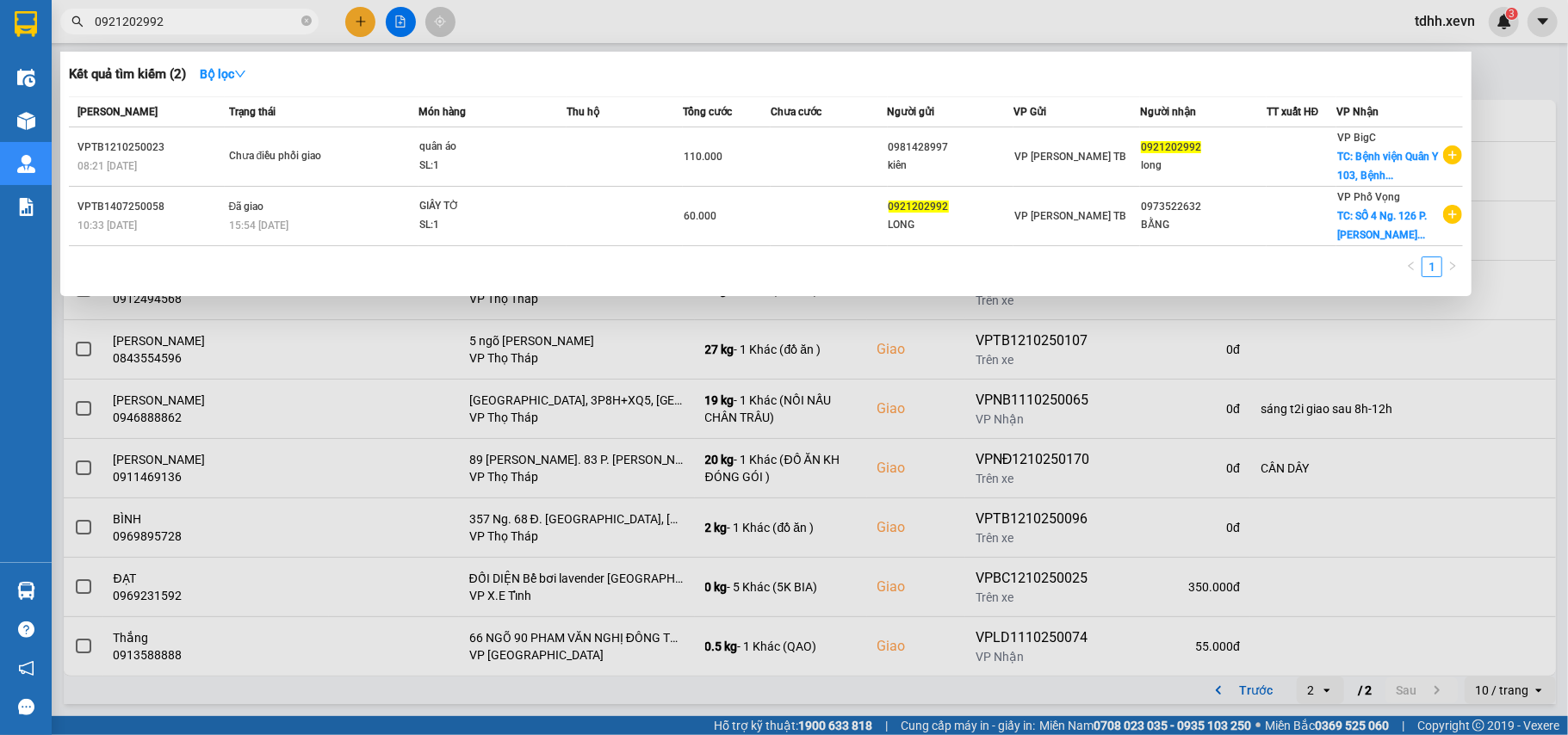
paste input "328481369"
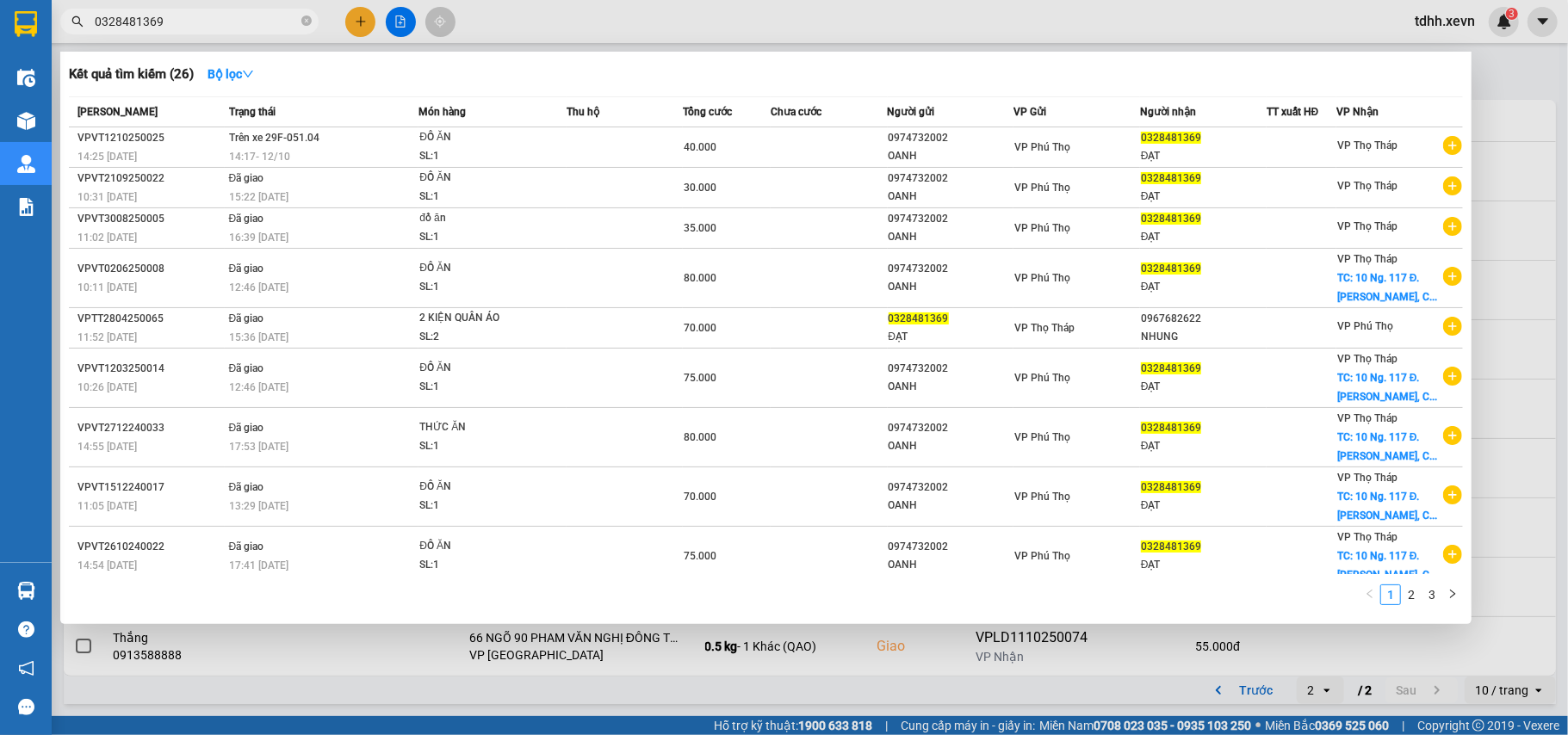
drag, startPoint x: 177, startPoint y: 14, endPoint x: 83, endPoint y: 34, distance: 96.1
click at [83, 34] on div "Kết quả tìm kiếm ( 26 ) Bộ lọc Mã ĐH Trạng thái Món hàng Thu hộ Tổng cước Chưa …" at bounding box center [167, 22] width 336 height 30
paste input "921202992"
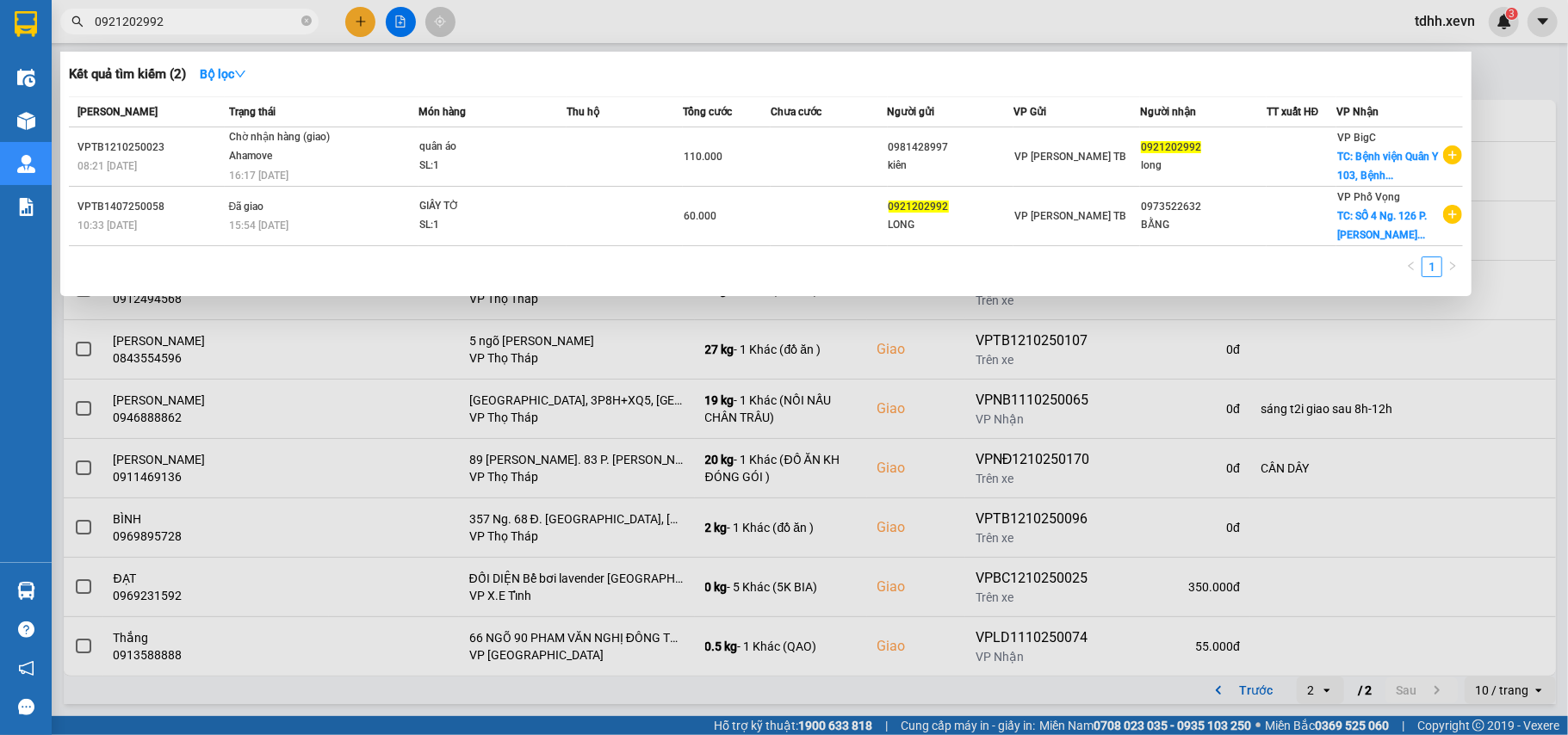
drag, startPoint x: 167, startPoint y: 21, endPoint x: 52, endPoint y: 38, distance: 116.2
click at [52, 37] on div "Kết quả tìm kiếm ( 2 ) Bộ lọc Mã ĐH Trạng thái Món hàng Thu hộ Tổng cước Chưa c…" at bounding box center [167, 22] width 336 height 30
paste input "362490750"
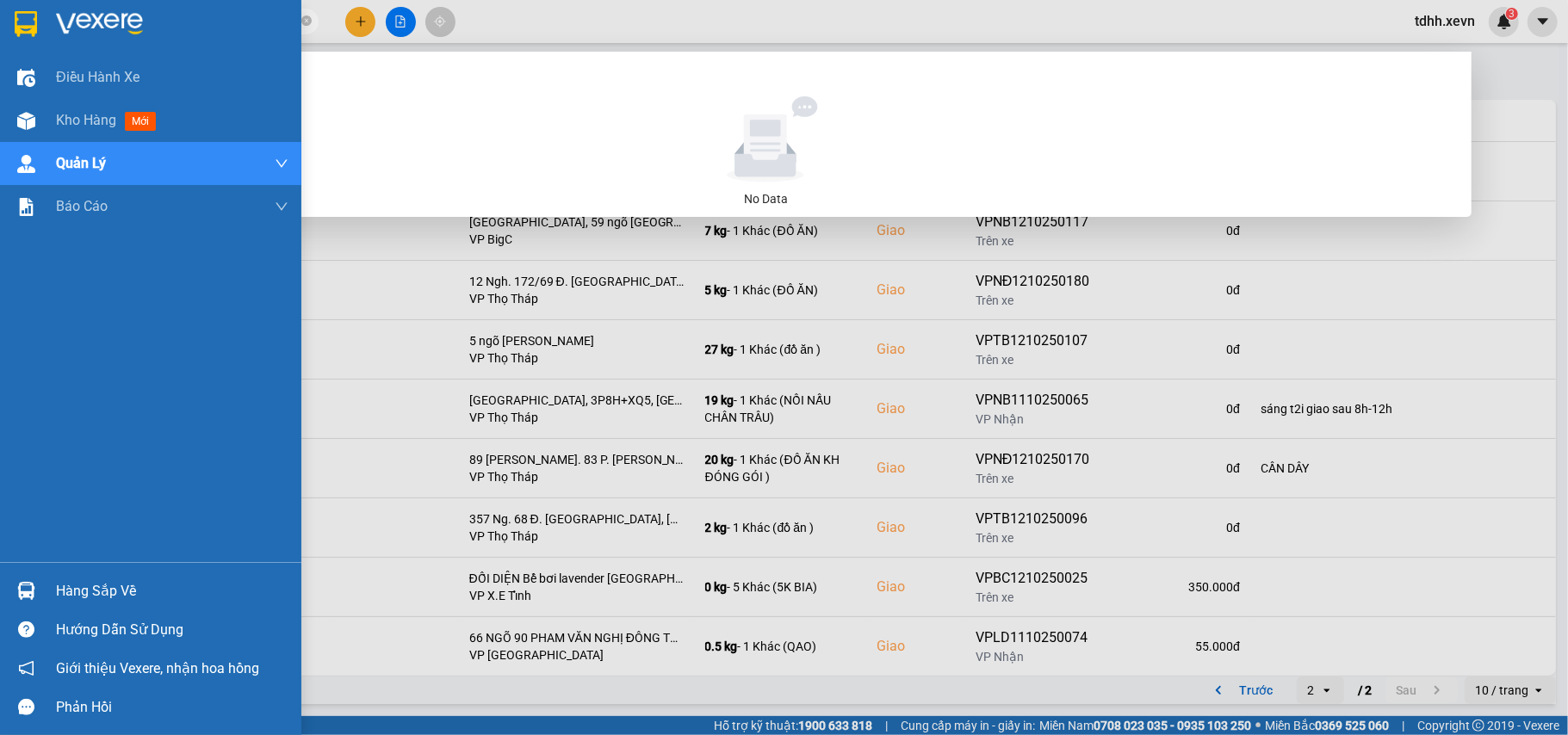
drag, startPoint x: 176, startPoint y: 21, endPoint x: 39, endPoint y: 34, distance: 137.6
click at [24, 52] on section "Kết quả tìm kiếm ( 0 ) Bộ lọc No Data 0362490750 tdhh.xevn 3 Điều hành xe Kho h…" at bounding box center [784, 367] width 1568 height 735
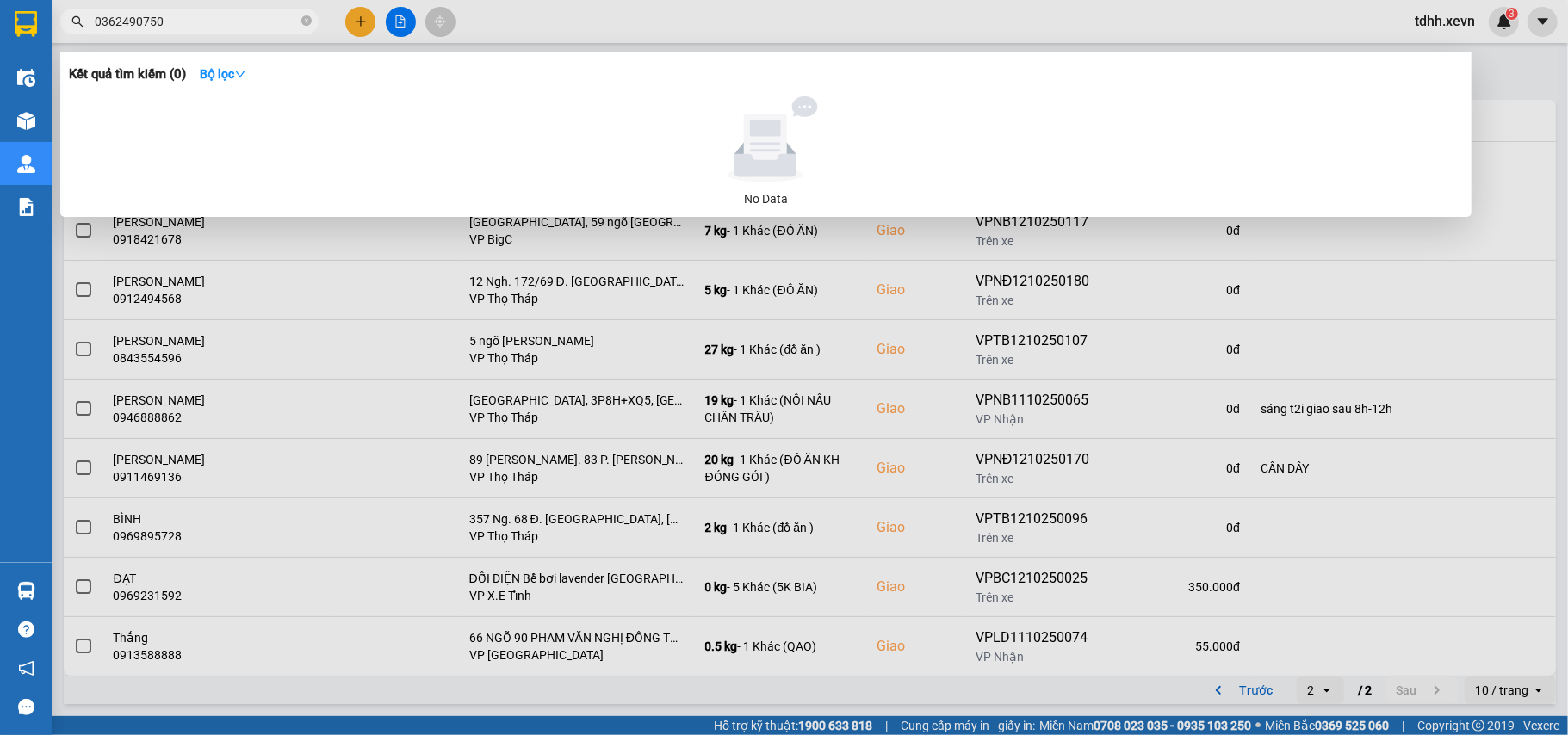
paste input "55686838"
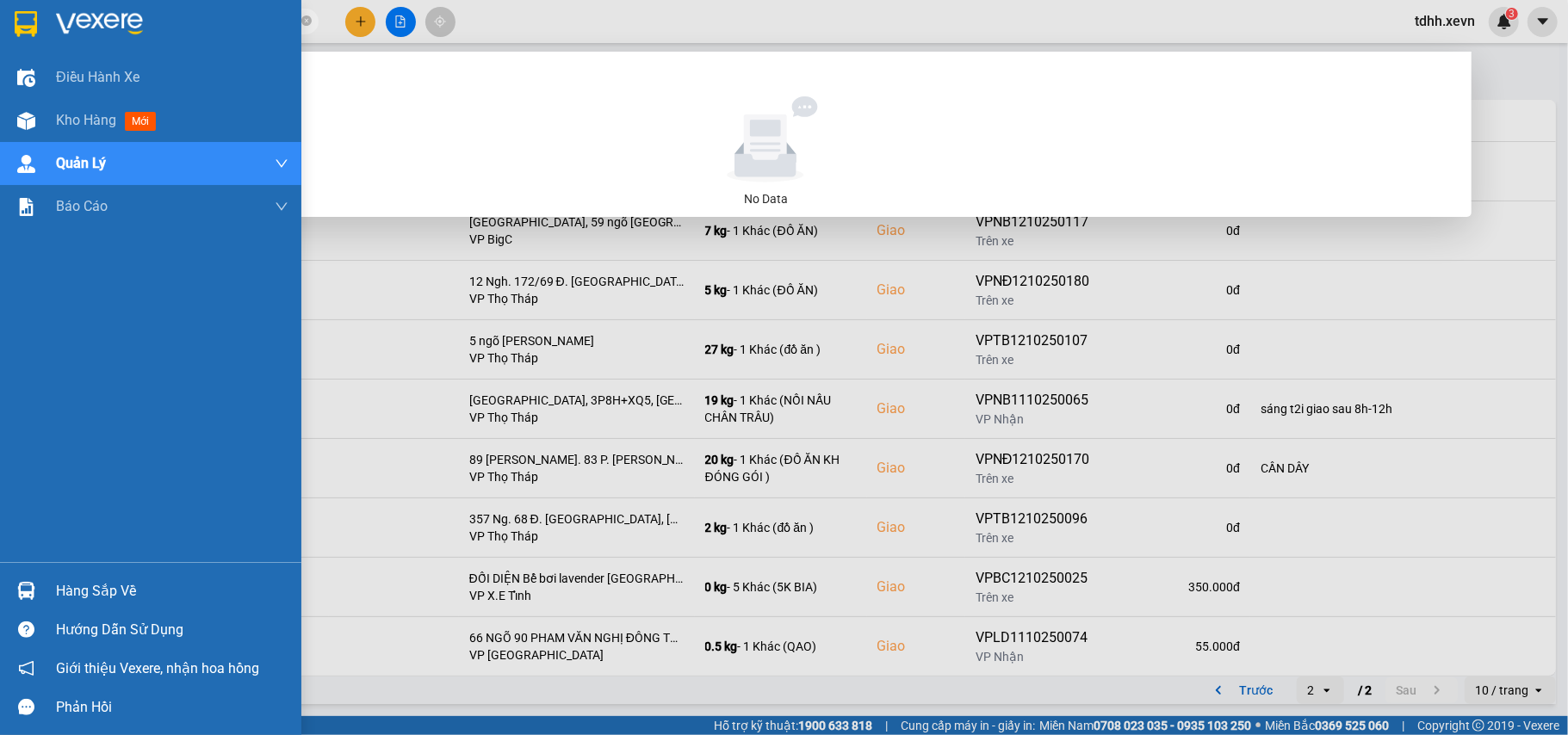
drag, startPoint x: 163, startPoint y: 17, endPoint x: 18, endPoint y: 35, distance: 146.1
click at [18, 35] on section "Kết quả tìm kiếm ( 0 ) Bộ lọc No Data 0355686838 tdhh.xevn 3 Điều hành xe Kho h…" at bounding box center [784, 367] width 1568 height 735
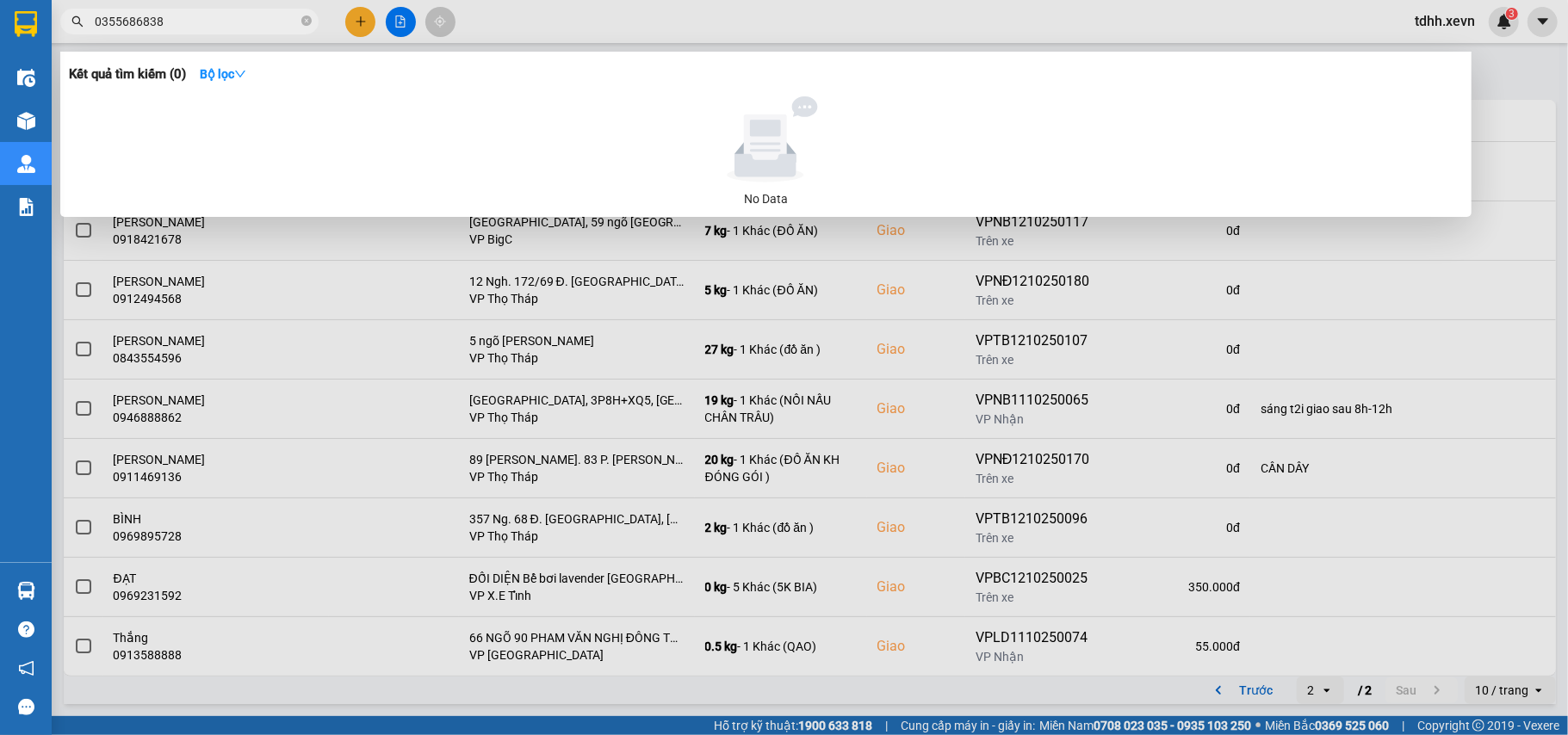
paste input "936333537"
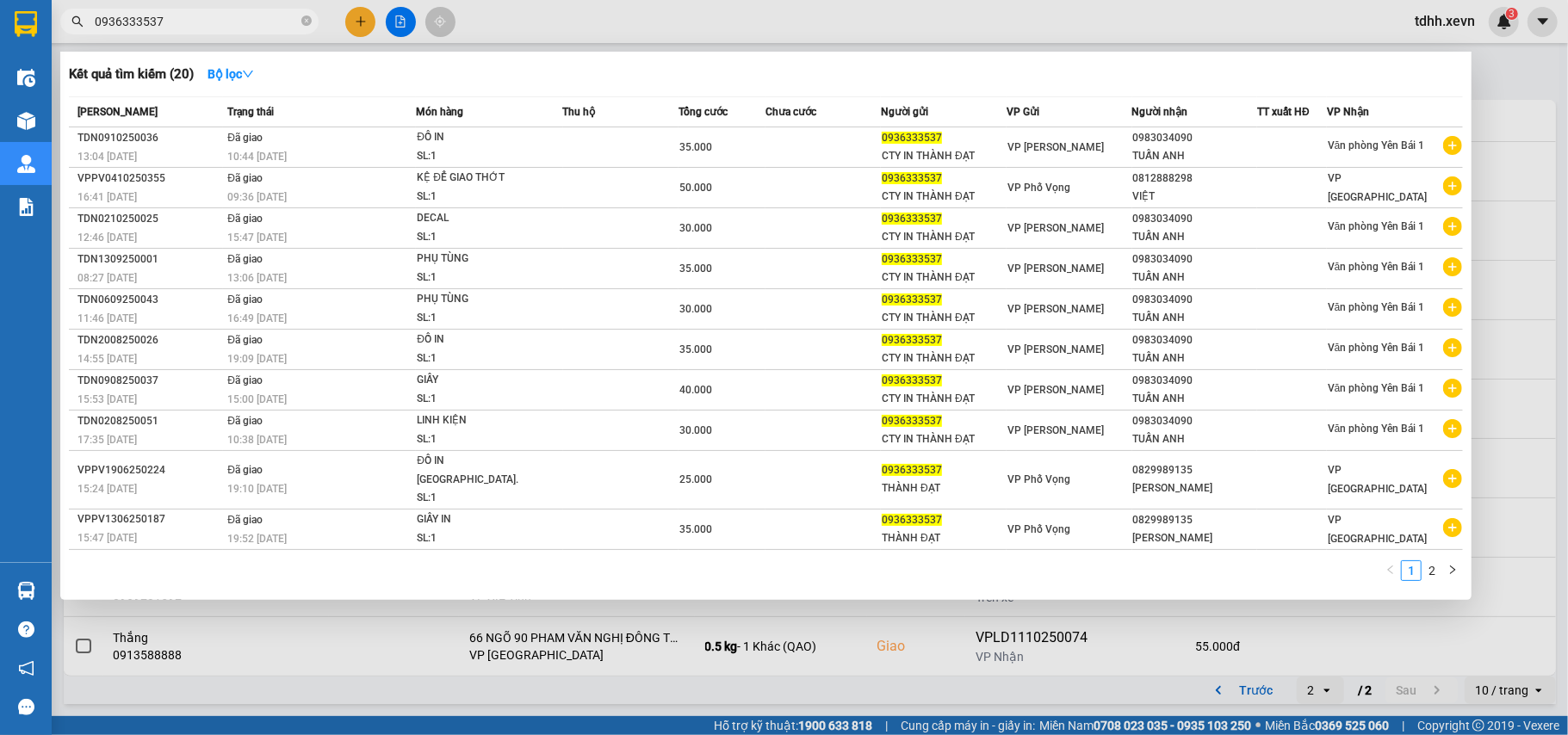
drag, startPoint x: 186, startPoint y: 19, endPoint x: 63, endPoint y: 29, distance: 123.4
click at [63, 29] on span "0936333537" at bounding box center [189, 21] width 258 height 26
paste input "345200698"
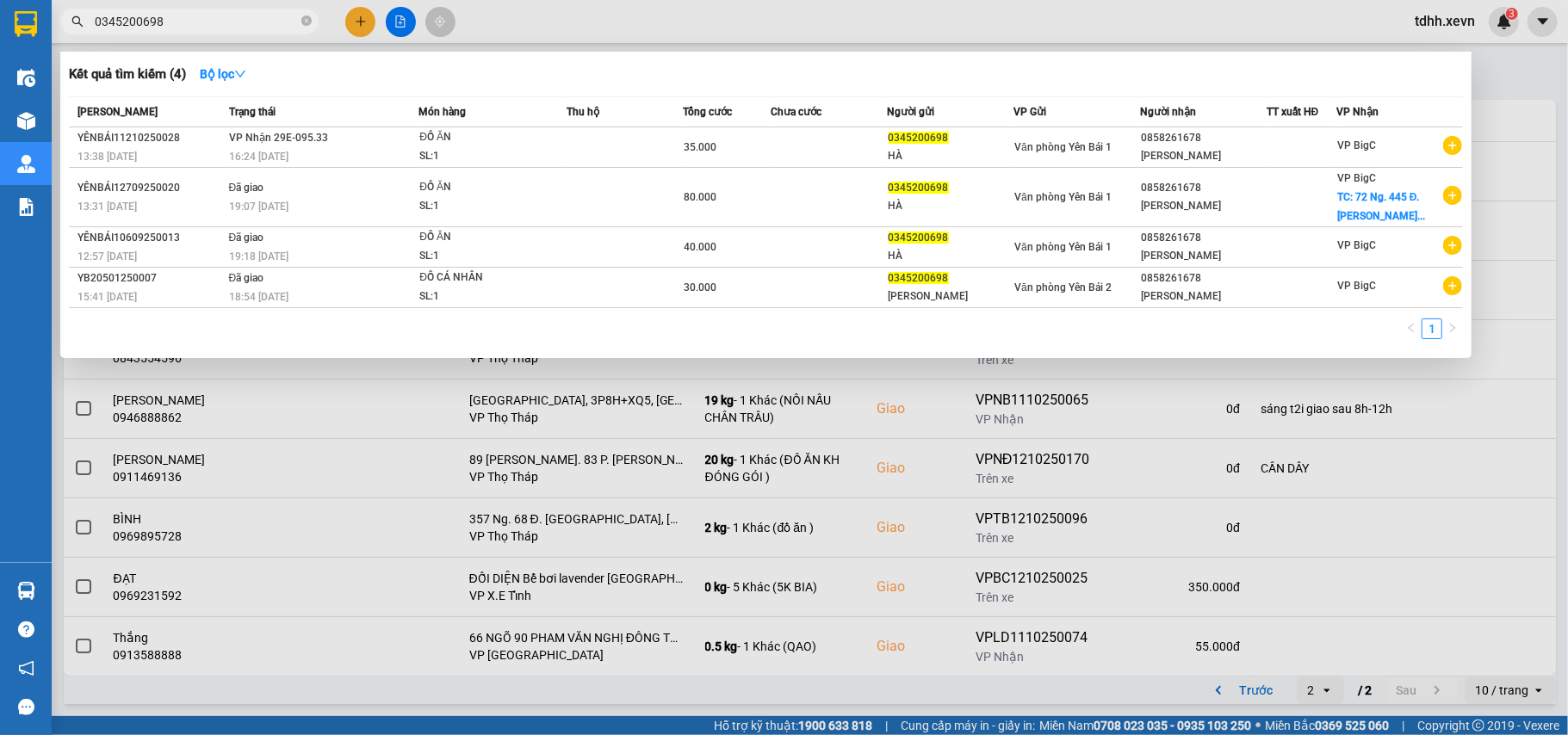
click at [138, 27] on input "0345200698" at bounding box center [196, 22] width 203 height 19
click at [138, 26] on input "0345200698" at bounding box center [196, 22] width 203 height 19
click at [148, 29] on input "0345200698" at bounding box center [196, 22] width 203 height 19
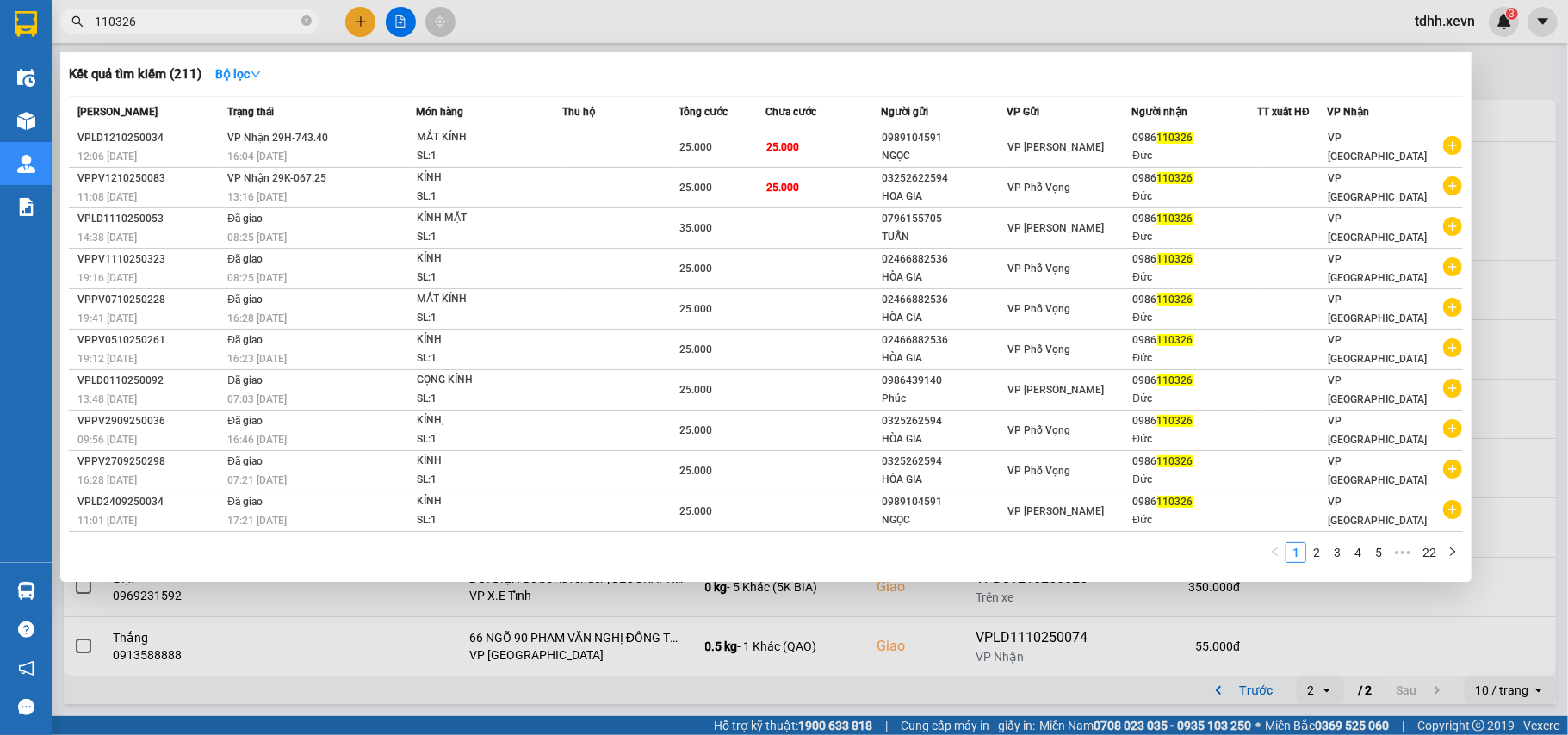
drag, startPoint x: 153, startPoint y: 27, endPoint x: 35, endPoint y: 28, distance: 118.0
click at [35, 28] on section "Kết quả tìm kiếm ( 211 ) Bộ lọc Mã ĐH Trạng thái Món hàng Thu hộ Tổng cước Chưa…" at bounding box center [784, 367] width 1568 height 735
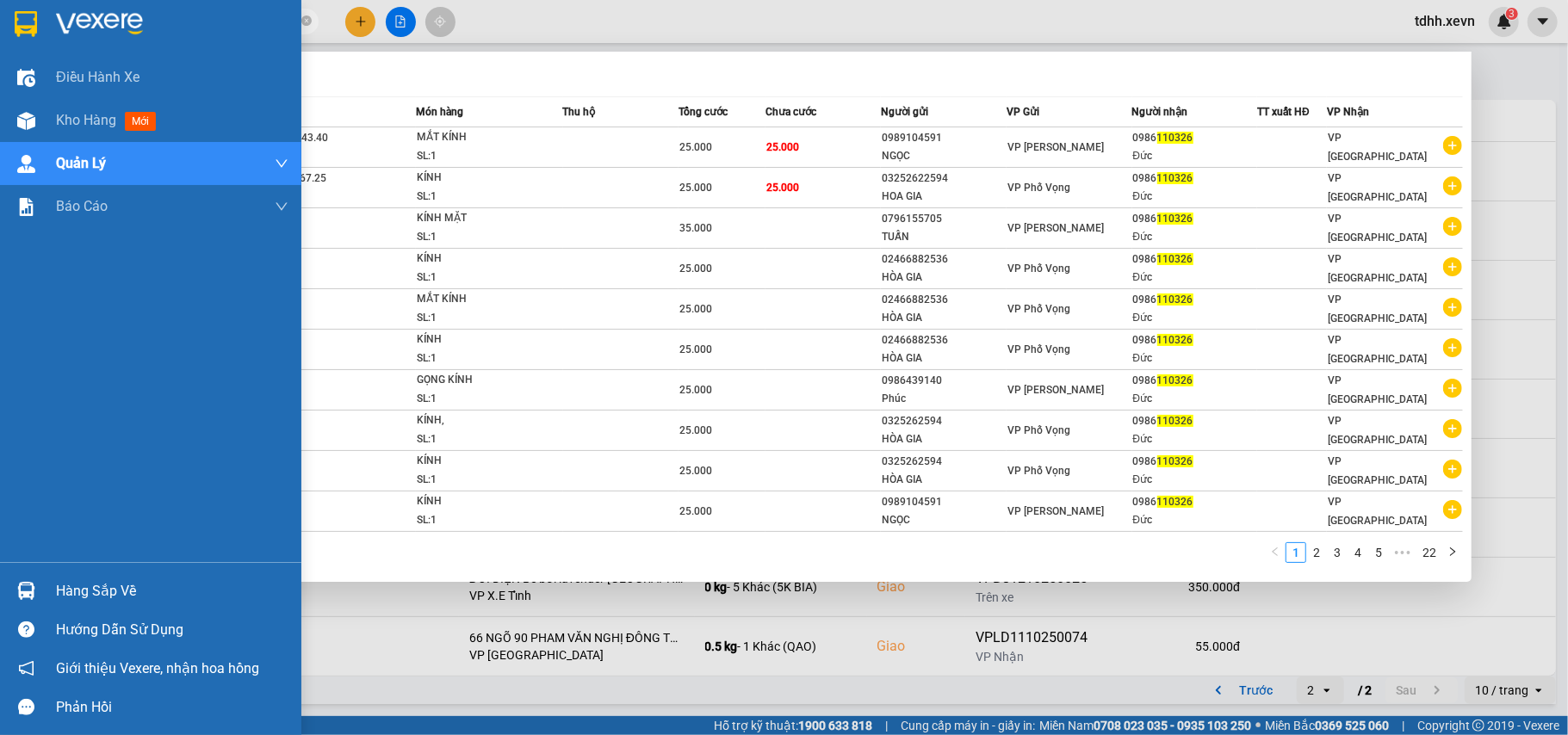
paste input "0916841999"
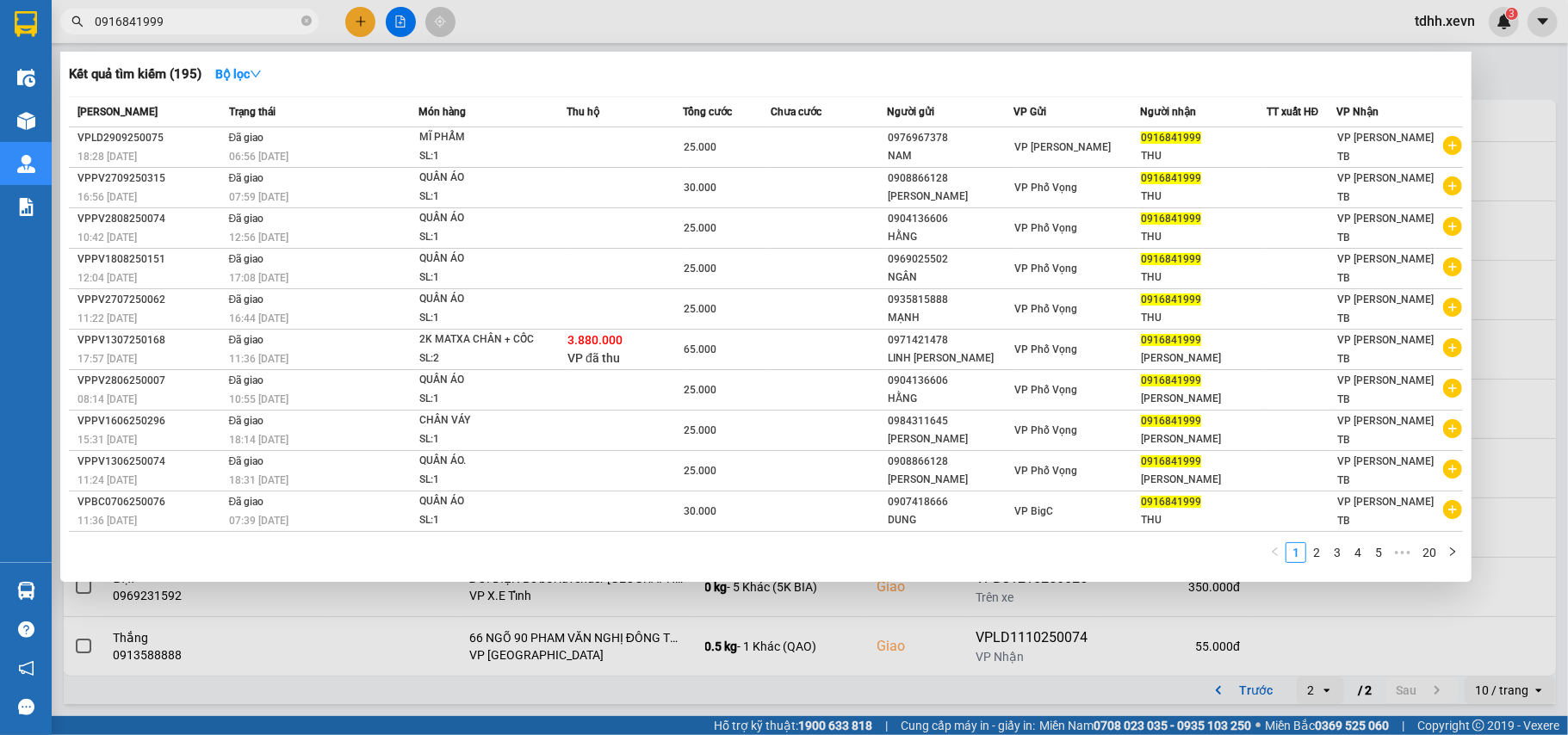
drag, startPoint x: 176, startPoint y: 23, endPoint x: 59, endPoint y: 18, distance: 117.1
click at [59, 18] on div "0916841999" at bounding box center [167, 21] width 336 height 26
paste input "9154222"
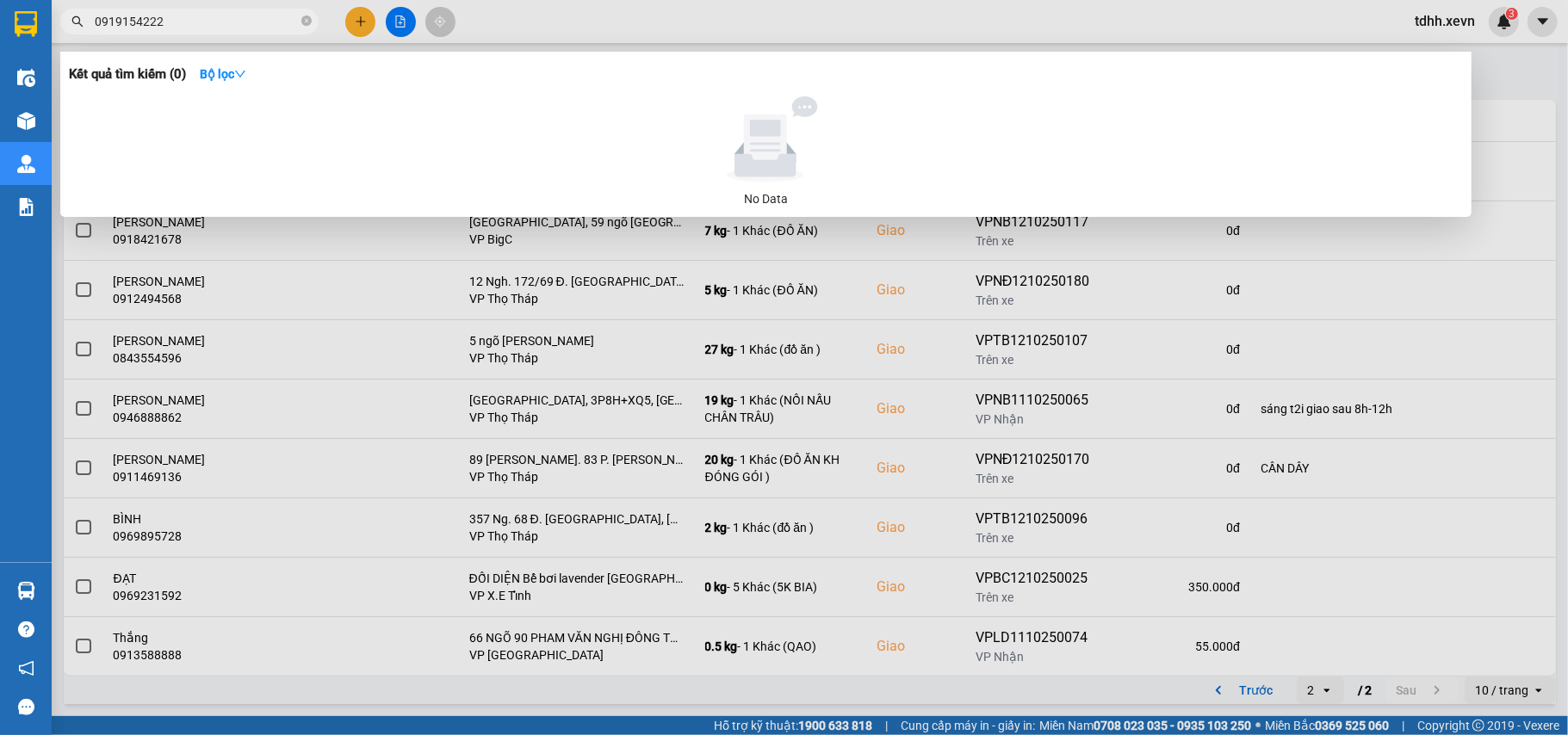
drag, startPoint x: 183, startPoint y: 23, endPoint x: 63, endPoint y: 42, distance: 121.5
click at [63, 37] on div "Kết quả tìm kiếm ( 0 ) Bộ lọc No Data 0919154222" at bounding box center [167, 22] width 336 height 30
paste input "37426911"
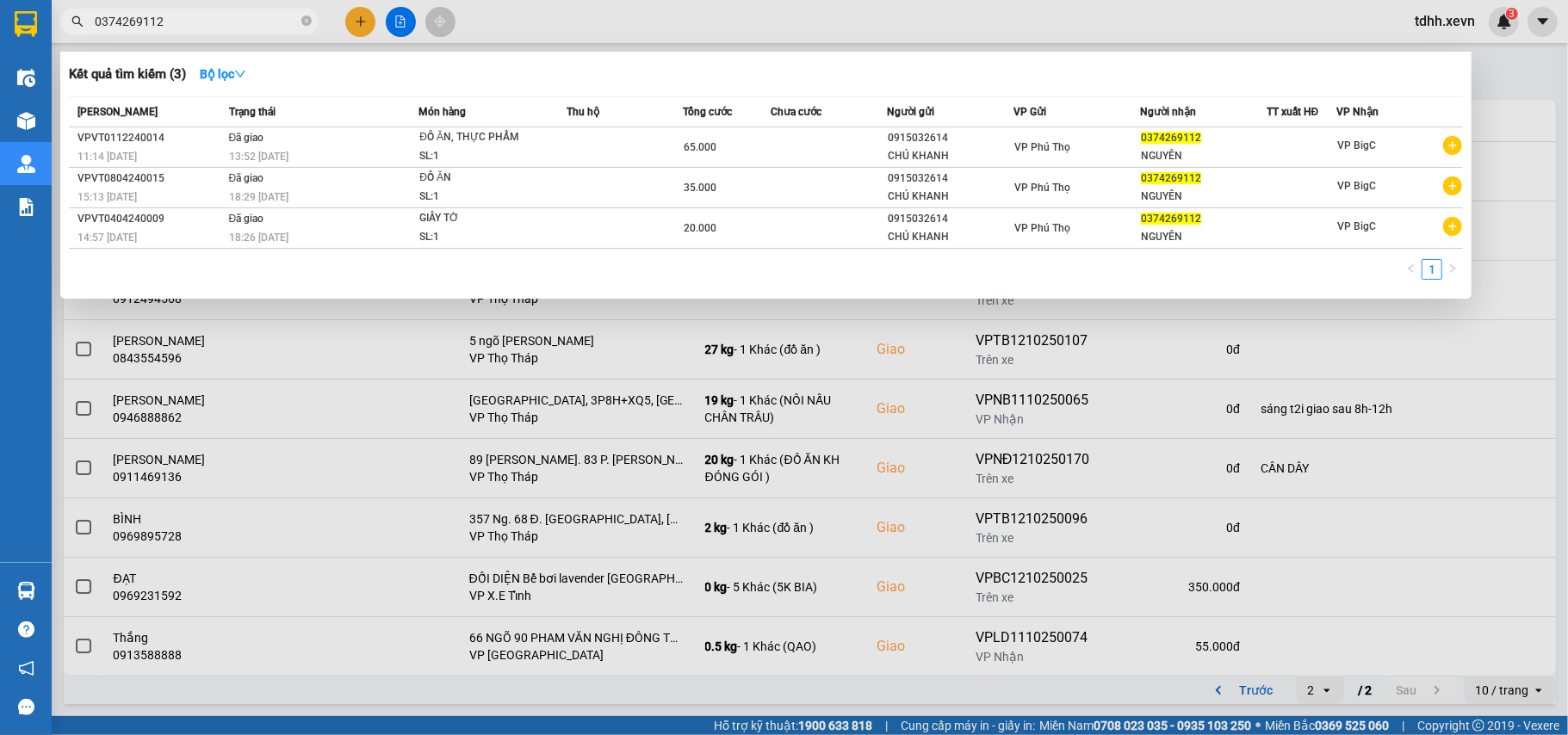
drag, startPoint x: 184, startPoint y: 17, endPoint x: 69, endPoint y: 44, distance: 118.1
click at [69, 37] on div "Kết quả tìm kiếm ( 3 ) Bộ lọc Mã ĐH Trạng thái Món hàng Thu hộ Tổng cước Chưa c…" at bounding box center [167, 22] width 336 height 30
paste input "45200698"
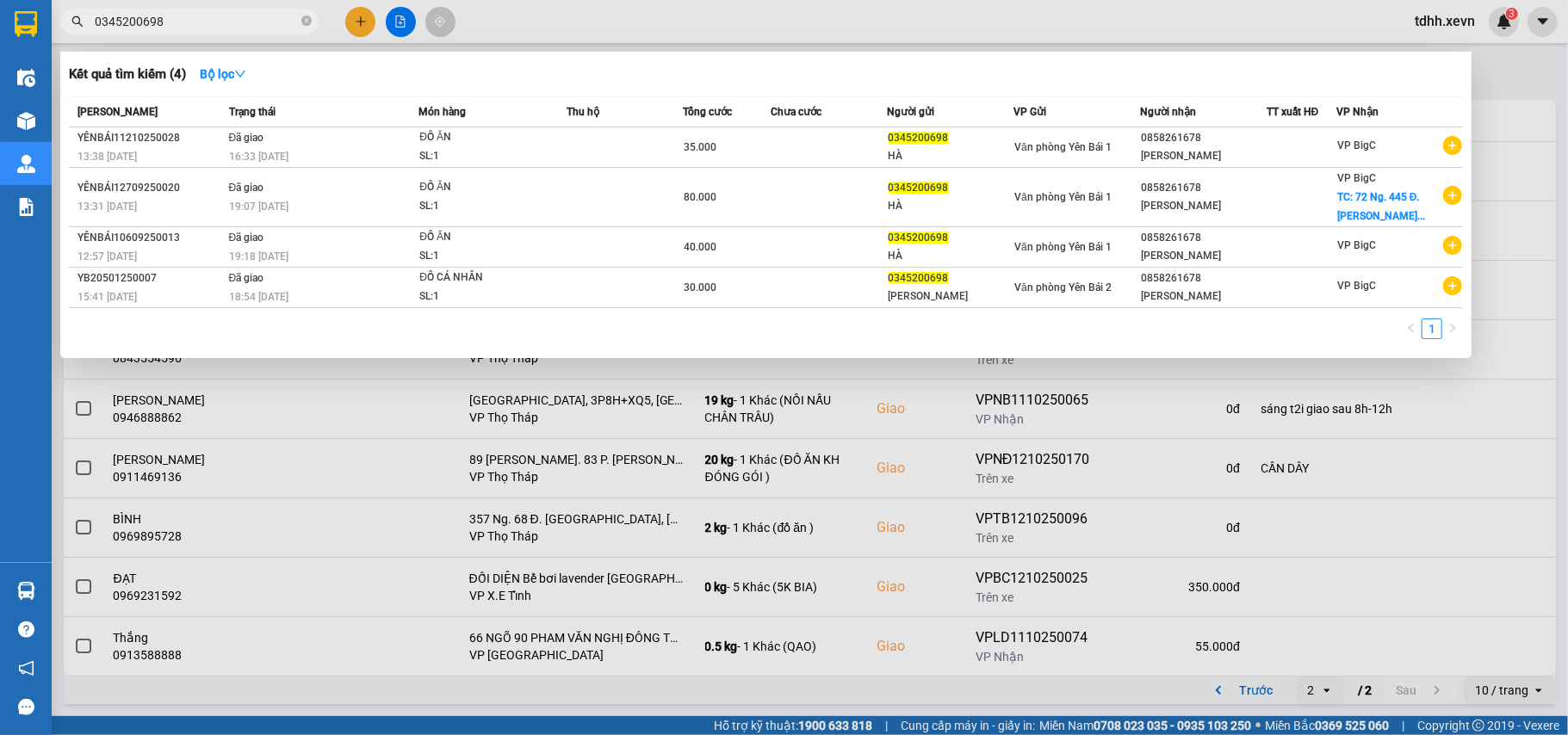
drag, startPoint x: 167, startPoint y: 23, endPoint x: 69, endPoint y: 40, distance: 99.5
click at [69, 37] on div "Kết quả tìm kiếm ( 4 ) Bộ lọc Mã ĐH Trạng thái Món hàng Thu hộ Tổng cước Chưa c…" at bounding box center [167, 22] width 336 height 30
paste input "69009227"
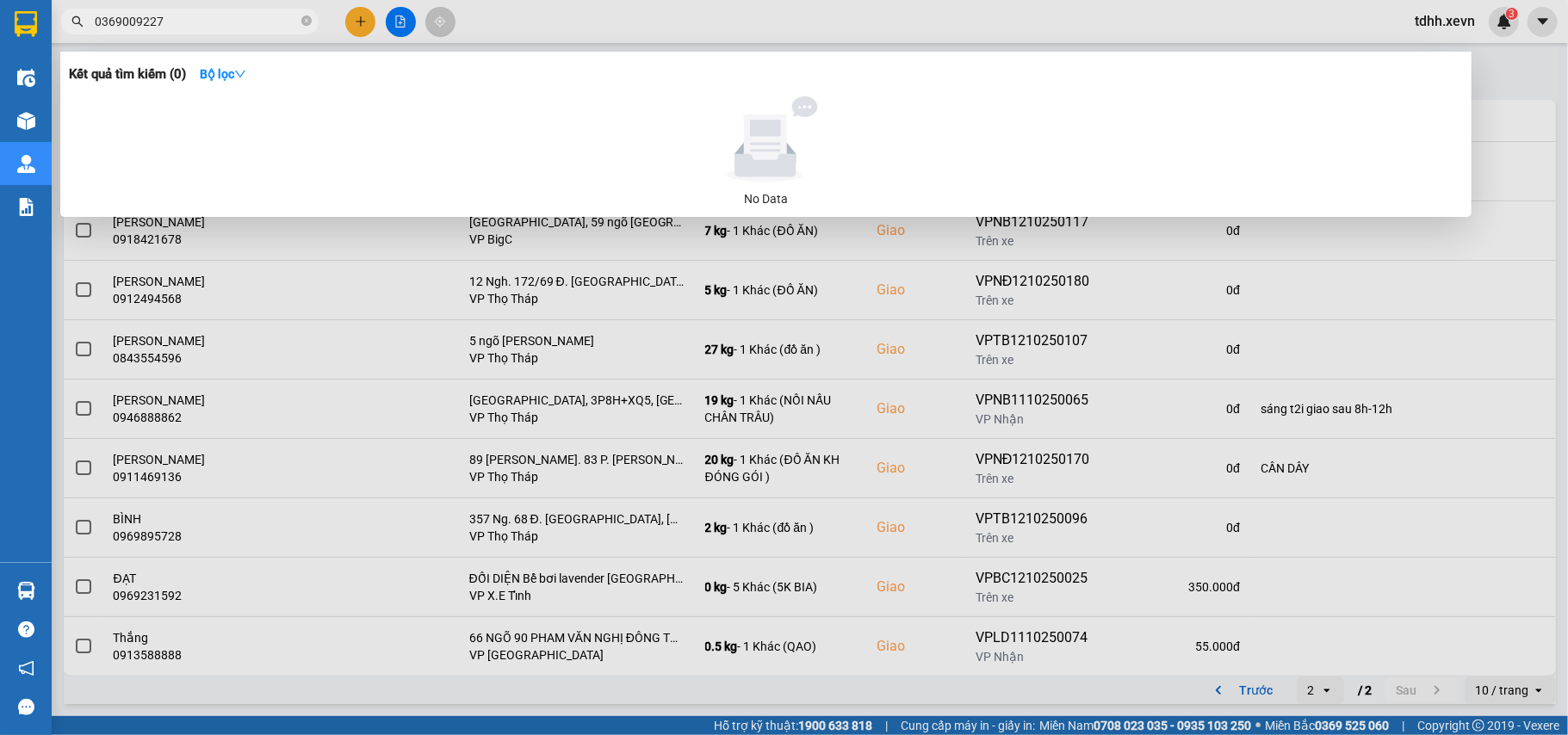
drag, startPoint x: 109, startPoint y: 42, endPoint x: 66, endPoint y: 48, distance: 43.4
click at [66, 37] on div "Kết quả tìm kiếm ( 0 ) Bộ lọc No Data 0369009227" at bounding box center [167, 22] width 336 height 30
paste input "28481369"
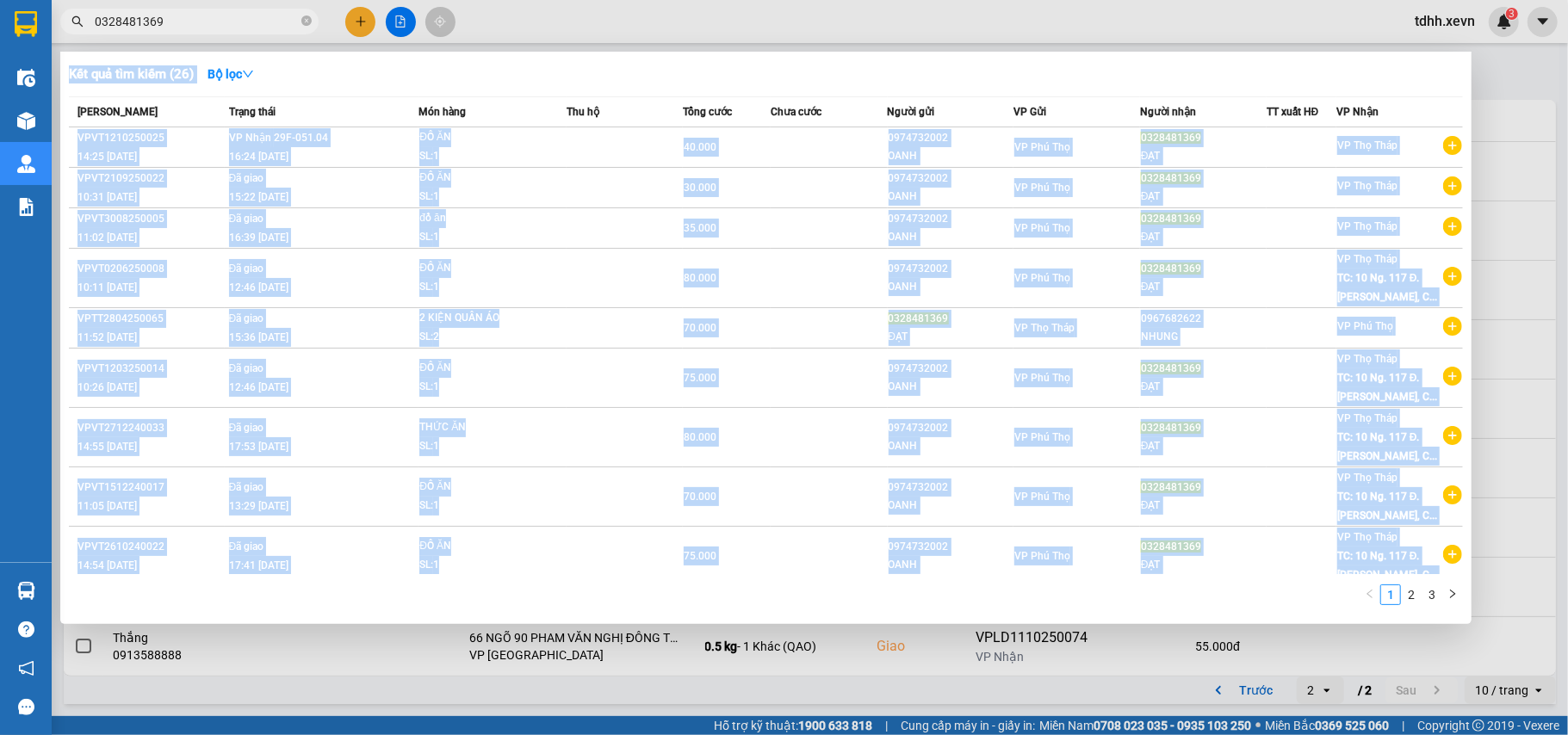
drag, startPoint x: 134, startPoint y: 26, endPoint x: 94, endPoint y: 40, distance: 42.4
click at [94, 37] on div "Kết quả tìm kiếm ( 26 ) Bộ lọc Mã ĐH Trạng thái Món hàng Thu hộ Tổng cước Chưa …" at bounding box center [167, 22] width 336 height 30
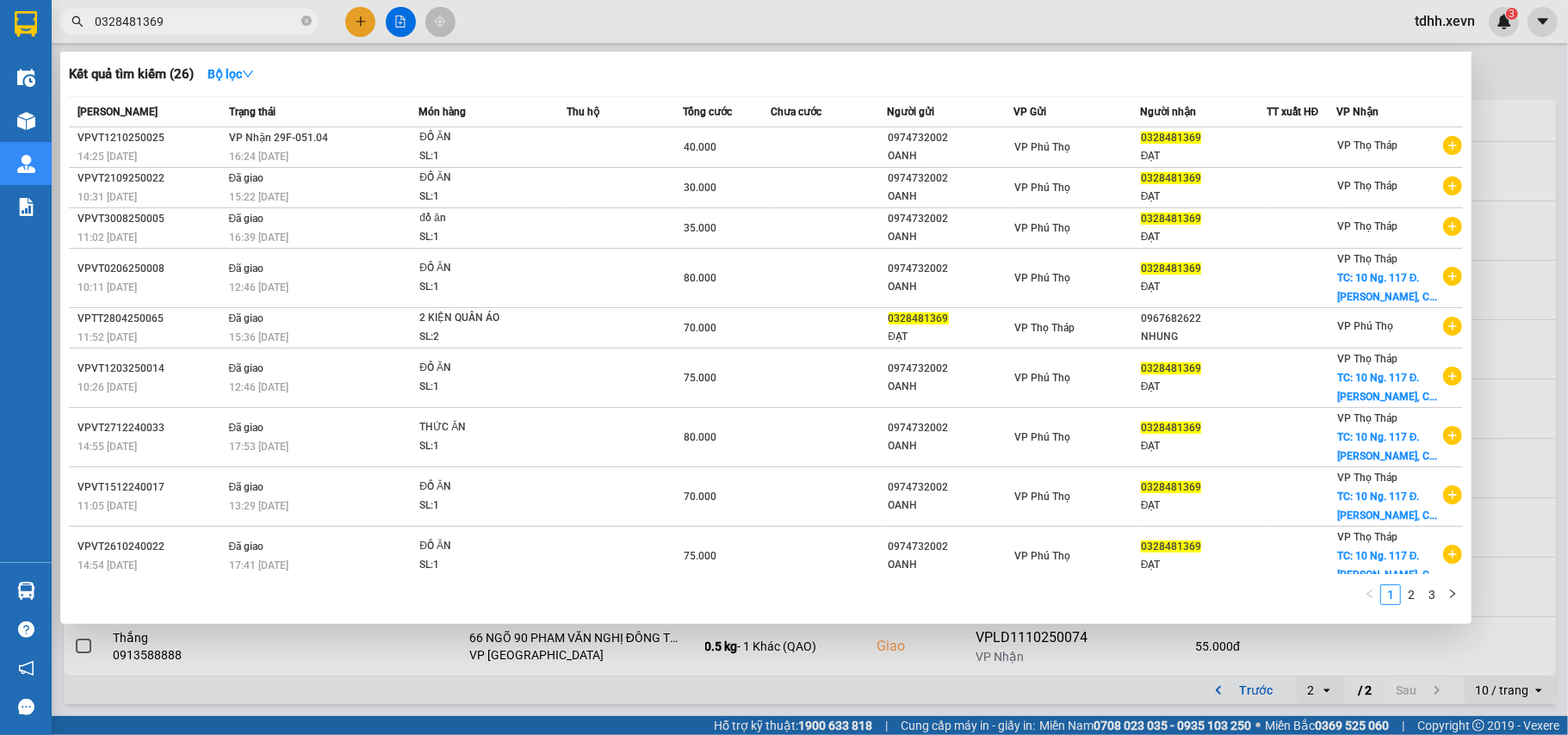
click at [119, 24] on input "0328481369" at bounding box center [196, 22] width 203 height 19
paste input "822834444"
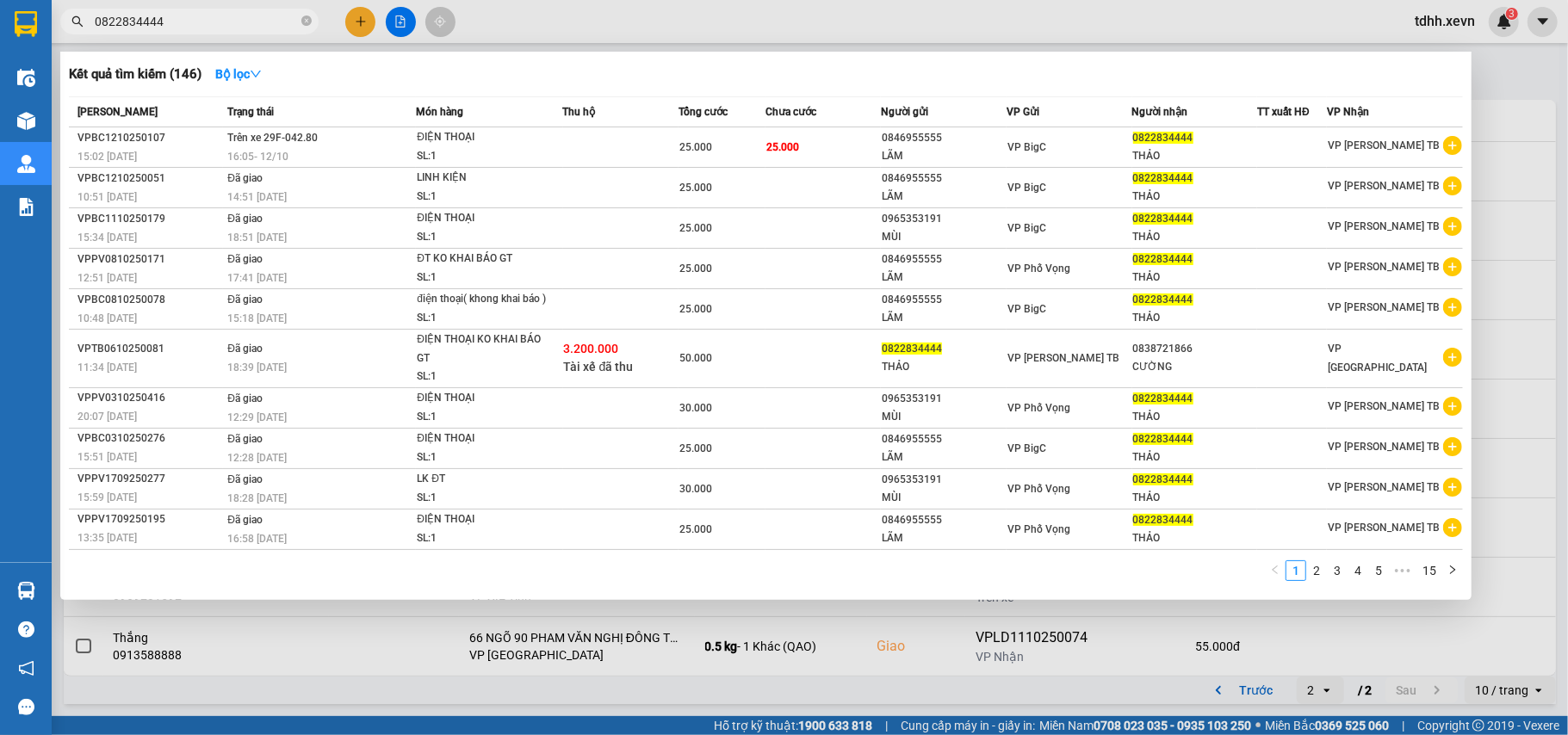
click at [143, 24] on input "0822834444" at bounding box center [196, 22] width 203 height 19
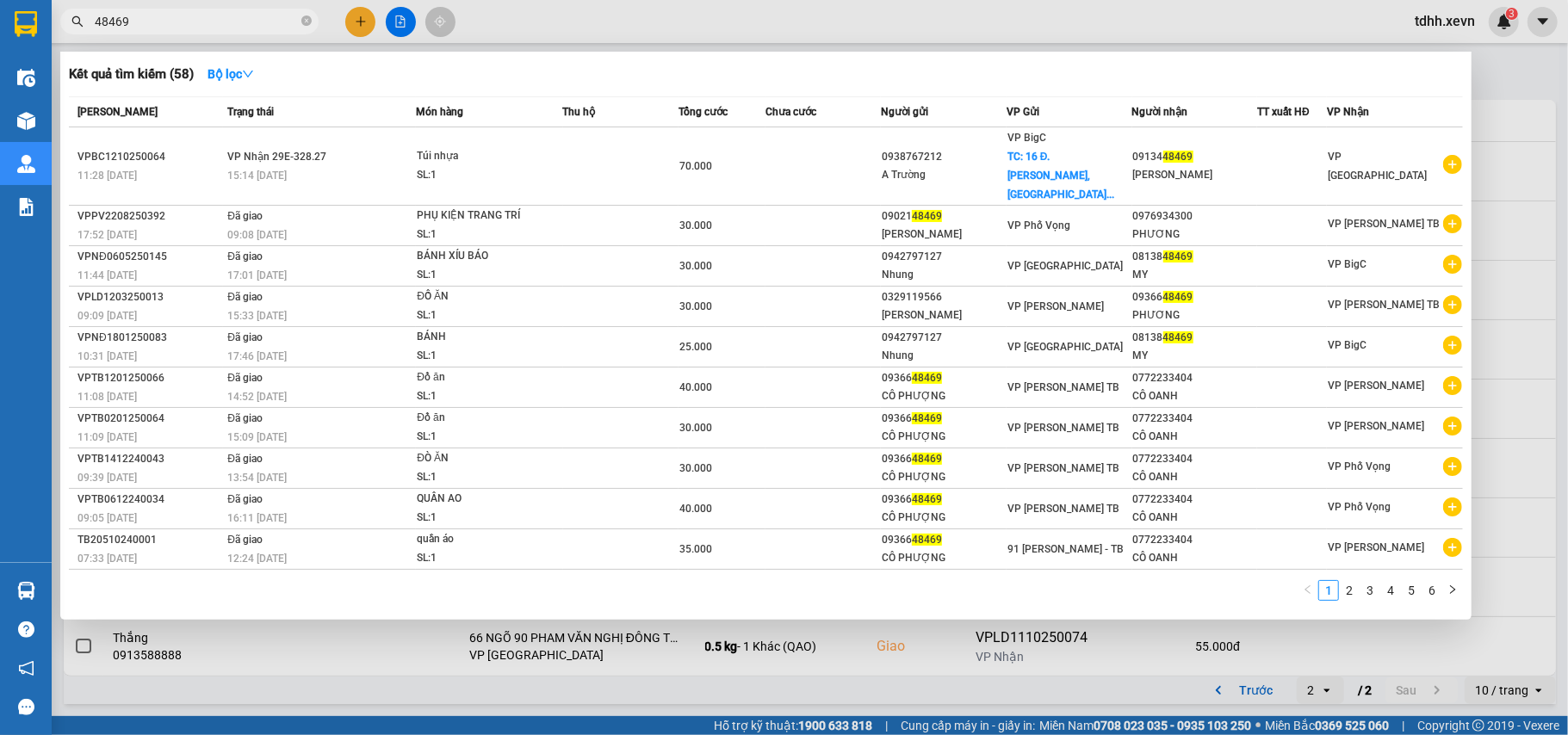
drag, startPoint x: 138, startPoint y: 17, endPoint x: 52, endPoint y: 22, distance: 86.1
click at [52, 22] on div "48469" at bounding box center [167, 21] width 336 height 26
paste input "0343035555"
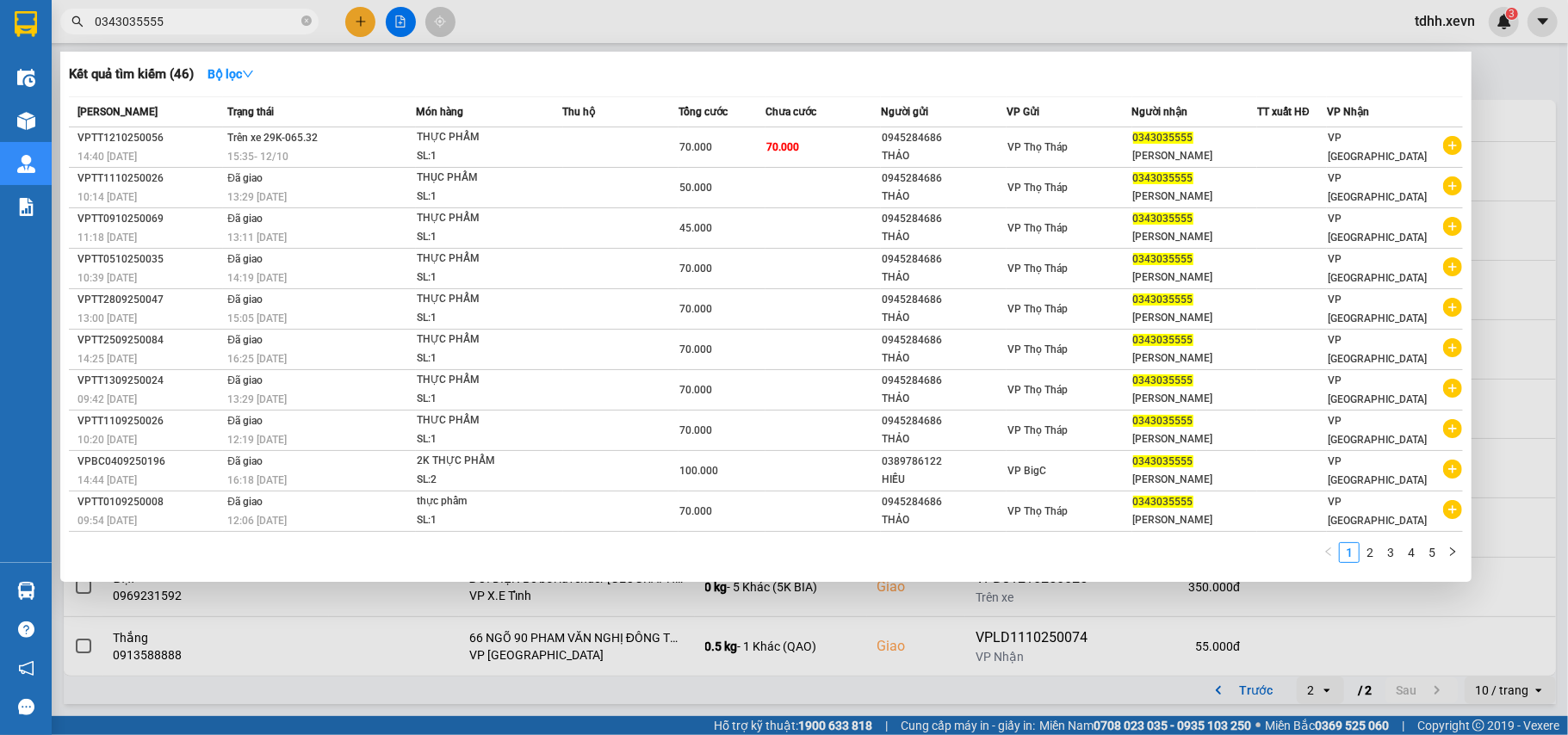
drag, startPoint x: 162, startPoint y: 9, endPoint x: 129, endPoint y: 14, distance: 33.4
click at [129, 14] on span "0343035555" at bounding box center [189, 21] width 258 height 26
click at [131, 14] on input "0343035555" at bounding box center [196, 22] width 203 height 19
click at [132, 14] on input "0343035555" at bounding box center [196, 22] width 203 height 19
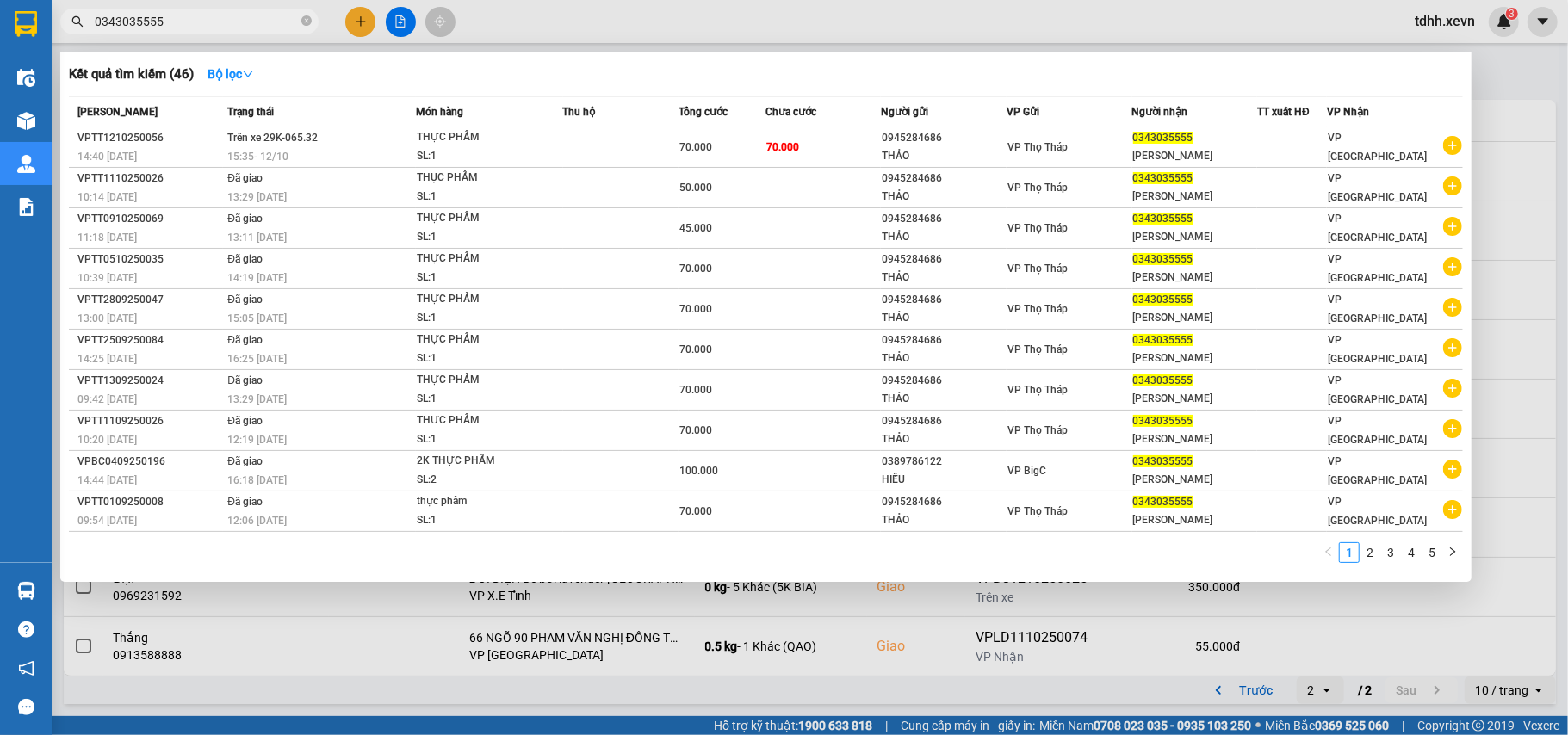
click at [132, 14] on input "0343035555" at bounding box center [196, 22] width 203 height 19
paste input "868792722"
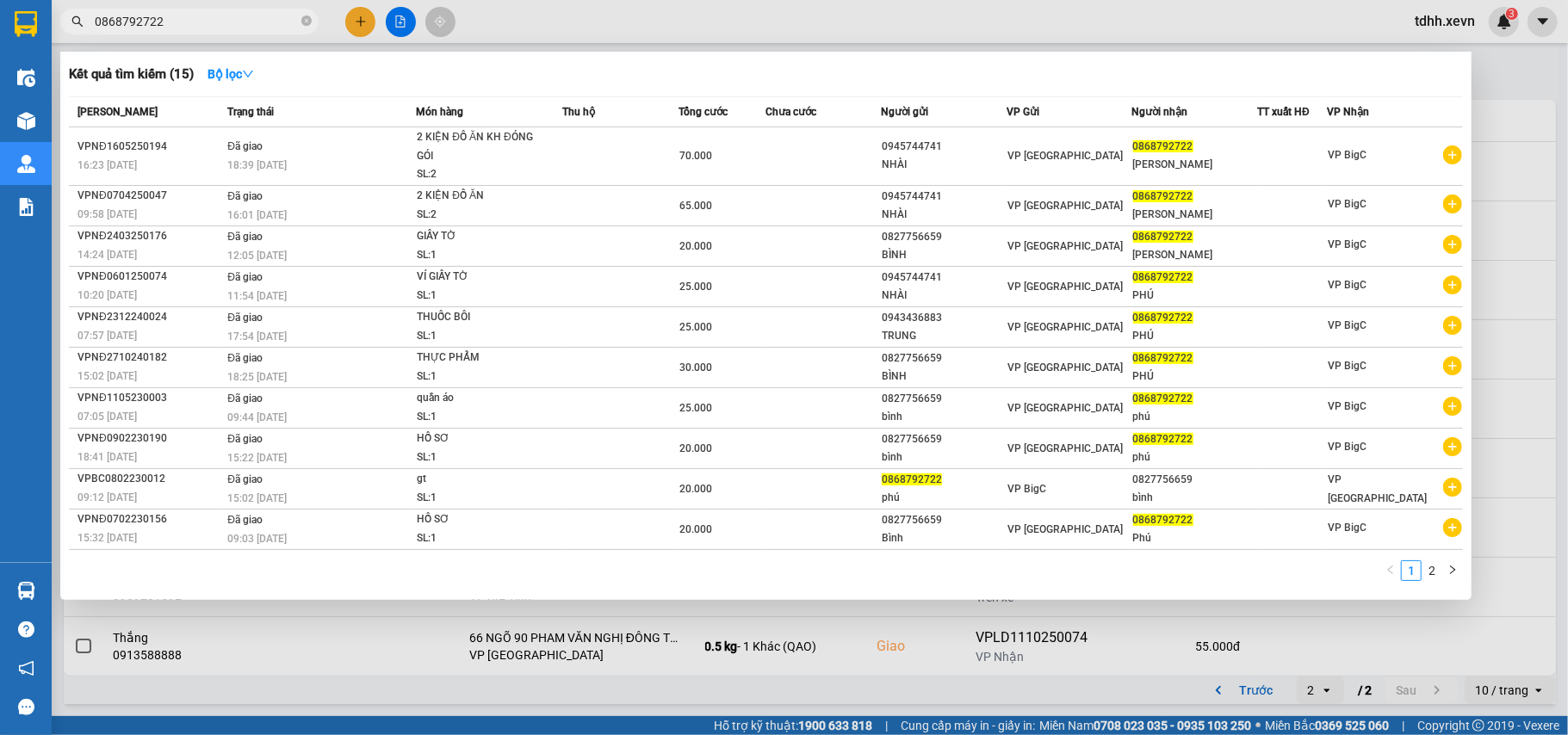
drag, startPoint x: 163, startPoint y: 15, endPoint x: 129, endPoint y: 28, distance: 36.4
click at [129, 28] on input "0868792722" at bounding box center [196, 22] width 203 height 19
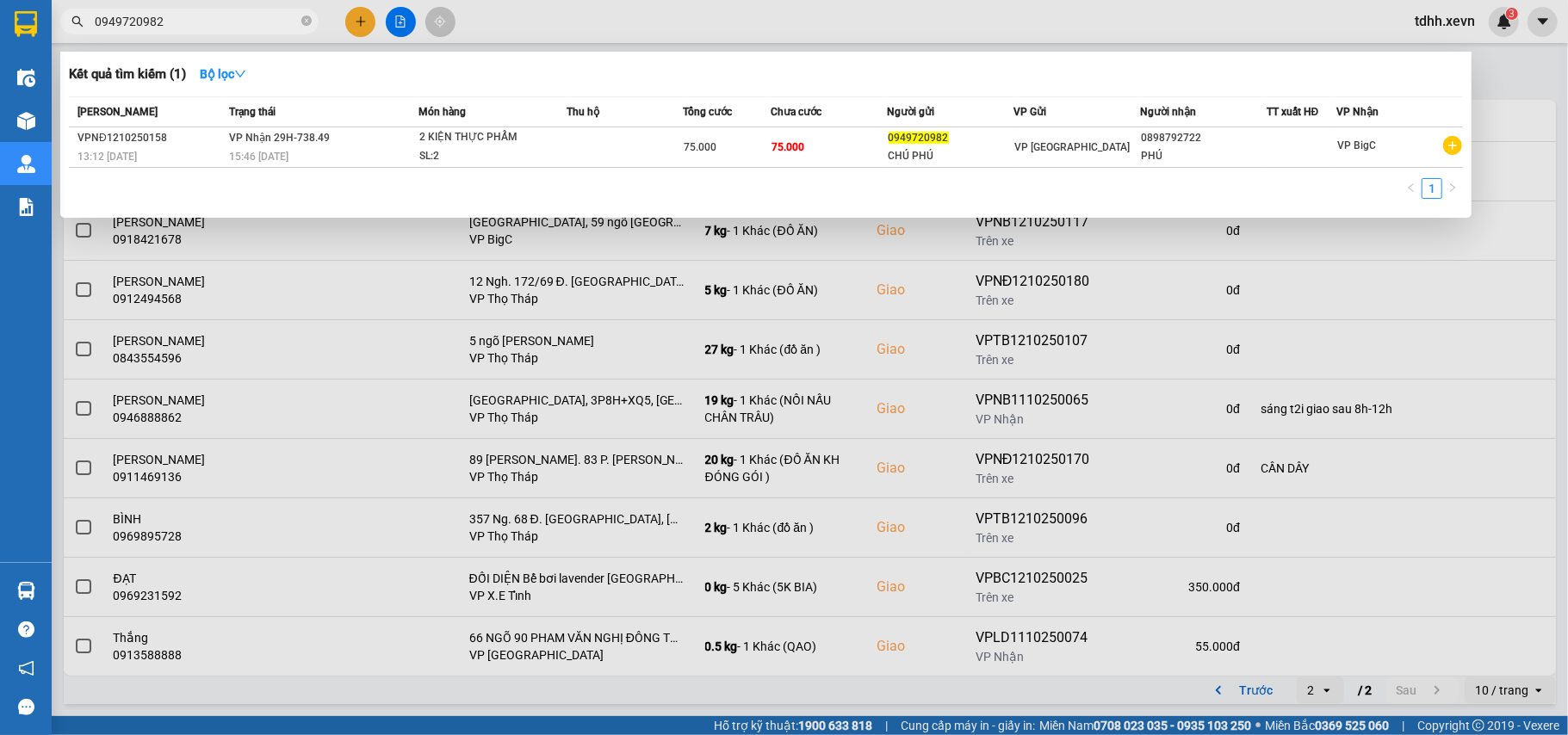
drag, startPoint x: 183, startPoint y: 26, endPoint x: 57, endPoint y: 44, distance: 127.3
click at [57, 37] on div "Kết quả tìm kiếm ( 1 ) Bộ lọc Mã ĐH Trạng thái Món hàng Thu hộ Tổng cước Chưa c…" at bounding box center [167, 22] width 336 height 30
paste input "81836129"
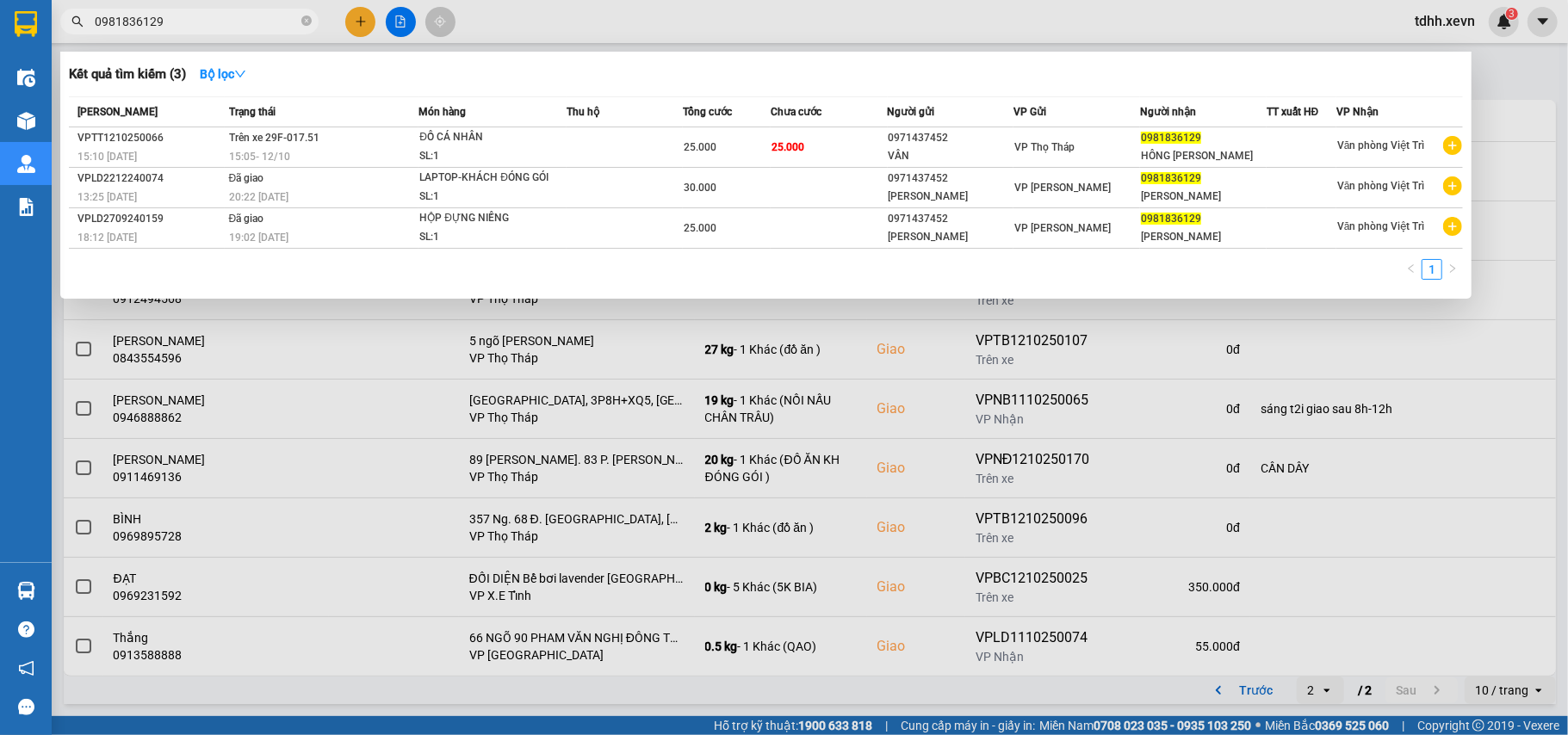
click at [132, 17] on input "0981836129" at bounding box center [196, 22] width 203 height 19
paste input "61412856"
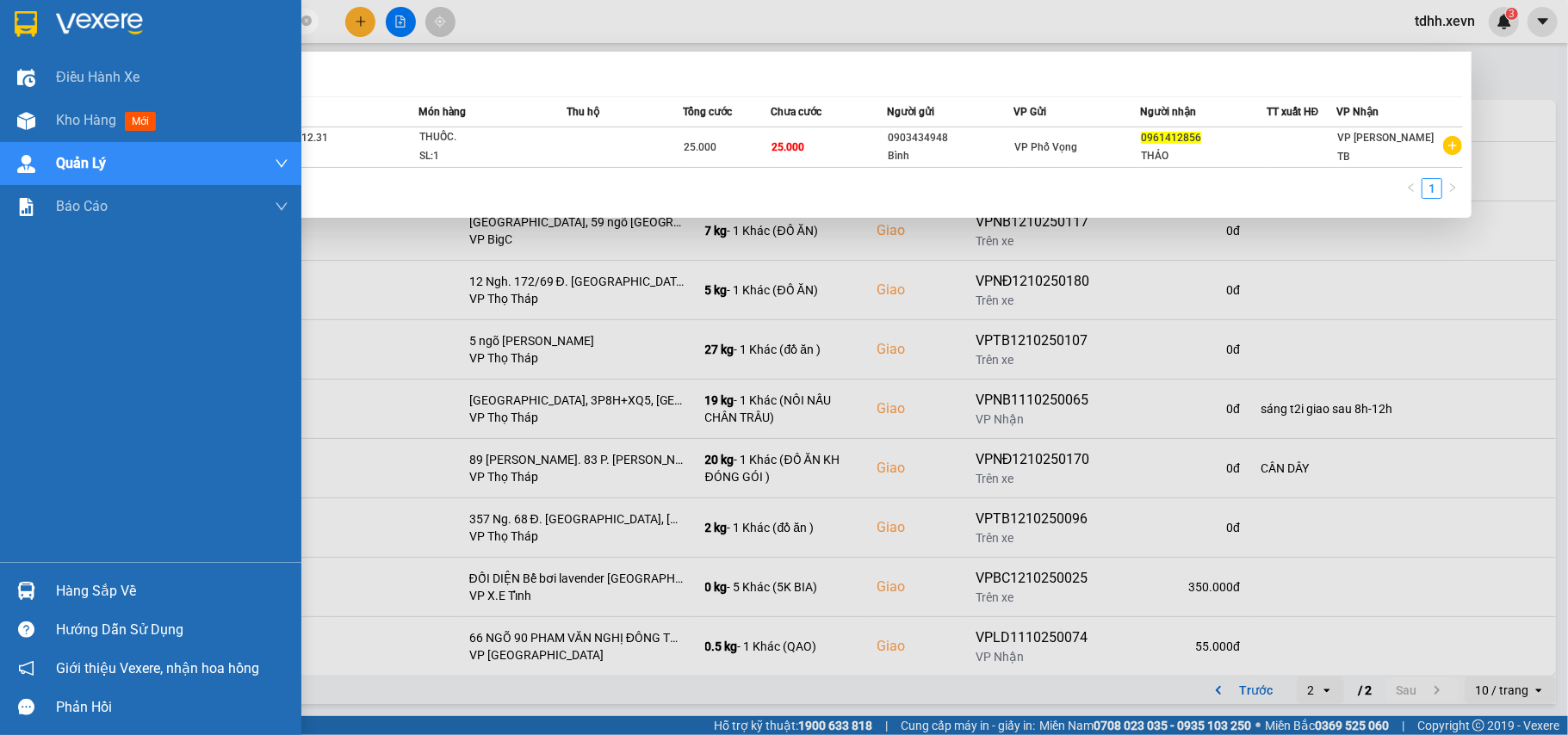
drag, startPoint x: 166, startPoint y: 14, endPoint x: 46, endPoint y: 29, distance: 120.9
click at [46, 29] on section "Kết quả tìm kiếm ( 1 ) Bộ lọc Mã ĐH Trạng thái Món hàng Thu hộ Tổng cước Chưa c…" at bounding box center [784, 367] width 1568 height 735
paste input "44225429"
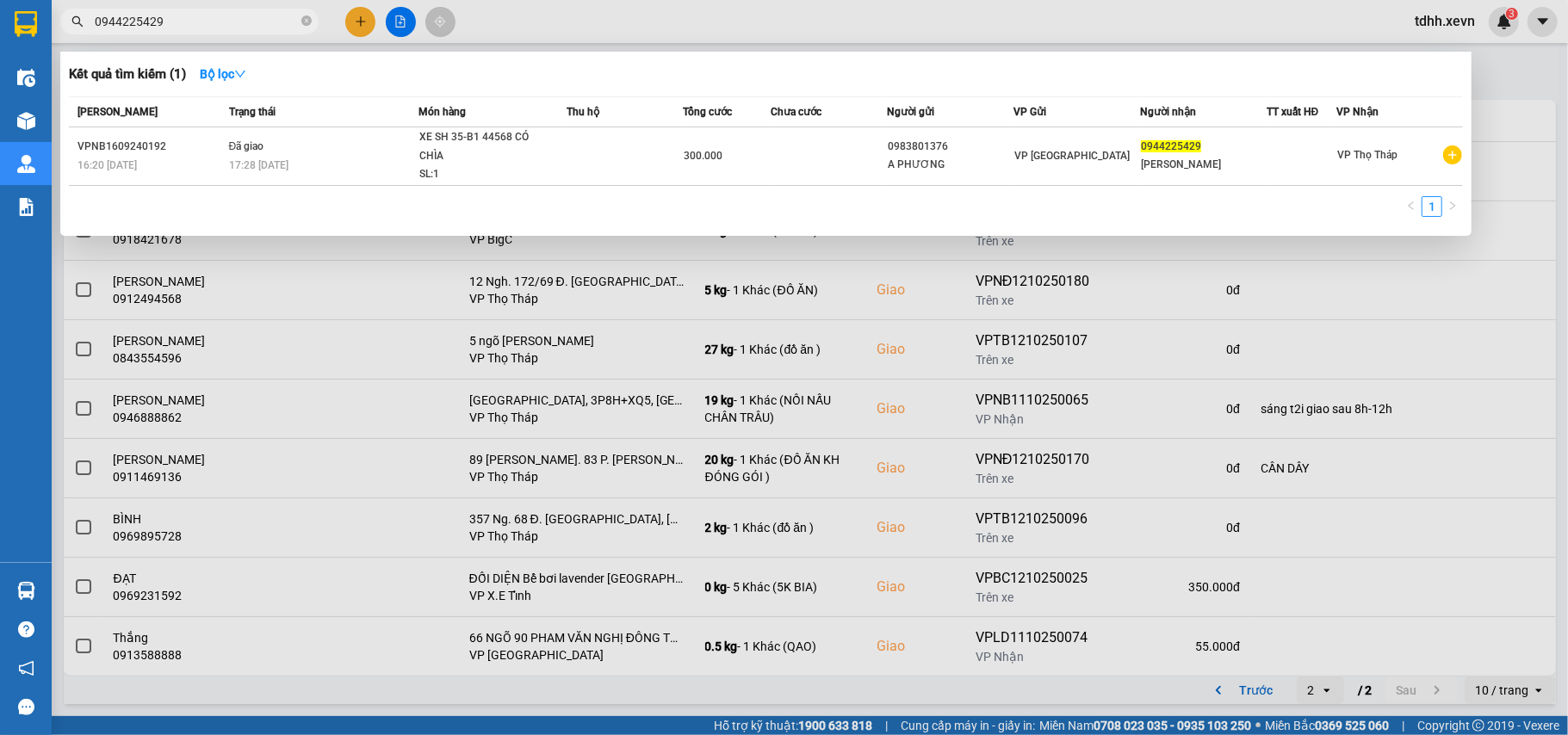
drag, startPoint x: 162, startPoint y: 21, endPoint x: 61, endPoint y: 32, distance: 101.6
click at [61, 32] on div "0944225429" at bounding box center [167, 21] width 336 height 26
paste input "394070384"
drag, startPoint x: 94, startPoint y: 34, endPoint x: 60, endPoint y: 39, distance: 34.4
click at [60, 37] on div "Kết quả tìm kiếm ( 1 ) Bộ lọc Mã ĐH Trạng thái Món hàng Thu hộ Tổng cước Chưa c…" at bounding box center [167, 22] width 336 height 30
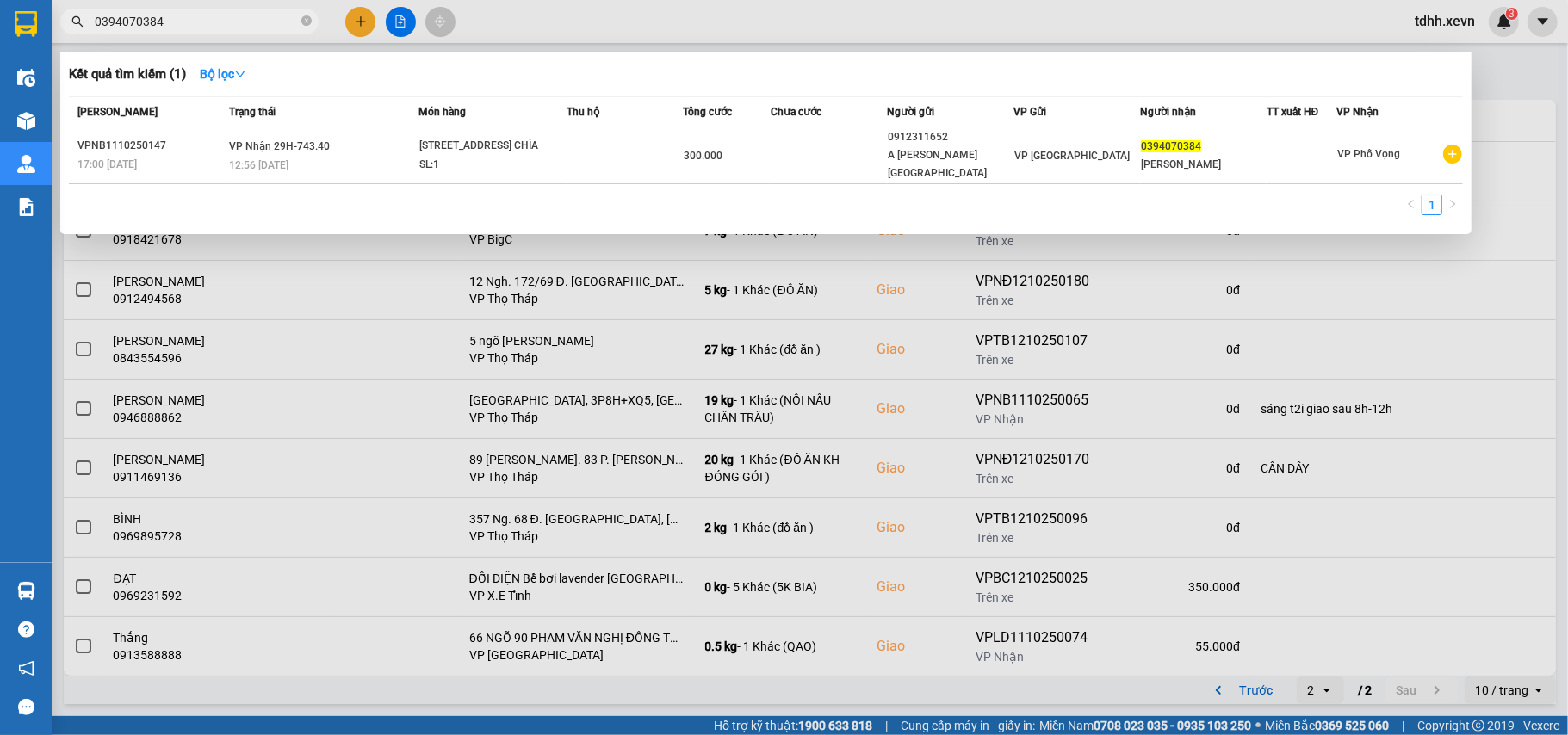
paste input "90203022"
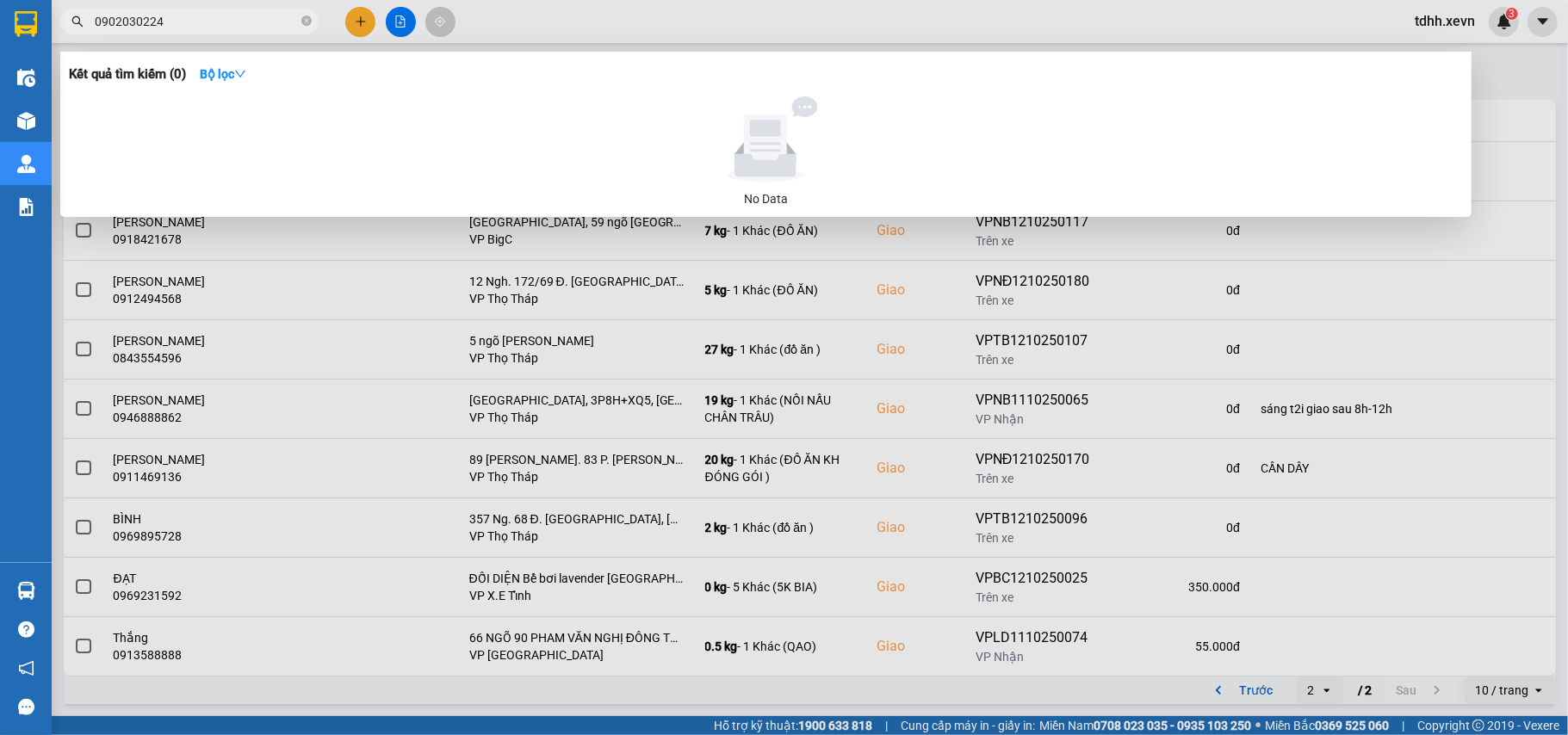
drag, startPoint x: 181, startPoint y: 23, endPoint x: 66, endPoint y: 27, distance: 115.1
click at [66, 27] on span "0902030224" at bounding box center [189, 21] width 258 height 26
paste input "81836129"
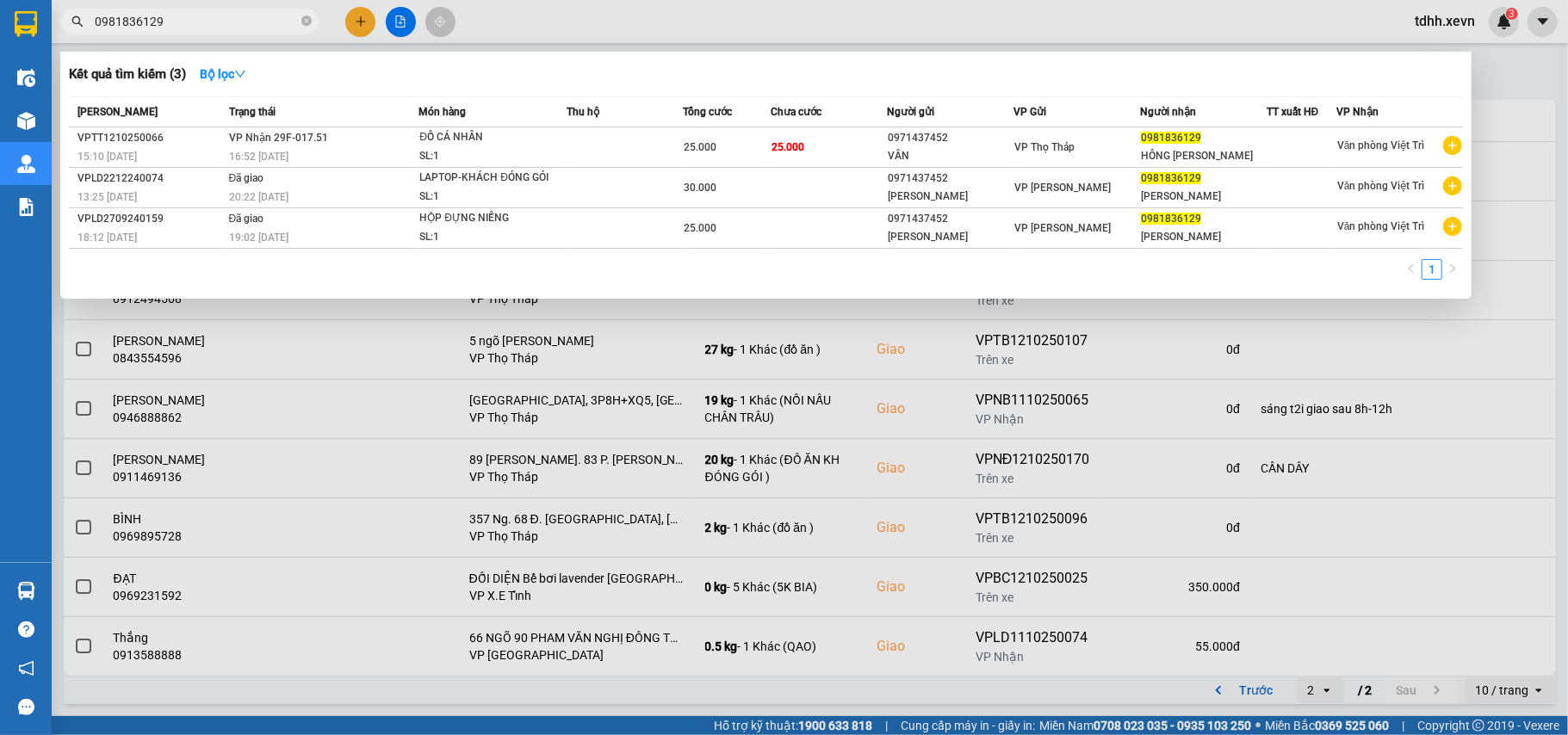
drag, startPoint x: 156, startPoint y: 19, endPoint x: 35, endPoint y: 25, distance: 121.1
click at [35, 25] on section "Kết quả tìm kiếm ( 3 ) Bộ lọc Mã ĐH Trạng thái Món hàng Thu hộ Tổng cước Chưa c…" at bounding box center [784, 367] width 1568 height 735
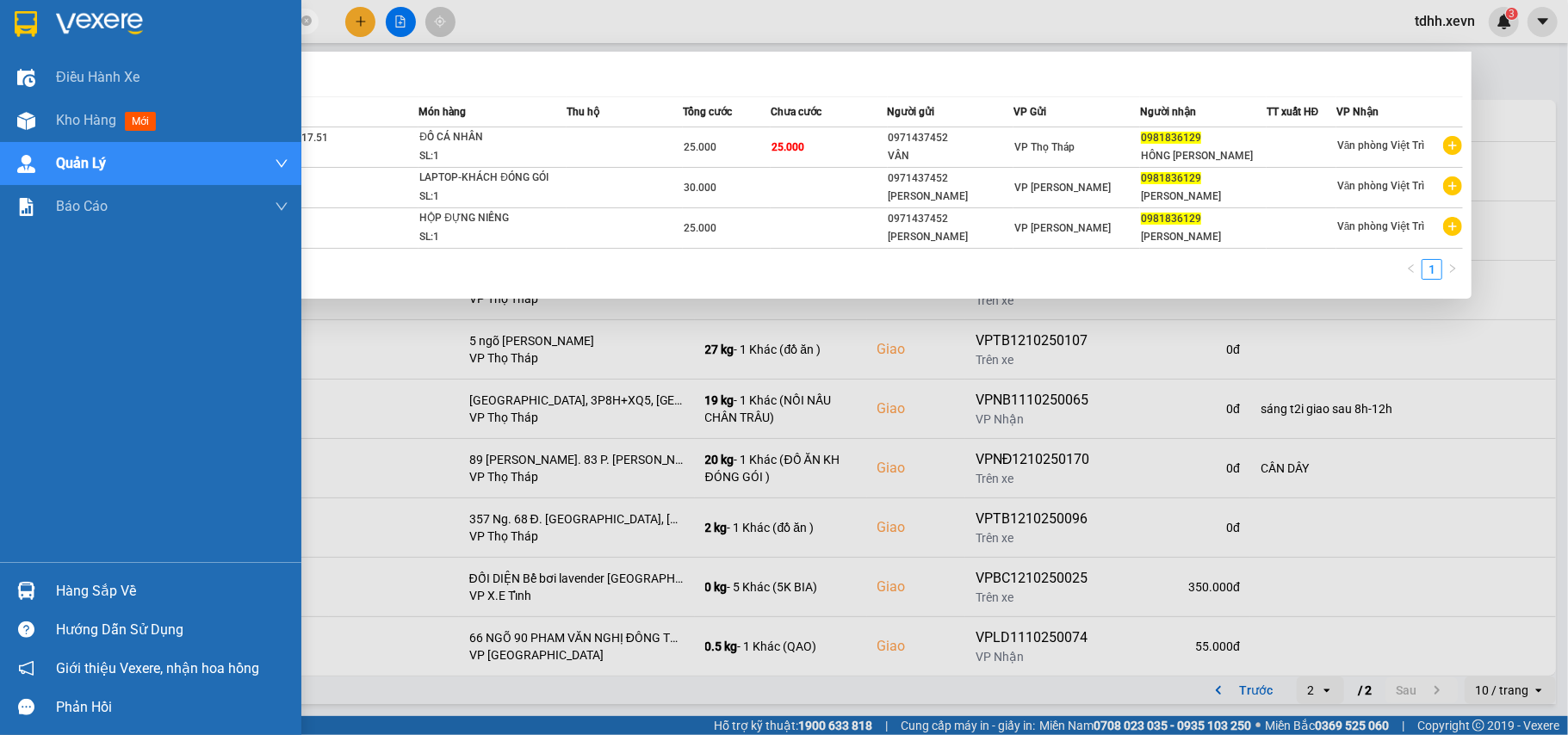
paste input "65911356"
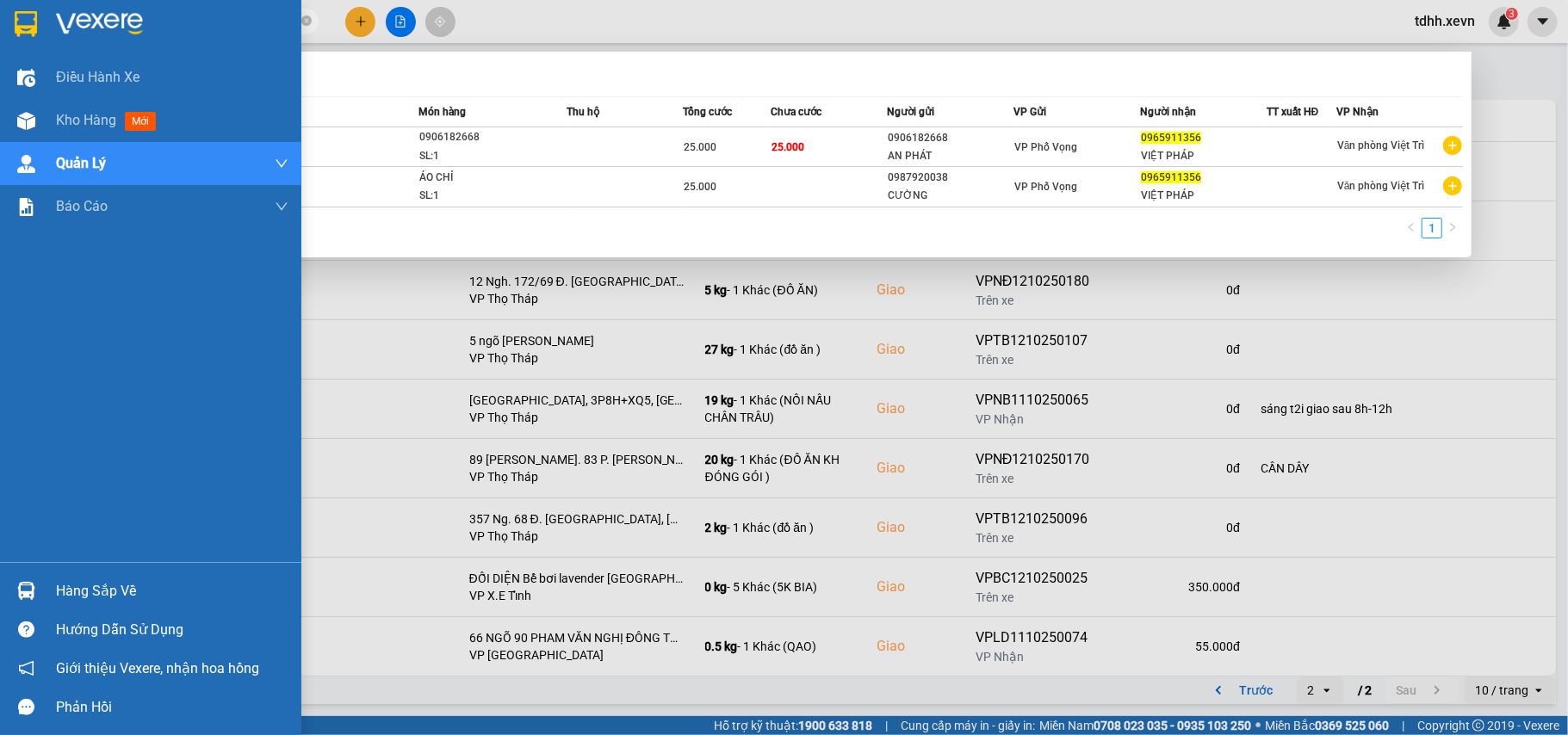
drag, startPoint x: 189, startPoint y: 27, endPoint x: 46, endPoint y: 33, distance: 143.1
click at [46, 33] on section "Kết quả tìm kiếm ( 2 ) Bộ lọc Mã ĐH Trạng thái Món hàng Thu hộ Tổng cước Chưa c…" at bounding box center [784, 367] width 1568 height 735
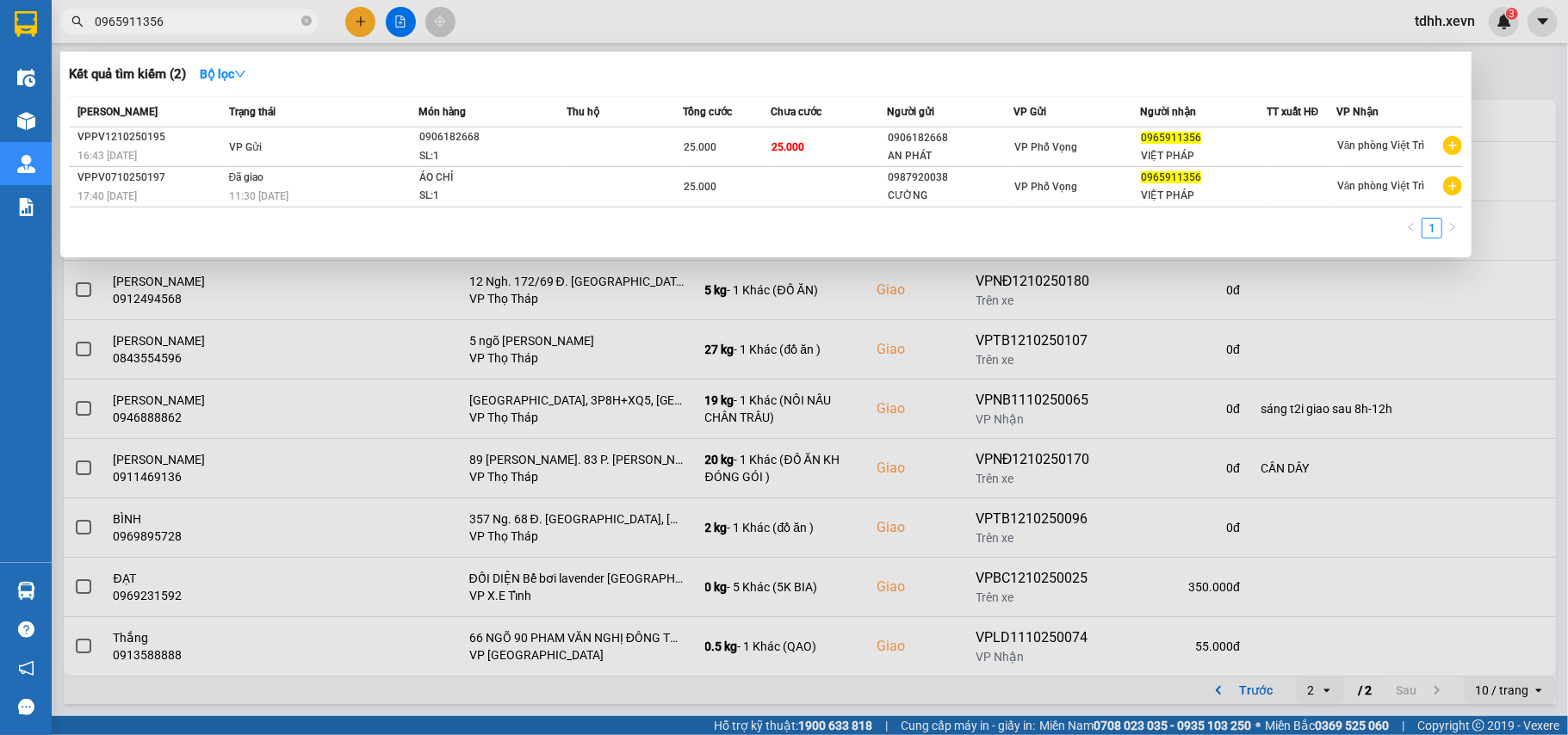
paste input "1781106"
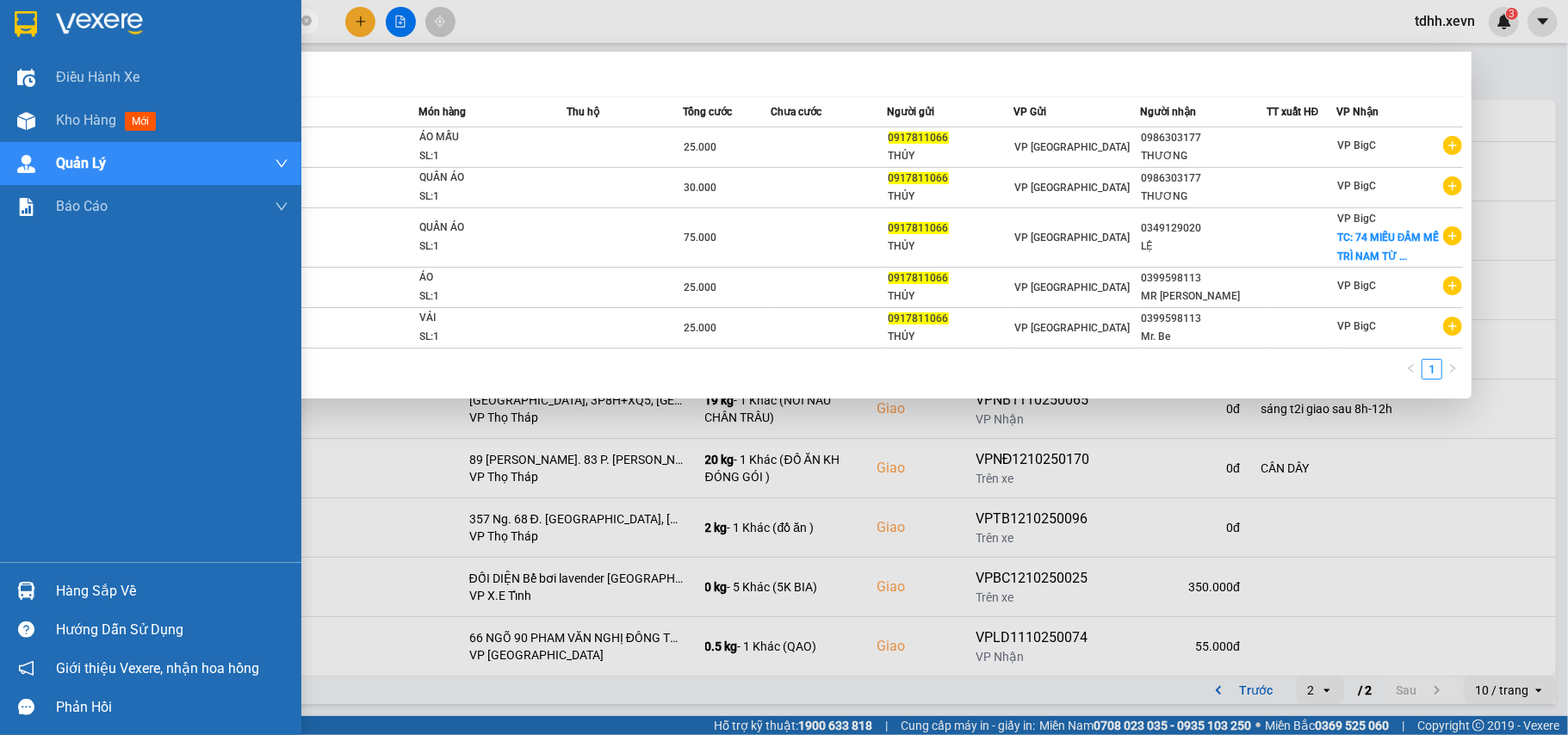
drag, startPoint x: 176, startPoint y: 23, endPoint x: 14, endPoint y: 39, distance: 162.8
click at [14, 39] on section "Kết quả tìm kiếm ( 5 ) Bộ lọc Mã ĐH Trạng thái Món hàng Thu hộ Tổng cước Chưa c…" at bounding box center [784, 367] width 1568 height 735
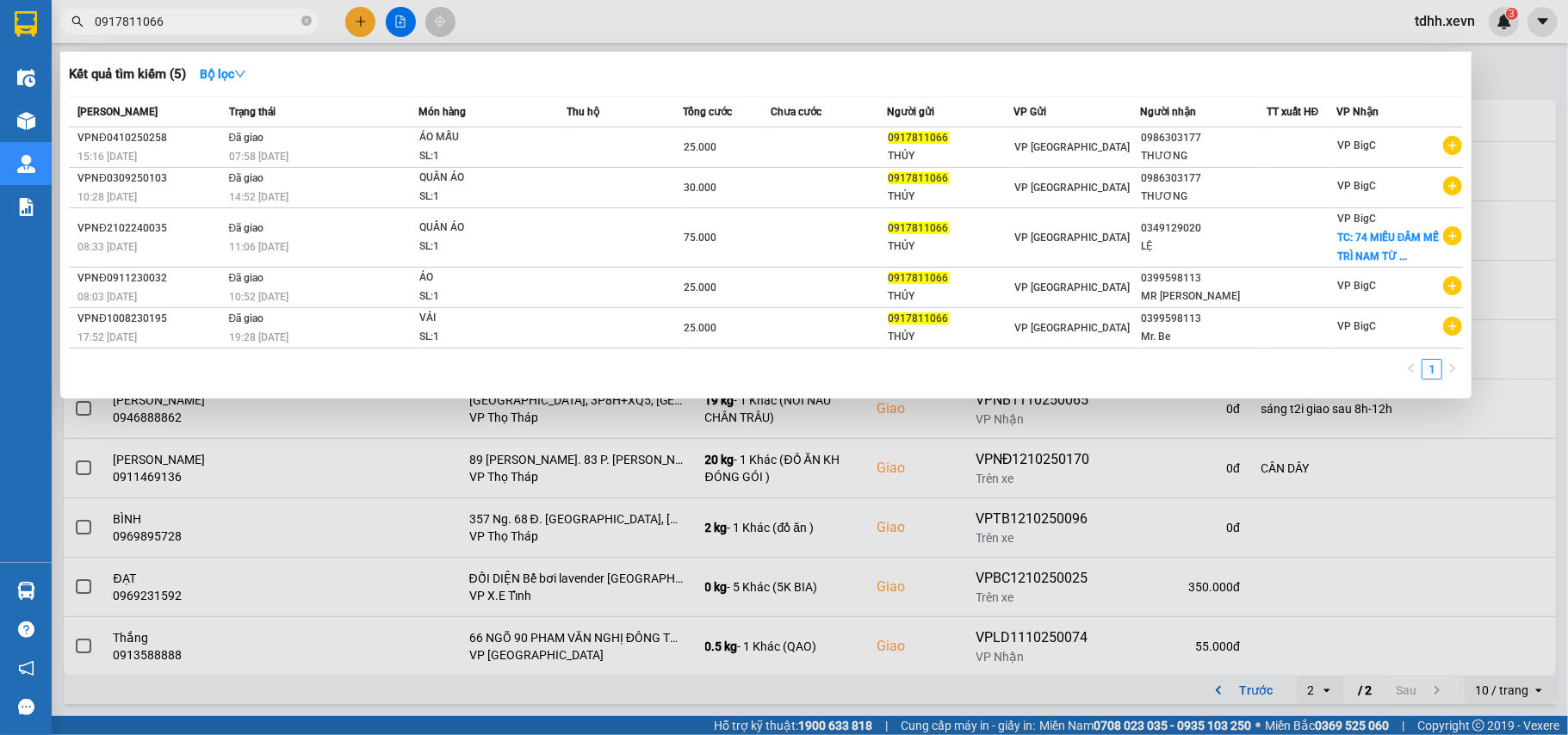
paste input "766433555"
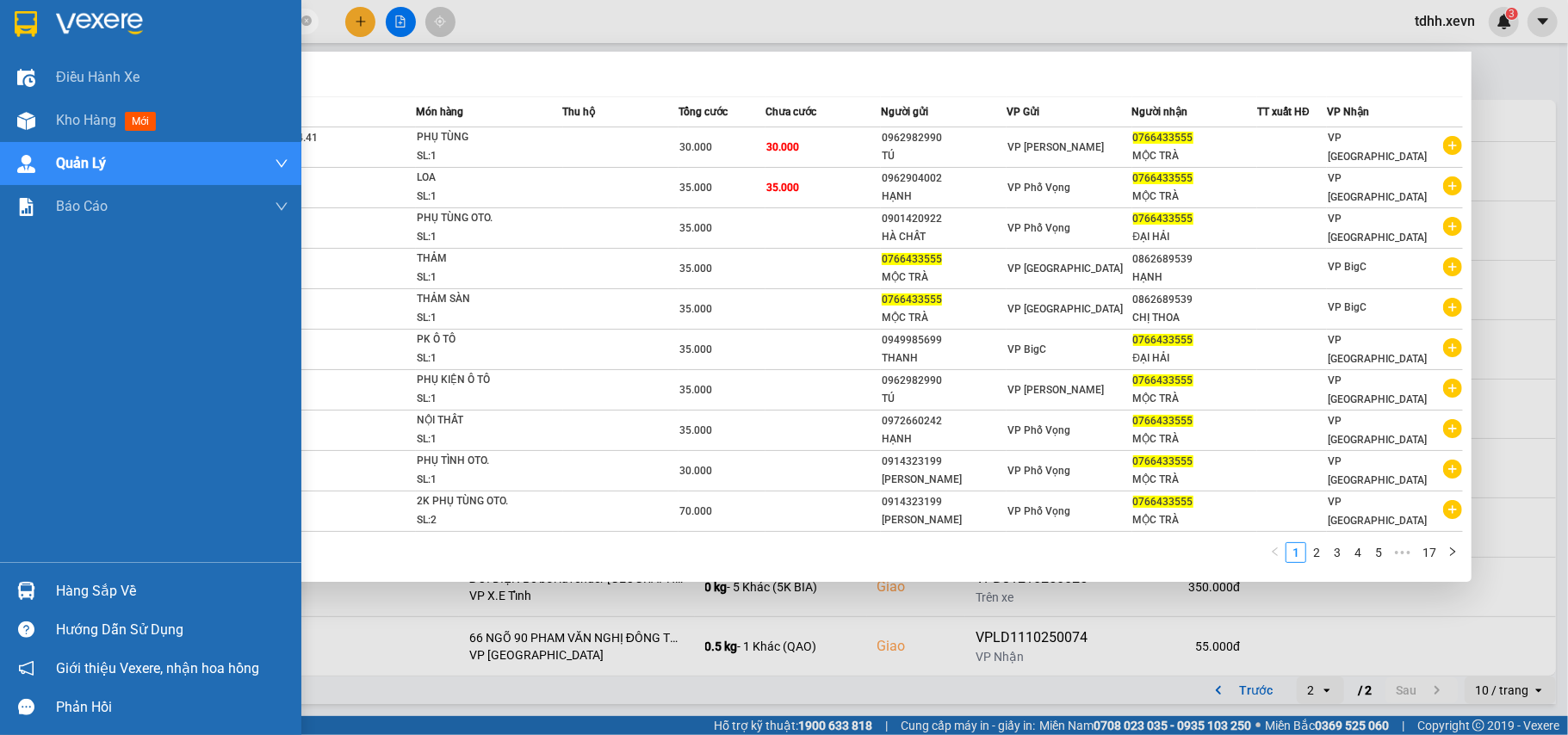
drag, startPoint x: 167, startPoint y: 22, endPoint x: 77, endPoint y: 15, distance: 90.3
click at [48, 31] on section "Kết quả tìm kiếm ( 161 ) Bộ lọc Mã ĐH Trạng thái Món hàng Thu hộ Tổng cước Chưa…" at bounding box center [784, 367] width 1568 height 735
paste input "916374513"
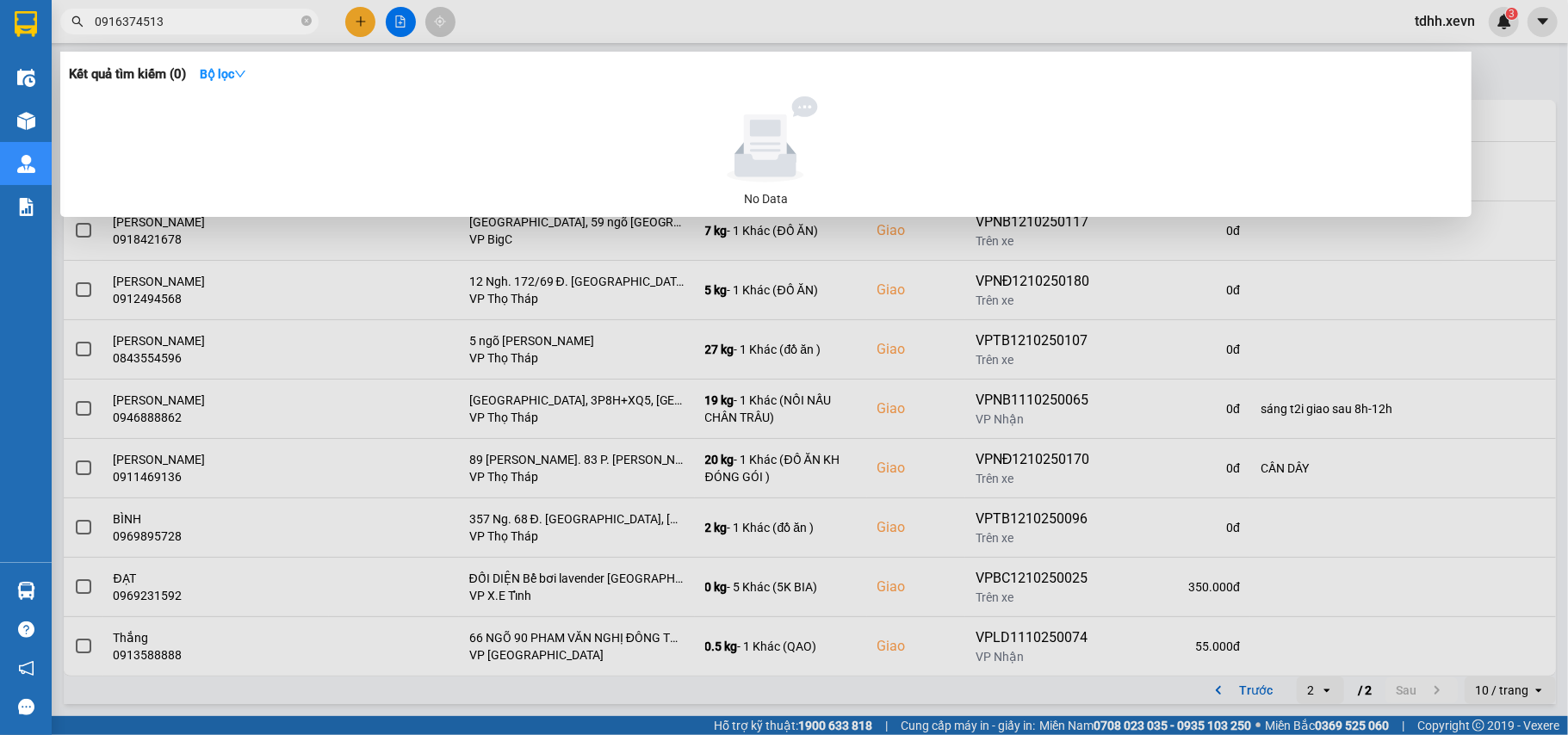
drag, startPoint x: 166, startPoint y: 15, endPoint x: 79, endPoint y: 40, distance: 90.5
click at [79, 37] on div "Kết quả tìm kiếm ( 0 ) Bộ lọc No Data 0916374513" at bounding box center [167, 22] width 336 height 30
paste input "365166566"
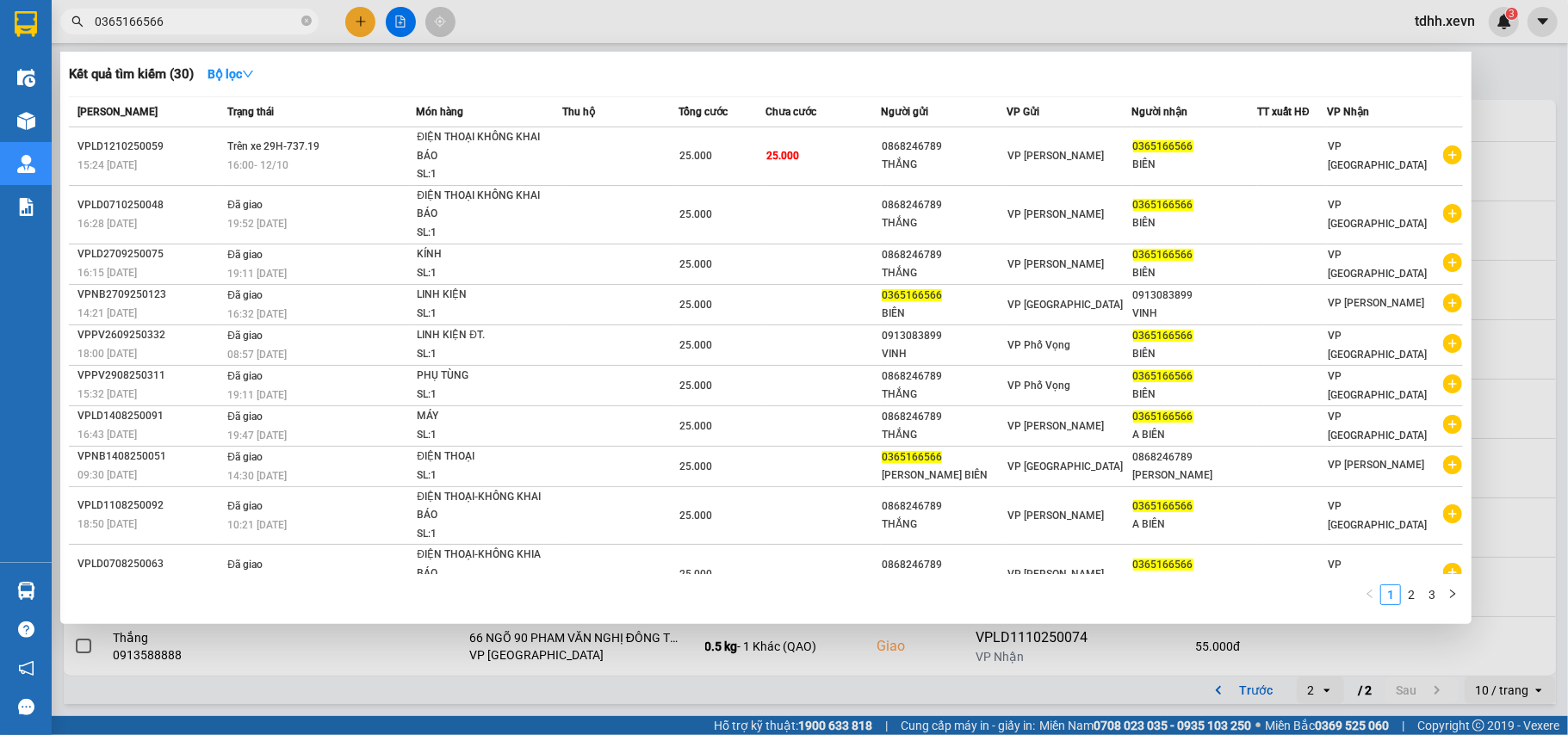
drag, startPoint x: 162, startPoint y: 8, endPoint x: 59, endPoint y: 14, distance: 103.2
click at [59, 14] on div "0365166566" at bounding box center [167, 21] width 336 height 26
click at [125, 23] on input "0365166566" at bounding box center [196, 22] width 203 height 19
paste input "858120995"
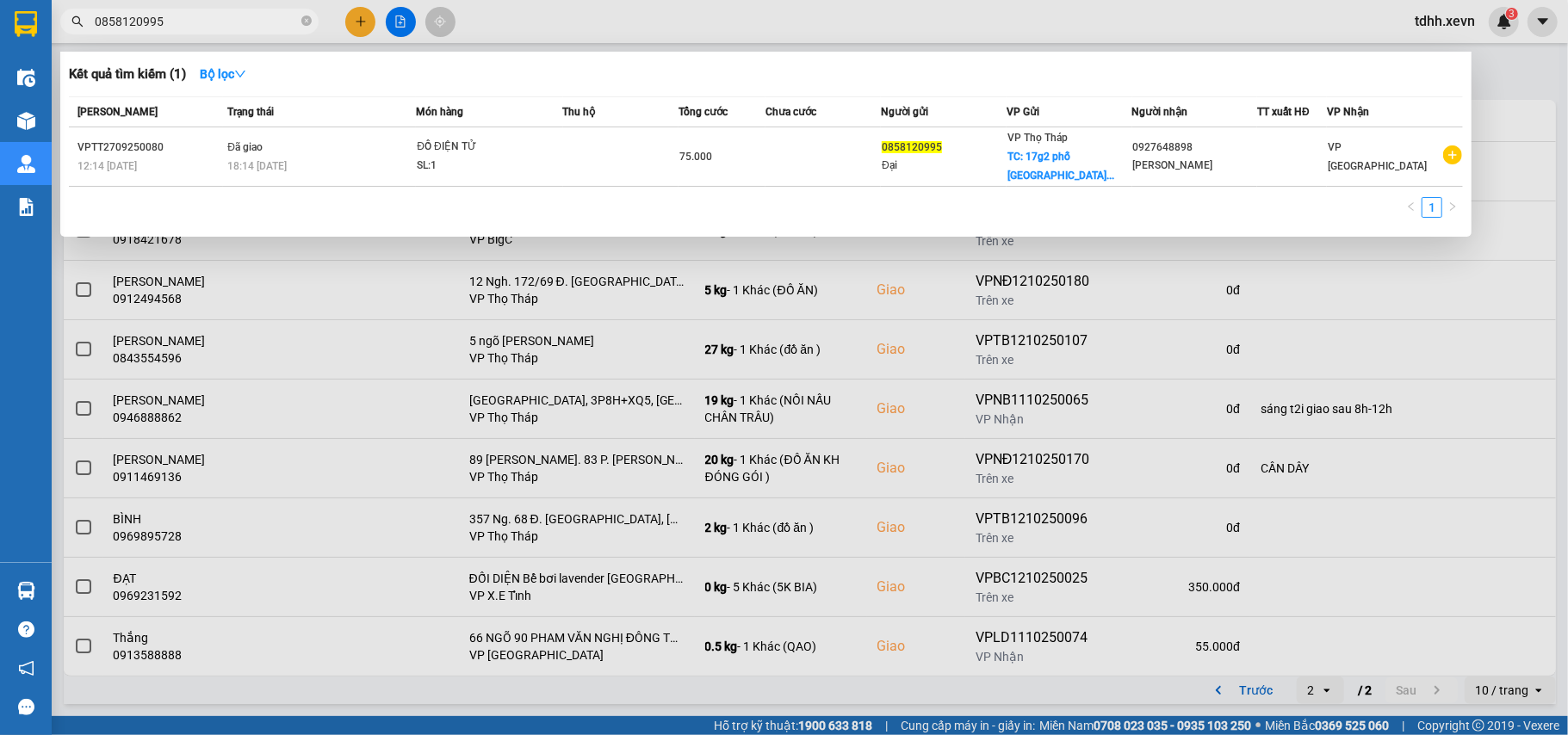
drag, startPoint x: 156, startPoint y: 15, endPoint x: 80, endPoint y: 38, distance: 79.4
click at [80, 37] on div "Kết quả tìm kiếm ( 1 ) Bộ lọc Mã ĐH Trạng thái Món hàng Thu hộ Tổng cước Chưa c…" at bounding box center [167, 22] width 336 height 30
paste input "965137997"
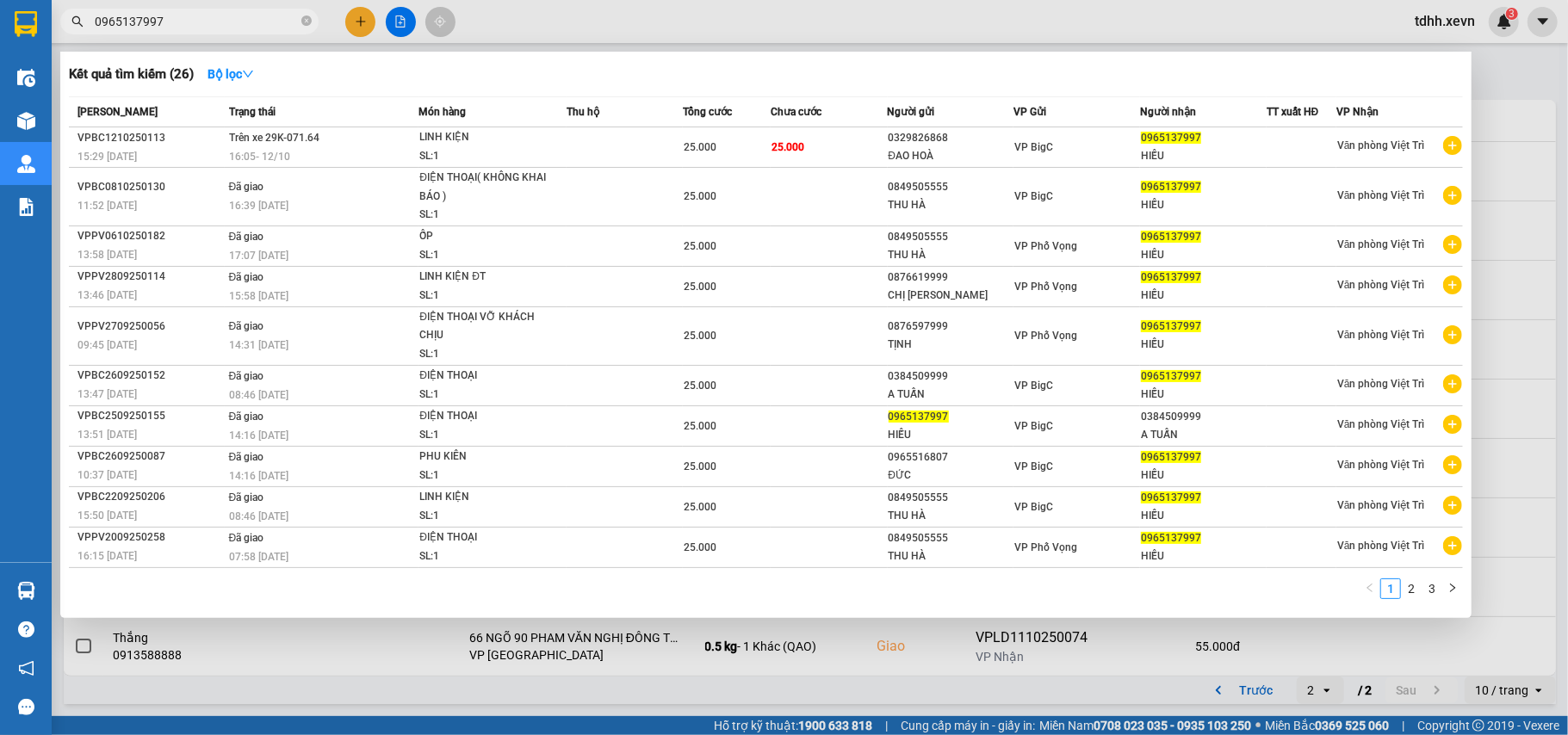
drag, startPoint x: 174, startPoint y: 26, endPoint x: 72, endPoint y: 55, distance: 106.0
click at [72, 37] on div "Kết quả tìm kiếm ( 26 ) Bộ lọc Mã ĐH Trạng thái Món hàng Thu hộ Tổng cước Chưa …" at bounding box center [167, 22] width 336 height 30
paste input "878169999"
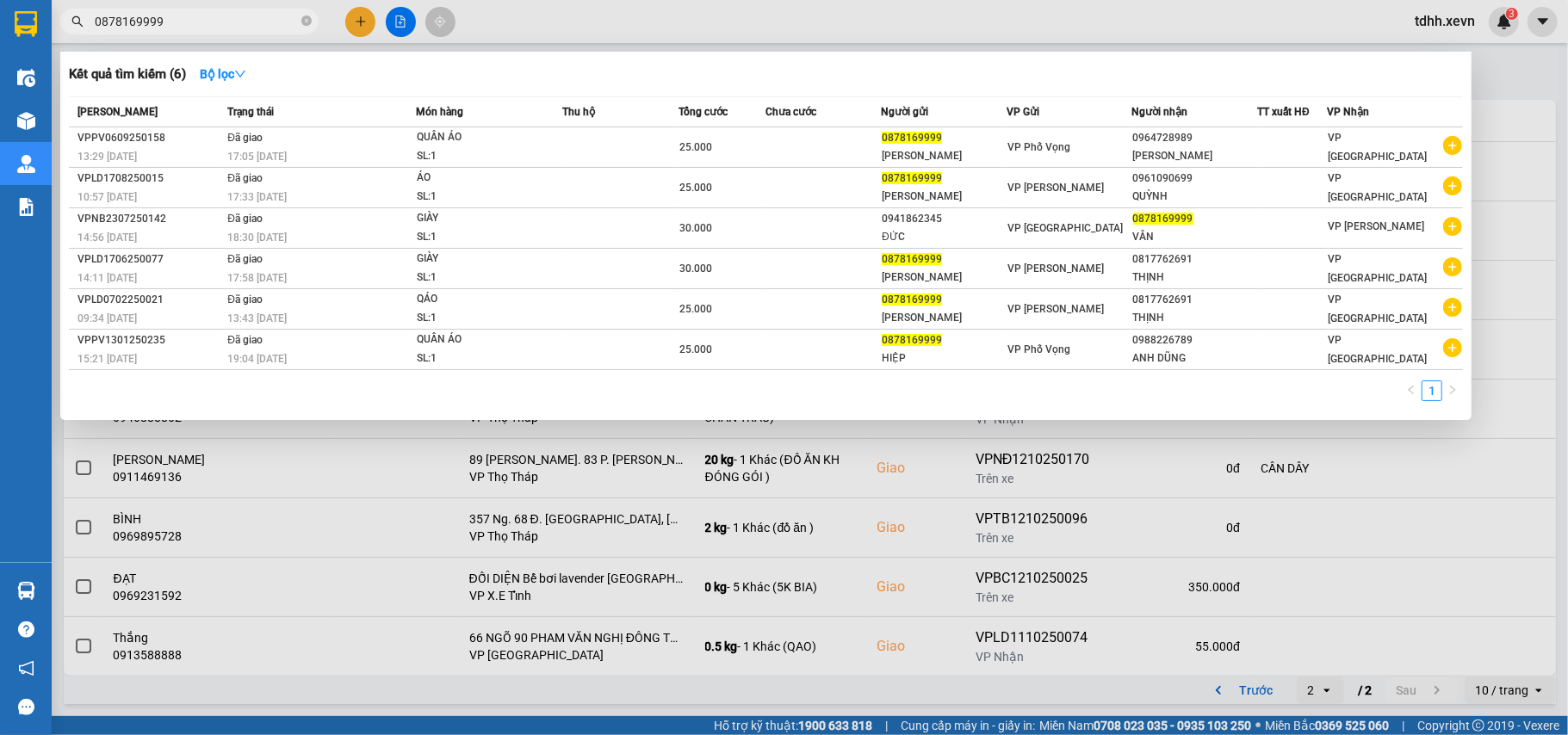
click at [1495, 211] on div at bounding box center [784, 367] width 1568 height 735
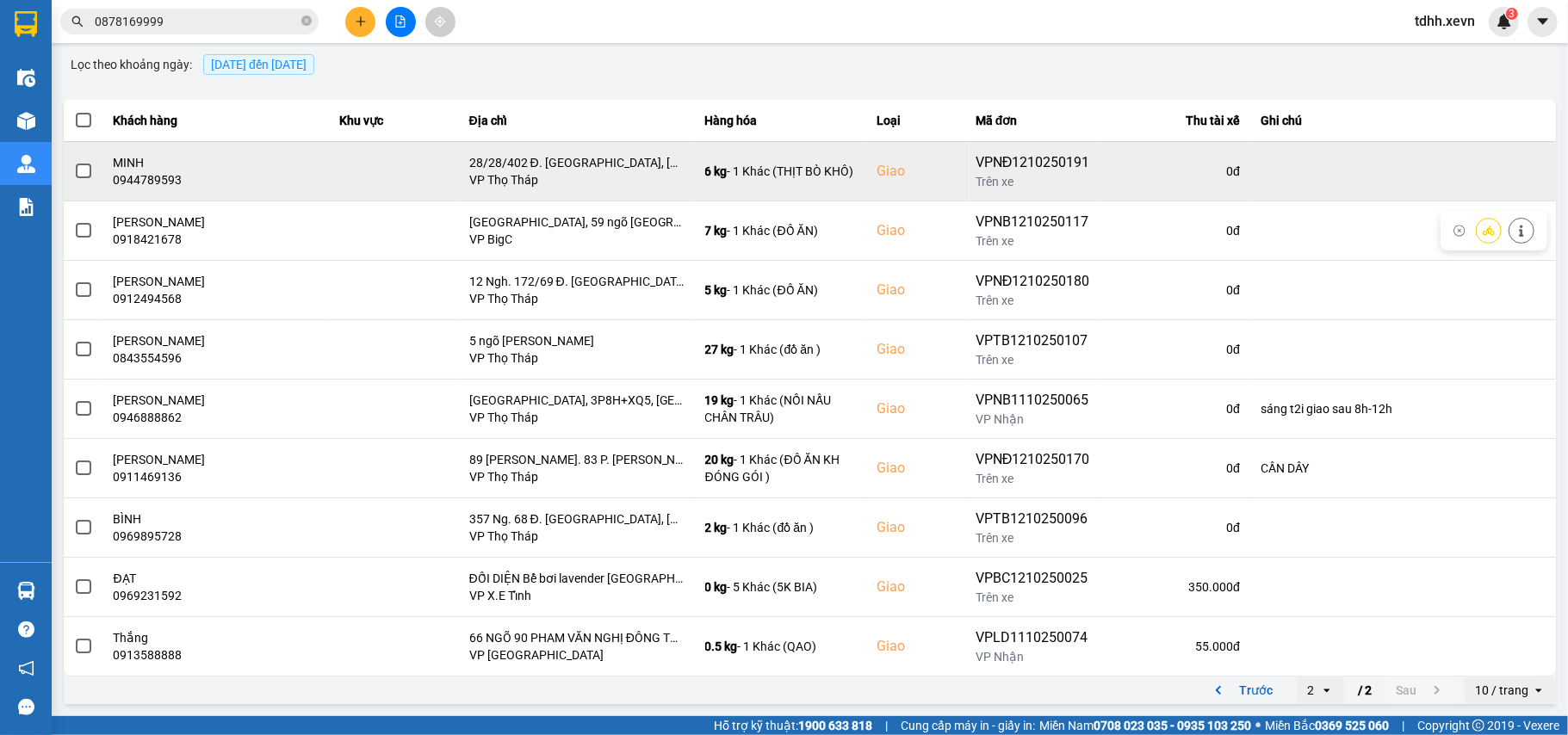
scroll to position [0, 0]
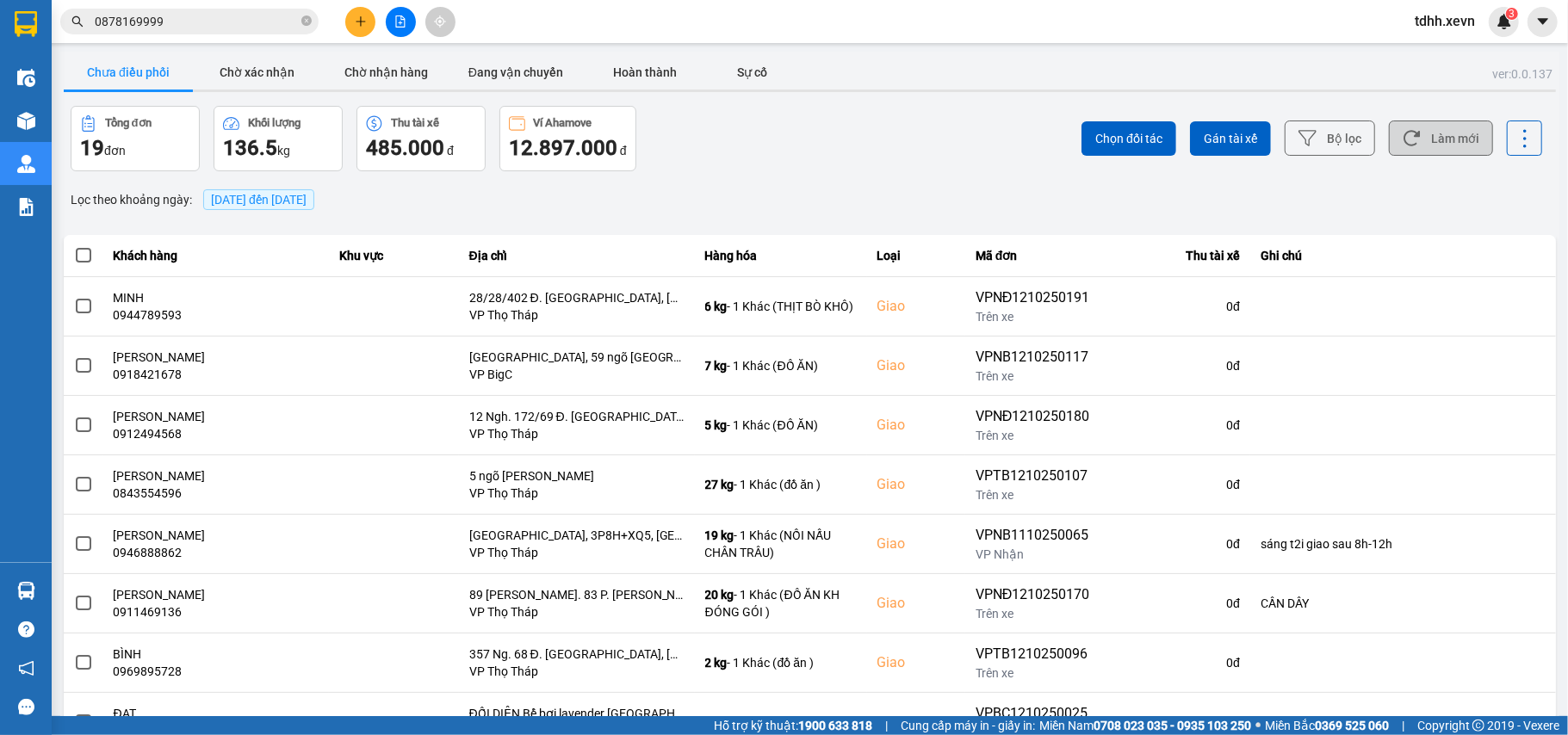
click at [1402, 138] on icon at bounding box center [1411, 137] width 18 height 18
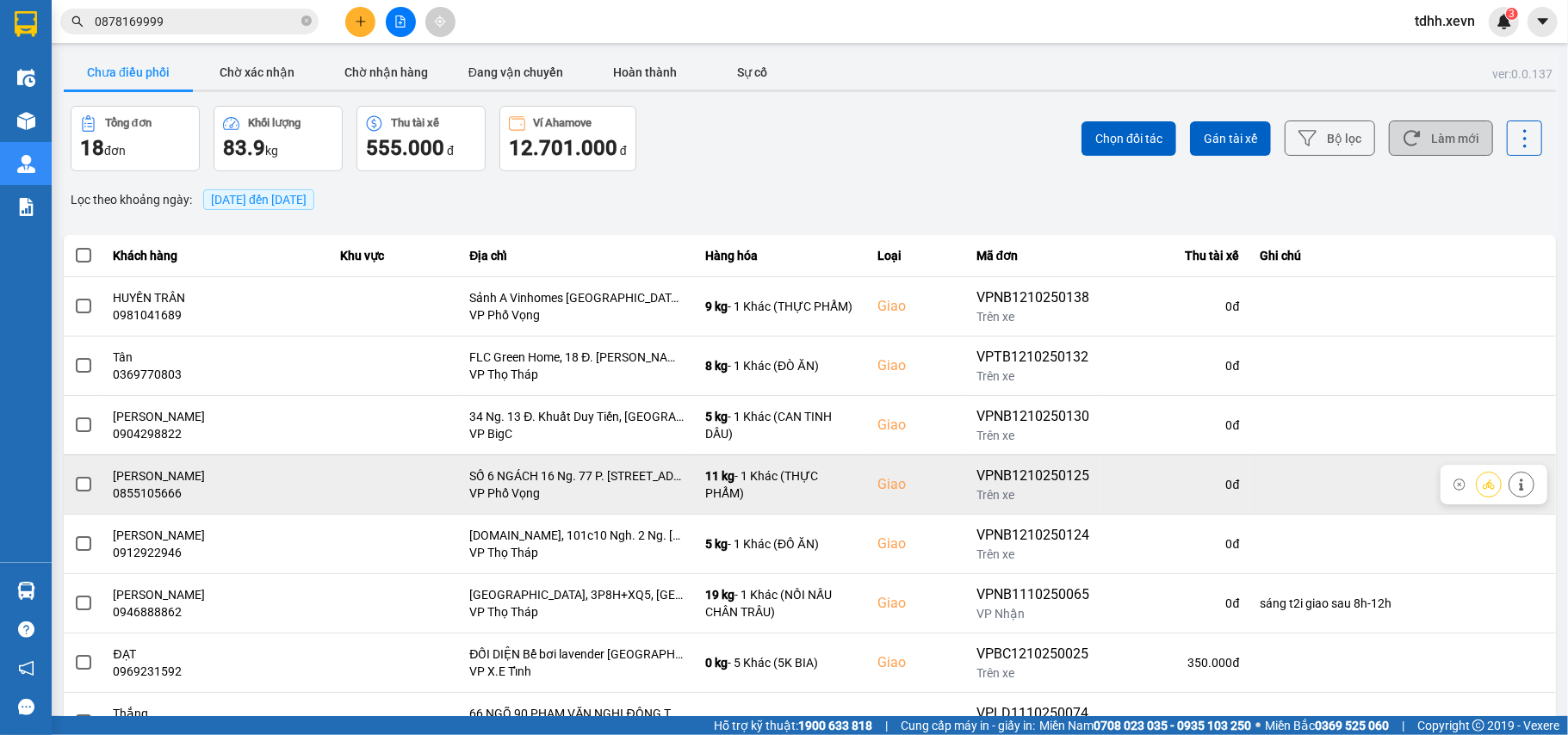
scroll to position [78, 0]
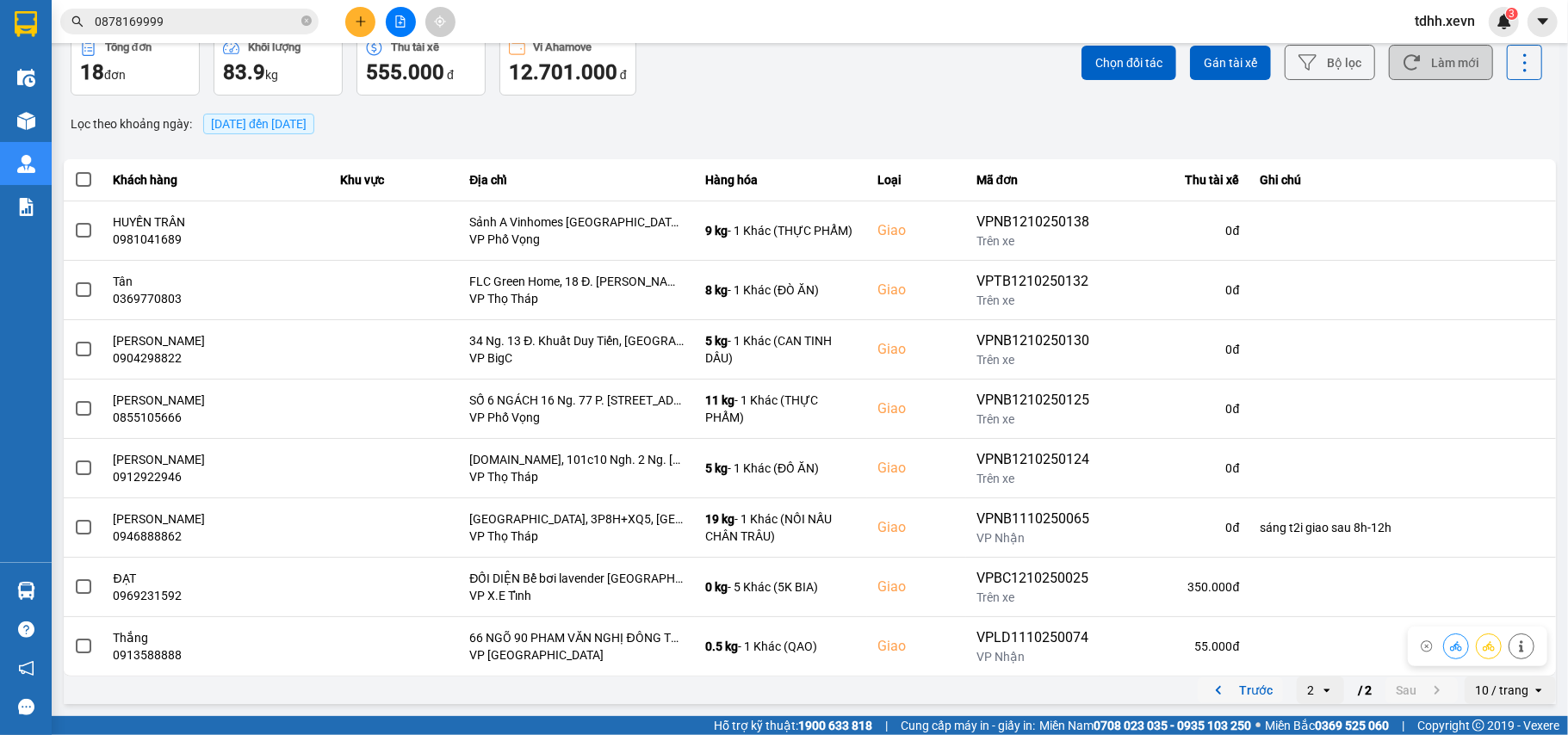
click at [1207, 682] on icon "previous page. current page 2 / 2" at bounding box center [1218, 691] width 21 height 21
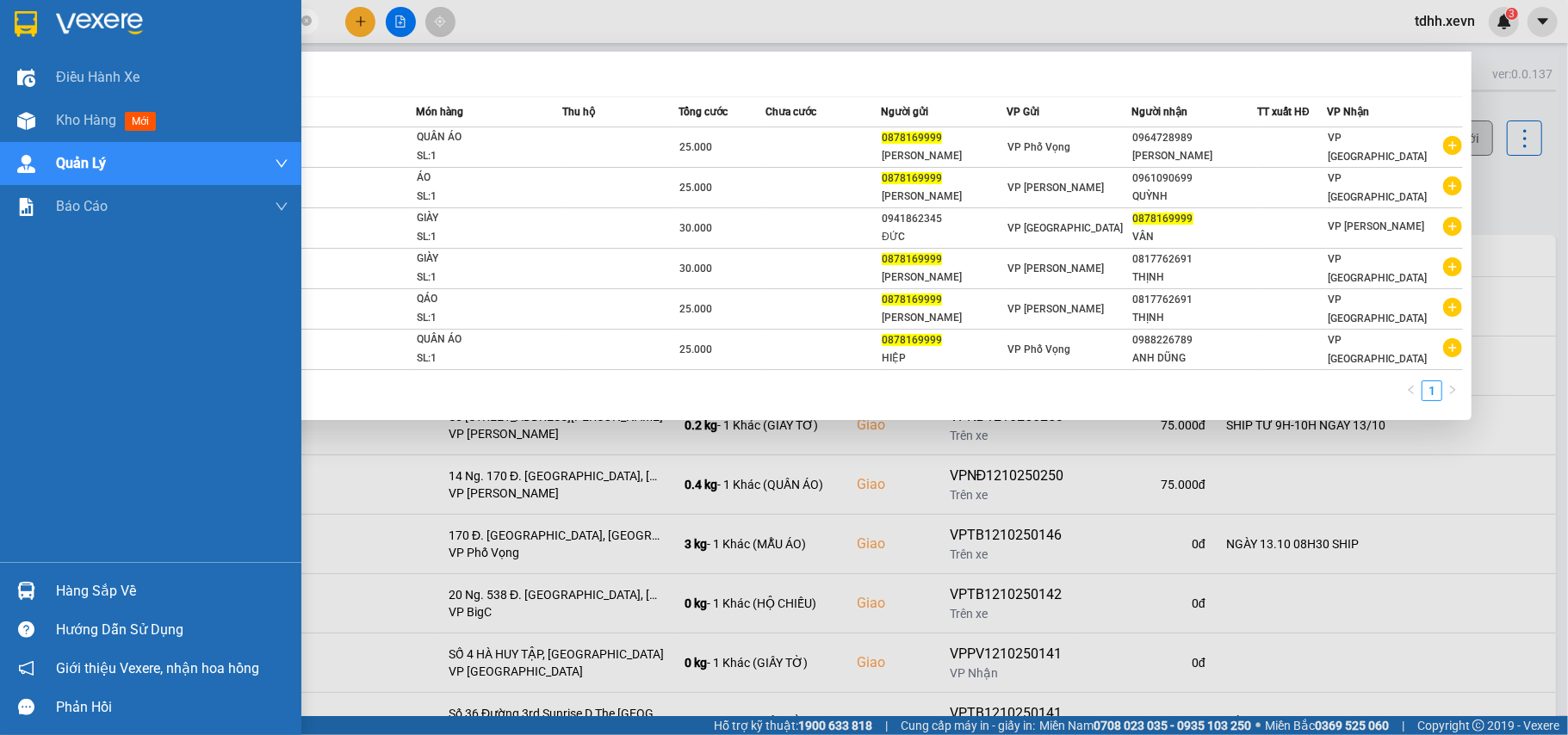
drag, startPoint x: 180, startPoint y: 14, endPoint x: 38, endPoint y: 52, distance: 147.0
click at [38, 52] on section "Kết quả tìm kiếm ( 6 ) Bộ lọc Mã ĐH Trạng thái Món hàng Thu hộ Tổng cước Chưa c…" at bounding box center [784, 367] width 1568 height 735
paste input "934677675"
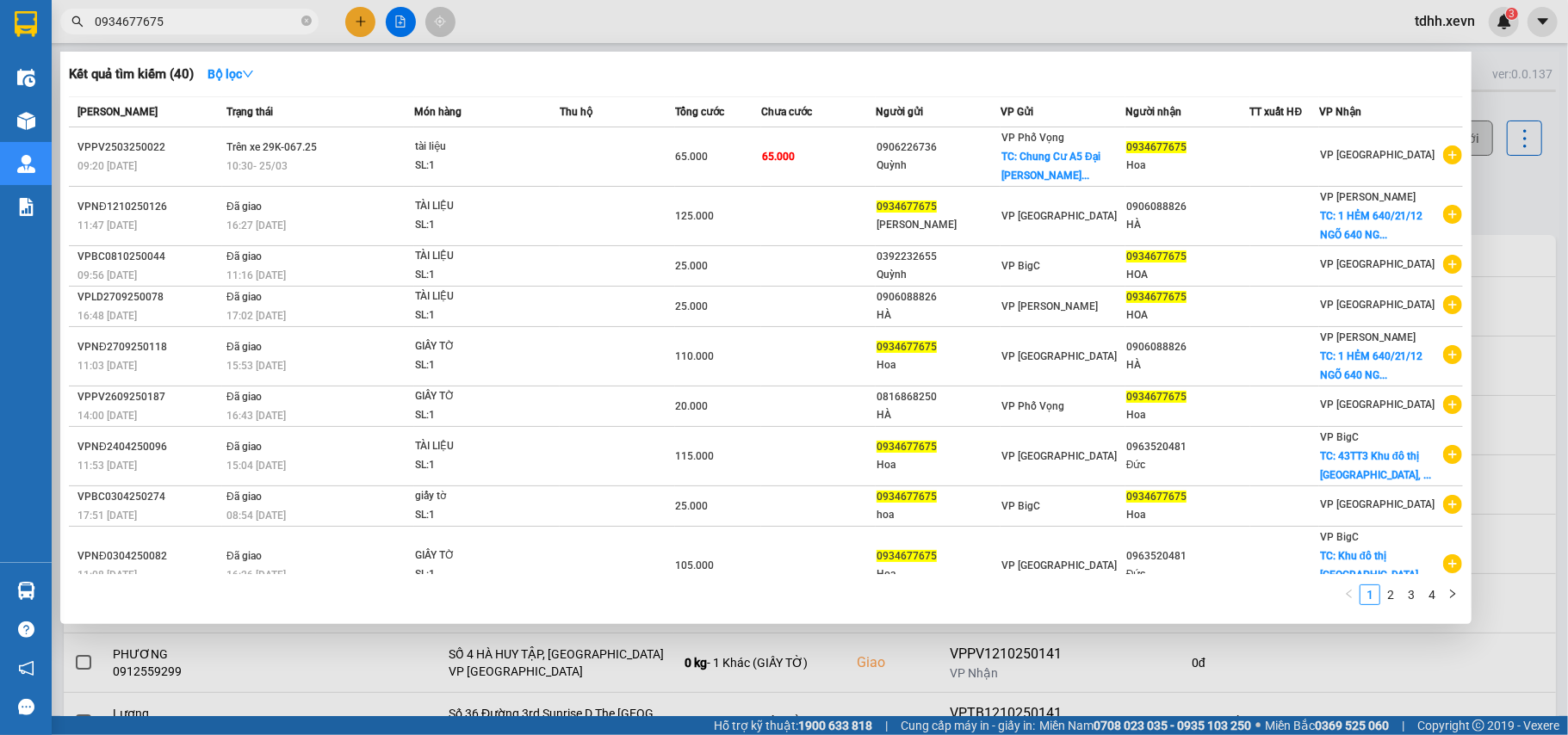
click at [1484, 204] on div at bounding box center [784, 367] width 1568 height 735
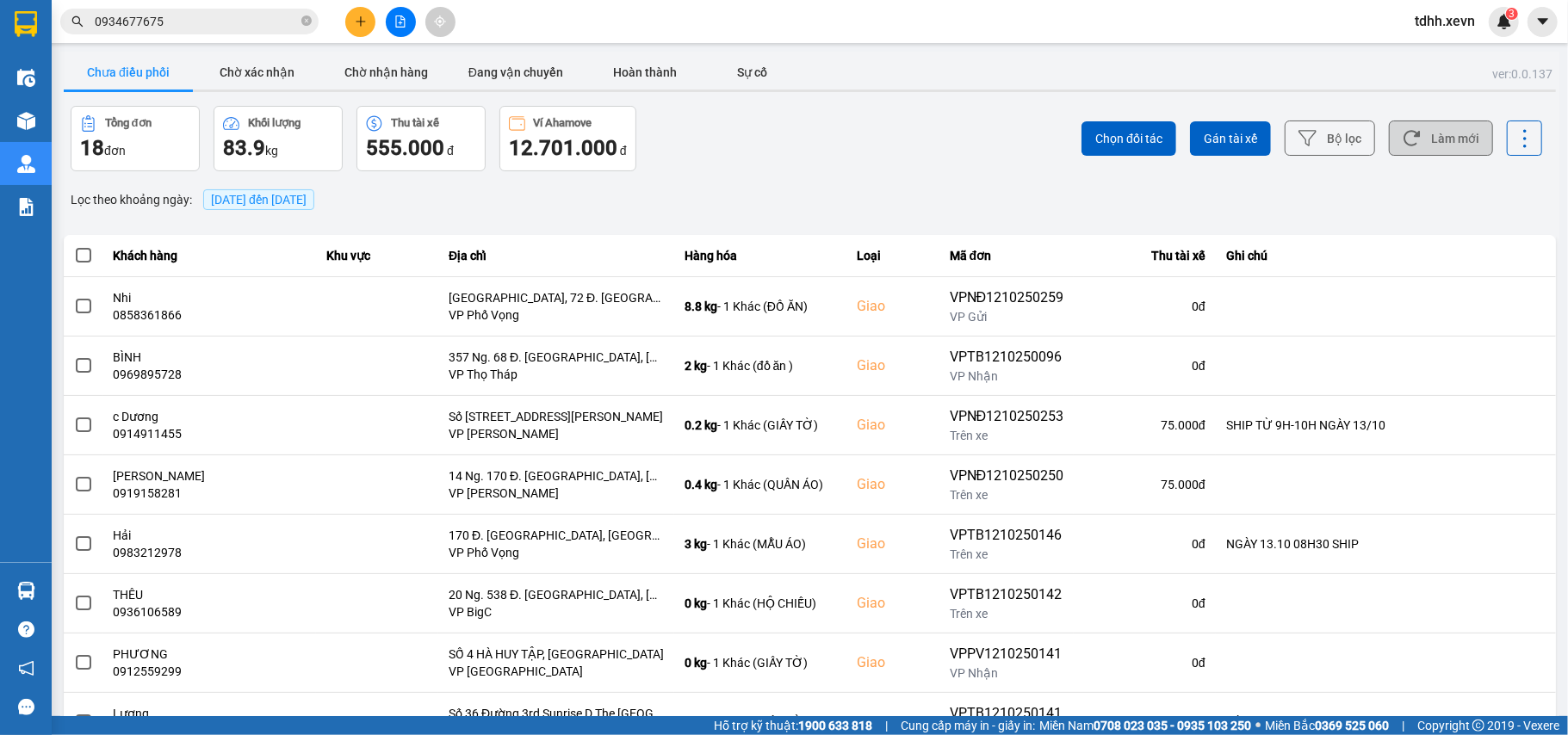
click at [1450, 149] on button "Làm mới" at bounding box center [1441, 137] width 104 height 35
click at [1420, 138] on button "Làm mới" at bounding box center [1441, 137] width 104 height 35
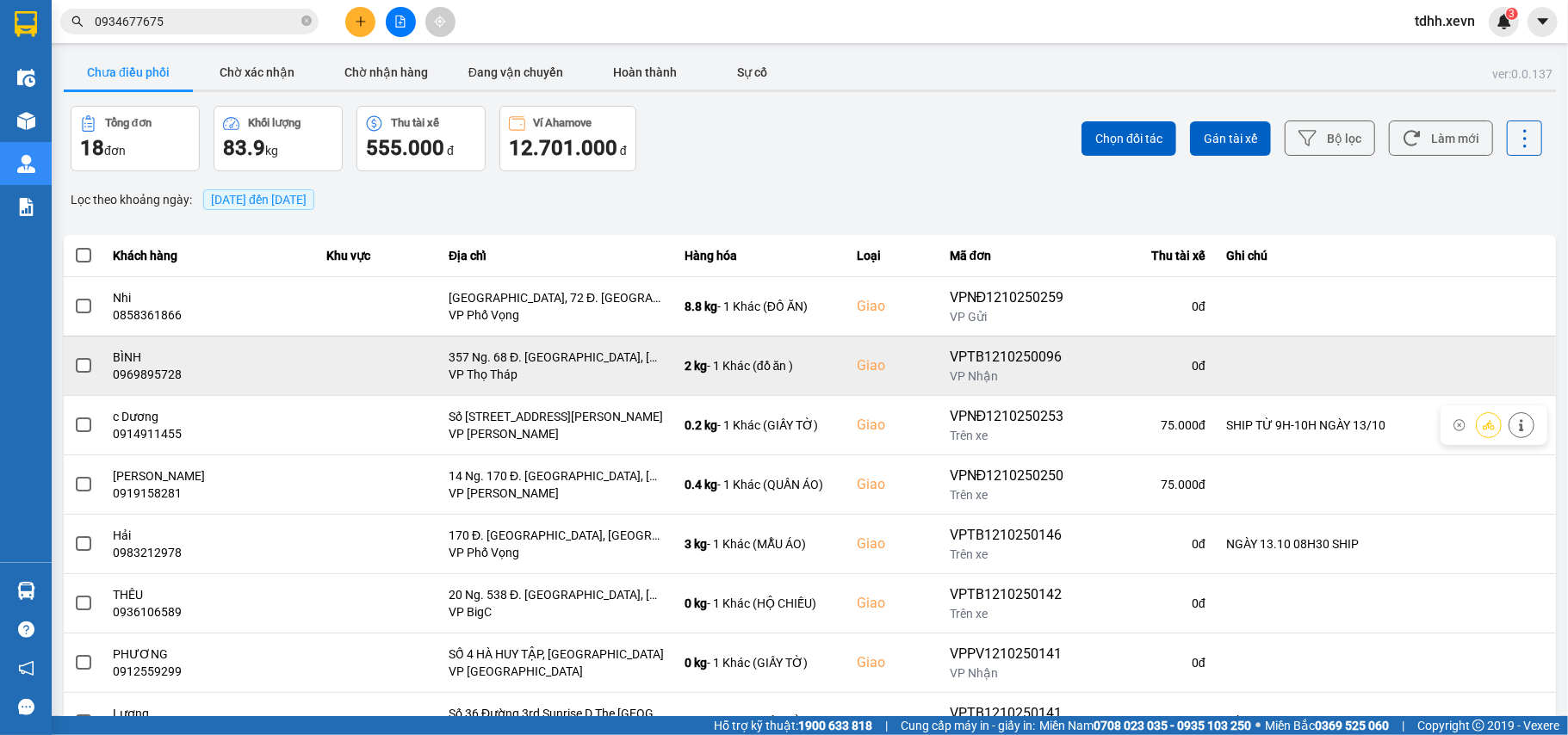
click at [156, 376] on div "0969895728" at bounding box center [210, 375] width 193 height 17
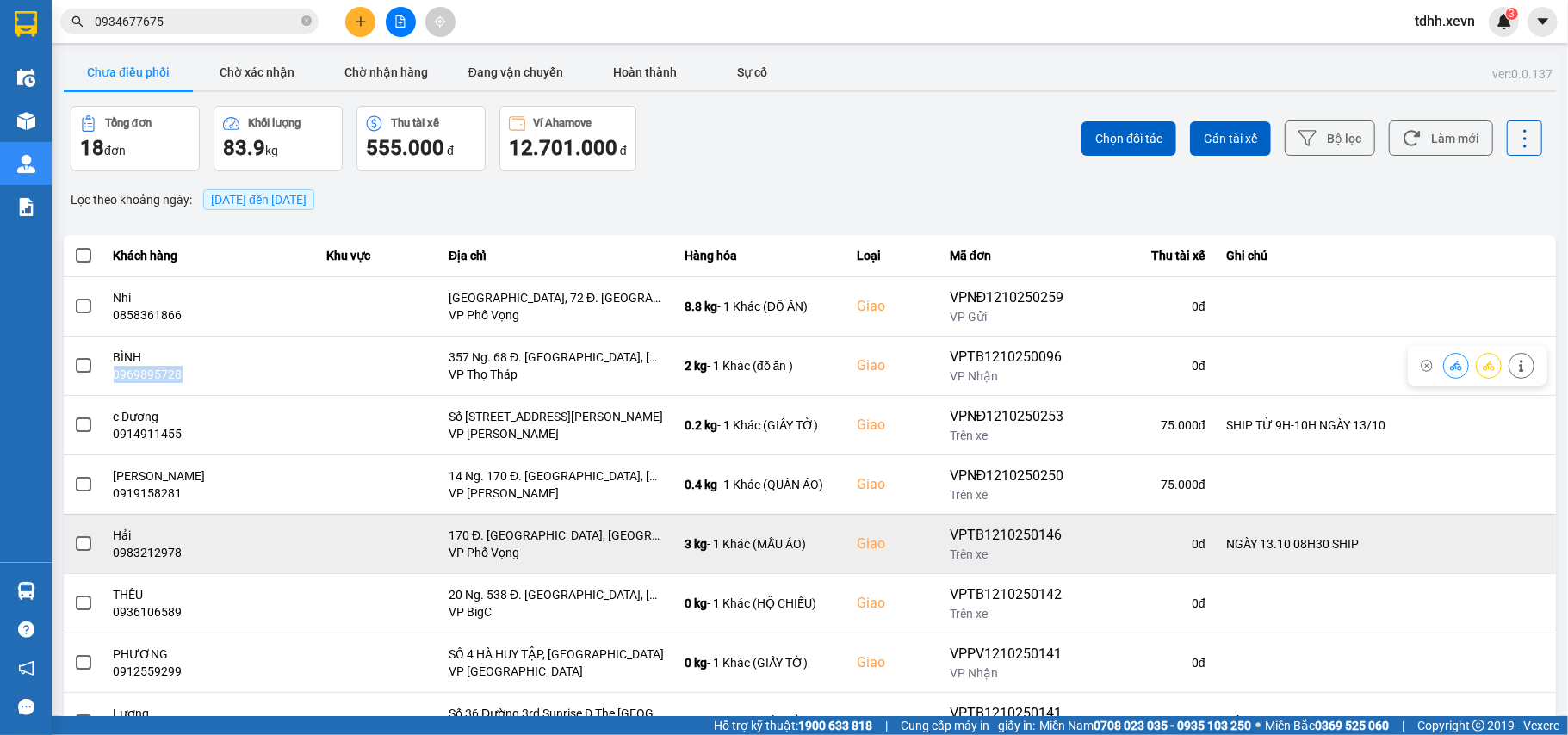
copy div "0969895728"
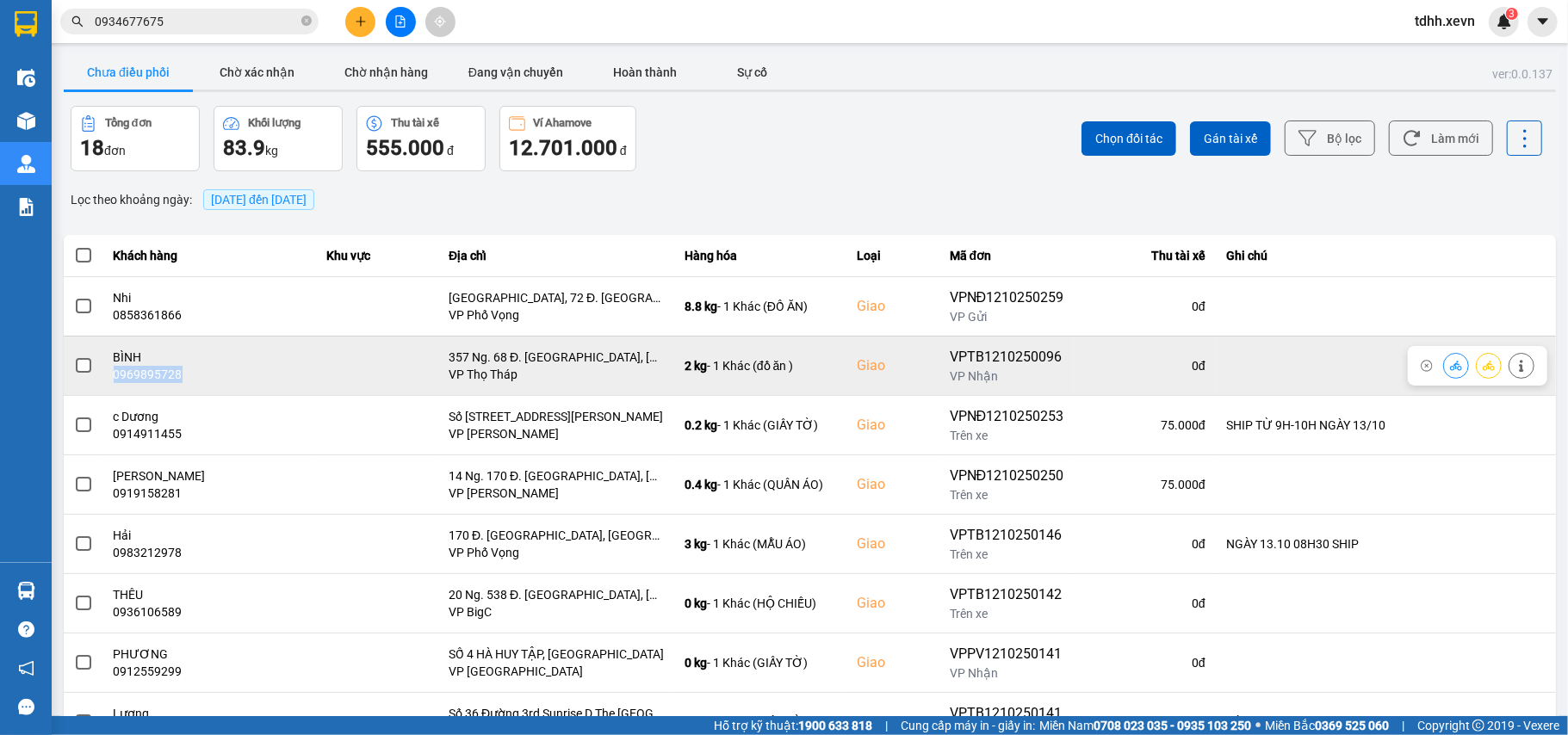
click at [1444, 362] on button at bounding box center [1455, 365] width 24 height 30
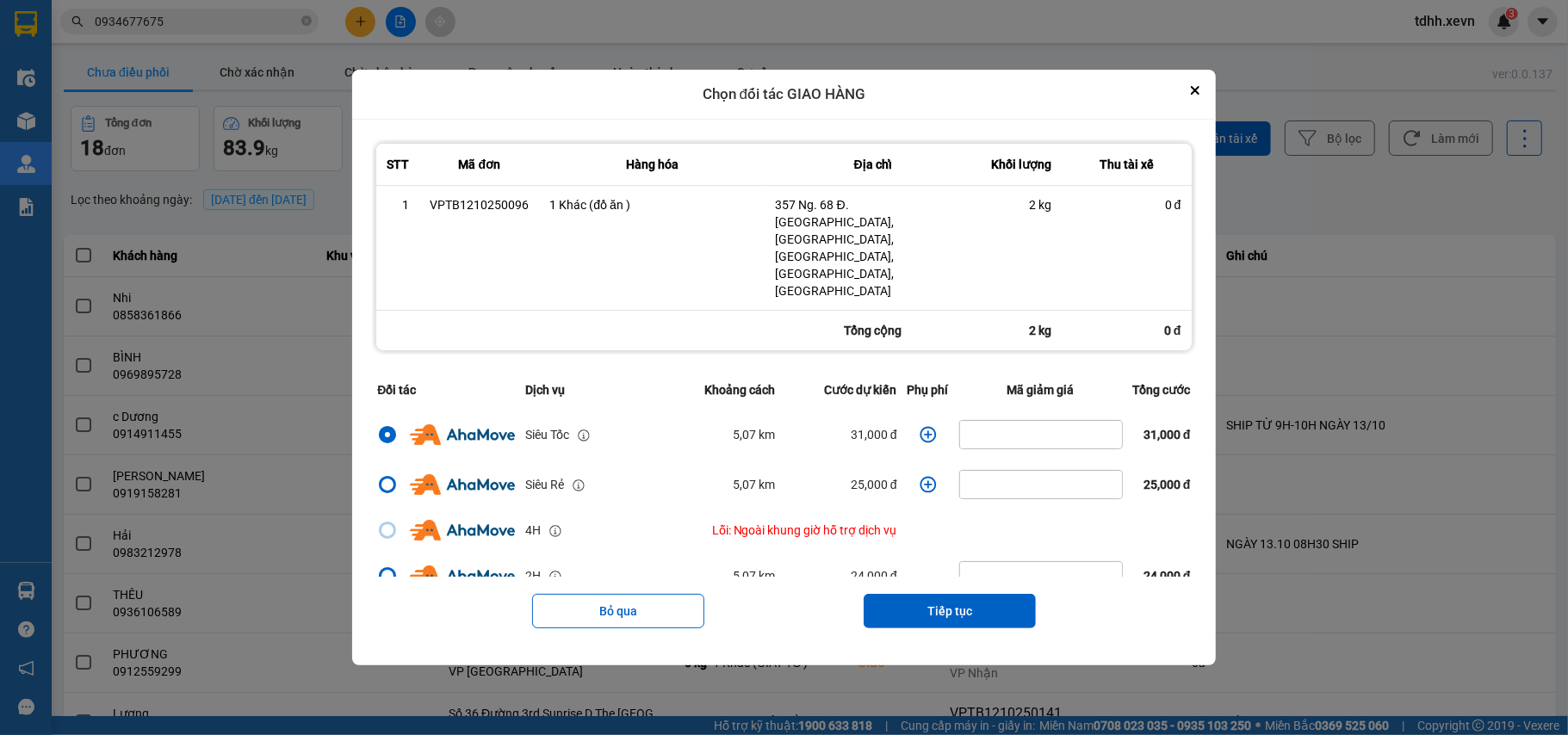
click at [920, 426] on icon "dialog" at bounding box center [927, 433] width 16 height 16
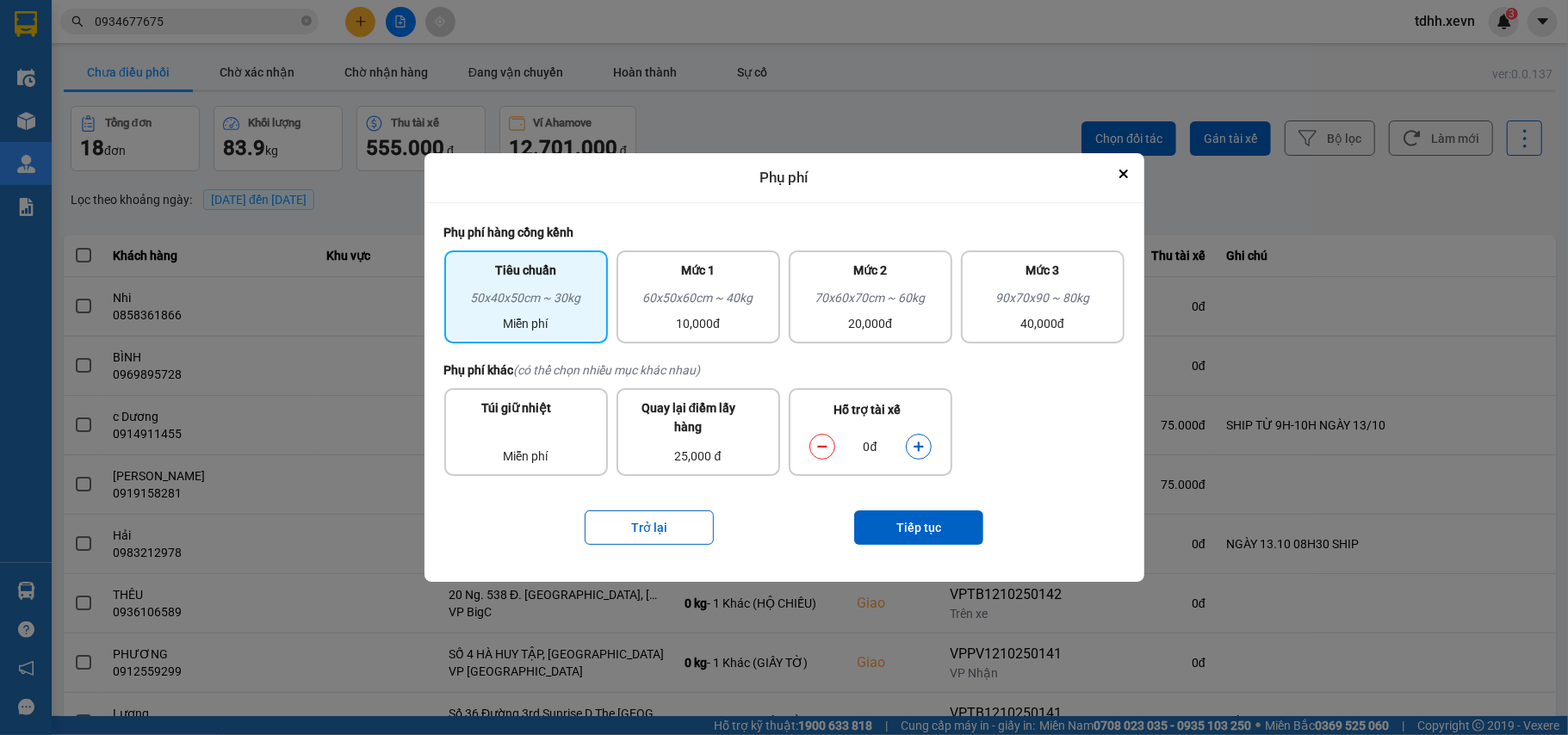
click at [918, 446] on icon "dialog" at bounding box center [918, 446] width 9 height 9
click at [911, 529] on button "Tiếp tục" at bounding box center [919, 528] width 129 height 34
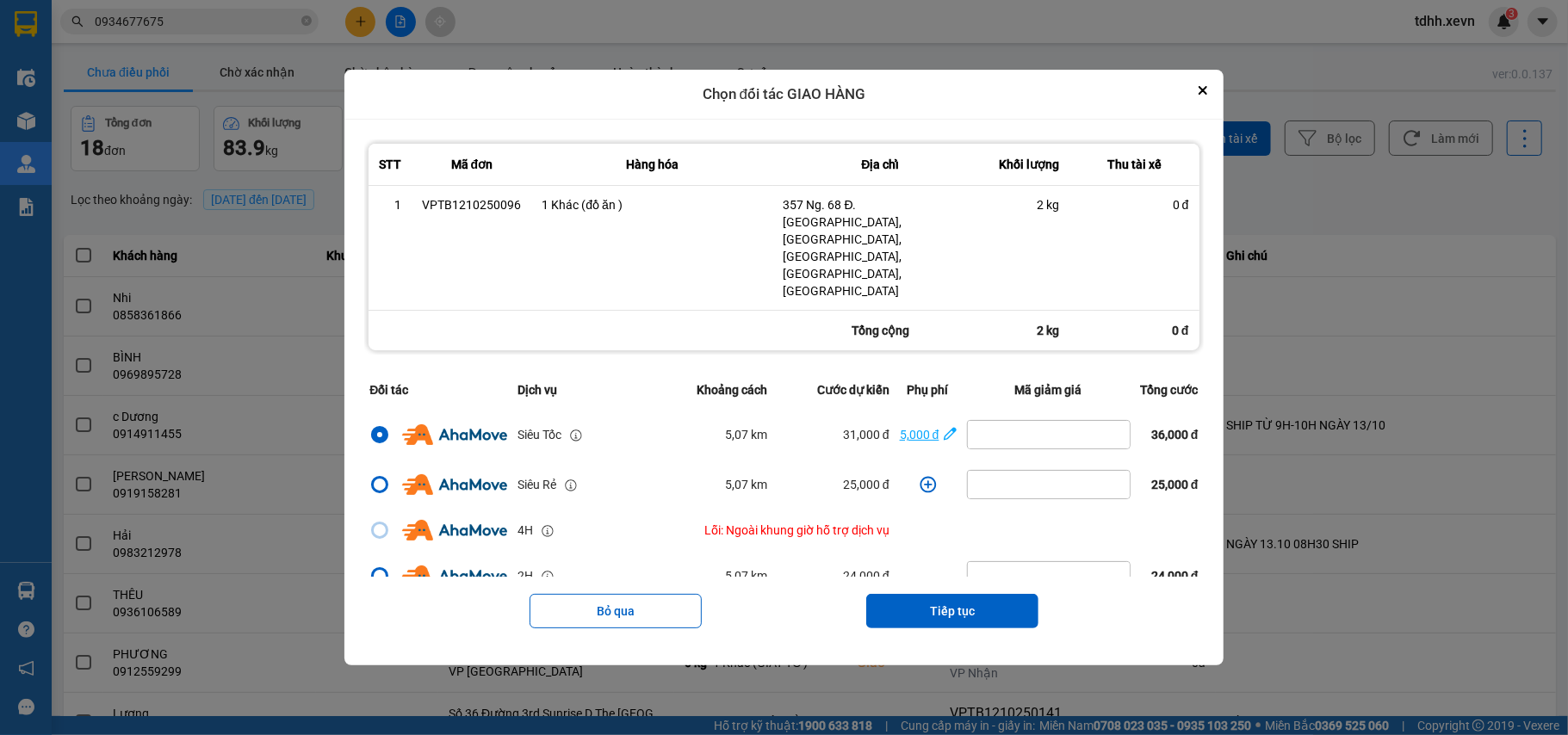
click at [911, 425] on div "5,000 đ" at bounding box center [920, 434] width 40 height 19
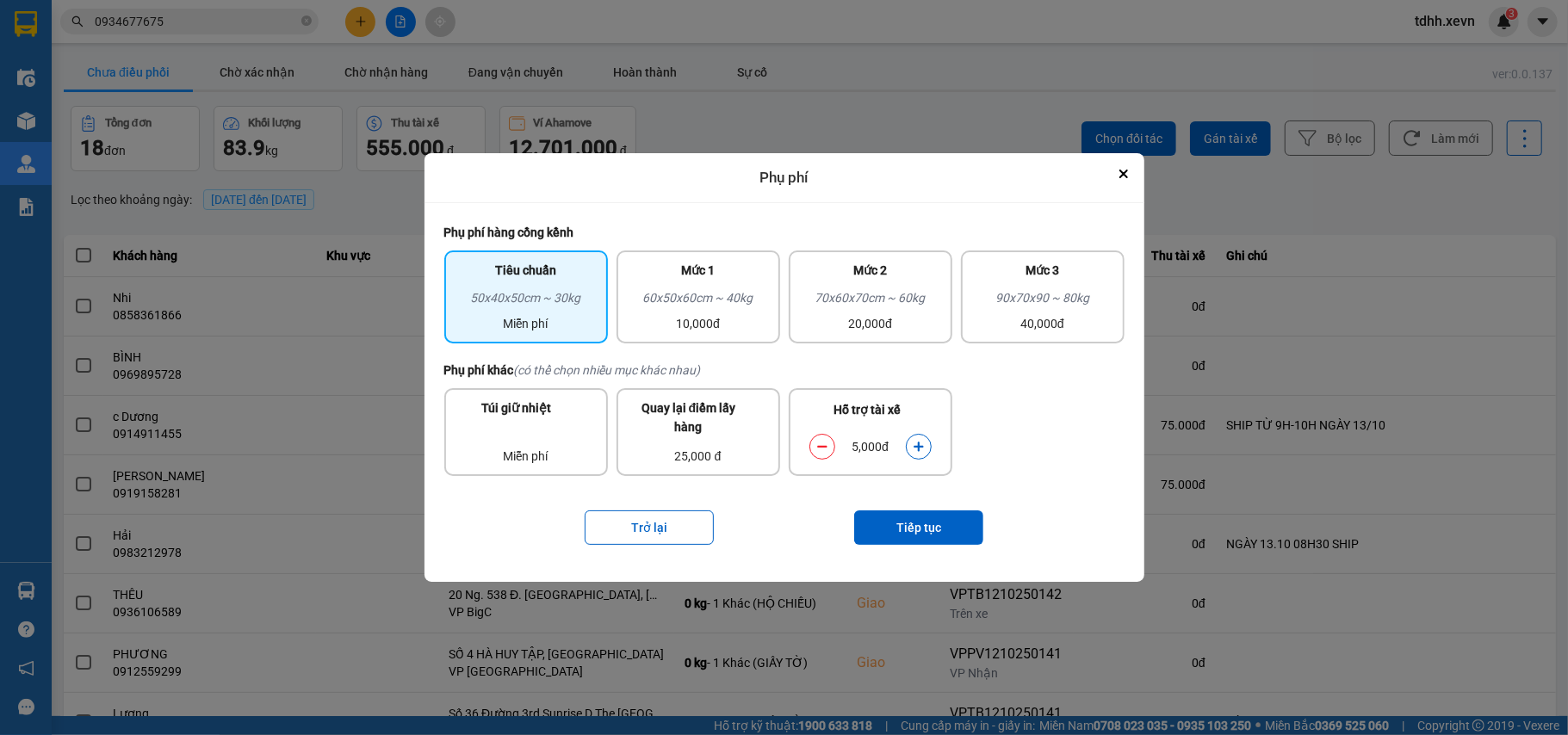
click at [926, 451] on button "dialog" at bounding box center [918, 446] width 24 height 30
click at [909, 520] on button "Tiếp tục" at bounding box center [919, 528] width 129 height 34
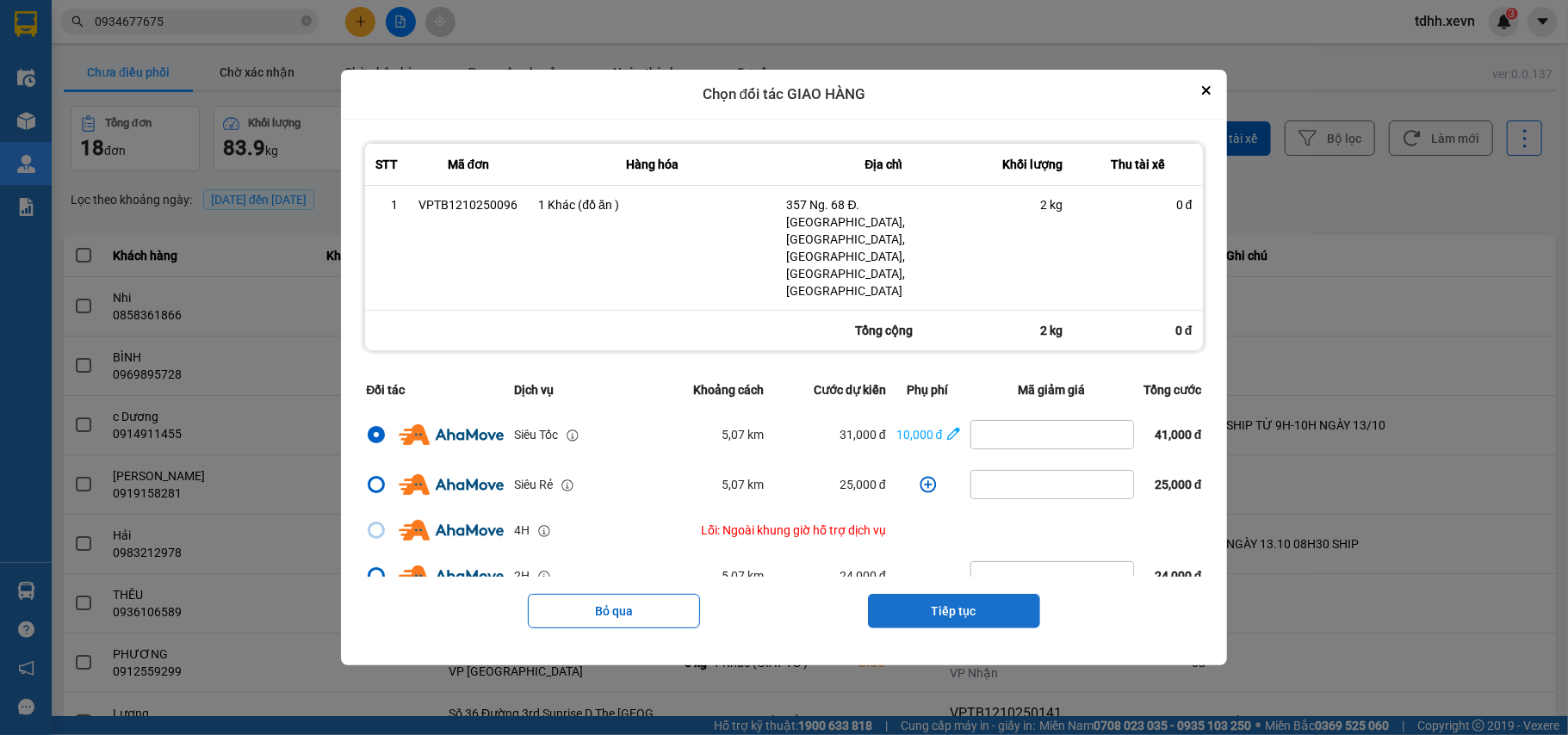
click at [942, 594] on button "Tiếp tục" at bounding box center [954, 611] width 172 height 34
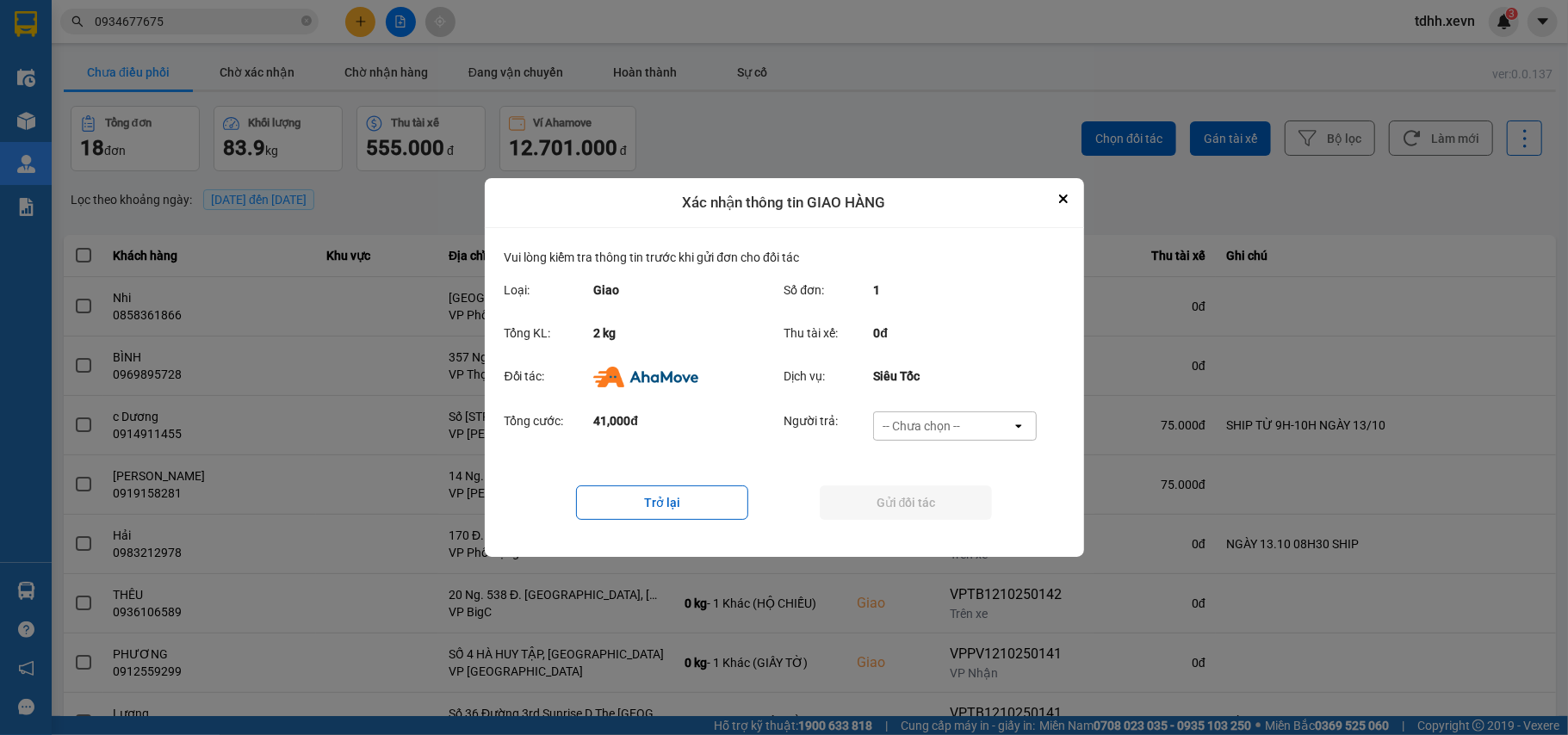
click at [987, 427] on div "-- Chưa chọn --" at bounding box center [943, 426] width 138 height 27
click at [921, 518] on span "Ví Ahamove" at bounding box center [922, 525] width 70 height 17
click at [926, 516] on button "Gửi đối tác" at bounding box center [906, 502] width 172 height 34
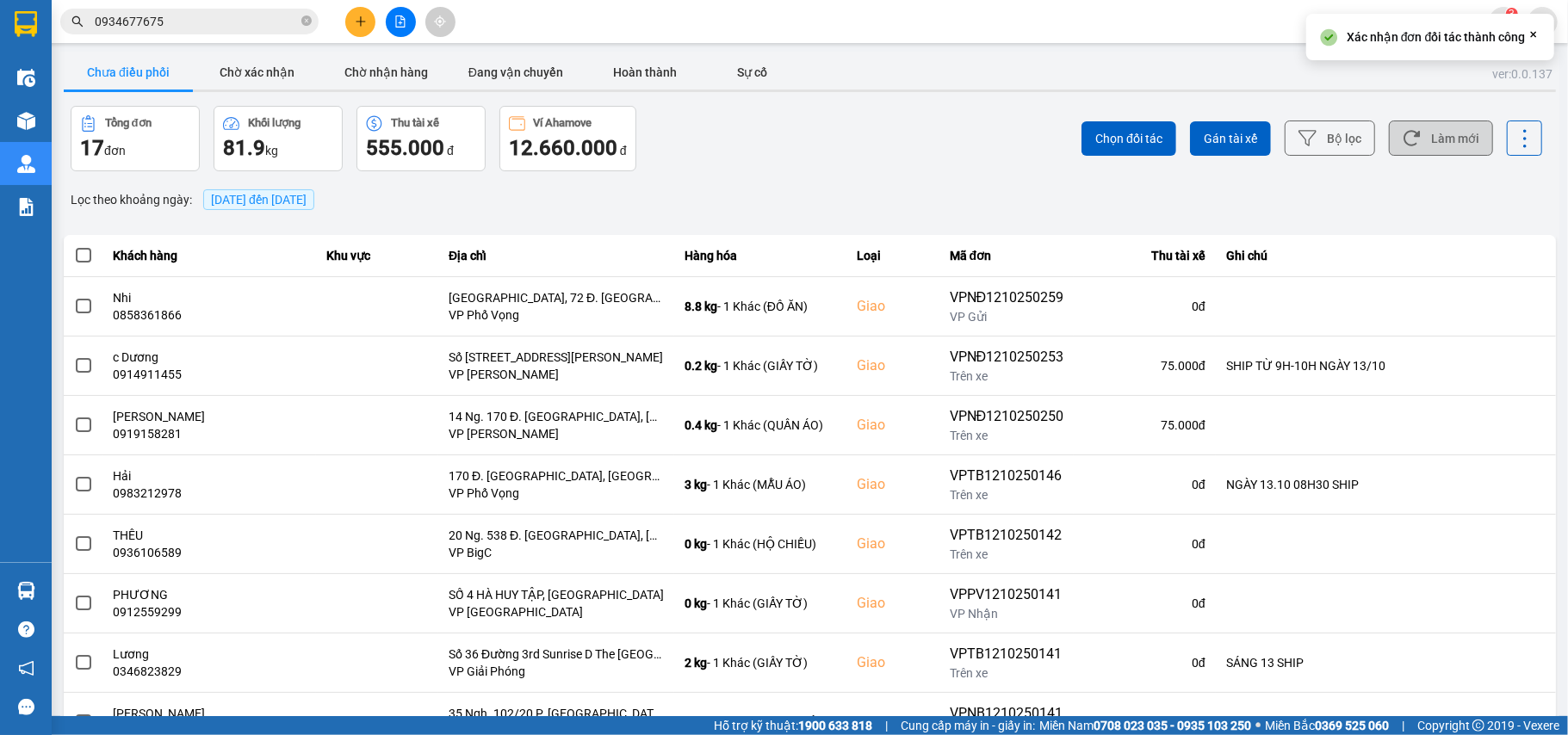
click at [1423, 135] on button "Làm mới" at bounding box center [1441, 137] width 104 height 35
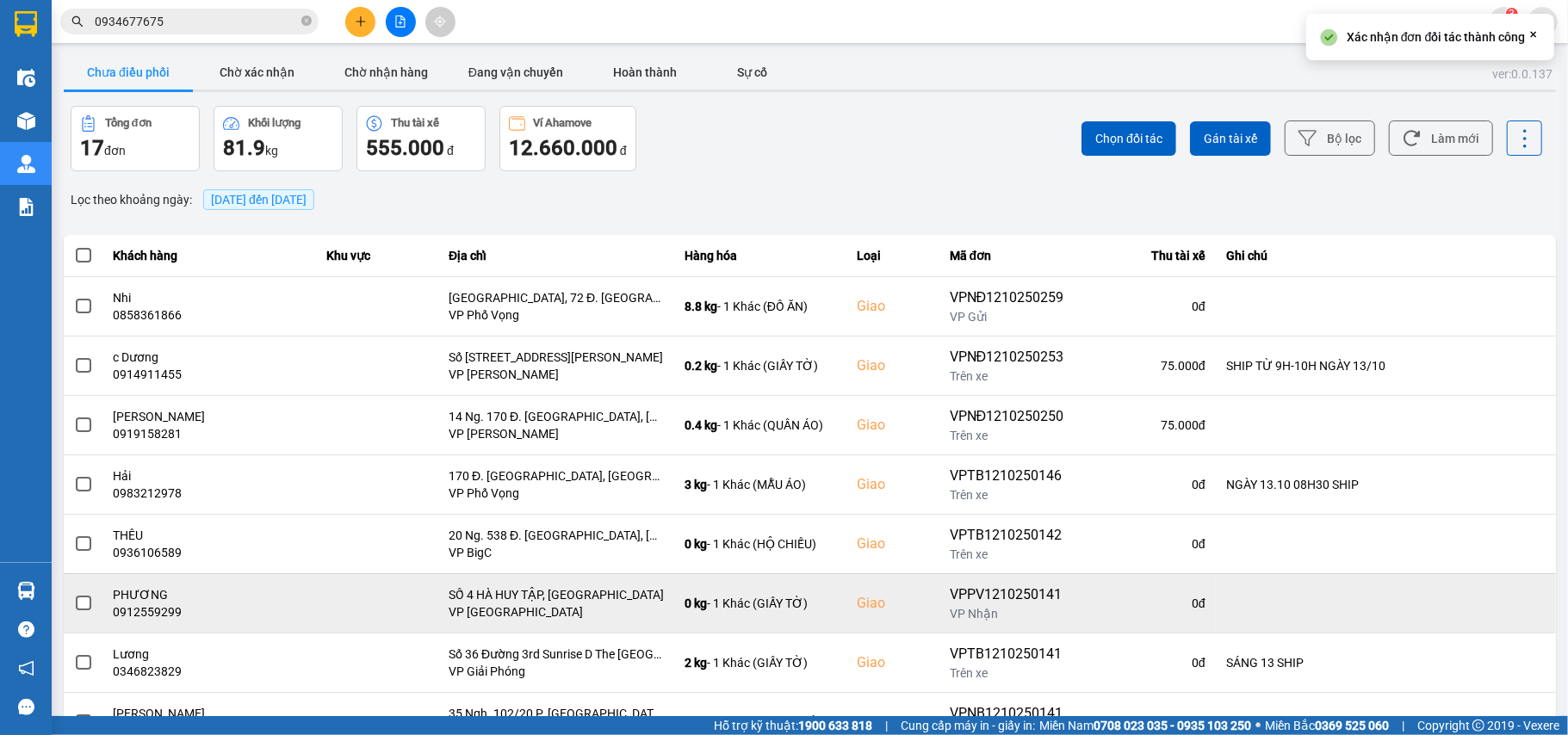
scroll to position [114, 0]
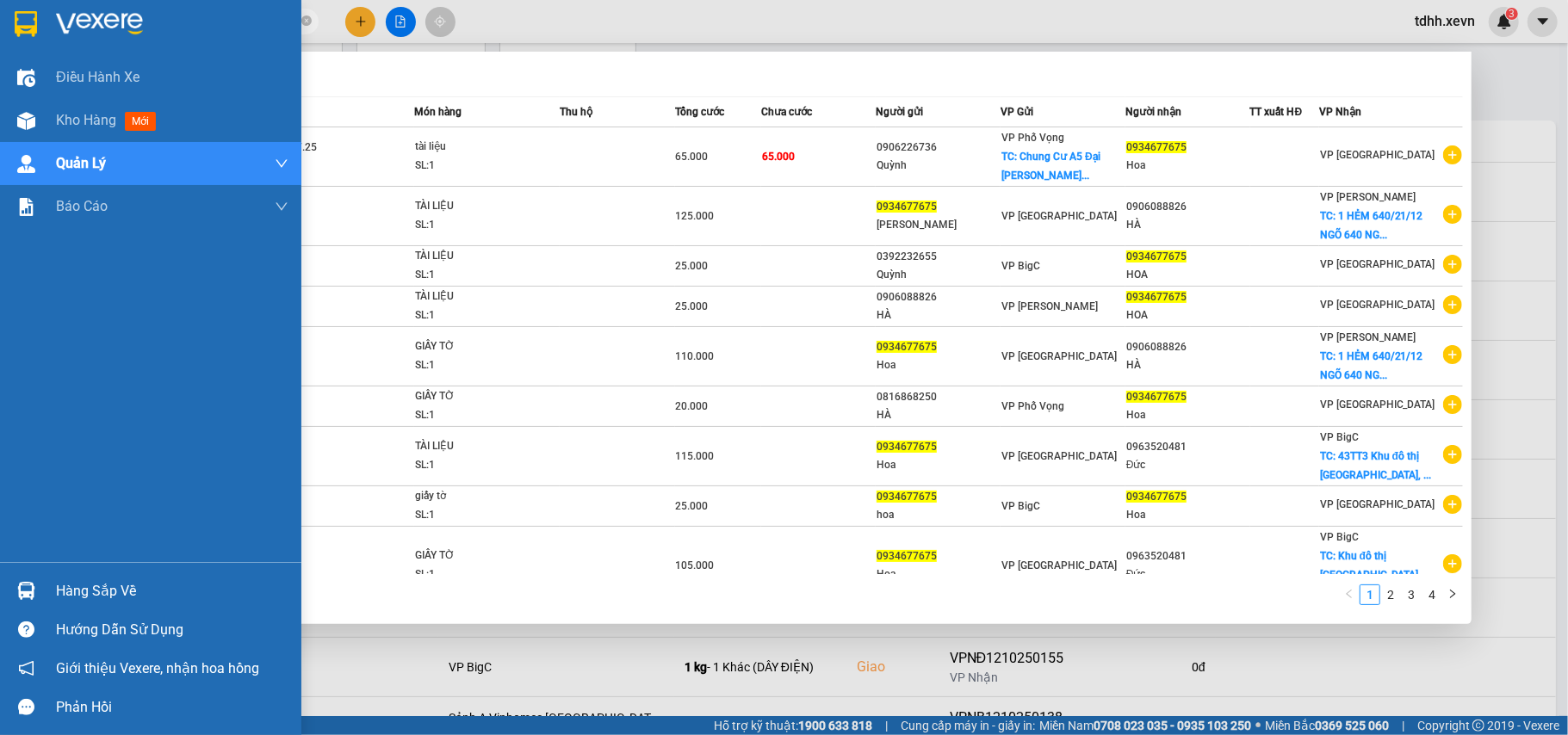
drag, startPoint x: 153, startPoint y: 21, endPoint x: 45, endPoint y: 43, distance: 110.2
click at [45, 43] on section "Kết quả tìm kiếm ( 40 ) Bộ lọc Mã ĐH Trạng thái Món hàng Thu hộ Tổng cước Chưa …" at bounding box center [784, 367] width 1568 height 735
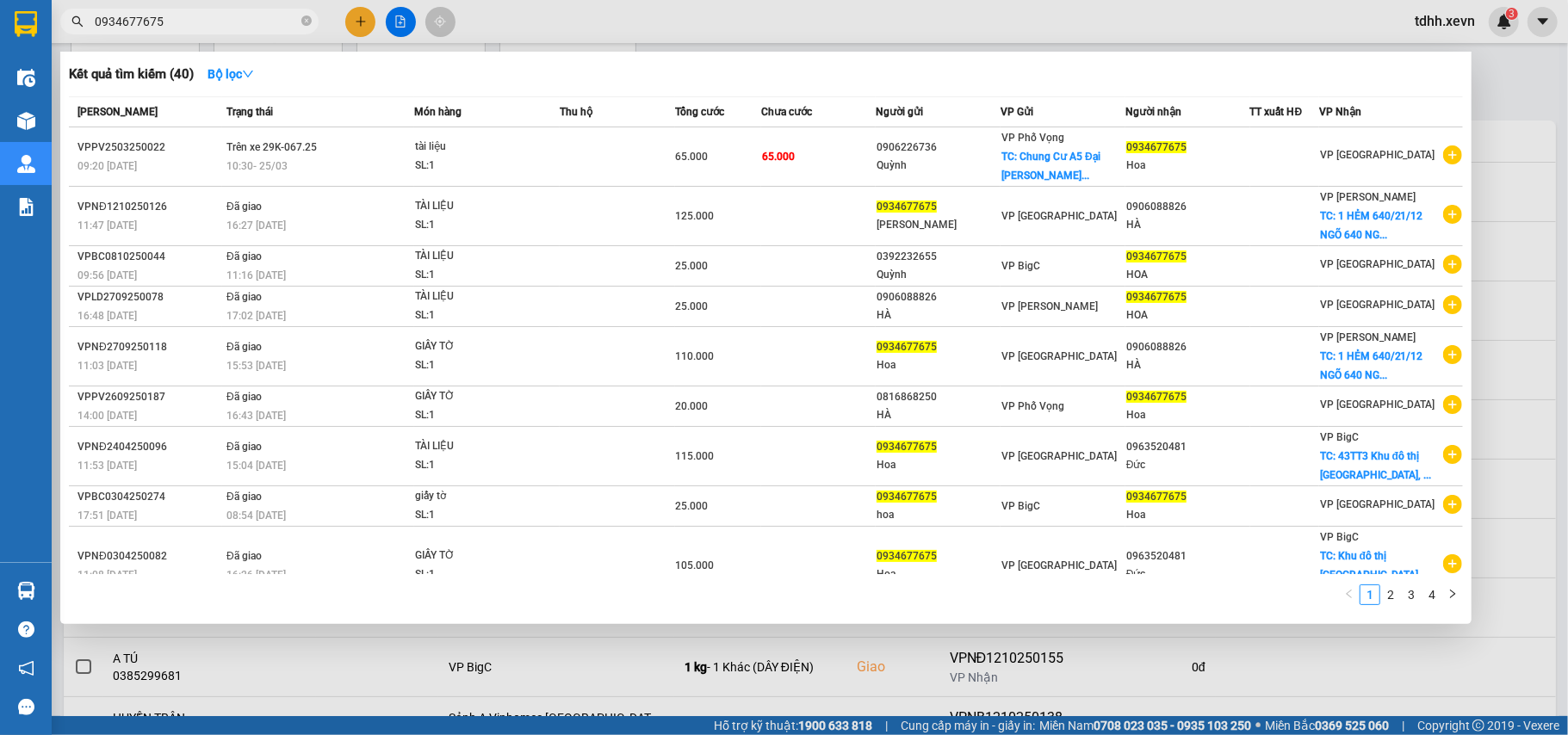
paste input "86552505"
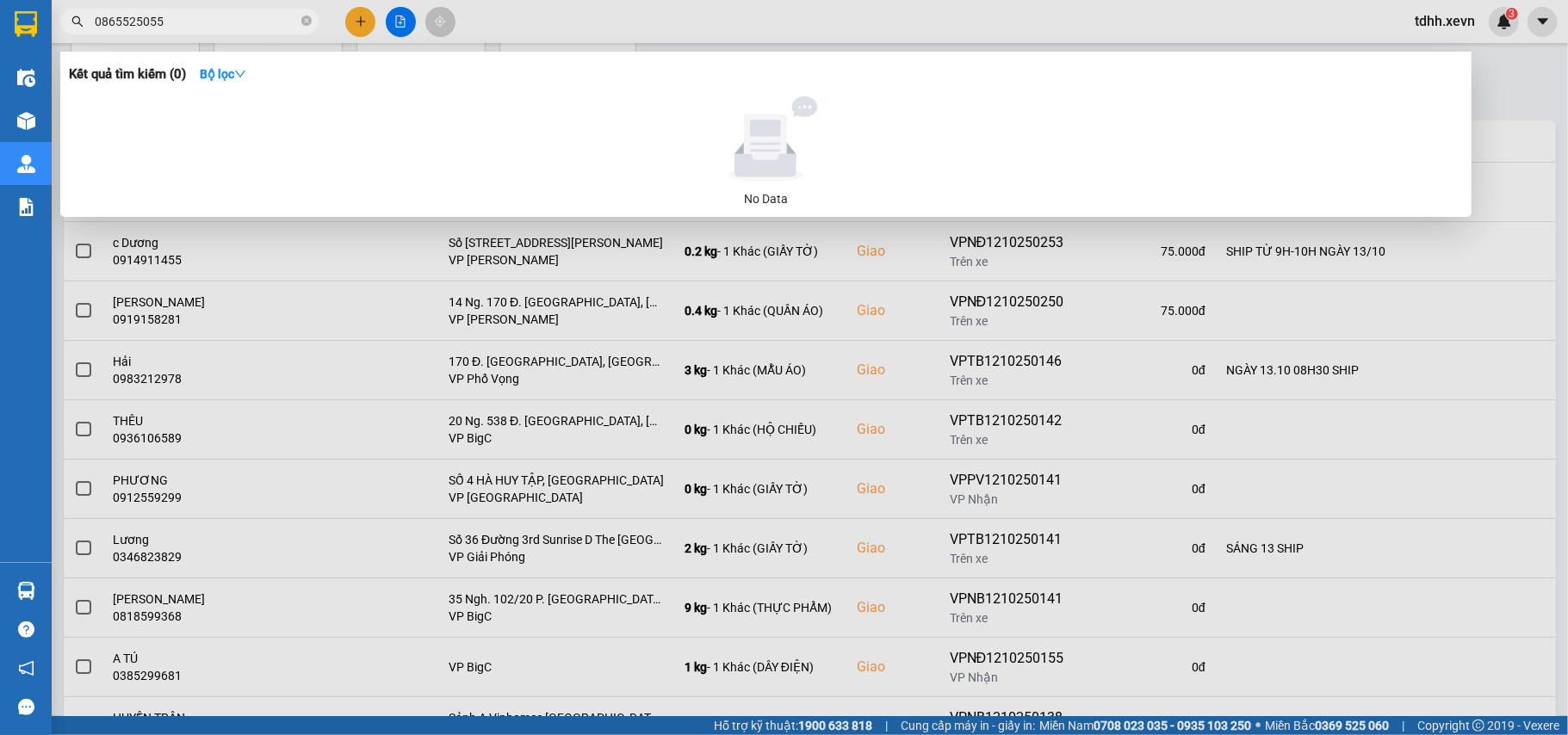
drag, startPoint x: 177, startPoint y: 21, endPoint x: 31, endPoint y: 52, distance: 149.3
click at [31, 52] on section "Kết quả tìm kiếm ( 0 ) Bộ lọc No Data 0865525055 tdhh.xevn 3 Điều hành xe Kho h…" at bounding box center [784, 367] width 1568 height 735
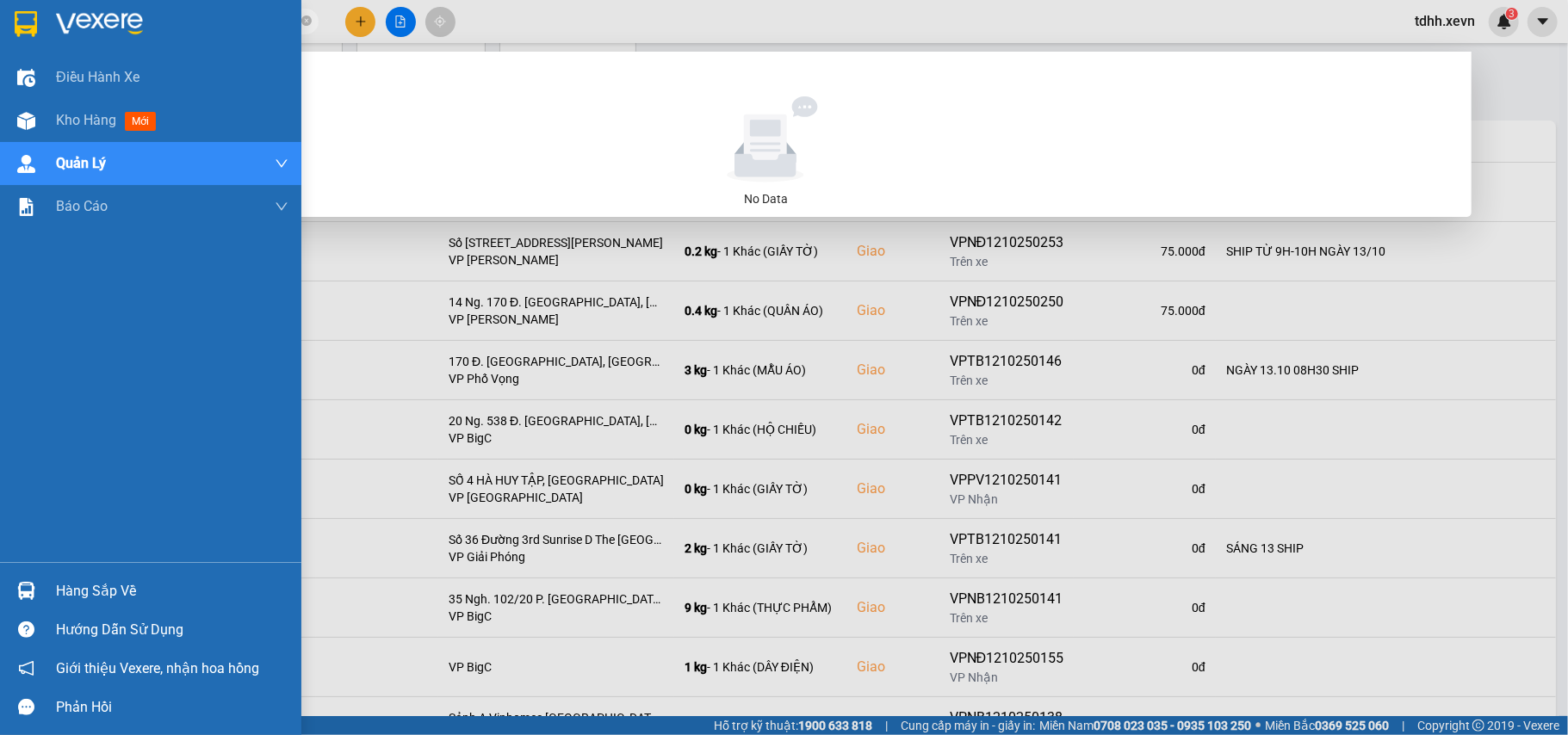
paste input "389449917"
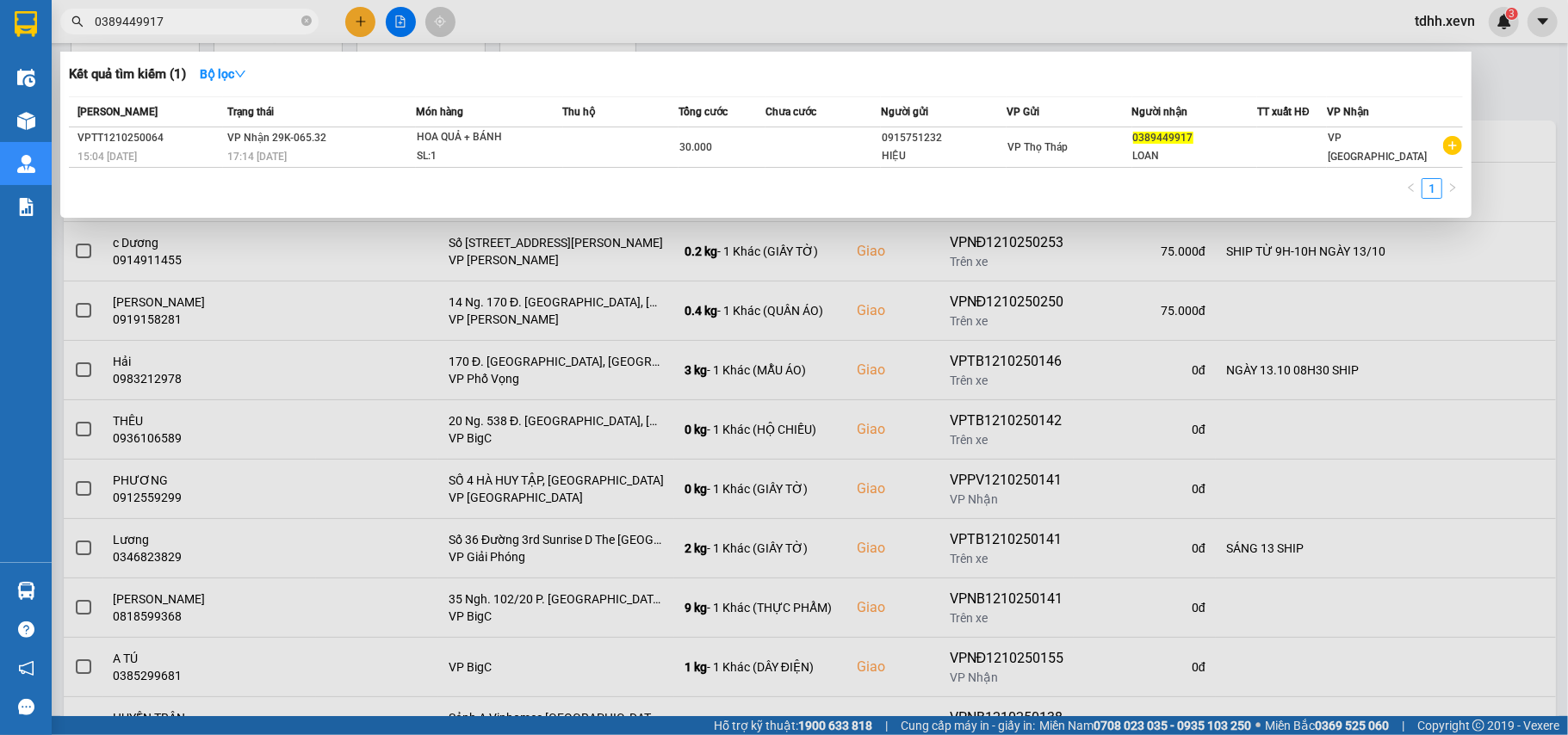
drag, startPoint x: 163, startPoint y: 18, endPoint x: 83, endPoint y: 39, distance: 82.7
click at [83, 37] on div "Kết quả tìm kiếm ( 1 ) Bộ lọc Mã ĐH Trạng thái Món hàng Thu hộ Tổng cước Chưa c…" at bounding box center [167, 22] width 336 height 30
paste input "8681717"
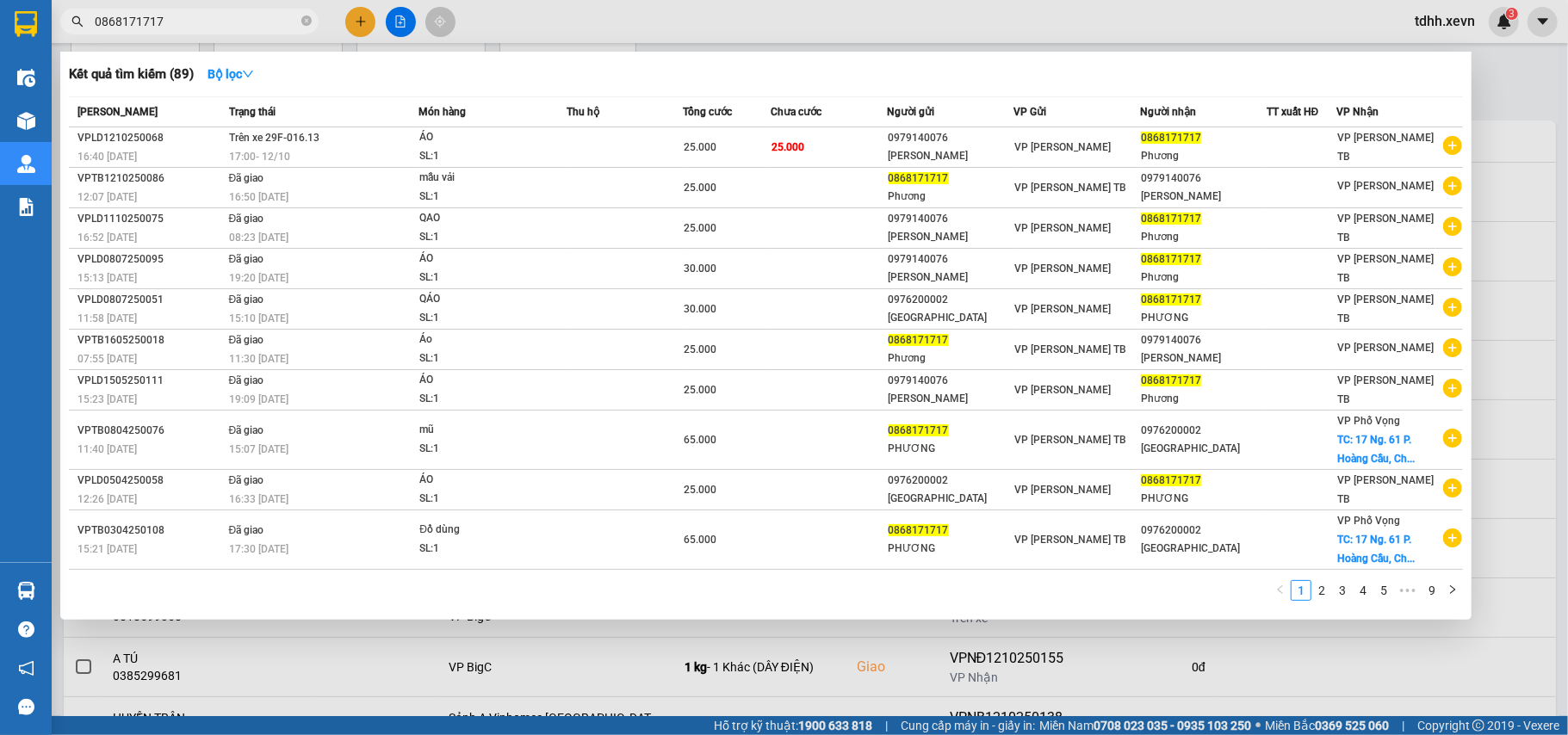
drag, startPoint x: 156, startPoint y: 14, endPoint x: 0, endPoint y: 14, distance: 156.0
click at [0, 14] on section "Kết quả tìm kiếm ( 89 ) Bộ lọc Mã ĐH Trạng thái Món hàng Thu hộ Tổng cước Chưa …" at bounding box center [784, 367] width 1568 height 735
paste input "35200103"
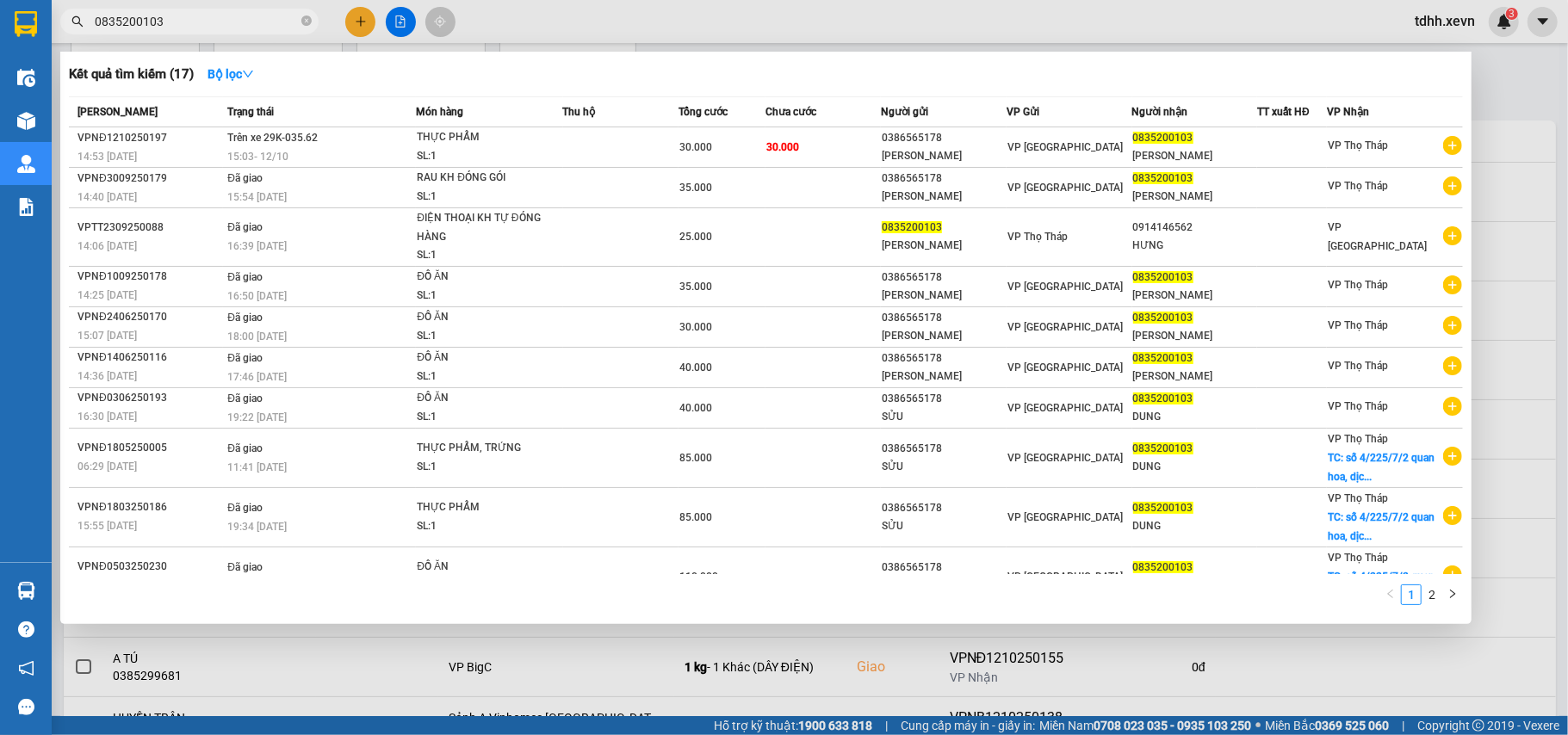
drag, startPoint x: 179, startPoint y: 14, endPoint x: 88, endPoint y: 14, distance: 91.0
click at [88, 14] on span "0835200103" at bounding box center [189, 21] width 258 height 26
click at [145, 21] on input "0835200103" at bounding box center [196, 22] width 203 height 19
paste input "8688333"
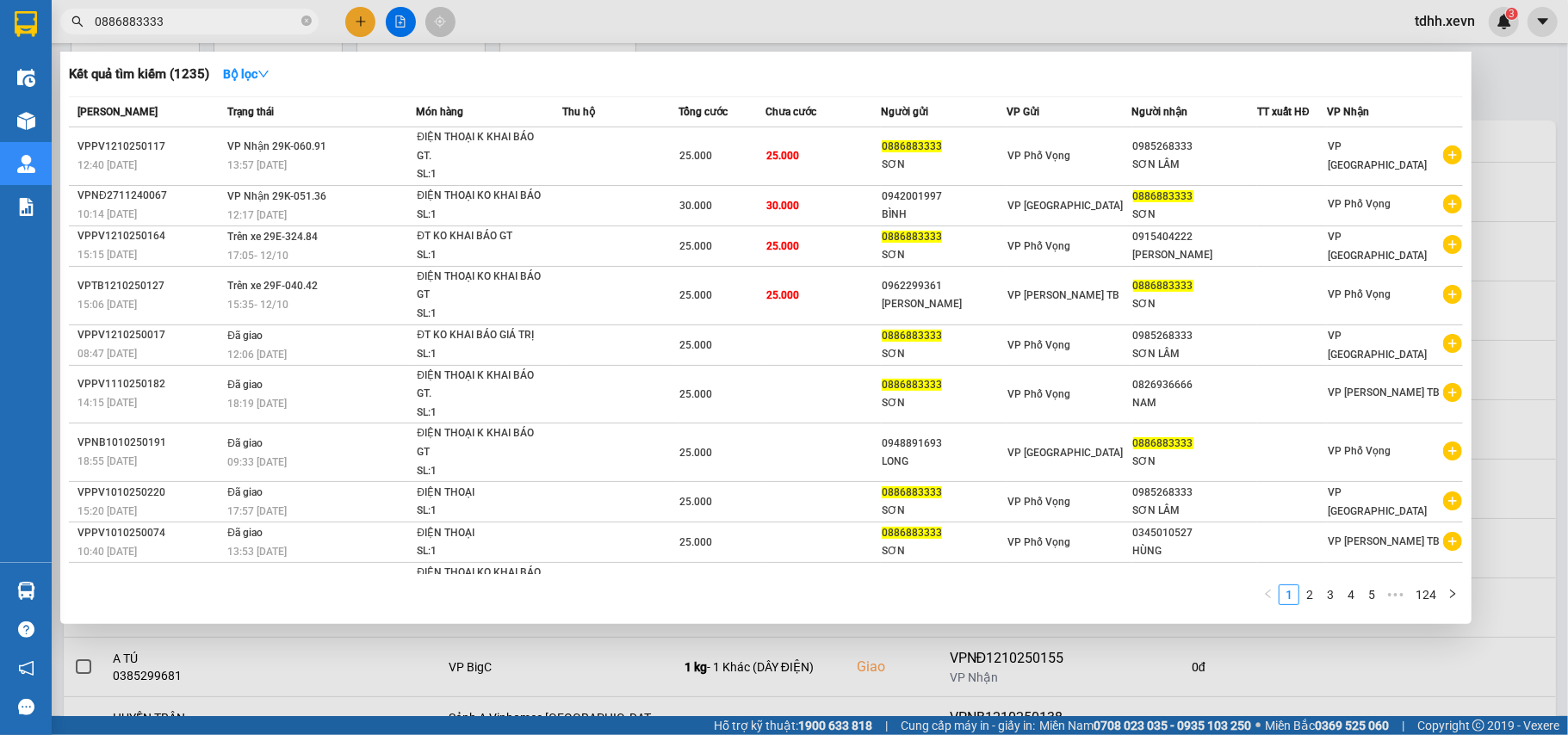
drag, startPoint x: 132, startPoint y: 23, endPoint x: 38, endPoint y: 49, distance: 97.5
click at [38, 48] on section "Kết quả tìm kiếm ( 1235 ) Bộ lọc Mã ĐH Trạng thái Món hàng Thu hộ Tổng cước Chư…" at bounding box center [784, 367] width 1568 height 735
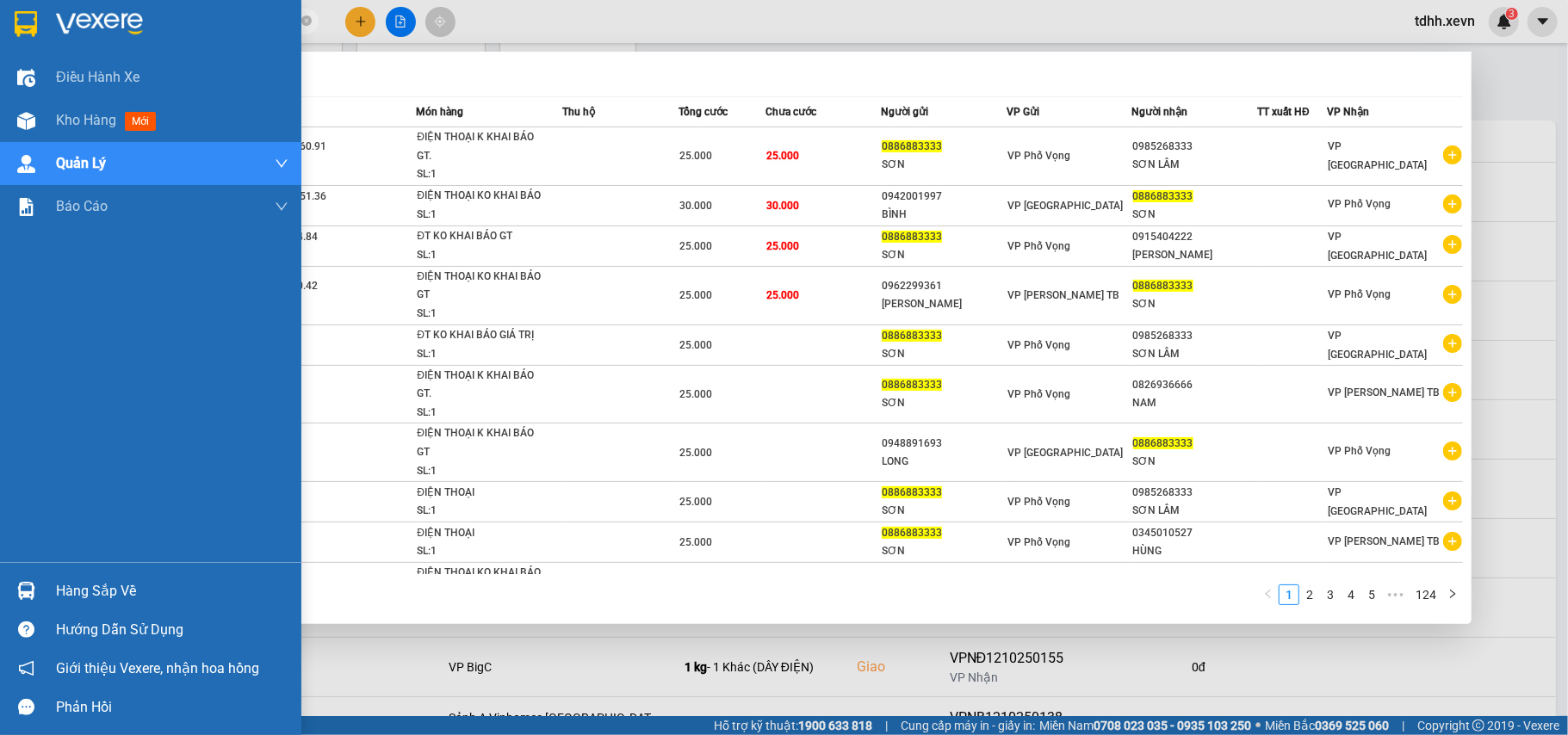
paste input "67751518"
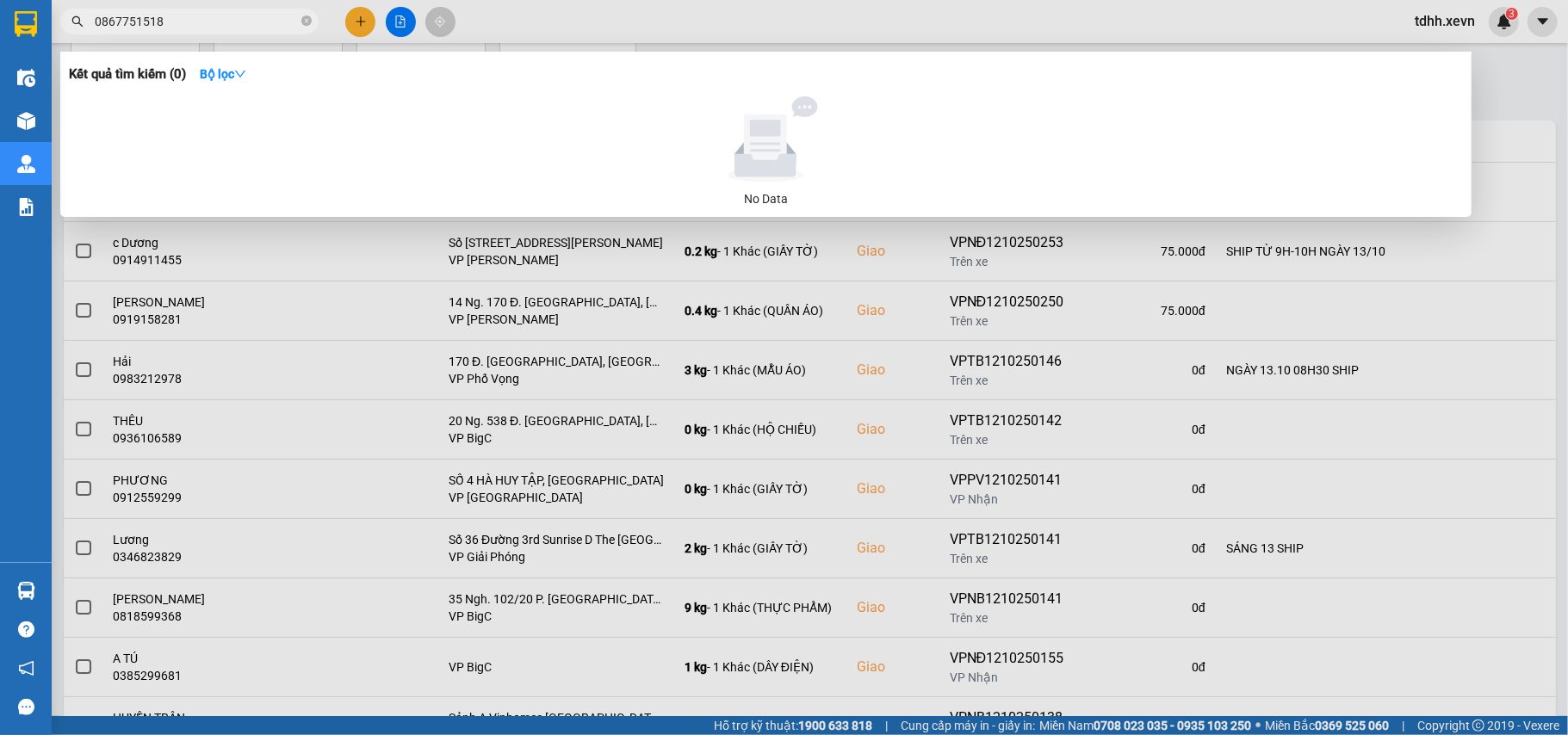
click at [158, 15] on input "0867751518" at bounding box center [196, 22] width 203 height 19
drag, startPoint x: 159, startPoint y: 17, endPoint x: 87, endPoint y: 43, distance: 76.6
click at [87, 37] on div "Kết quả tìm kiếm ( 0 ) Bộ lọc No Data 0867751518" at bounding box center [167, 22] width 336 height 30
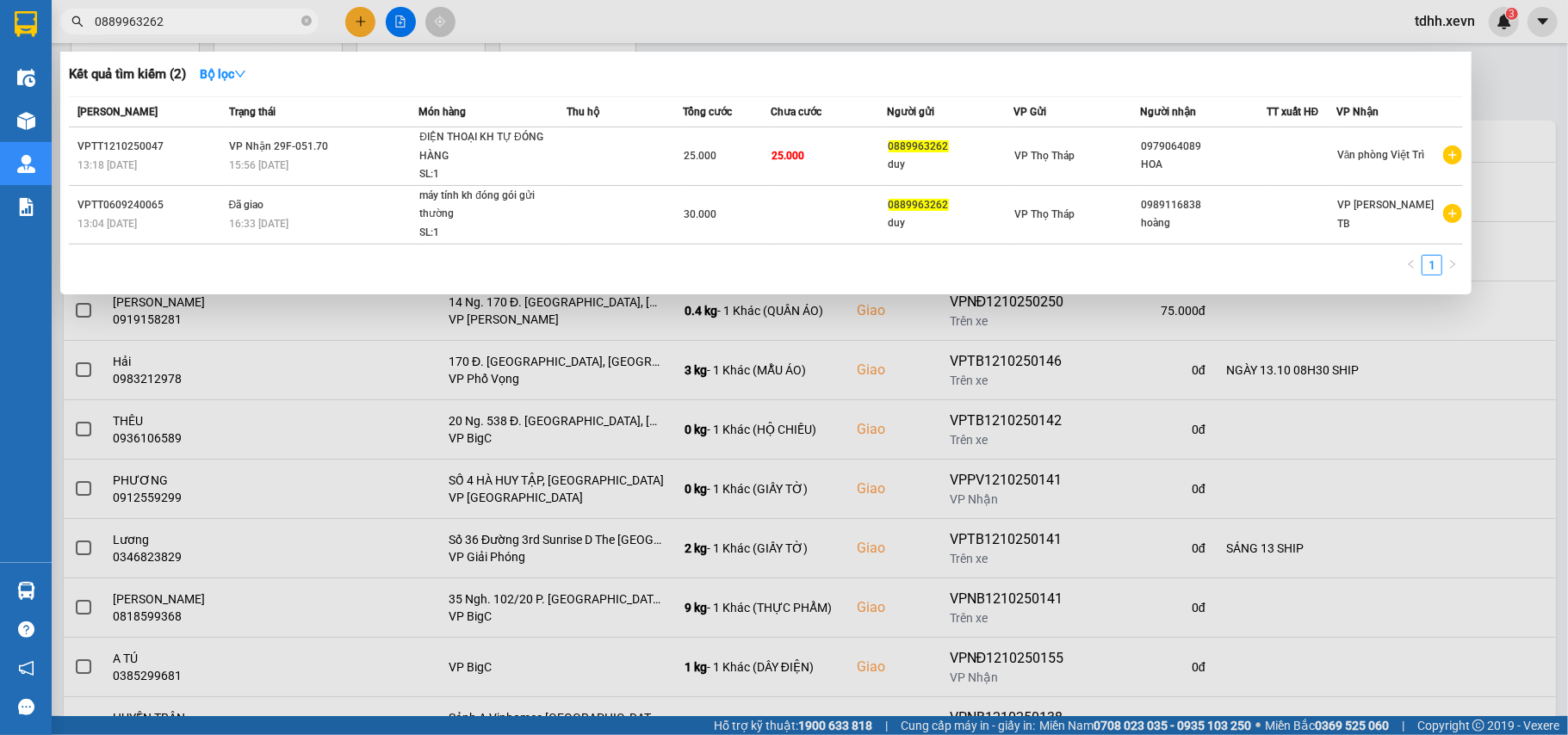
drag, startPoint x: 114, startPoint y: 39, endPoint x: 81, endPoint y: 52, distance: 35.5
click at [81, 37] on div "Kết quả tìm kiếm ( 2 ) Bộ lọc Mã ĐH Trạng thái Món hàng Thu hộ Tổng cước Chưa c…" at bounding box center [167, 22] width 336 height 30
paste input "973778233"
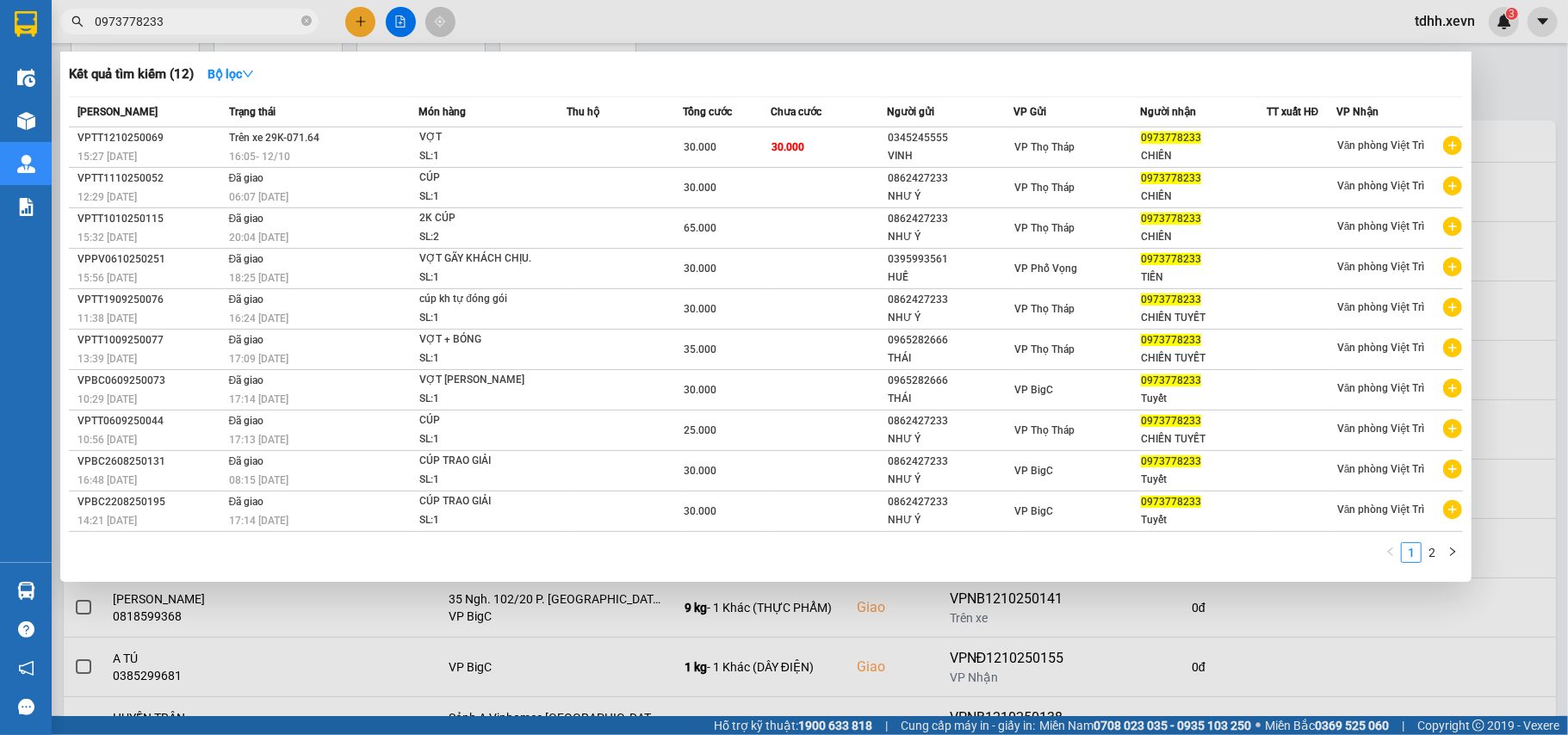
drag, startPoint x: 166, startPoint y: 26, endPoint x: 67, endPoint y: 29, distance: 99.0
click at [67, 29] on span "0973778233" at bounding box center [189, 21] width 258 height 26
paste input "13300556"
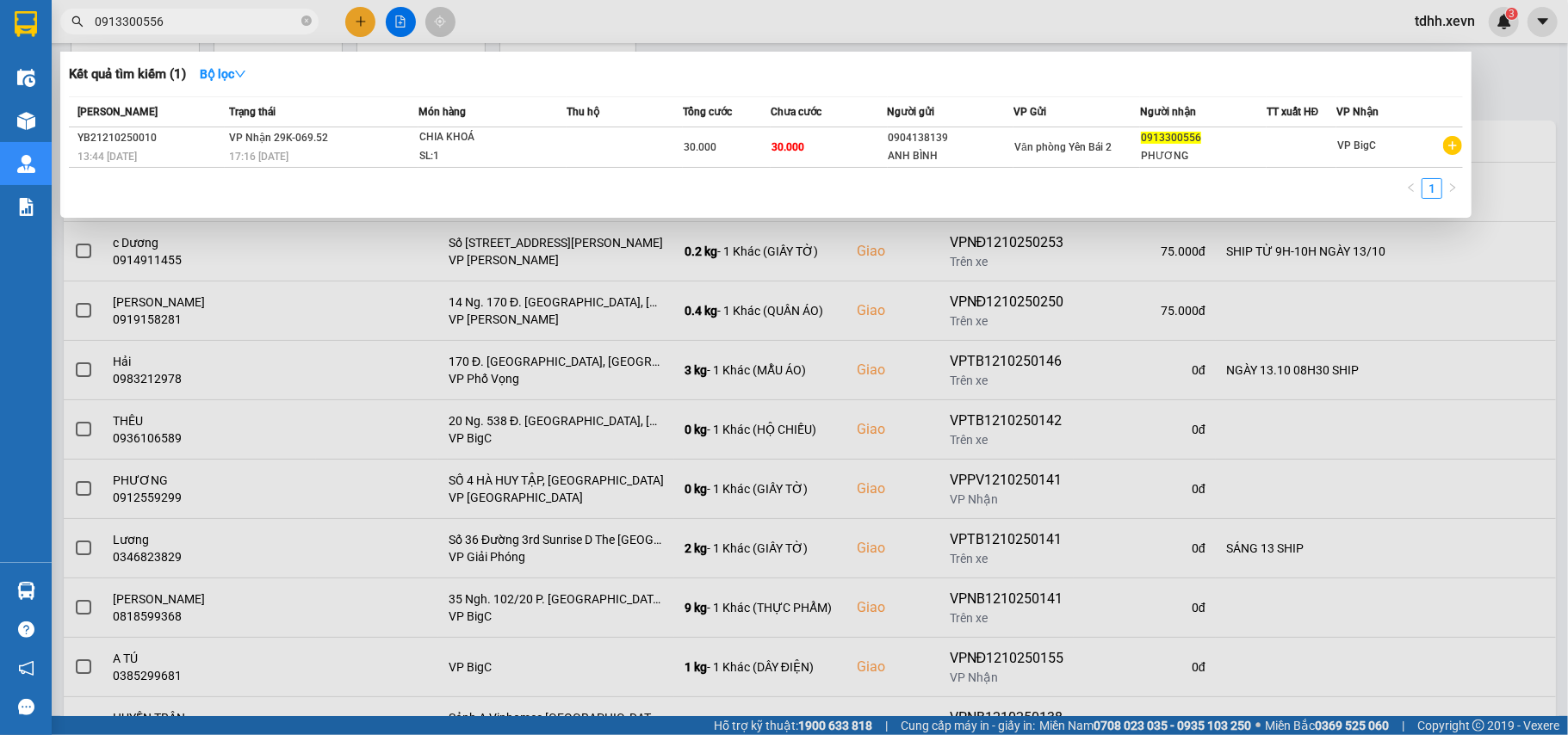
drag, startPoint x: 181, startPoint y: 19, endPoint x: 43, endPoint y: 34, distance: 138.8
click at [43, 35] on section "Kết quả tìm kiếm ( 1 ) Bộ lọc Mã ĐH Trạng thái Món hàng Thu hộ Tổng cước Chưa c…" at bounding box center [784, 367] width 1568 height 735
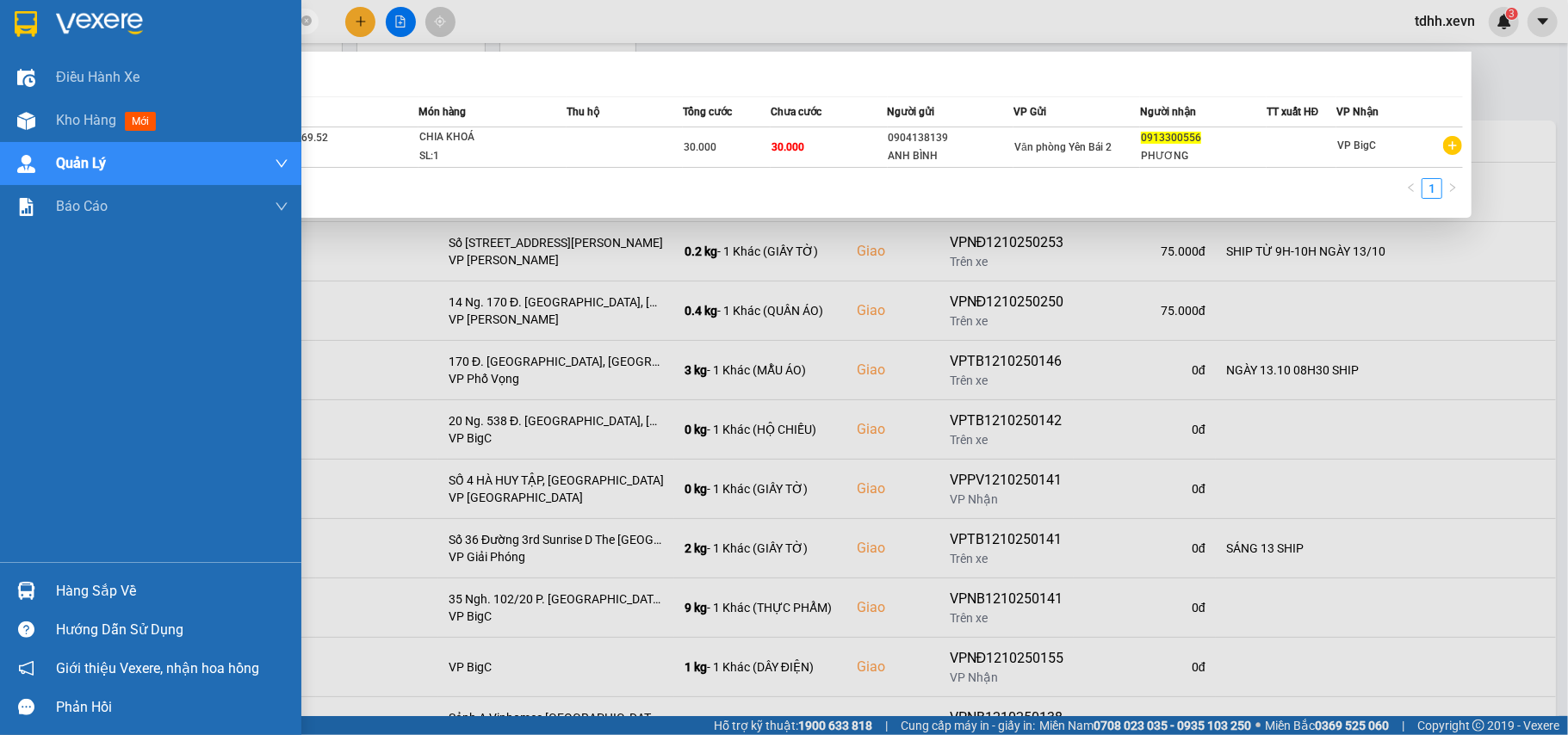
paste input "79901189"
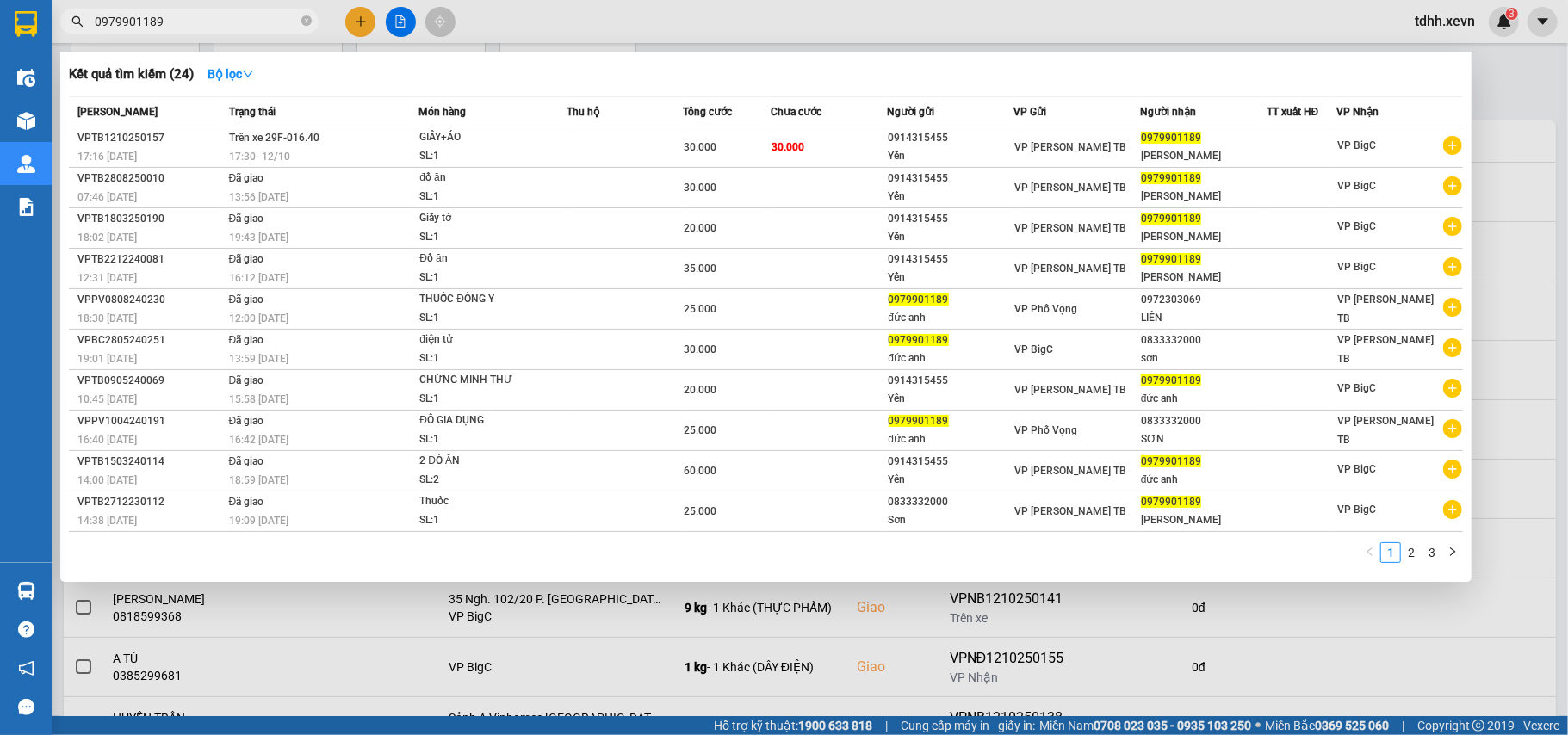
click at [149, 14] on input "0979901189" at bounding box center [196, 22] width 203 height 19
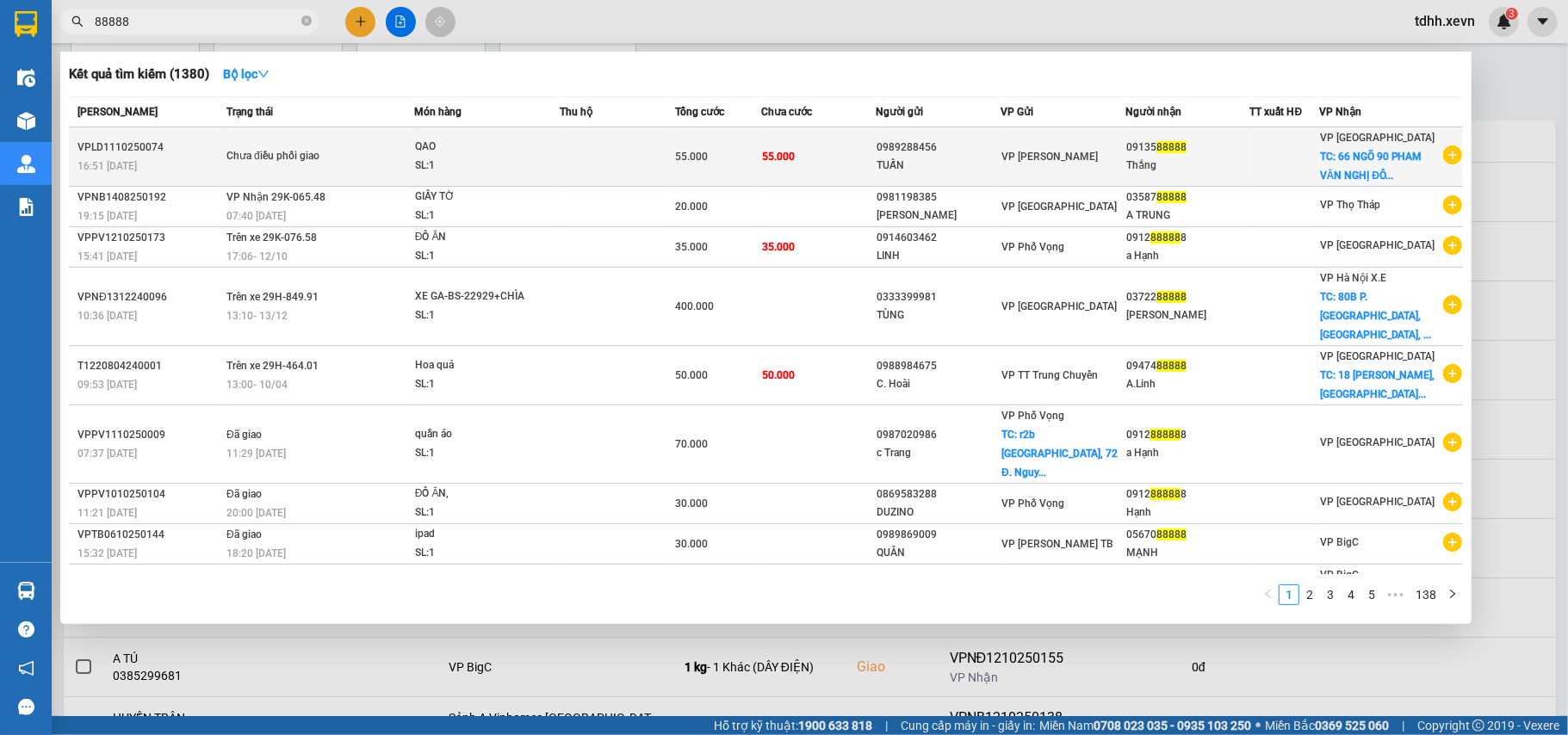
type input "88888"
click at [1386, 172] on span "TC: 66 NGÕ 90 PHAM VĂN NGHỊ ĐÔ..." at bounding box center [1371, 166] width 102 height 31
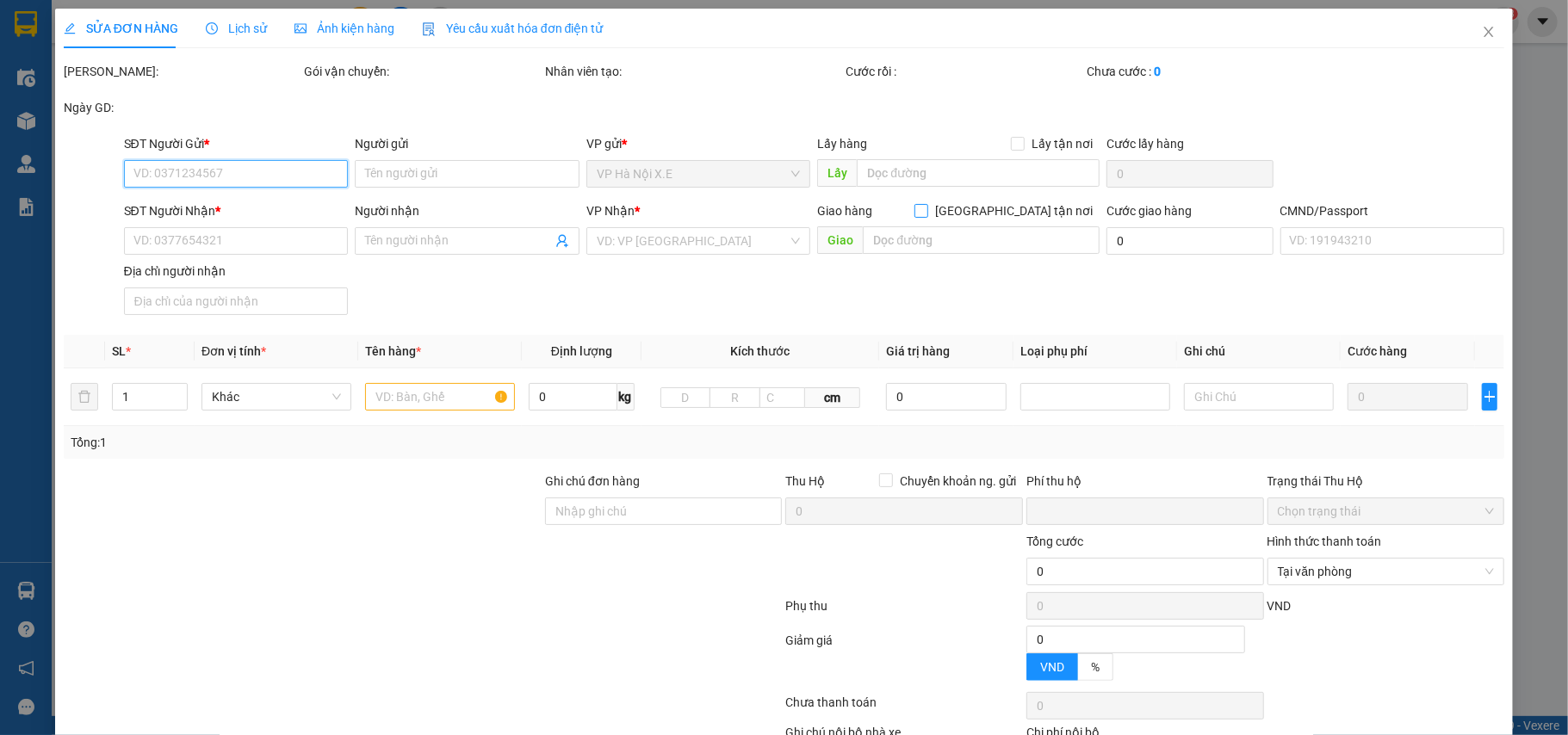
type input "0989288456"
type input "TUẤN"
type input "0913588888"
type input "Thắng"
checkbox input "true"
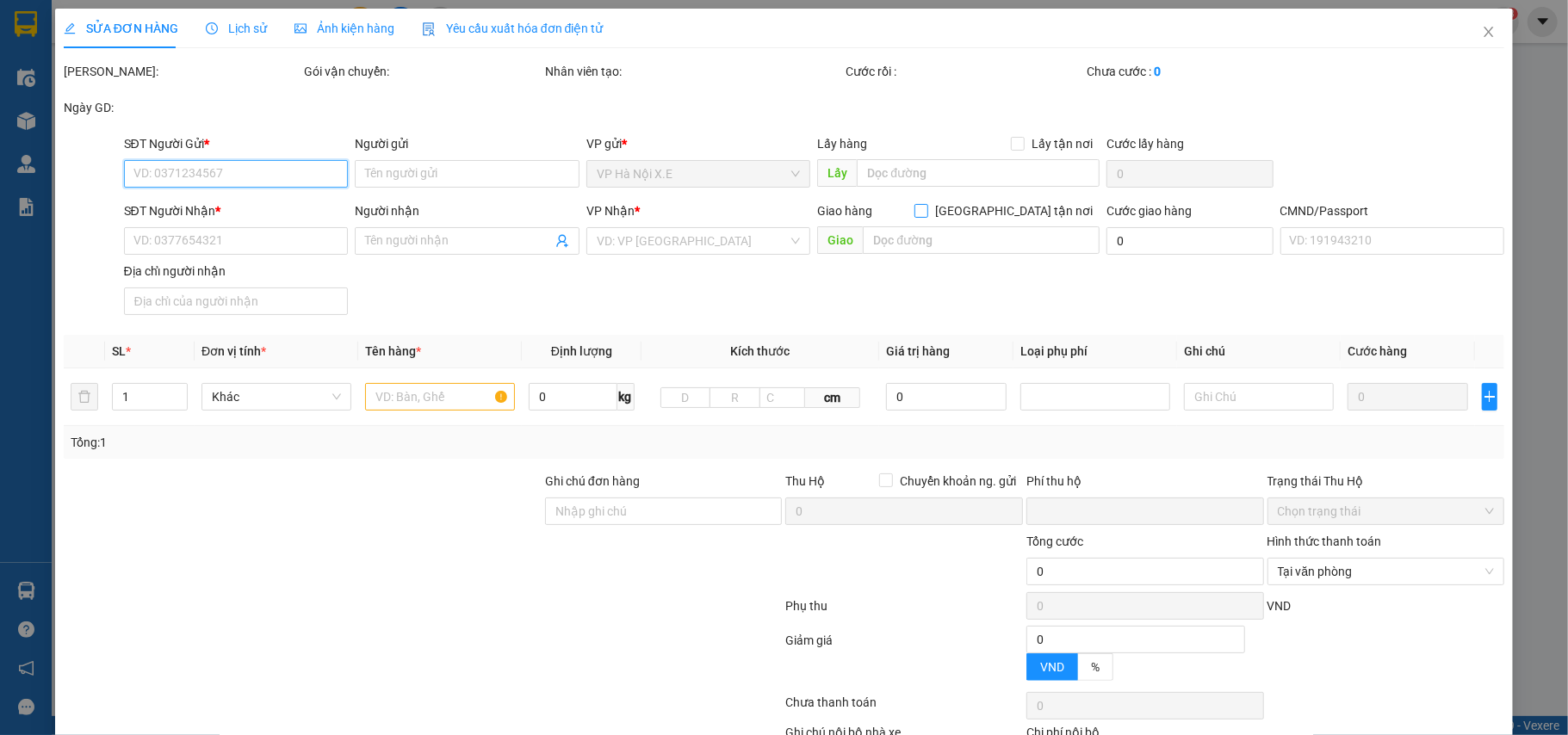
type input "66 NGÕ 90 PHAM VĂN NGHỊ ĐÔNG THÀNH [GEOGRAPHIC_DATA]"
type input "037093009105 [PERSON_NAME]"
type input "0"
type input "55.000"
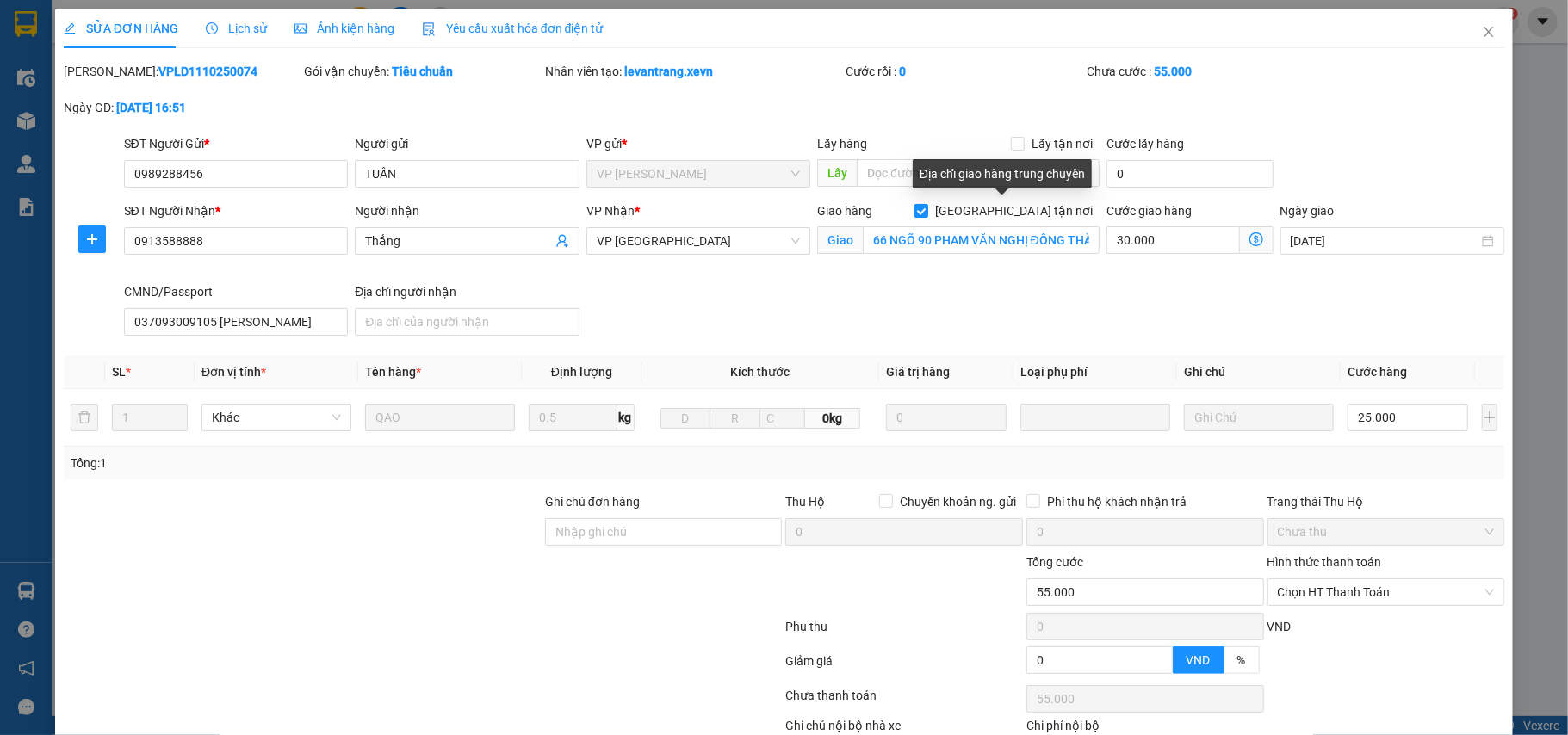
click at [926, 215] on input "[GEOGRAPHIC_DATA] tận nơi" at bounding box center [920, 210] width 12 height 12
checkbox input "false"
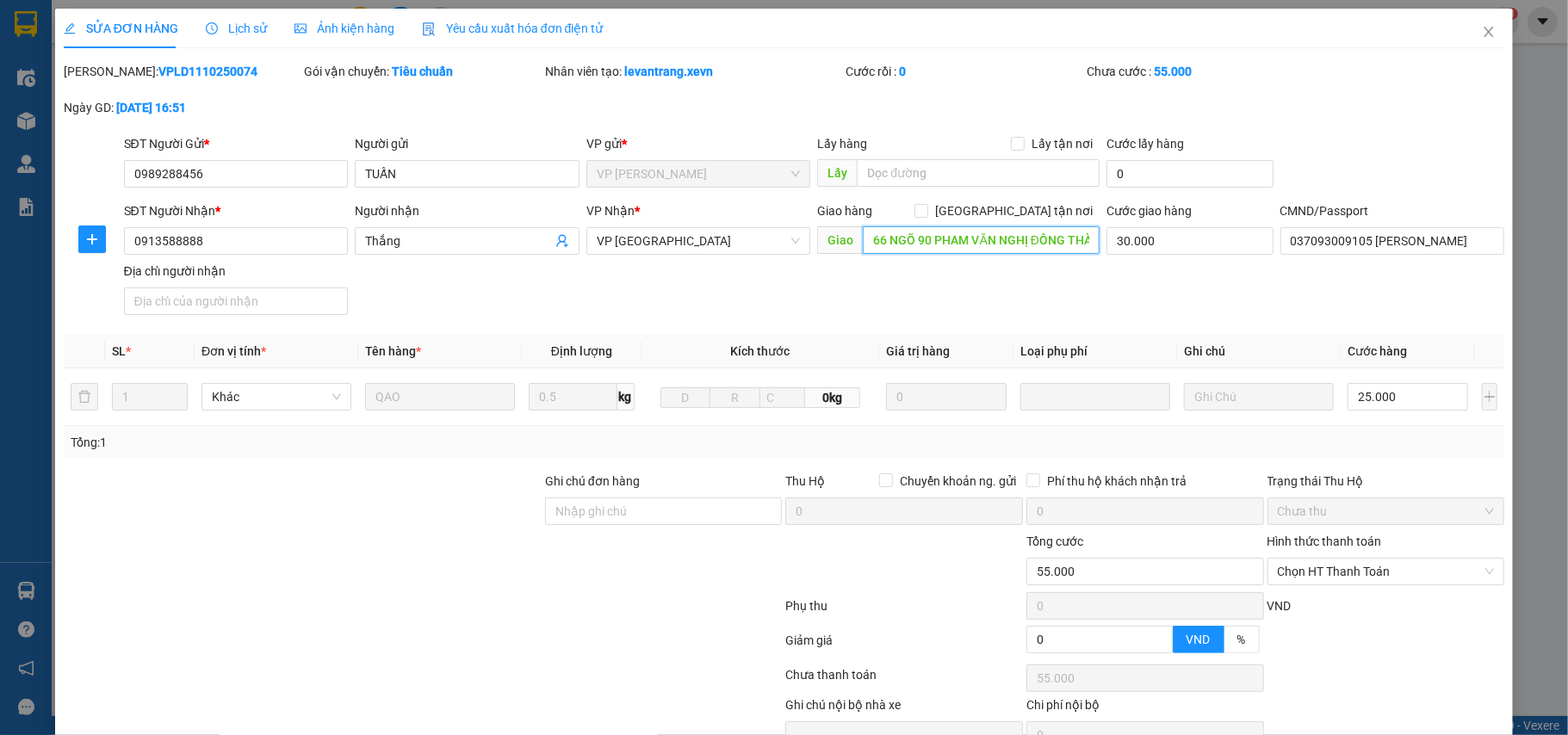
click at [987, 248] on input "66 NGÕ 90 PHAM VĂN NGHỊ ĐÔNG THÀNH [GEOGRAPHIC_DATA]" at bounding box center [981, 239] width 237 height 27
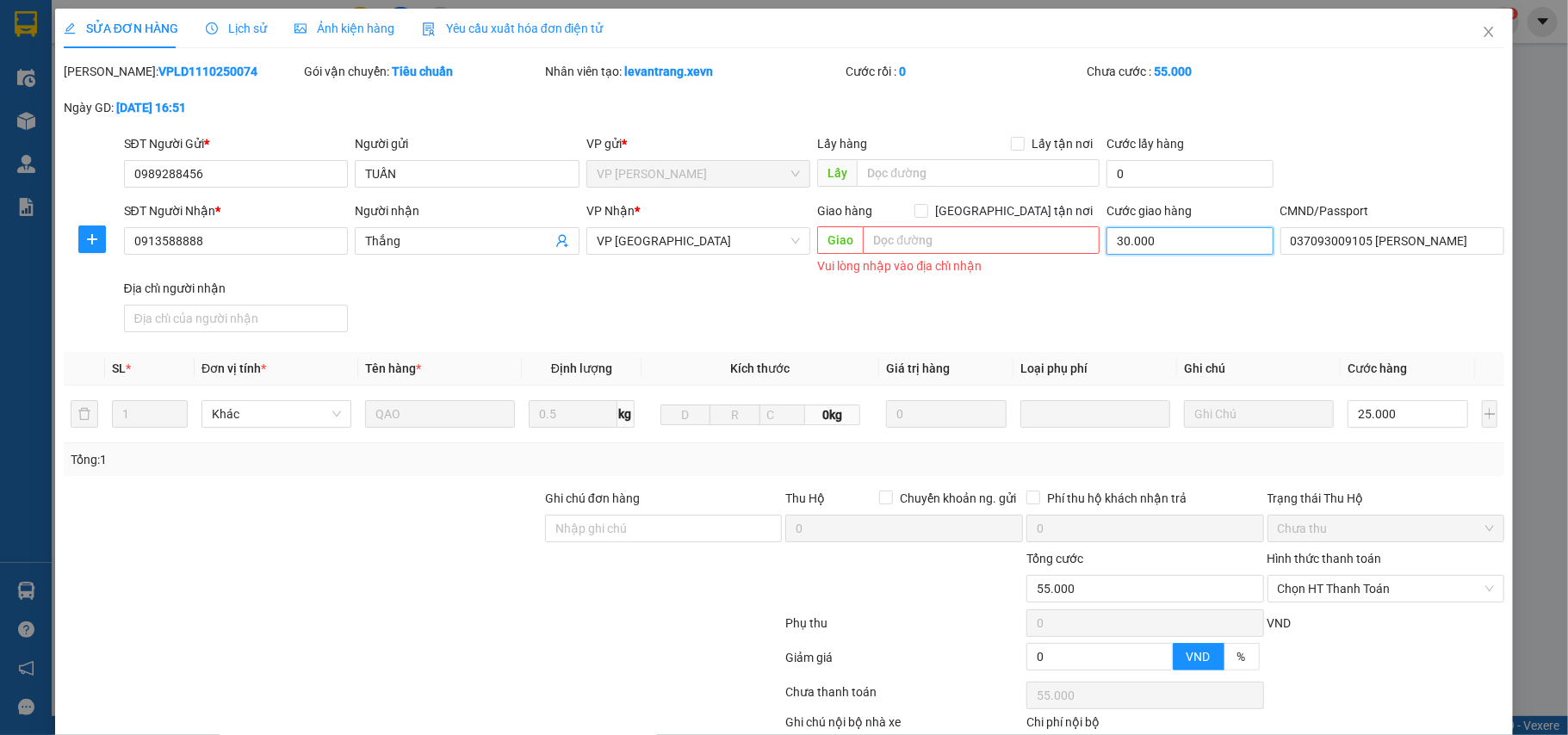
click at [1143, 237] on input "30.000" at bounding box center [1189, 240] width 167 height 27
type input "25.000"
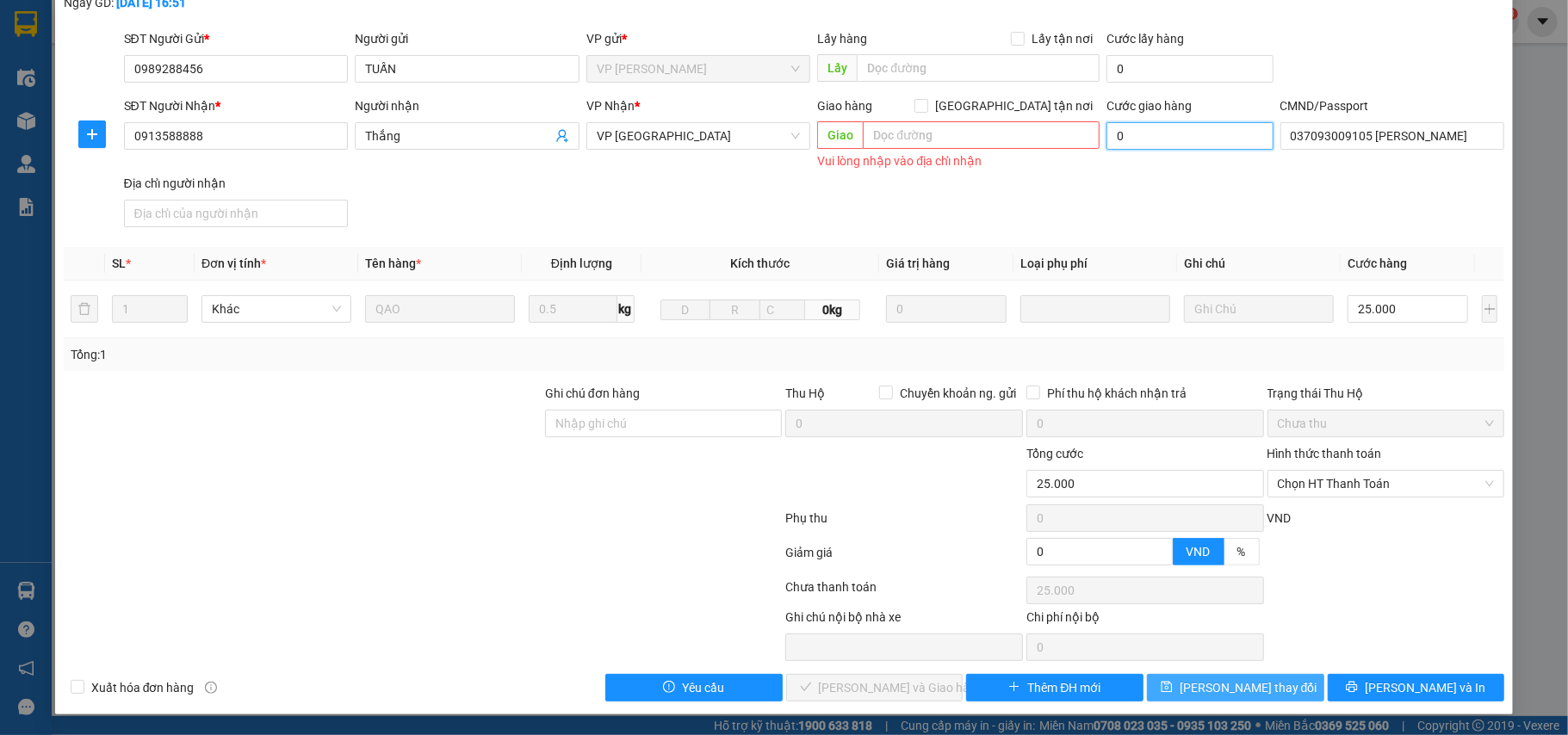
type input "0"
click at [1251, 686] on span "[PERSON_NAME] thay đổi" at bounding box center [1248, 688] width 138 height 19
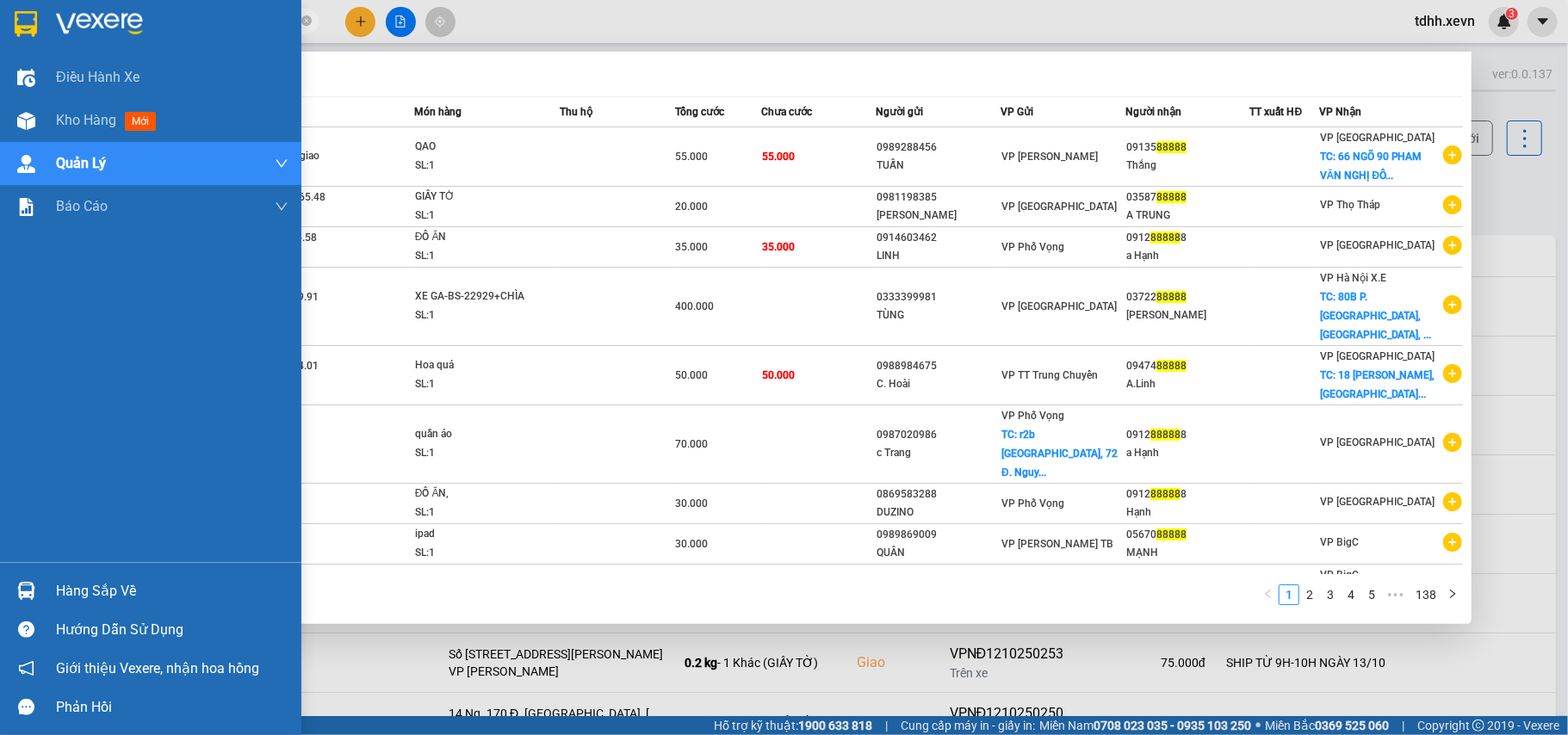
drag, startPoint x: 139, startPoint y: 12, endPoint x: 27, endPoint y: 25, distance: 112.8
click at [27, 25] on section "Kết quả tìm kiếm ( 1380 ) Bộ lọc Mã ĐH Trạng thái Món hàng Thu hộ Tổng cước Chư…" at bounding box center [784, 367] width 1568 height 735
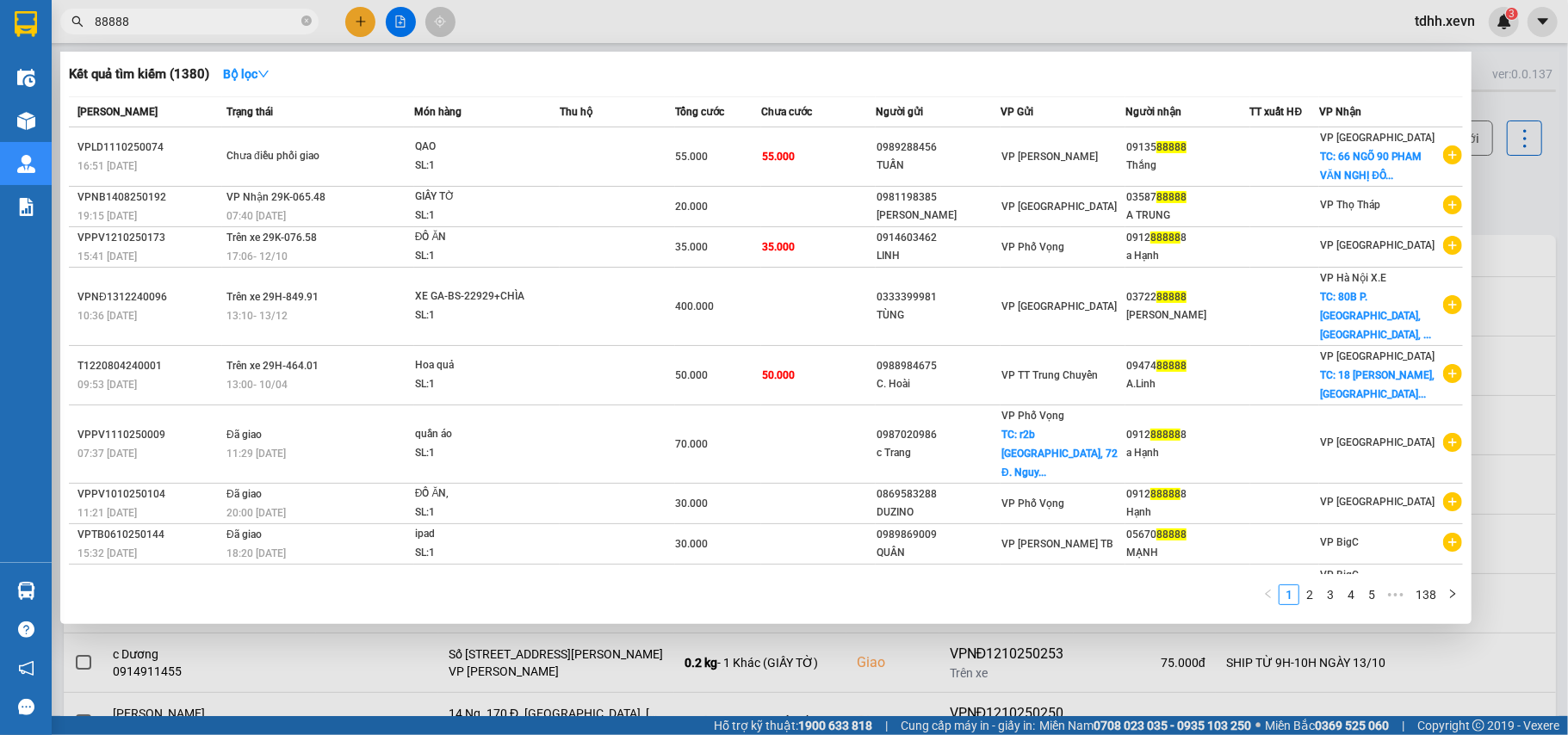
paste input "0913571441"
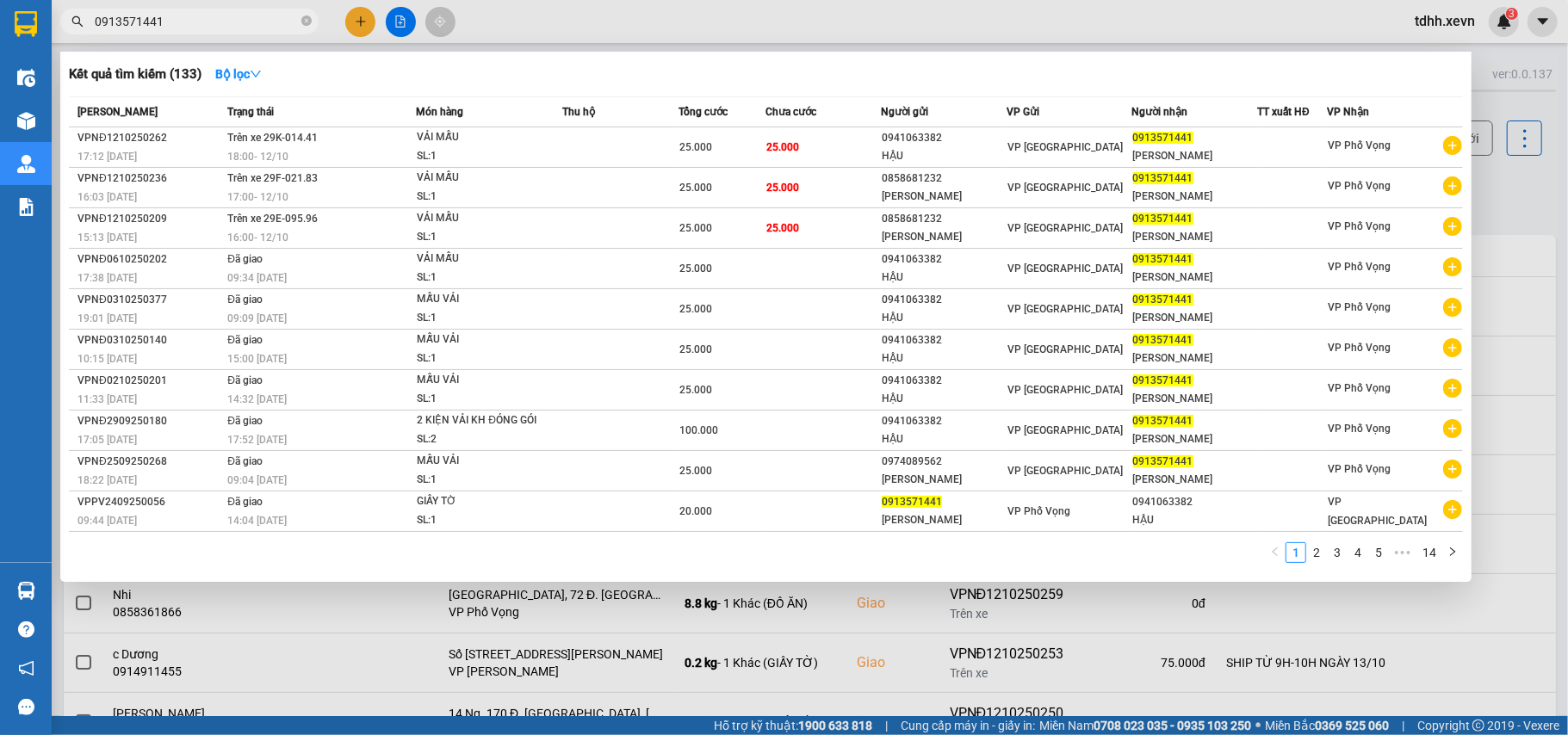
drag, startPoint x: 184, startPoint y: 27, endPoint x: 59, endPoint y: 22, distance: 125.1
click at [59, 22] on div "0913571441" at bounding box center [167, 21] width 336 height 26
paste input "73381958"
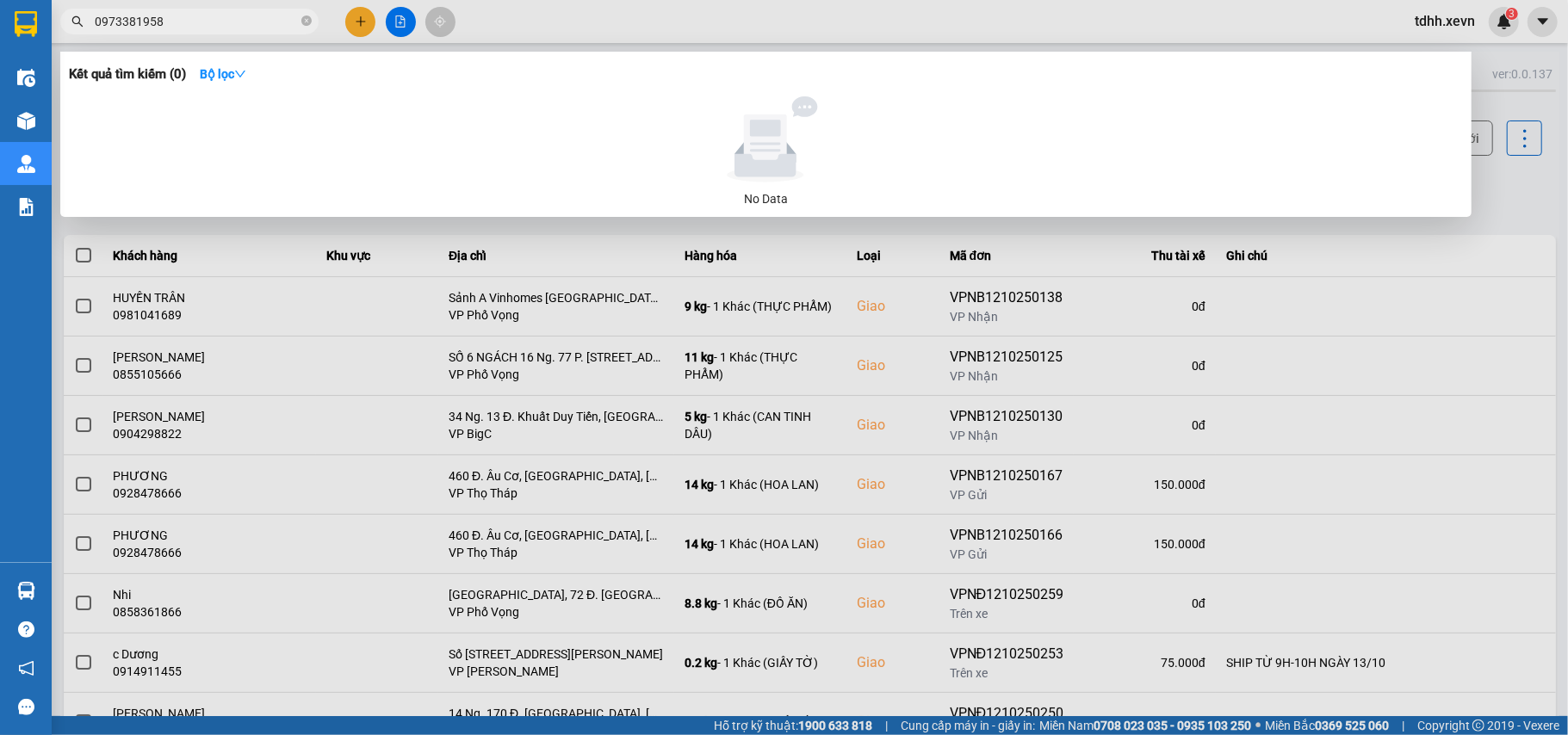
drag, startPoint x: 170, startPoint y: 21, endPoint x: 57, endPoint y: 45, distance: 115.5
click at [57, 37] on div "Kết quả tìm kiếm ( 0 ) Bộ lọc No Data 0973381958" at bounding box center [167, 22] width 336 height 30
paste input "6882653"
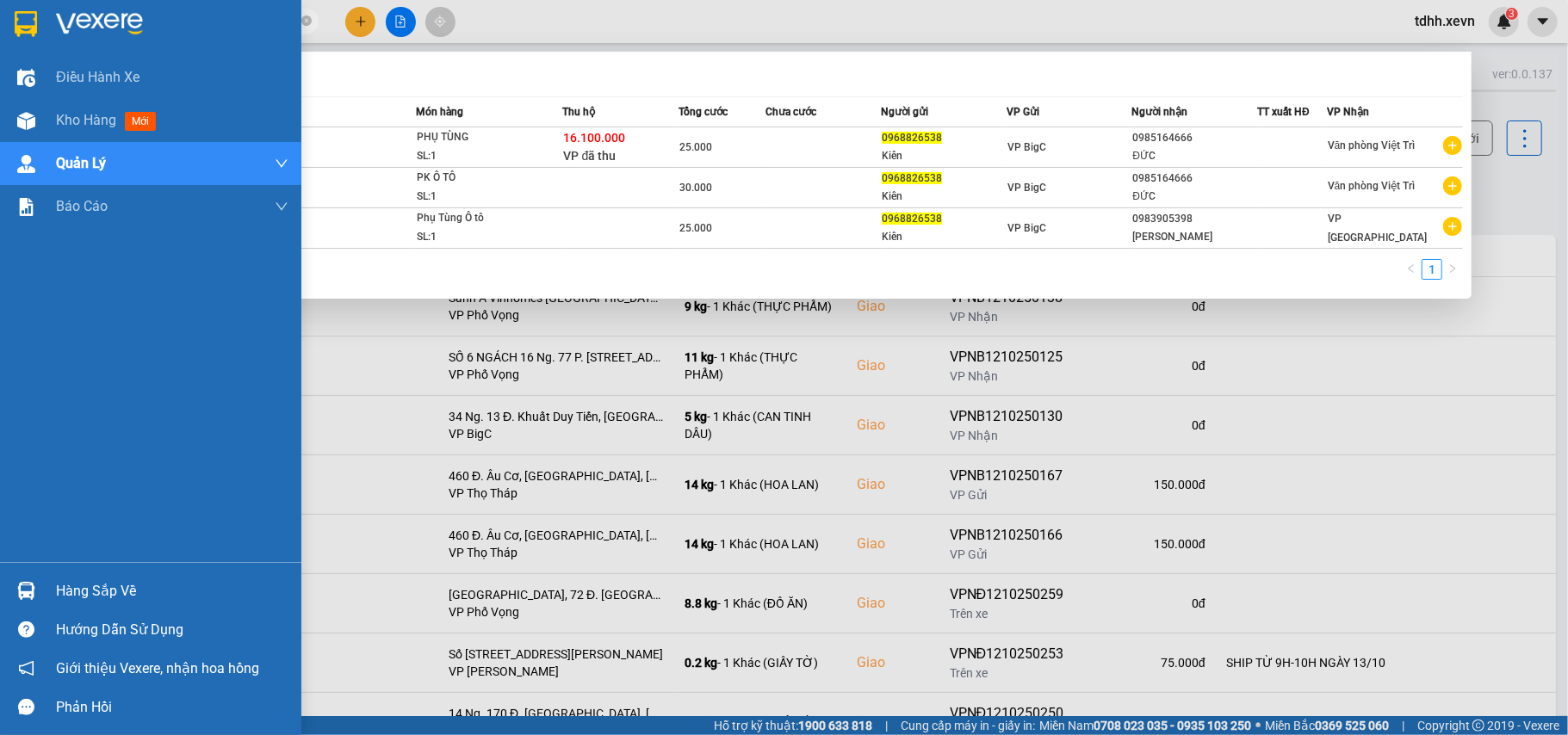
drag, startPoint x: 129, startPoint y: 24, endPoint x: 25, endPoint y: 39, distance: 105.1
click at [25, 39] on section "Kết quả tìm kiếm ( 3 ) Bộ lọc Mã ĐH Trạng thái Món hàng Thu hộ Tổng cước Chưa c…" at bounding box center [784, 367] width 1568 height 735
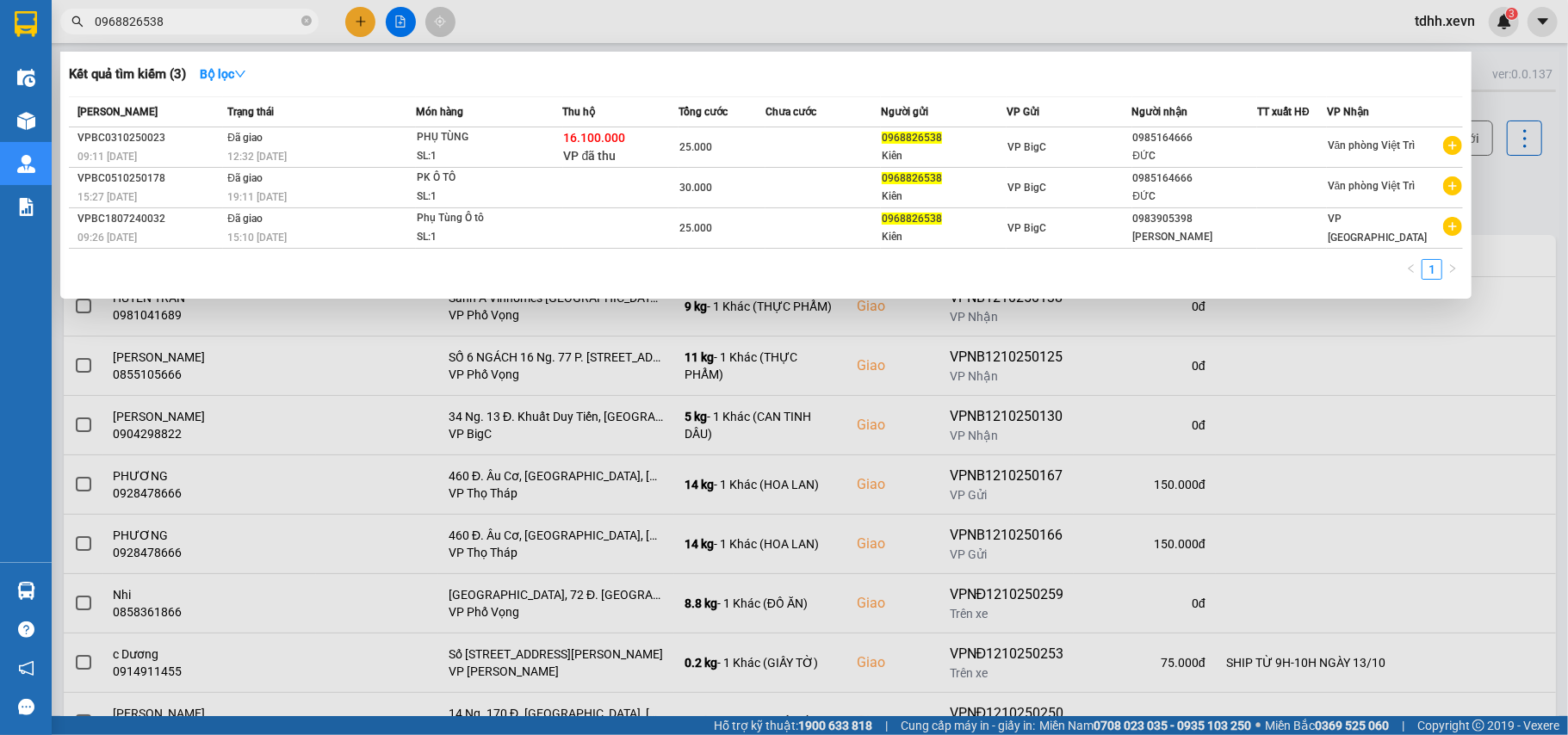
paste input "1439576"
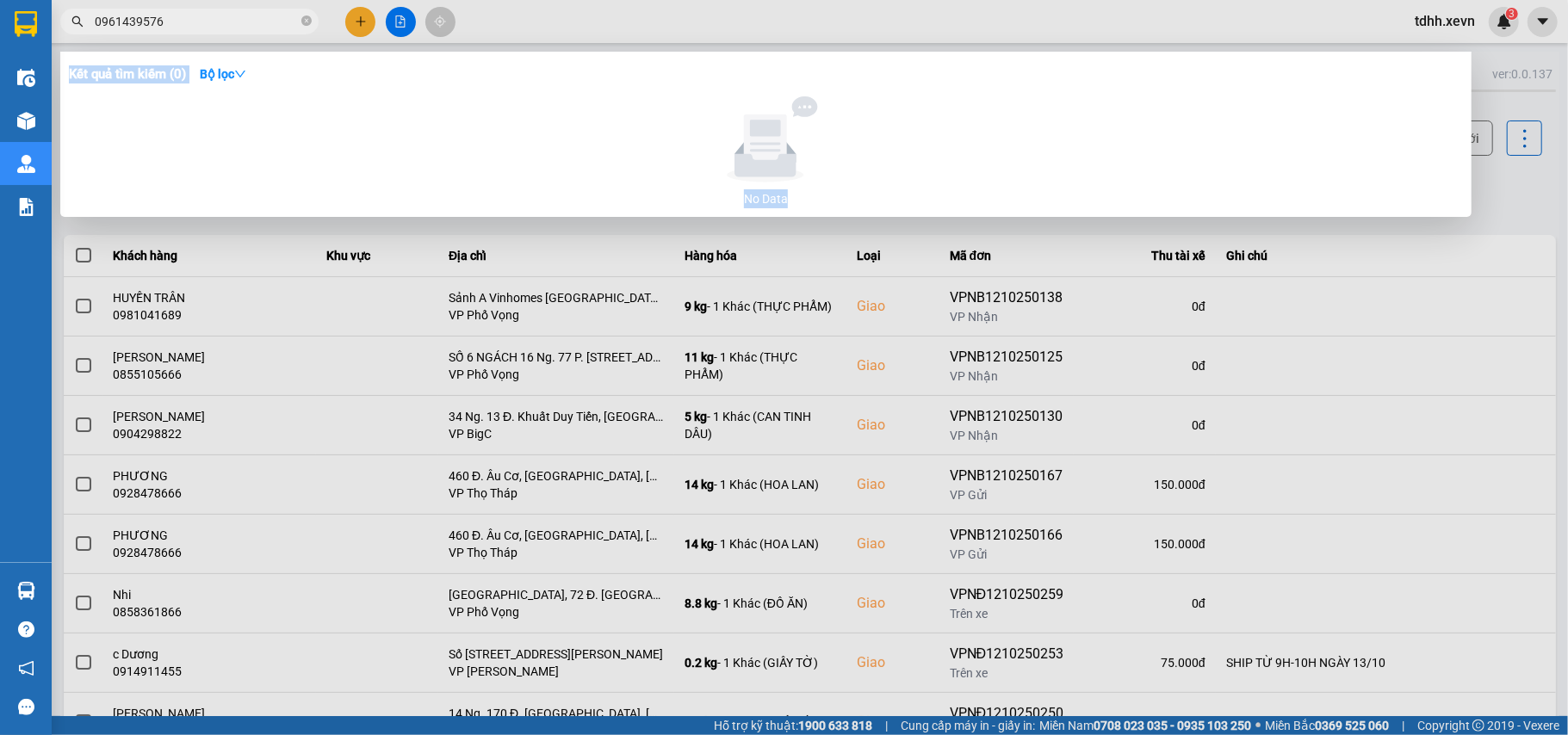
drag, startPoint x: 176, startPoint y: 5, endPoint x: 158, endPoint y: 8, distance: 18.2
click at [158, 8] on div "Kết quả tìm kiếm ( 0 ) Bộ lọc No Data 0961439576" at bounding box center [167, 22] width 336 height 30
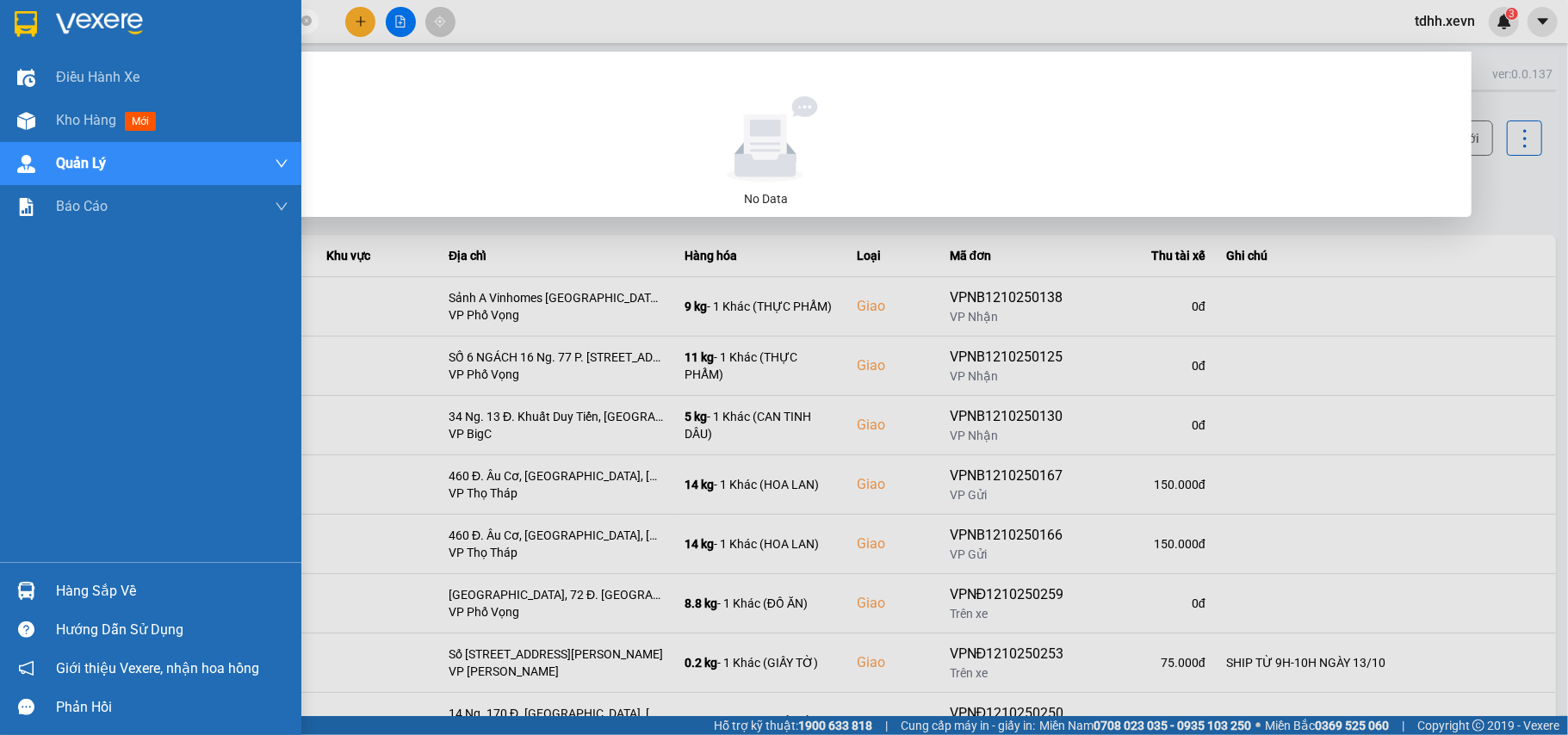
drag, startPoint x: 167, startPoint y: 21, endPoint x: 36, endPoint y: 43, distance: 132.8
click at [36, 43] on section "Kết quả tìm kiếm ( 0 ) Bộ lọc No Data 0961439576 tdhh.xevn 3 Điều hành xe Kho h…" at bounding box center [784, 367] width 1568 height 735
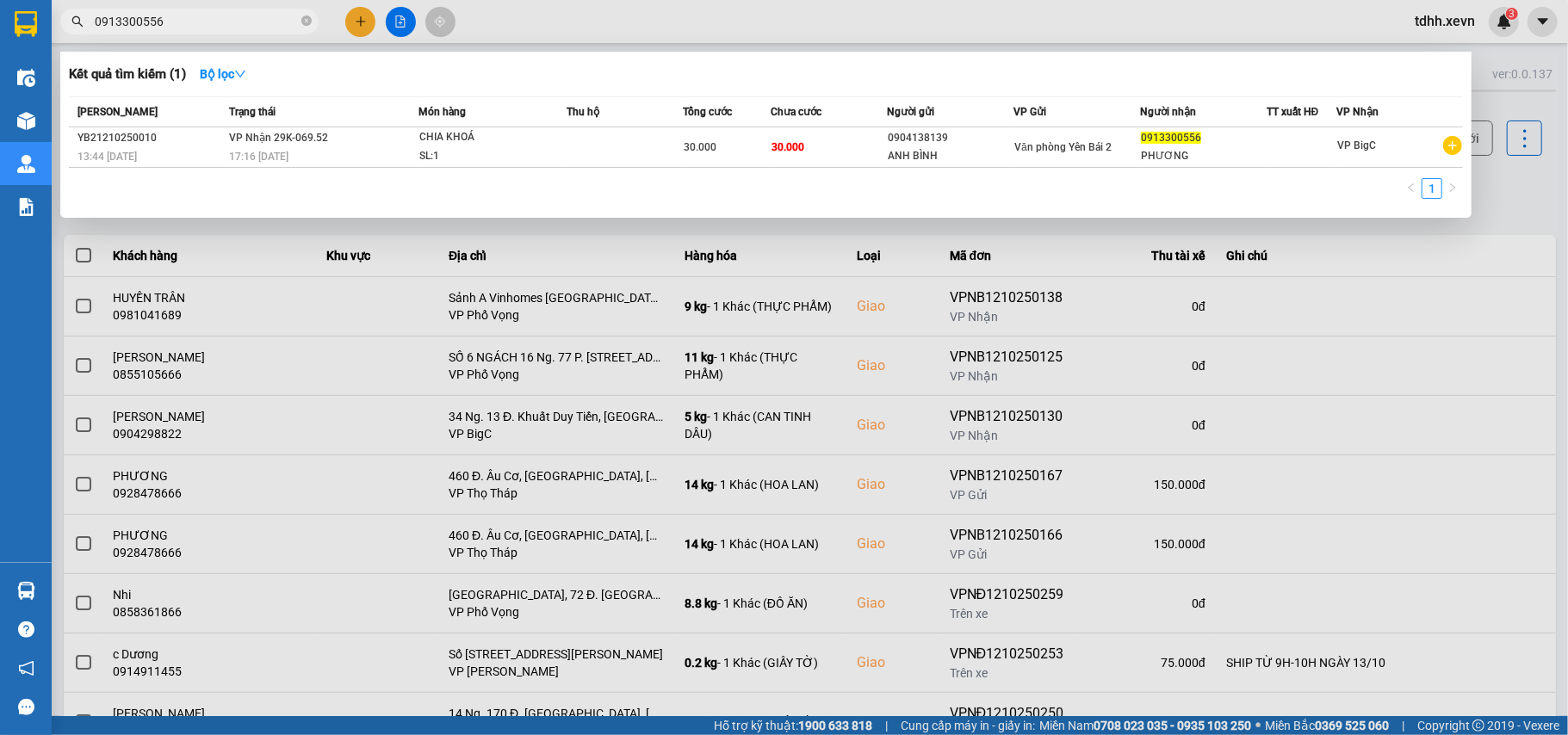
drag, startPoint x: 180, startPoint y: 23, endPoint x: 67, endPoint y: 34, distance: 113.5
click at [67, 34] on div "Kết quả tìm kiếm ( 1 ) Bộ lọc Mã ĐH Trạng thái Món hàng Thu hộ Tổng cước Chưa c…" at bounding box center [167, 22] width 336 height 30
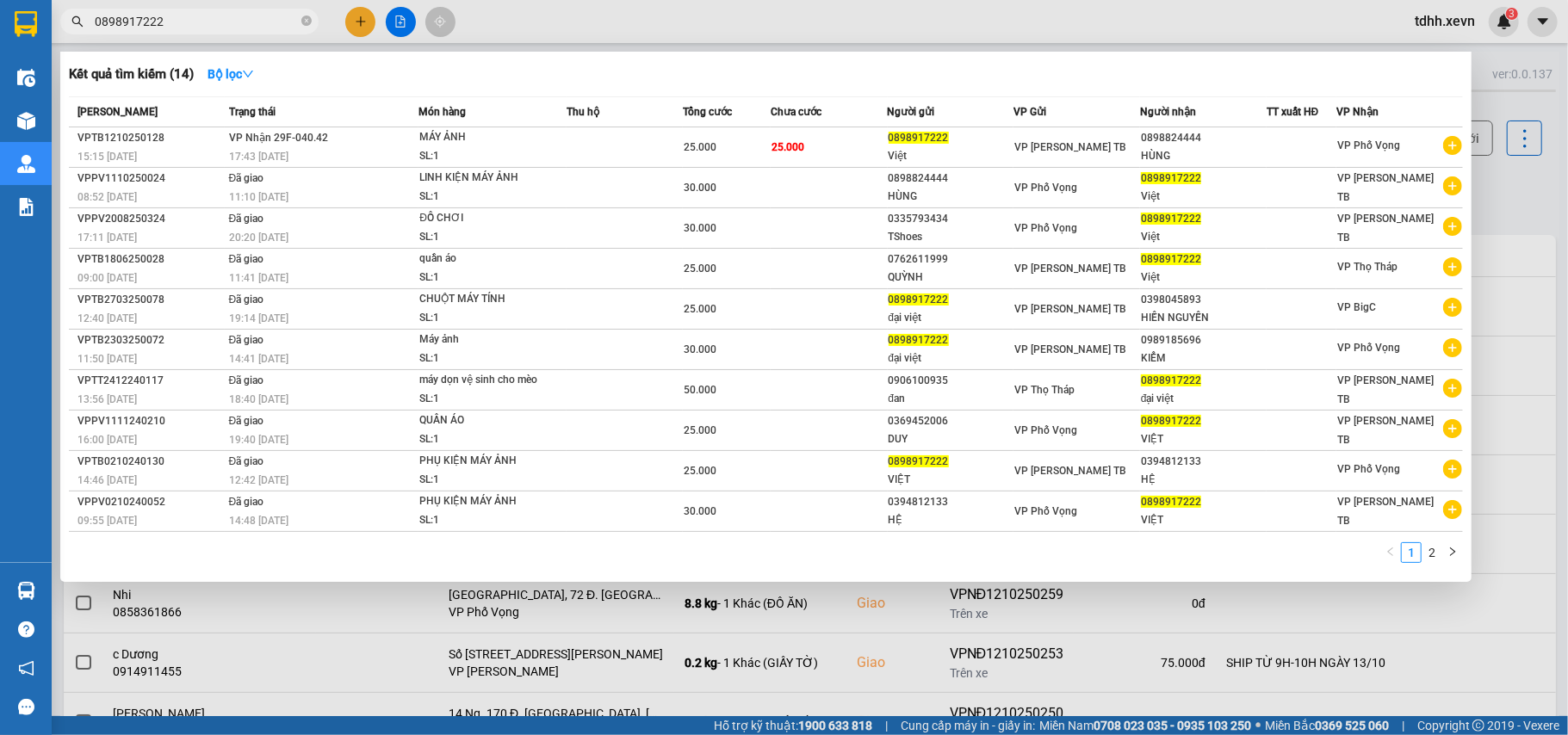
click at [159, 21] on input "0898917222" at bounding box center [196, 22] width 203 height 19
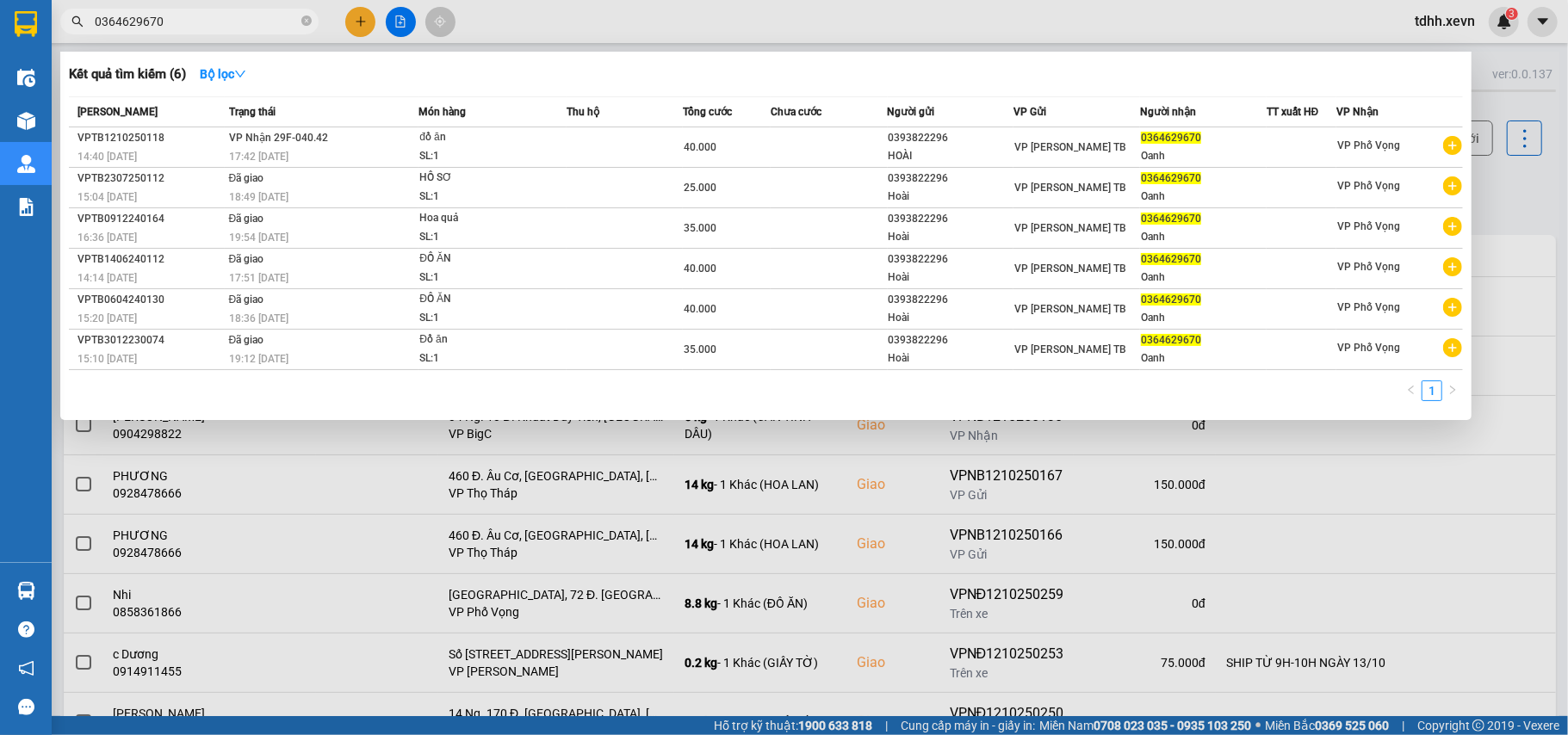
drag, startPoint x: 163, startPoint y: 23, endPoint x: 77, endPoint y: 39, distance: 87.5
click at [77, 37] on div "Kết quả tìm kiếm ( 6 ) Bộ lọc Mã ĐH Trạng thái Món hàng Thu hộ Tổng cước Chưa c…" at bounding box center [167, 22] width 336 height 30
paste input "9841382"
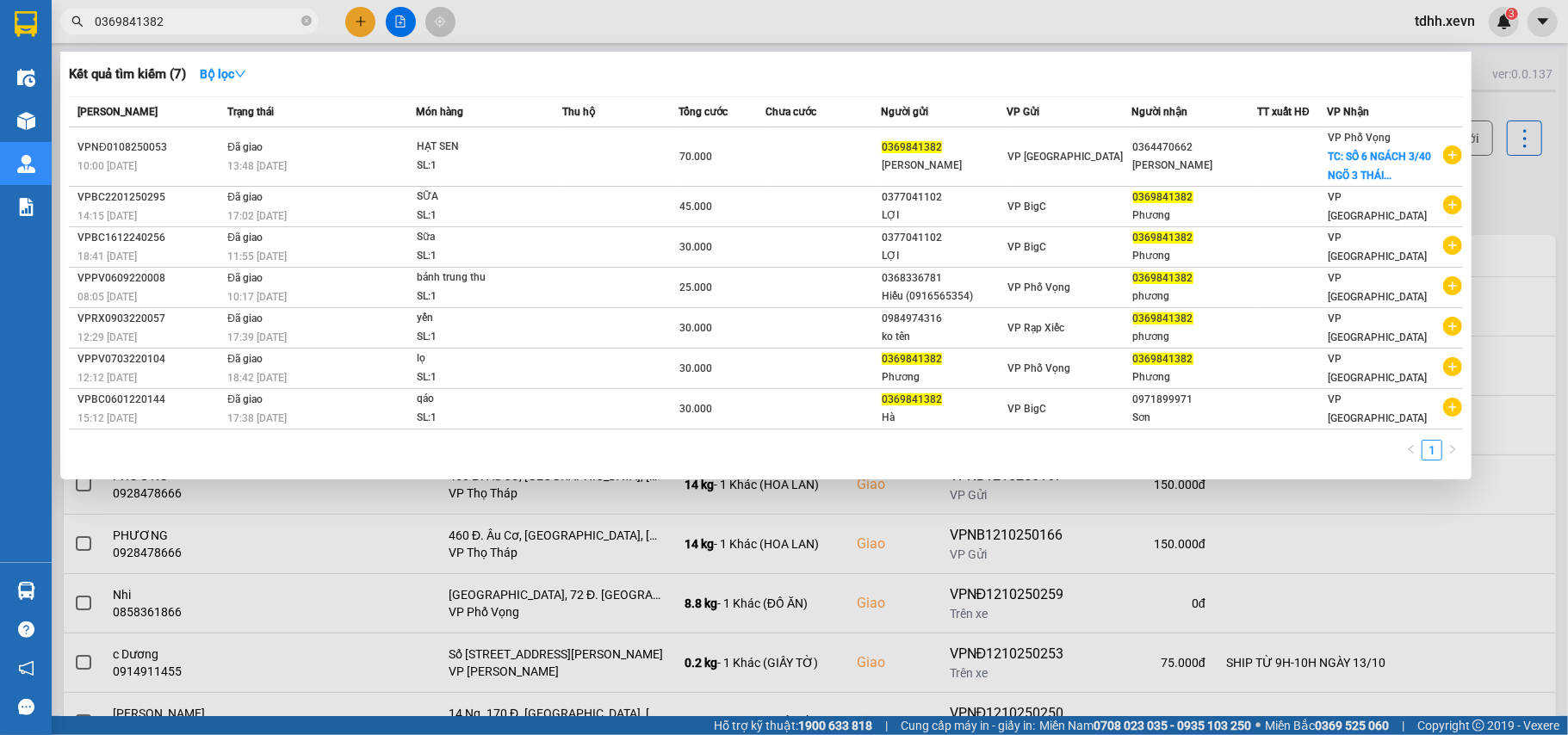
type input "0369841382"
